Goal: Task Accomplishment & Management: Manage account settings

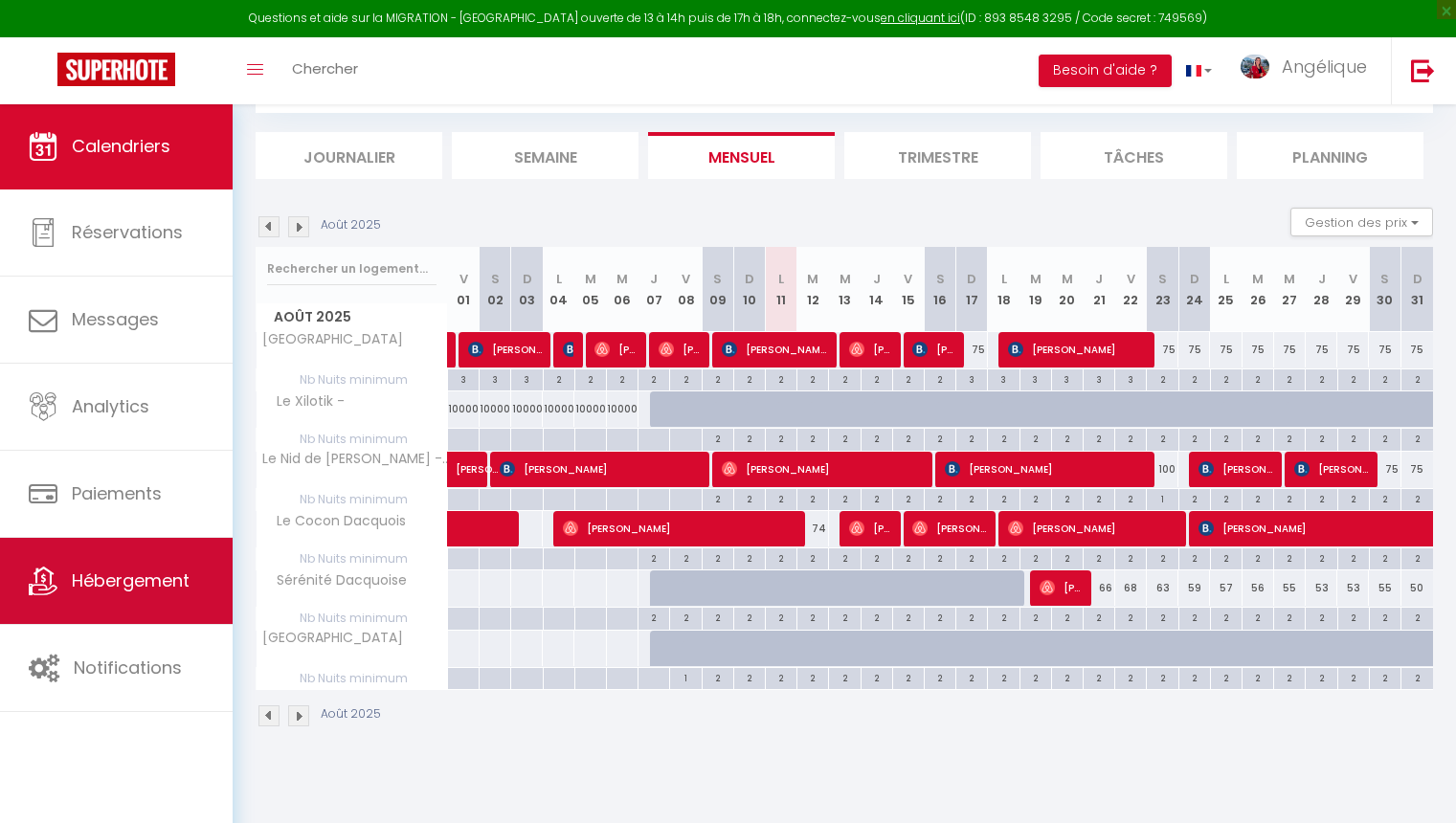
scroll to position [103, 0]
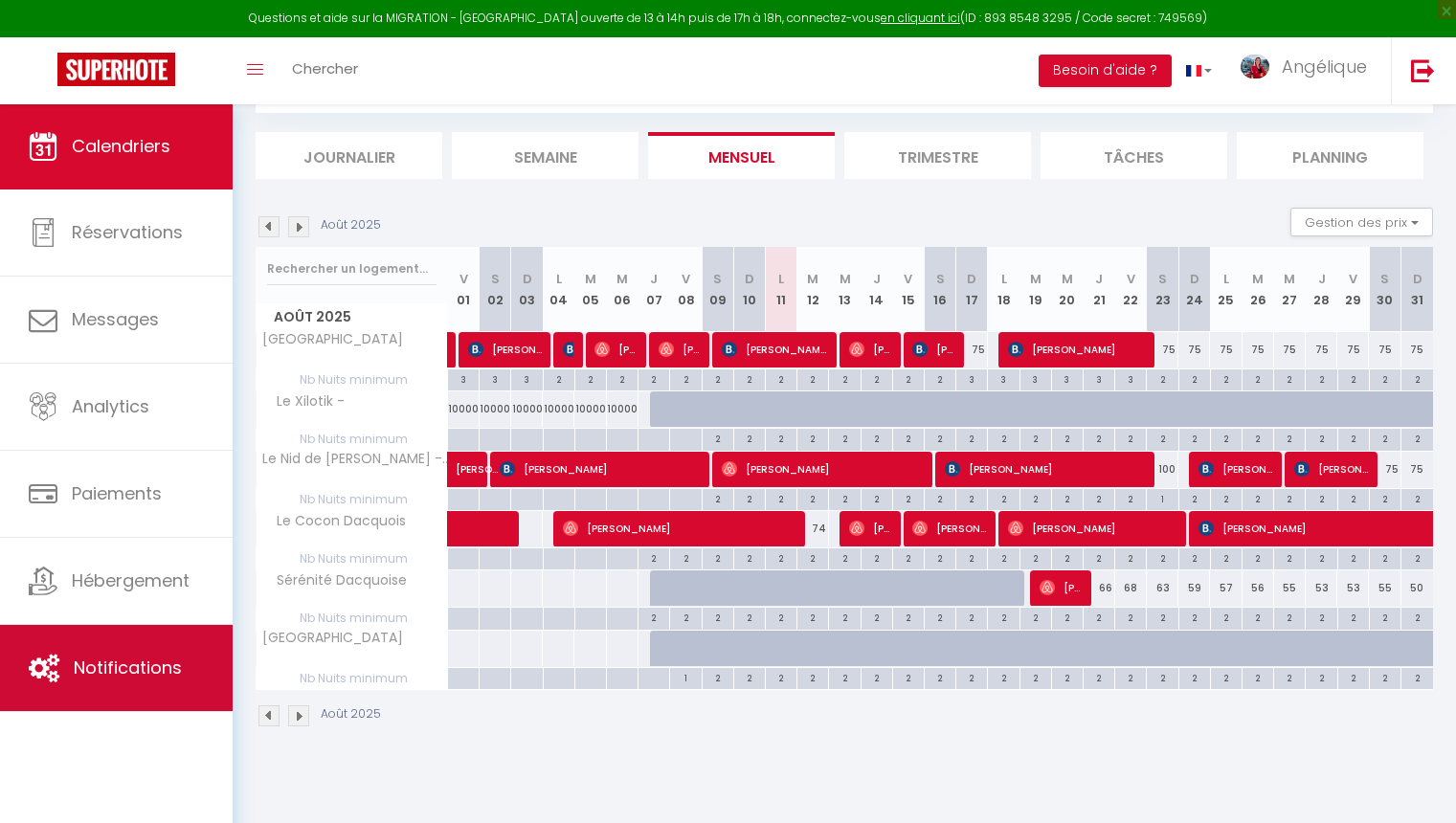
click at [125, 665] on span "Notifications" at bounding box center [128, 667] width 108 height 24
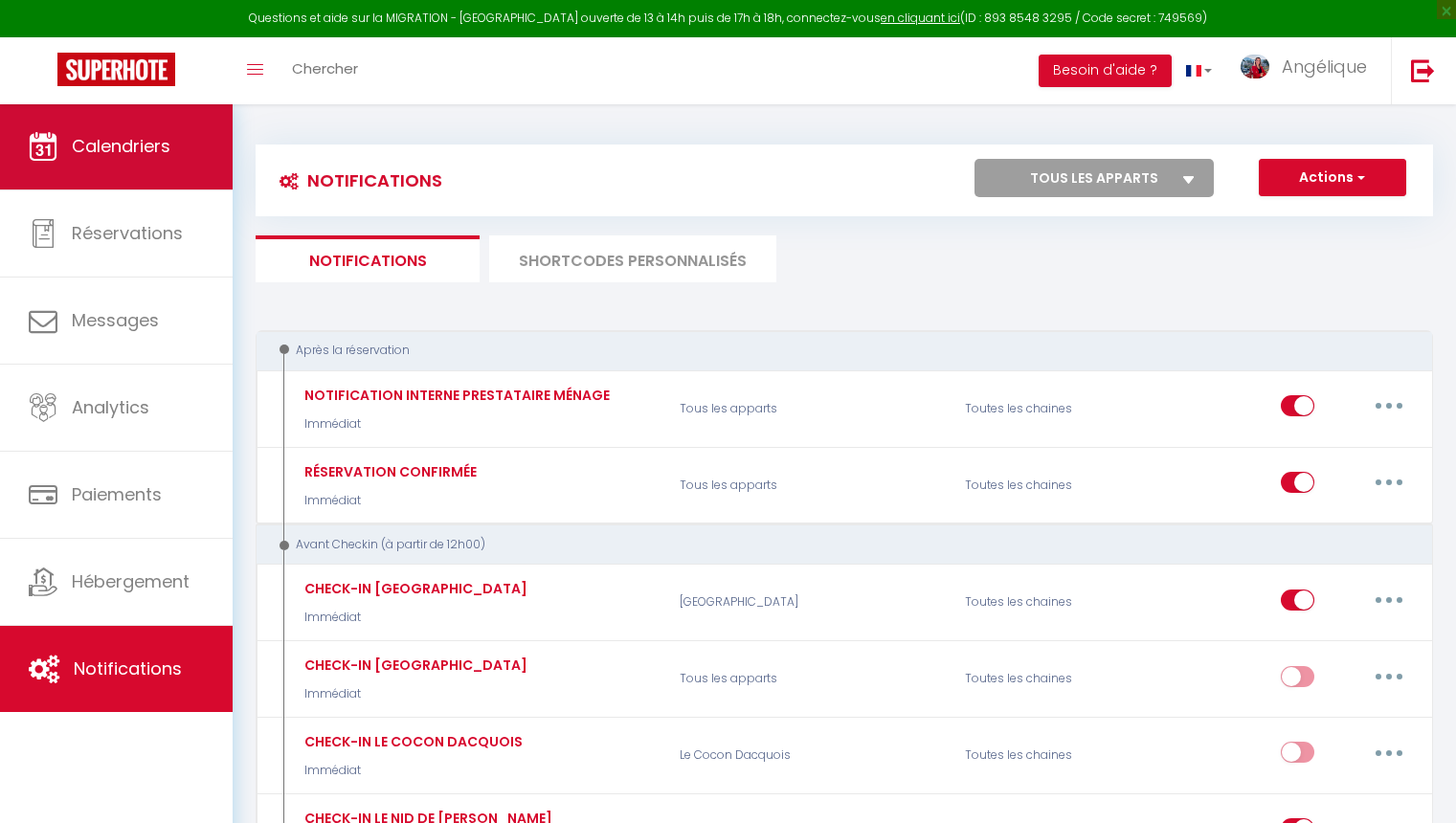
click at [180, 156] on link "Calendriers" at bounding box center [116, 146] width 232 height 86
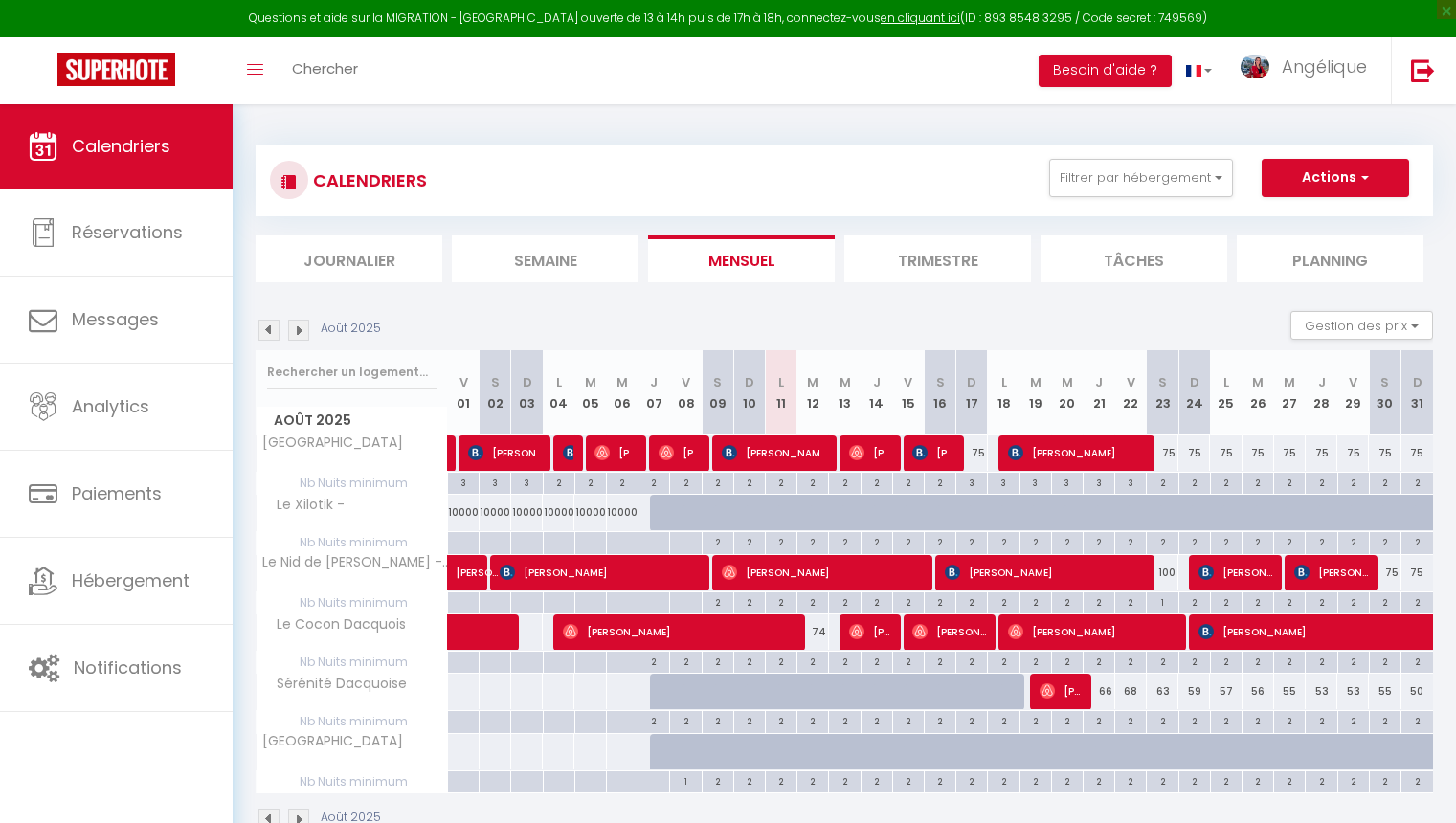
click at [306, 333] on img at bounding box center [299, 330] width 21 height 21
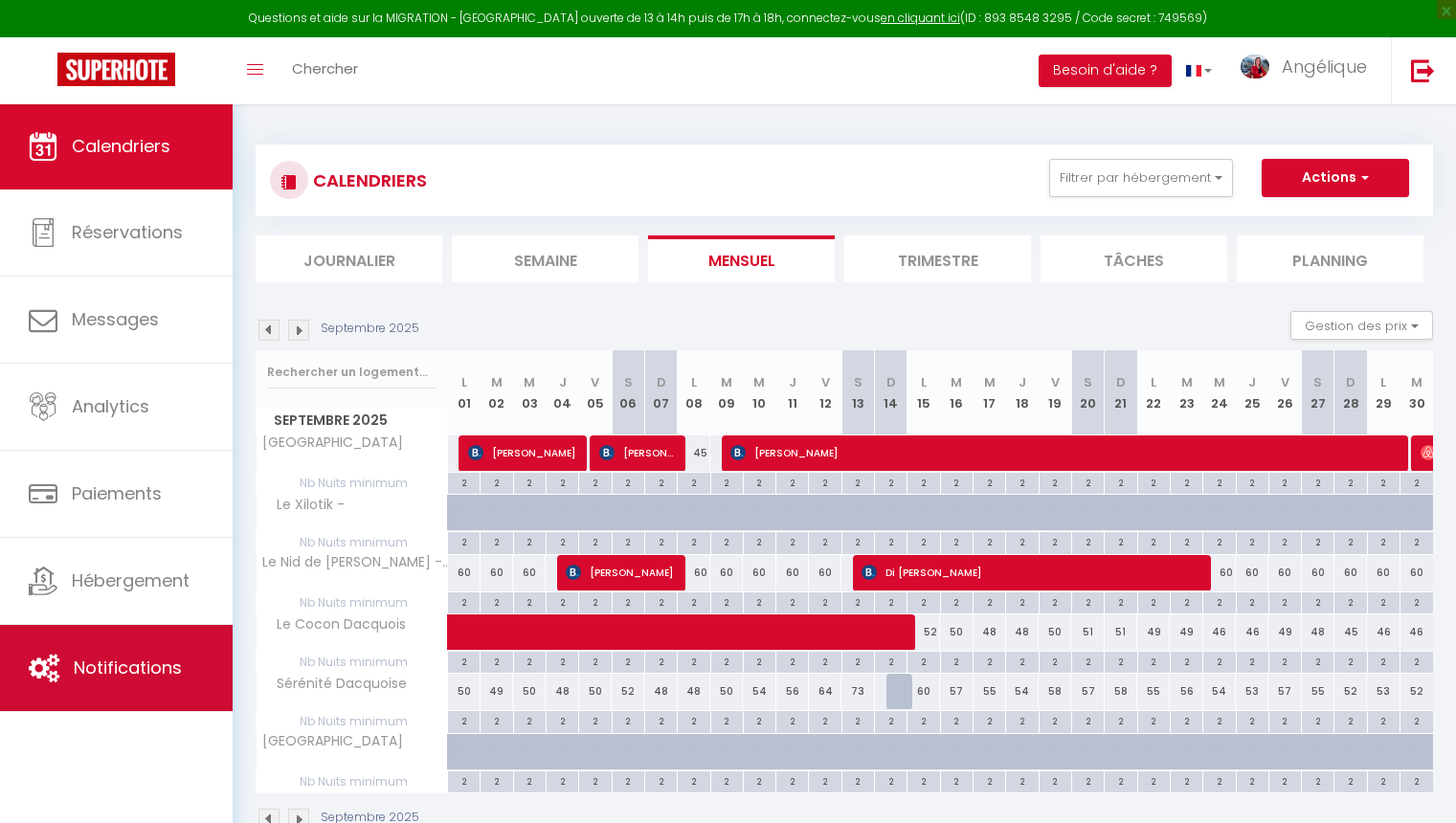
click at [127, 657] on span "Notifications" at bounding box center [128, 667] width 108 height 24
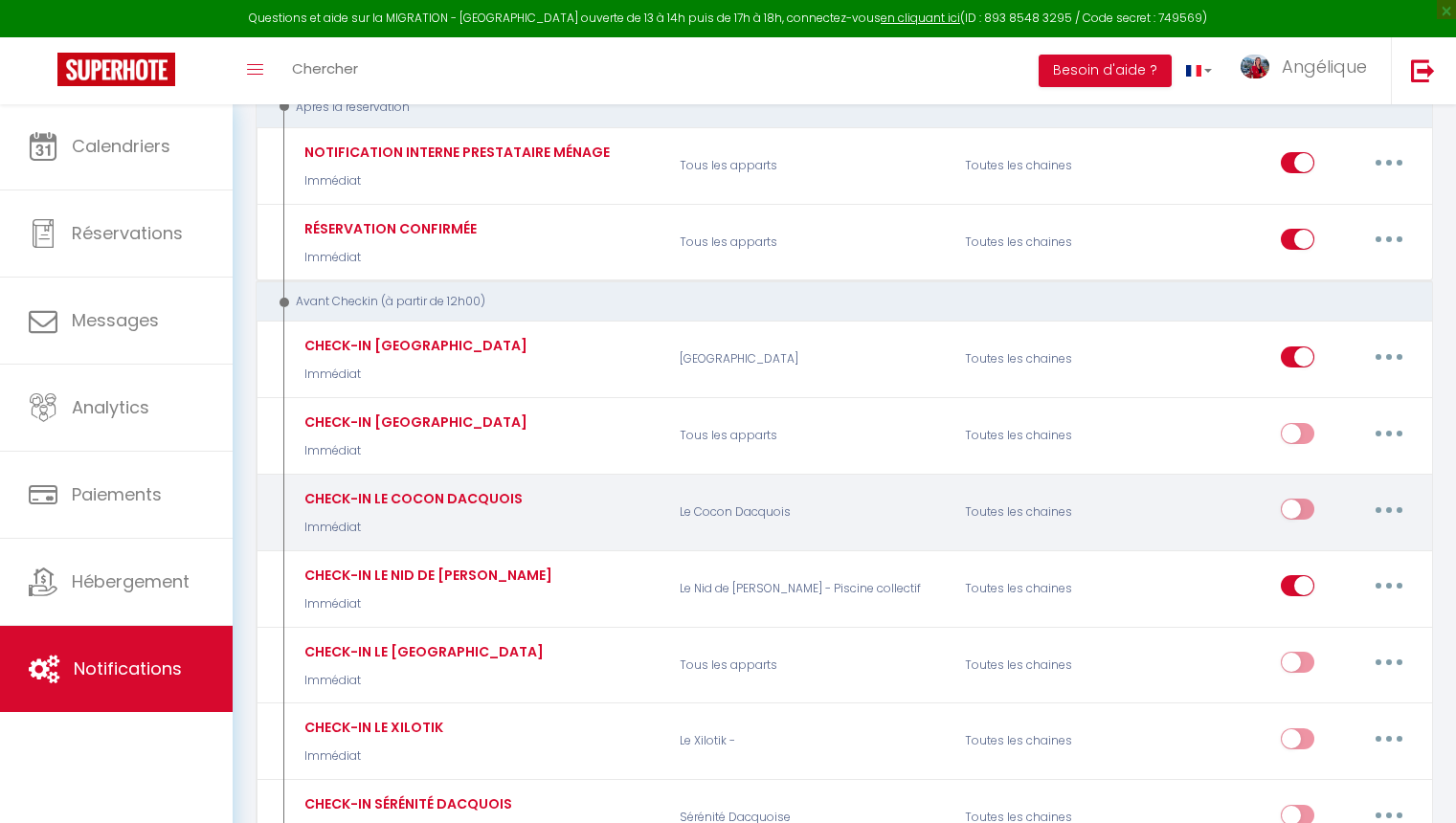
scroll to position [252, 0]
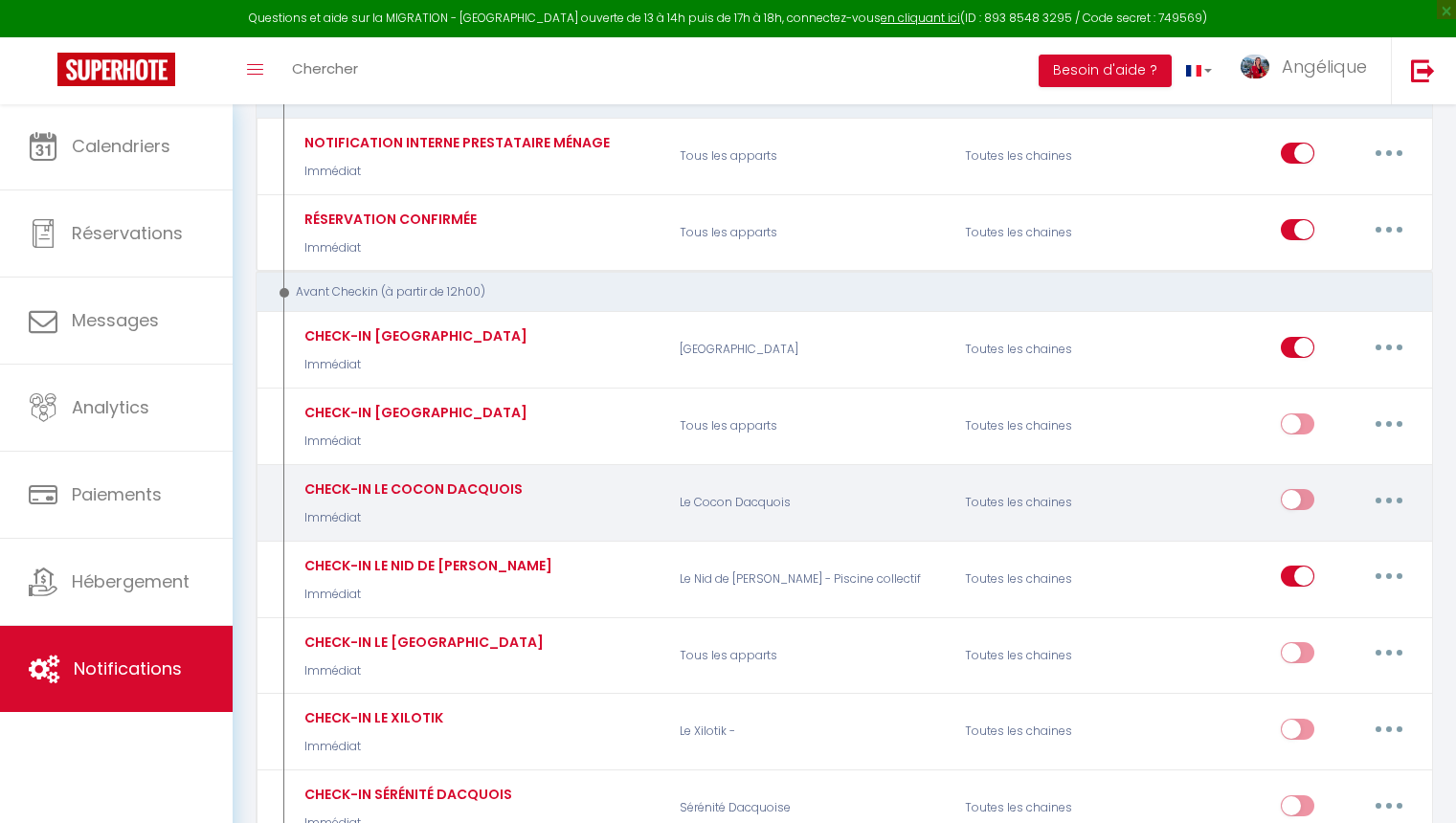
click at [1392, 499] on button "button" at bounding box center [1388, 500] width 53 height 31
click at [1295, 536] on link "Editer" at bounding box center [1339, 544] width 141 height 33
type input "CHECK-IN LE COCON DACQUOIS"
select select "Immédiat"
select select "if_booking_is_paid"
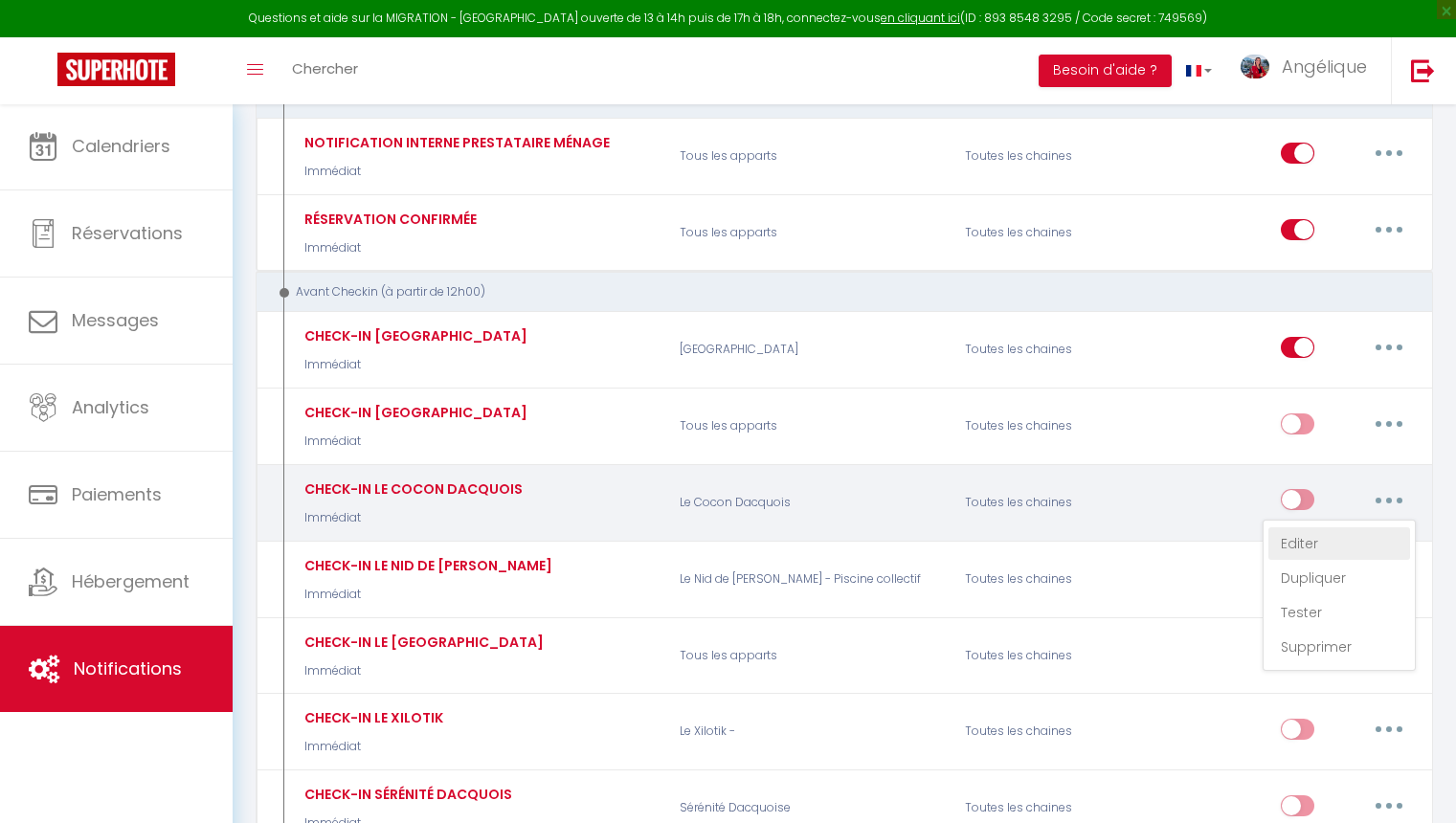
checkbox input "true"
checkbox input "false"
radio input "true"
type input "Votre arrivée dans le logement [RENTAL:NAME]"
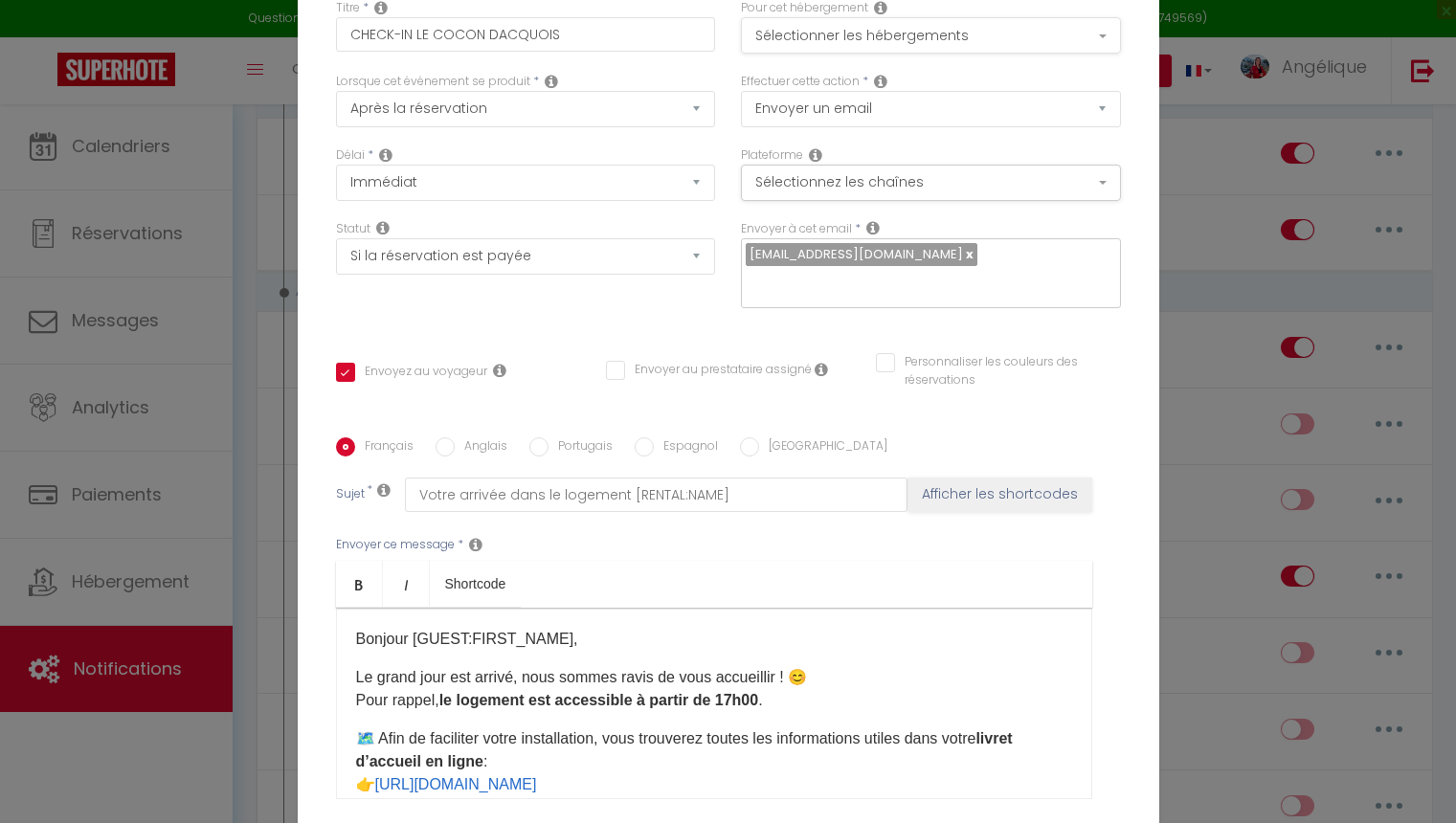
click at [942, 46] on button "Sélectionner les hébergements" at bounding box center [931, 36] width 380 height 37
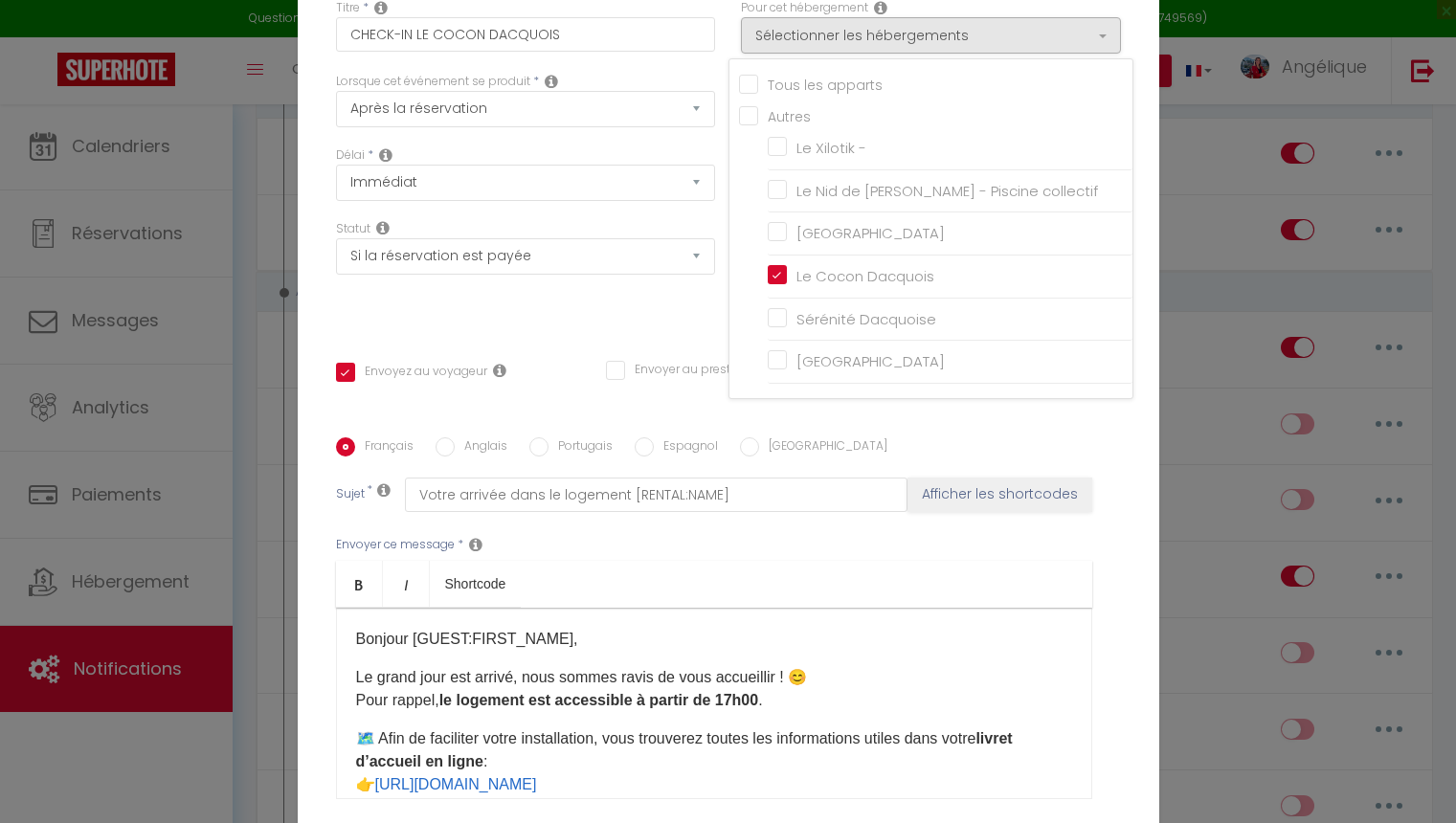
click at [698, 307] on div "Statut Aucun Si la réservation est payée Si réservation non payée Si la caution…" at bounding box center [524, 275] width 405 height 108
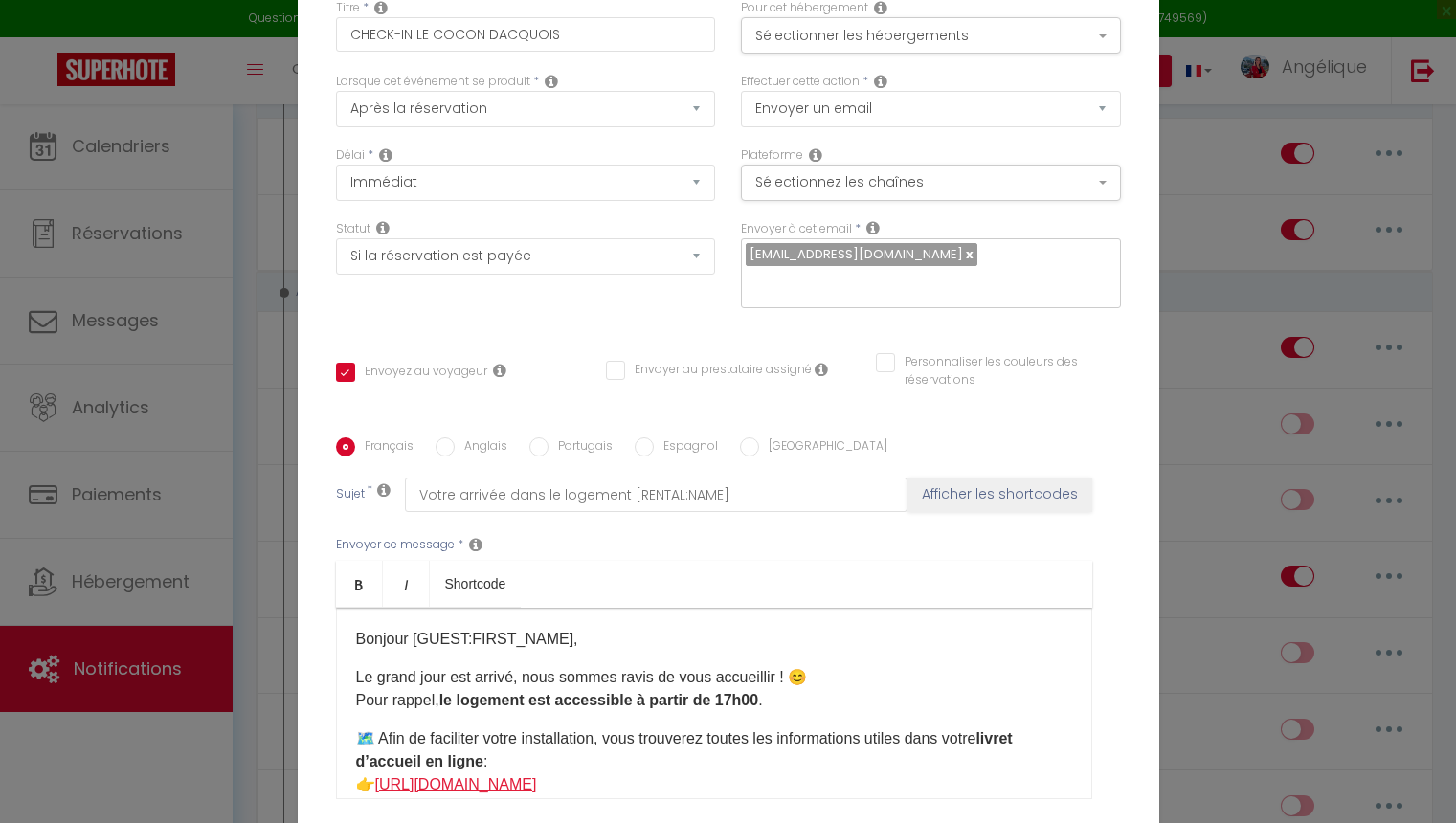
drag, startPoint x: 728, startPoint y: 783, endPoint x: 385, endPoint y: 786, distance: 343.0
click at [385, 786] on p "🗺️ Afin de faciliter votre installation, vous trouverez toutes les informations…" at bounding box center [714, 761] width 716 height 69
click at [816, 36] on button "Sélectionner les hébergements" at bounding box center [931, 36] width 380 height 37
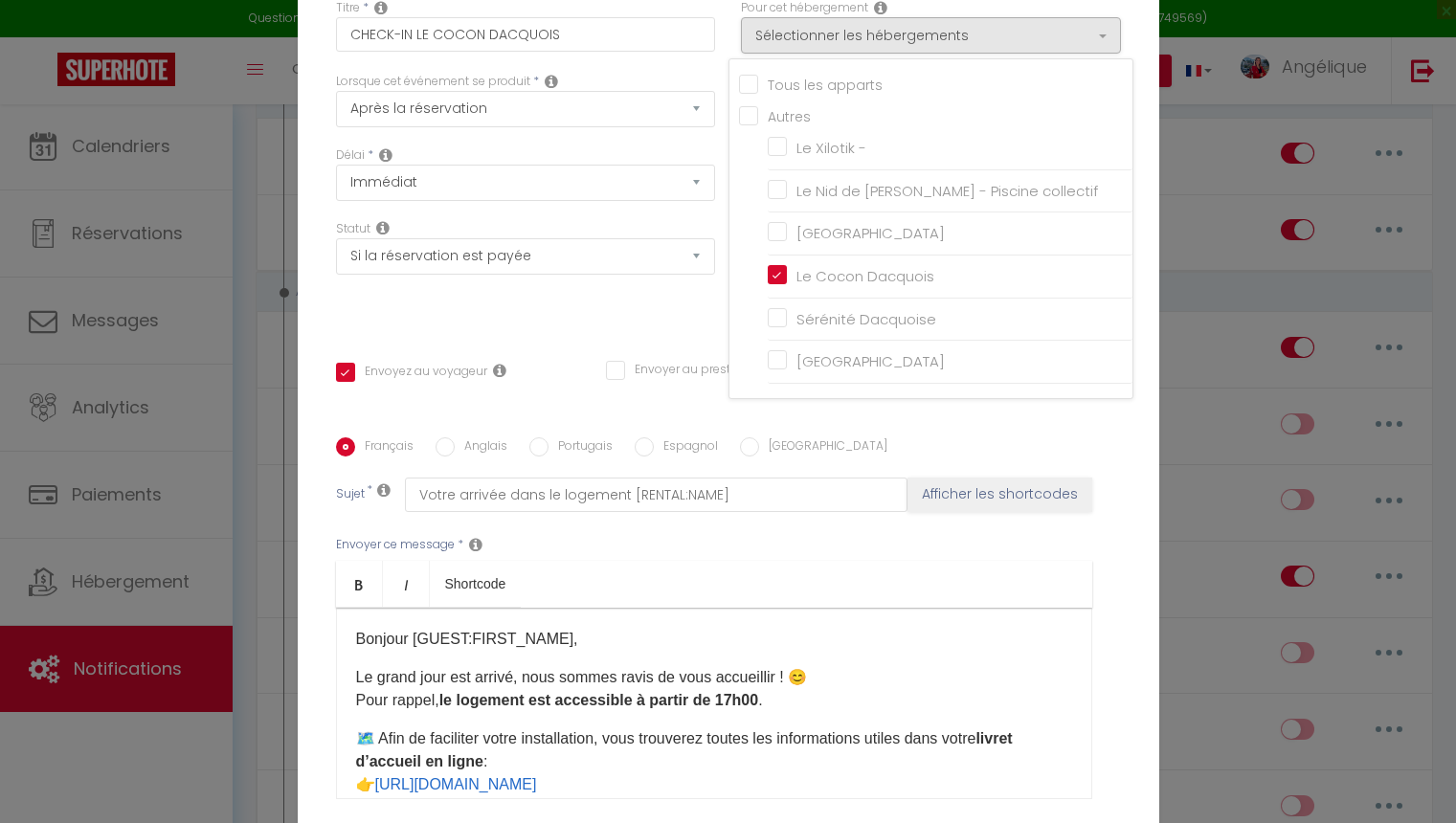
click at [693, 306] on div "Statut Aucun Si la réservation est payée Si réservation non payée Si la caution…" at bounding box center [524, 275] width 405 height 108
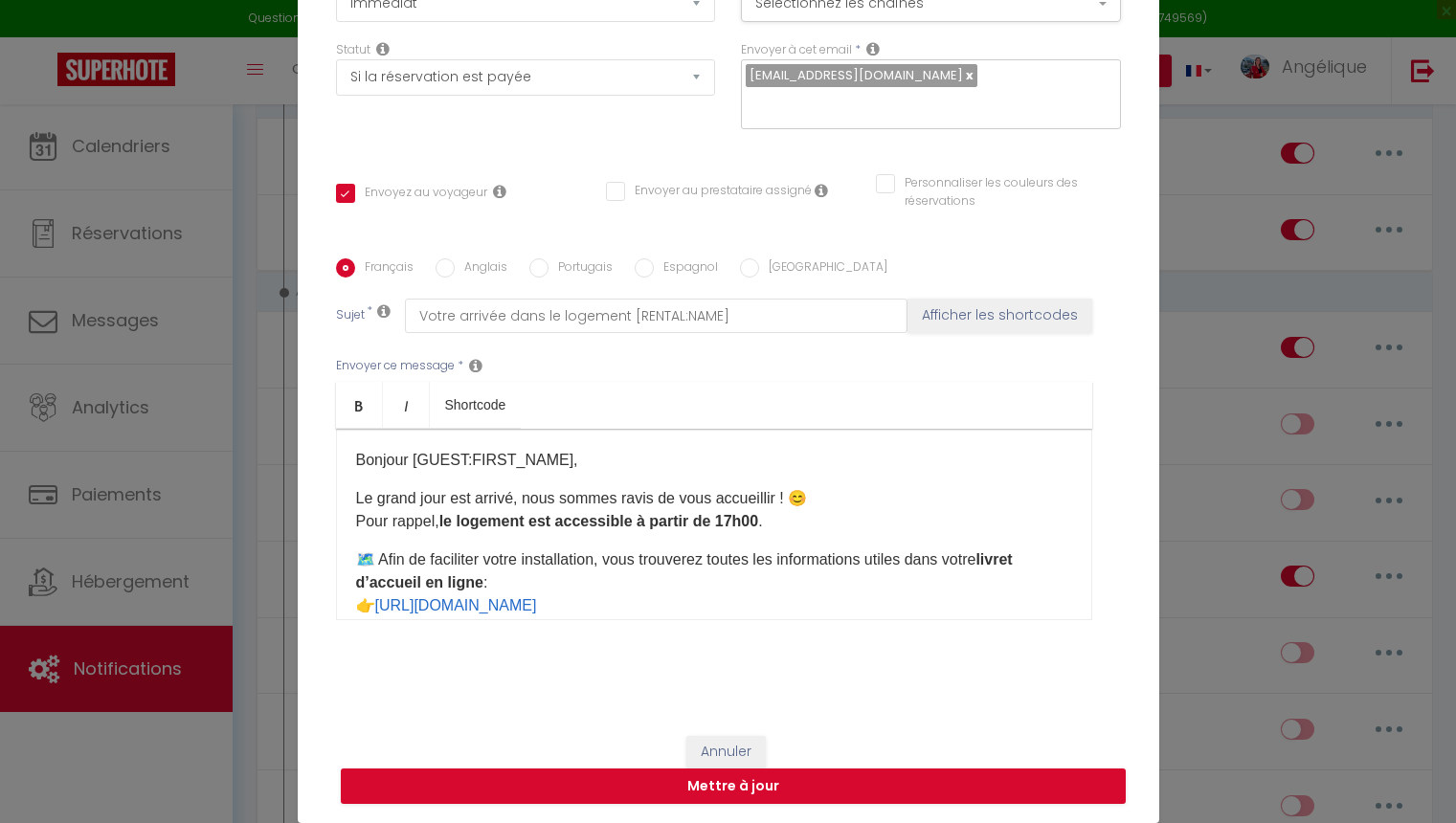
scroll to position [179, 0]
click at [716, 794] on button "Mettre à jour" at bounding box center [732, 787] width 785 height 37
checkbox input "true"
checkbox input "false"
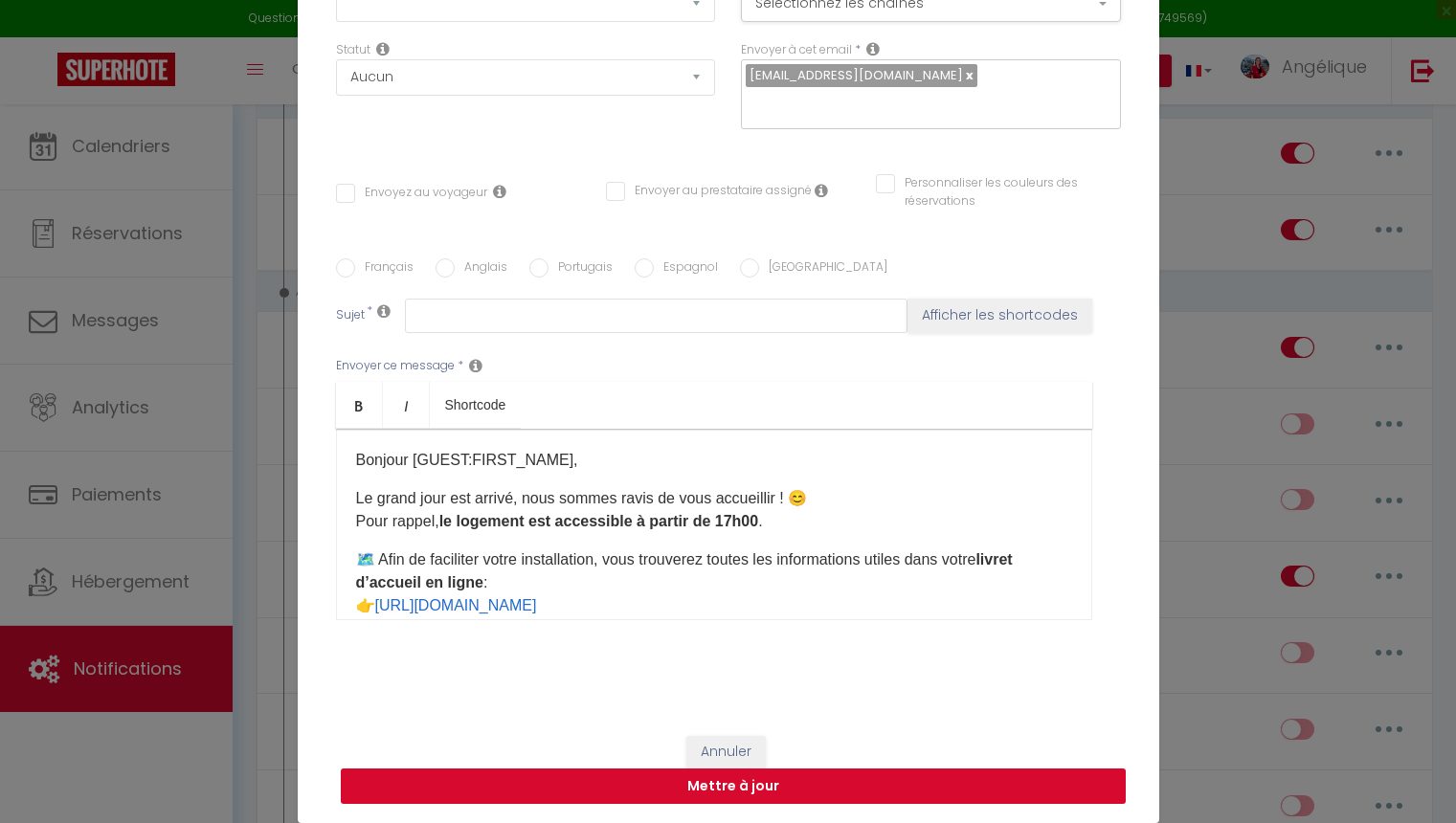
scroll to position [0, 0]
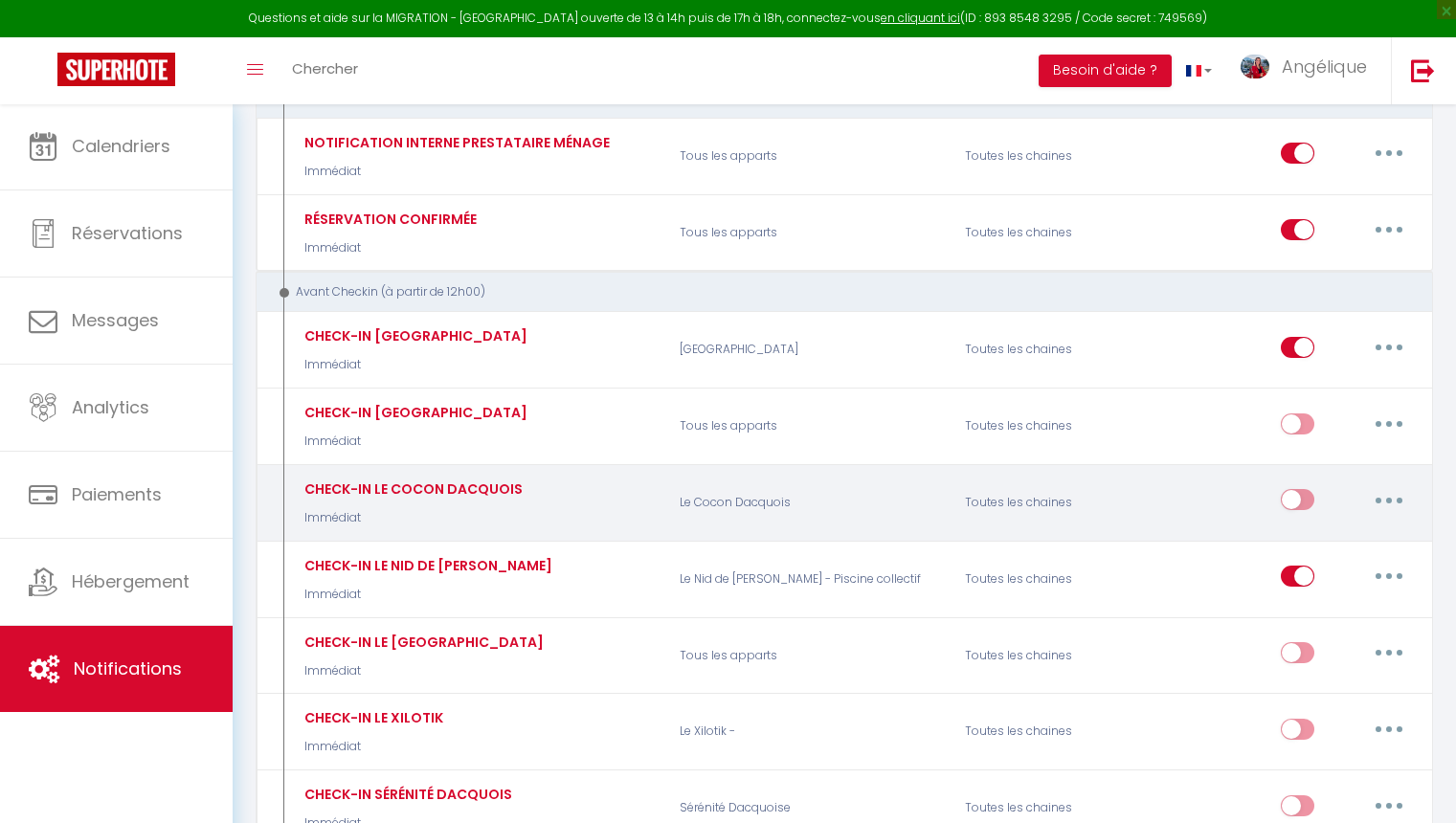
click at [1295, 497] on input "checkbox" at bounding box center [1297, 504] width 34 height 29
checkbox input "true"
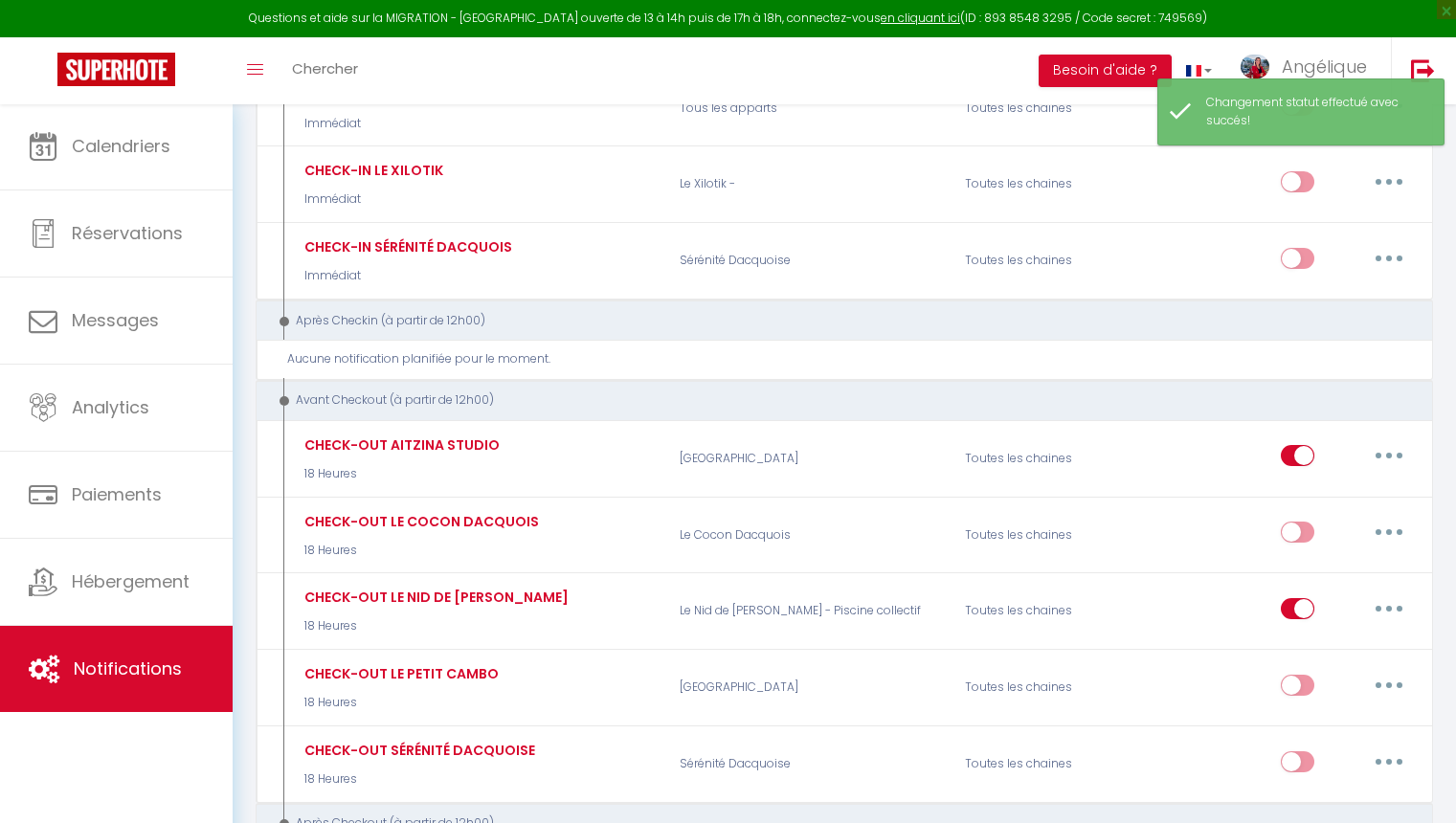
scroll to position [804, 0]
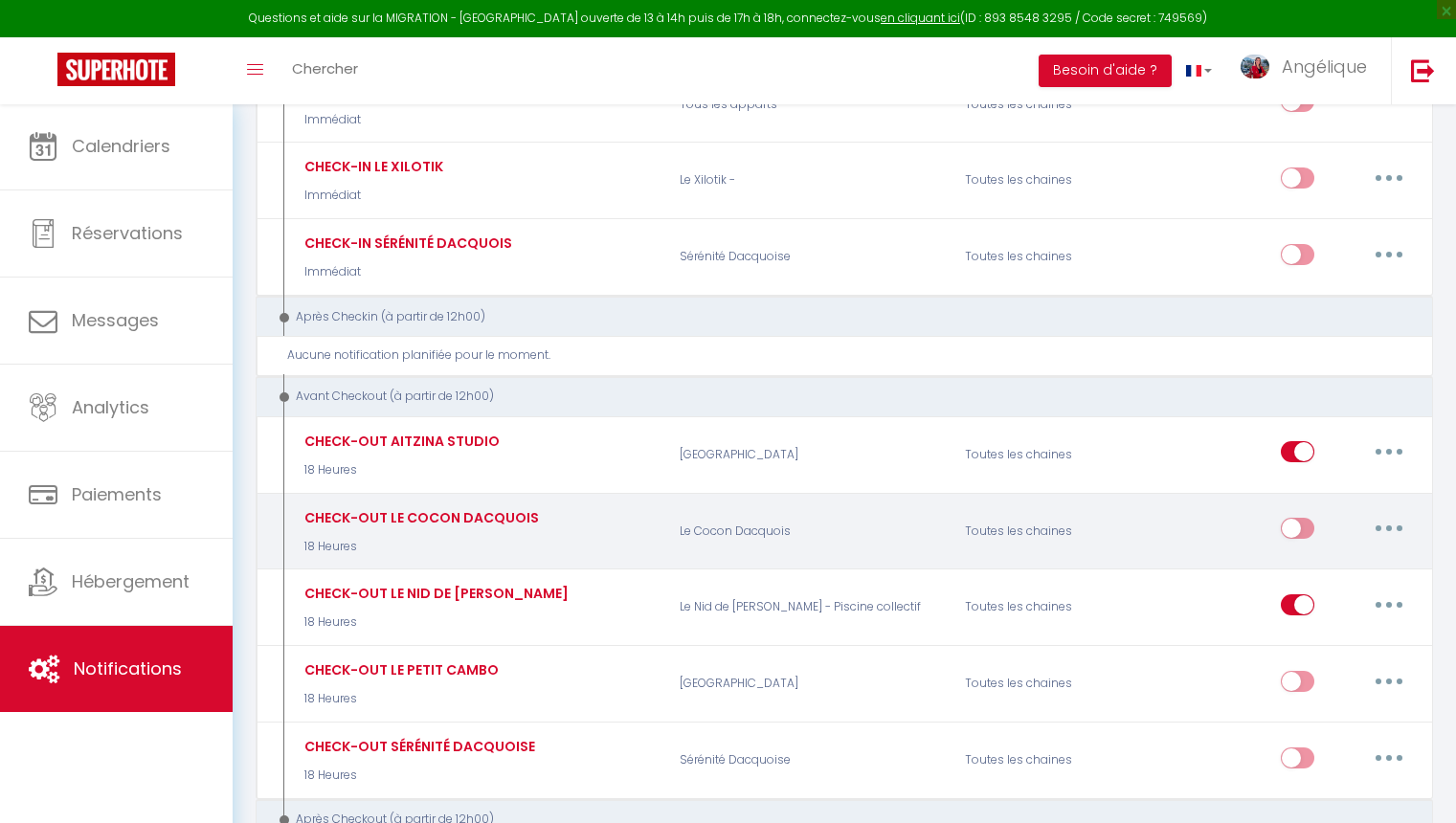
click at [1395, 516] on button "button" at bounding box center [1388, 528] width 53 height 31
click at [1303, 557] on link "Editer" at bounding box center [1339, 573] width 141 height 33
type input "CHECK-OUT LE COCON DACQUOIS"
select select "4"
select select "18 Heures"
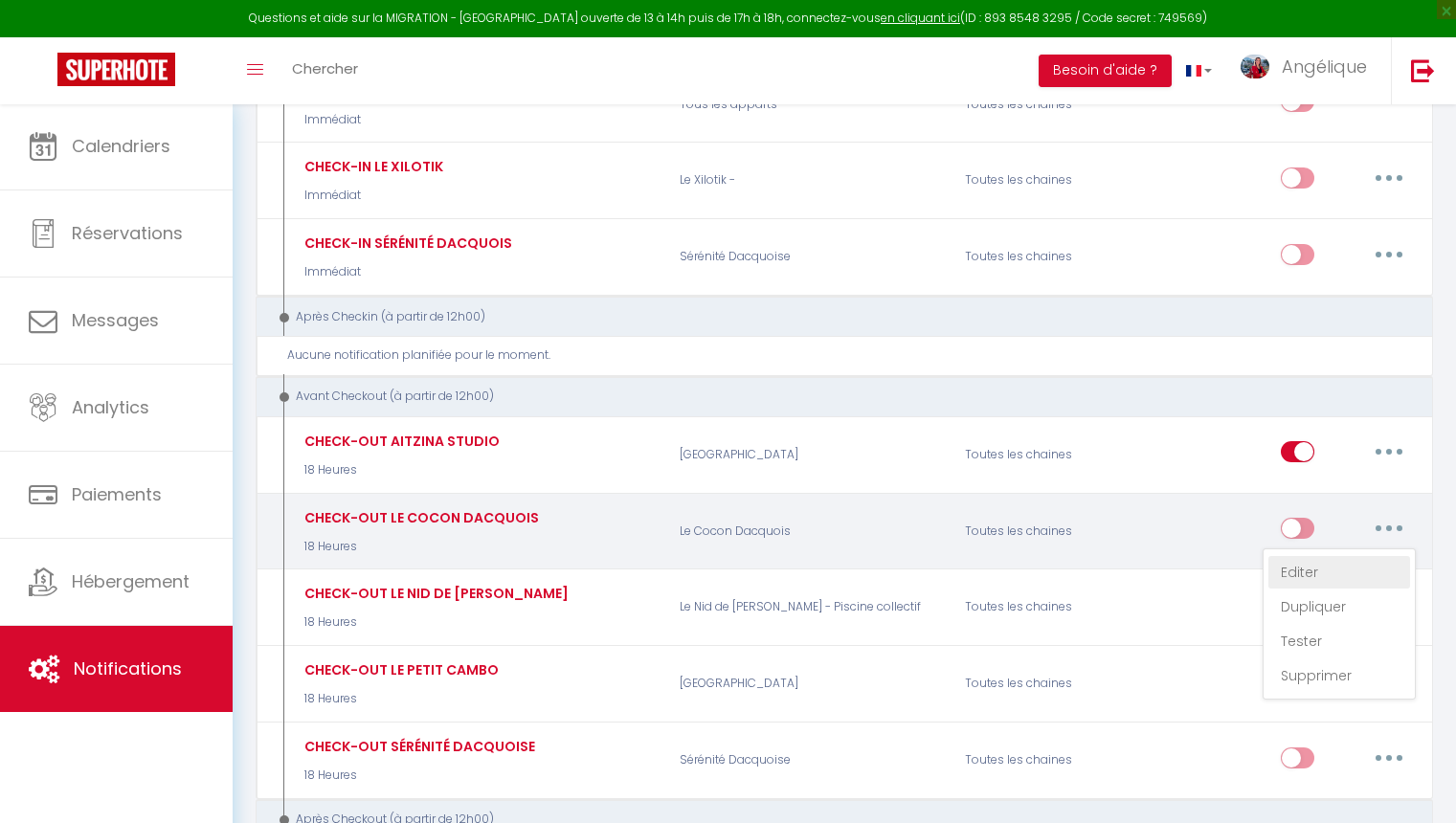
select select "if_booking_is_paid"
checkbox input "true"
checkbox input "false"
radio input "true"
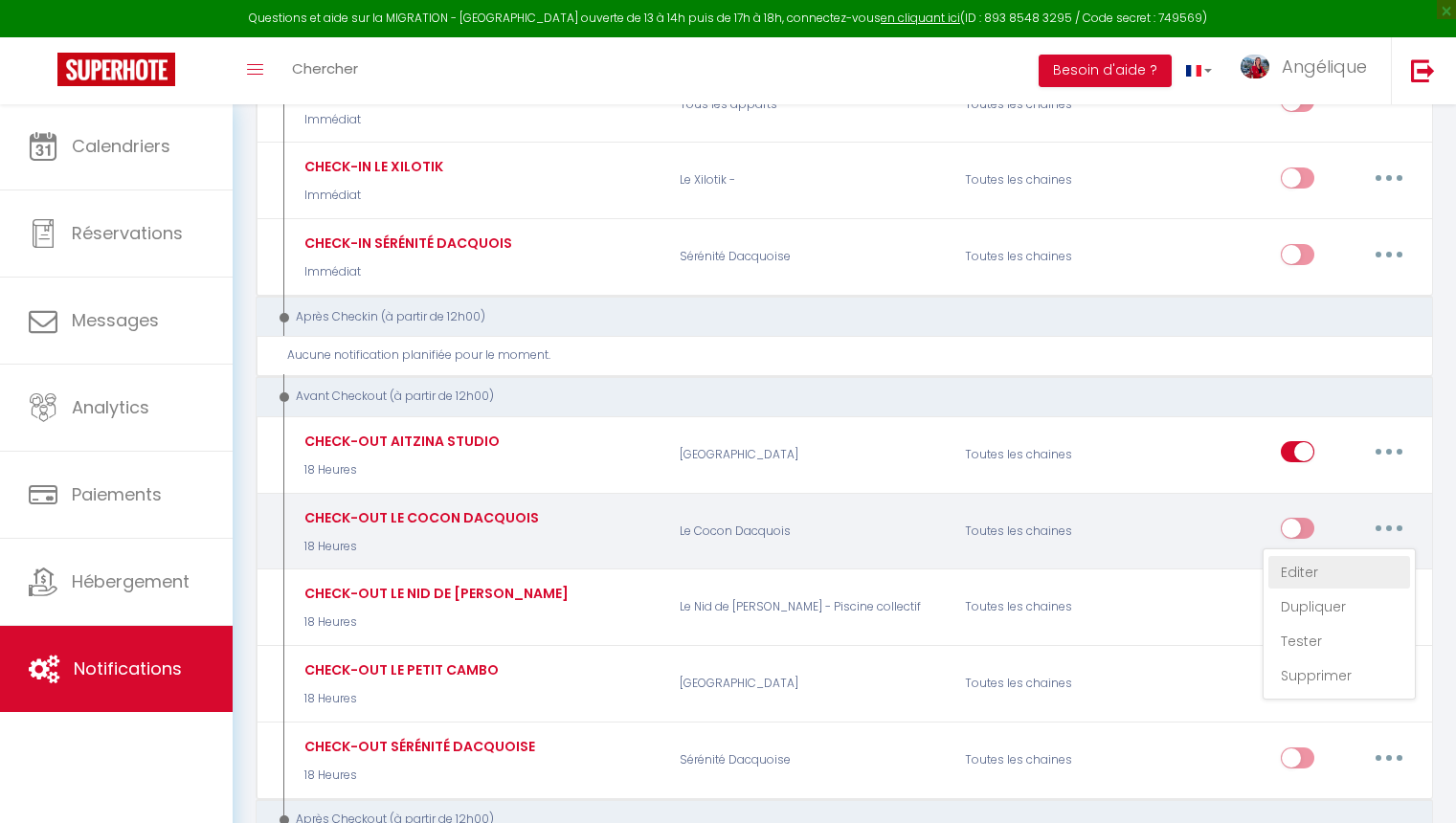
type input "Votre départ dans le logement [RENTAL:NAME]"
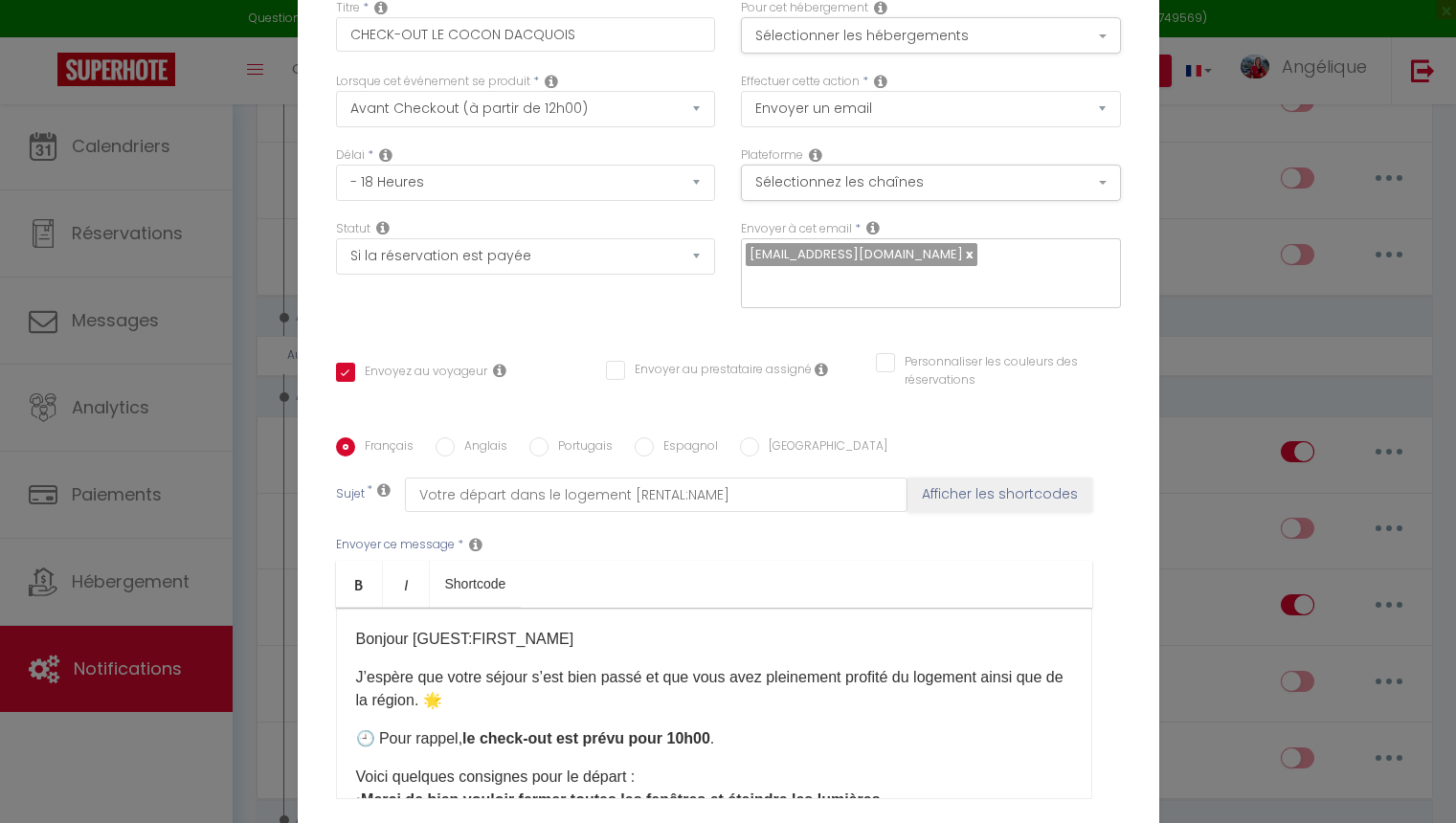
scroll to position [0, 0]
click at [800, 41] on button "Sélectionner les hébergements" at bounding box center [931, 36] width 380 height 37
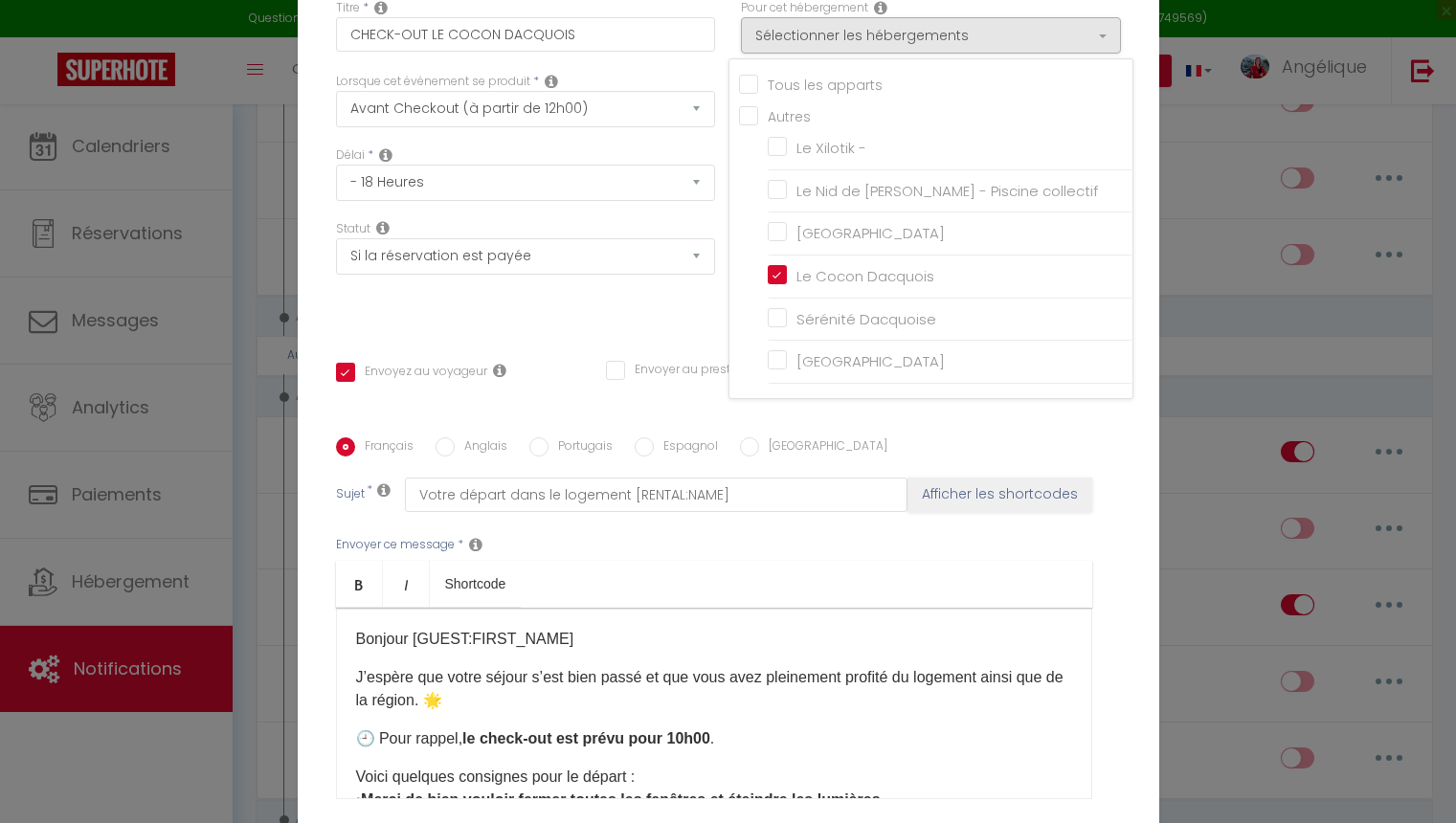
click at [678, 300] on div "Statut Aucun Si la réservation est payée Si réservation non payée Si la caution…" at bounding box center [524, 275] width 405 height 108
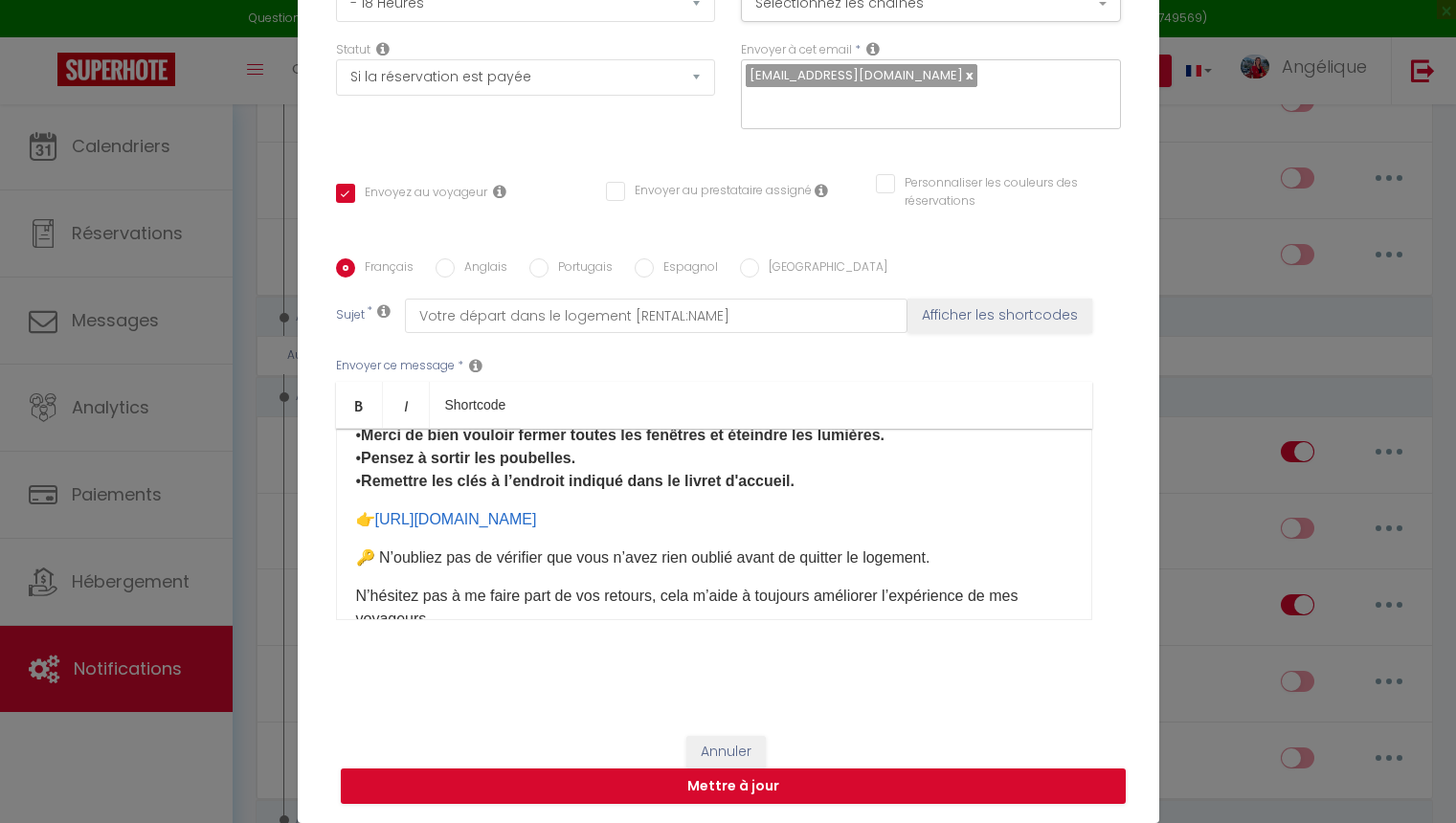
scroll to position [188, 0]
drag, startPoint x: 733, startPoint y: 520, endPoint x: 414, endPoint y: 514, distance: 319.1
click at [414, 514] on p "👉 [URL][DOMAIN_NAME] ​" at bounding box center [714, 517] width 716 height 23
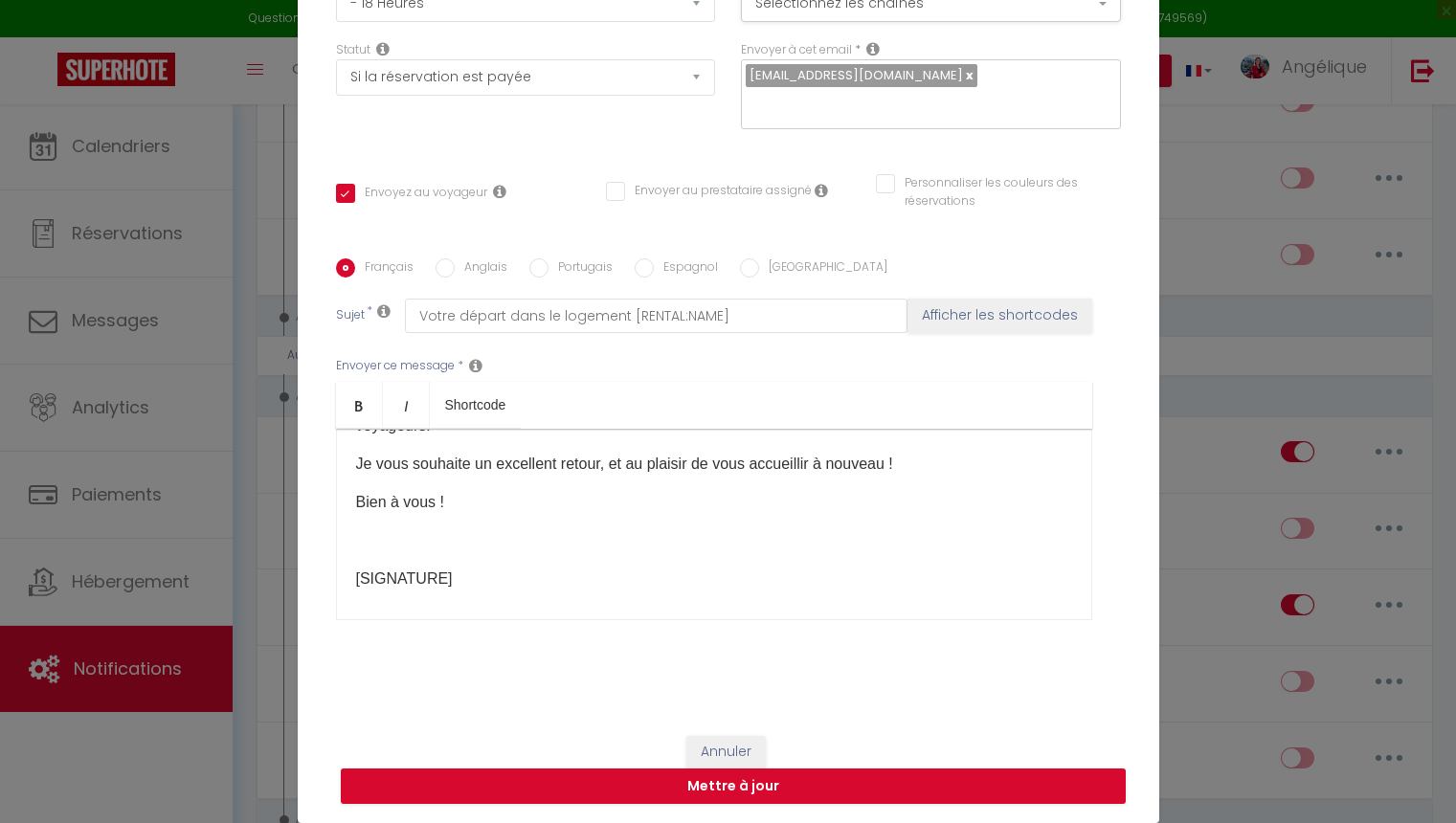
scroll to position [386, 0]
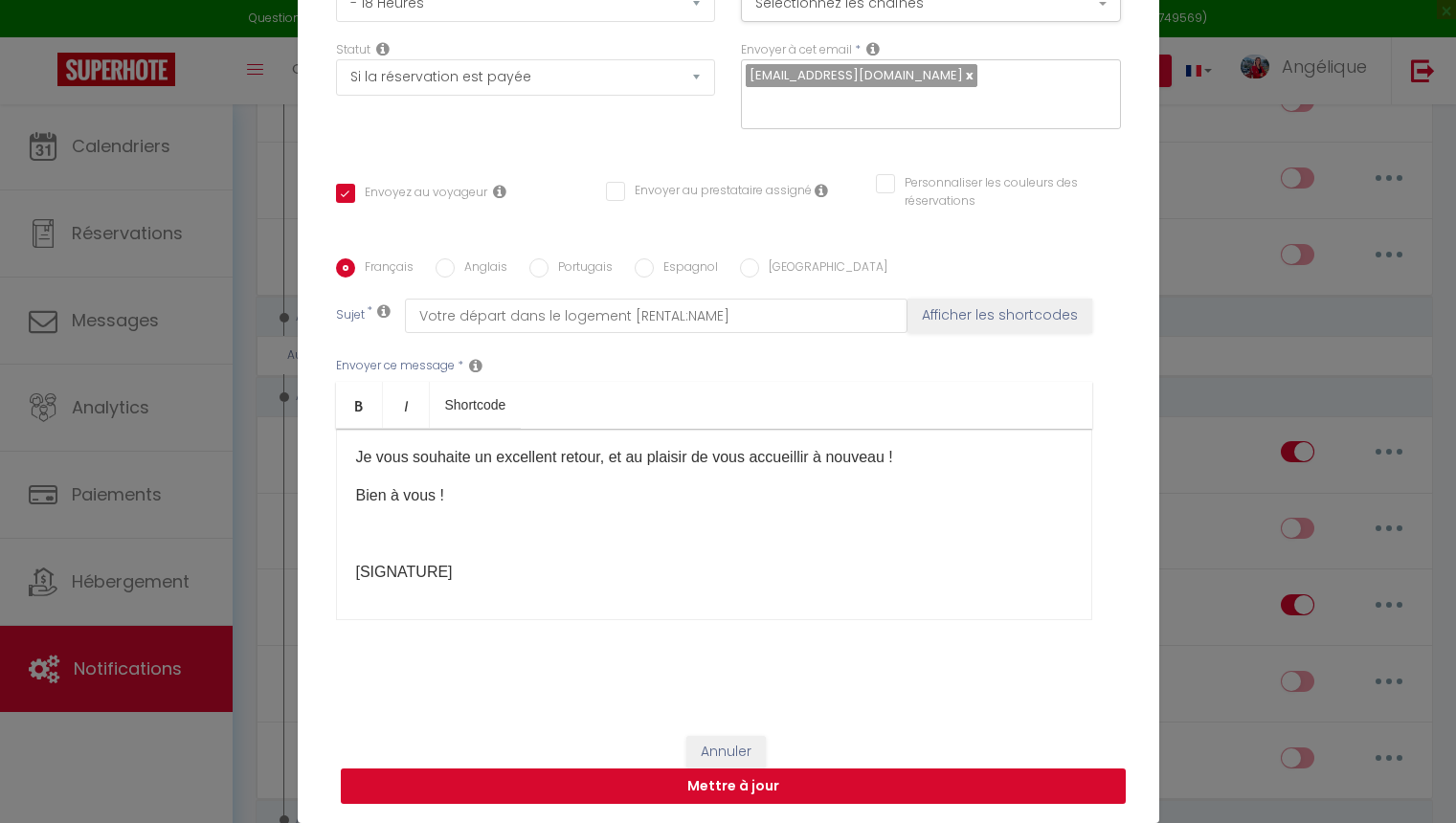
click at [745, 788] on button "Mettre à jour" at bounding box center [732, 787] width 785 height 37
checkbox input "true"
checkbox input "false"
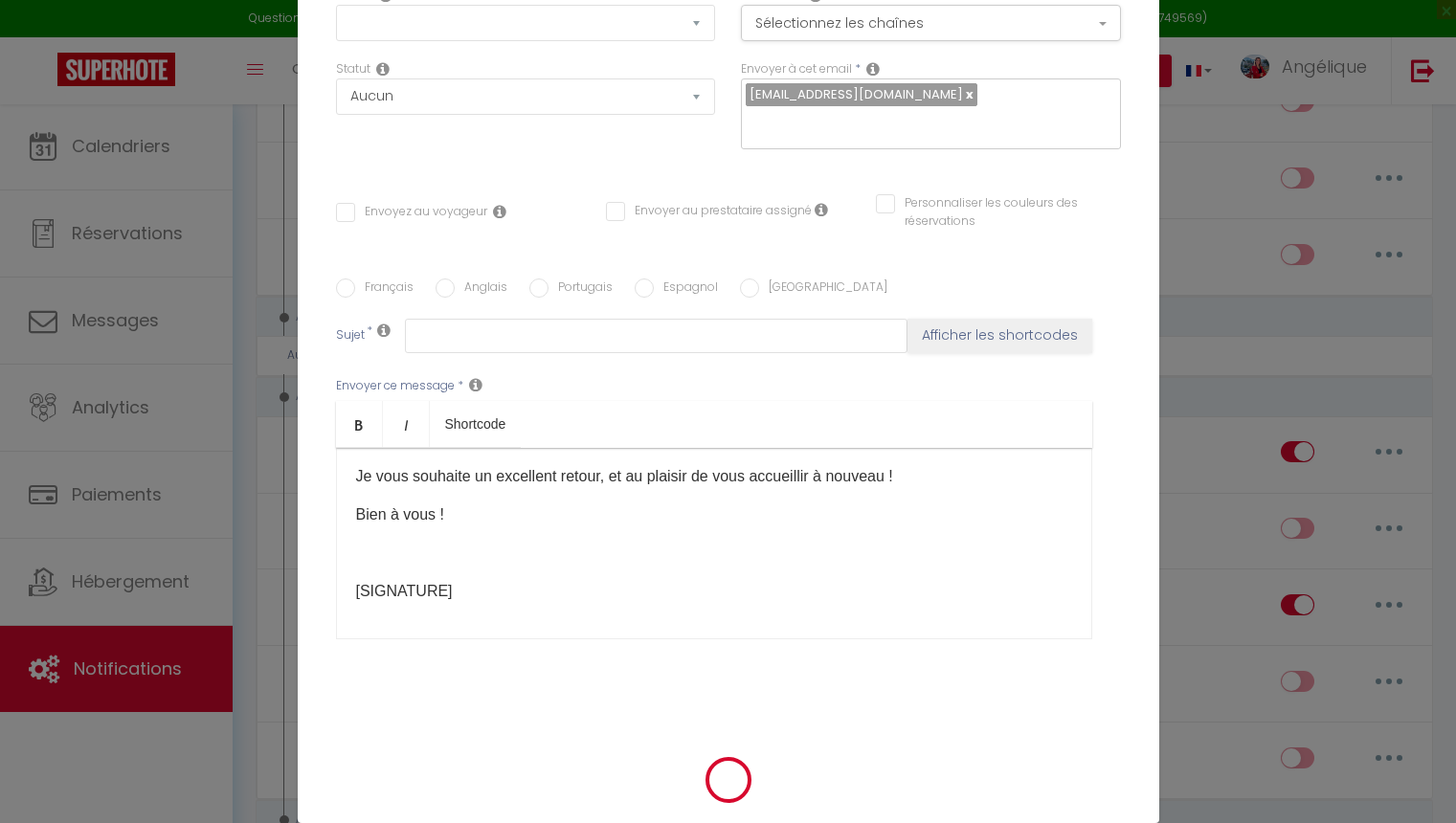
scroll to position [0, 0]
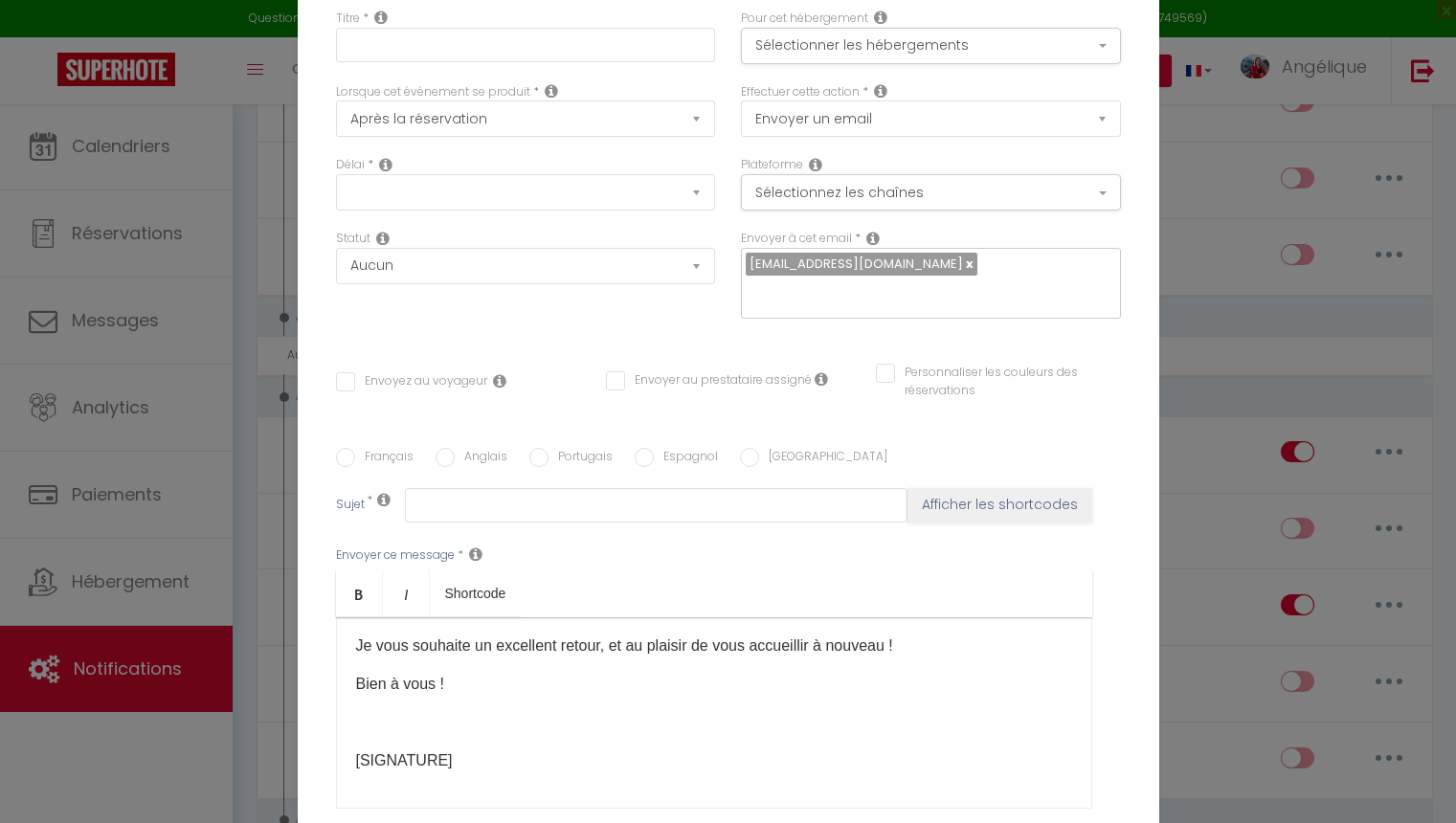
checkbox input "true"
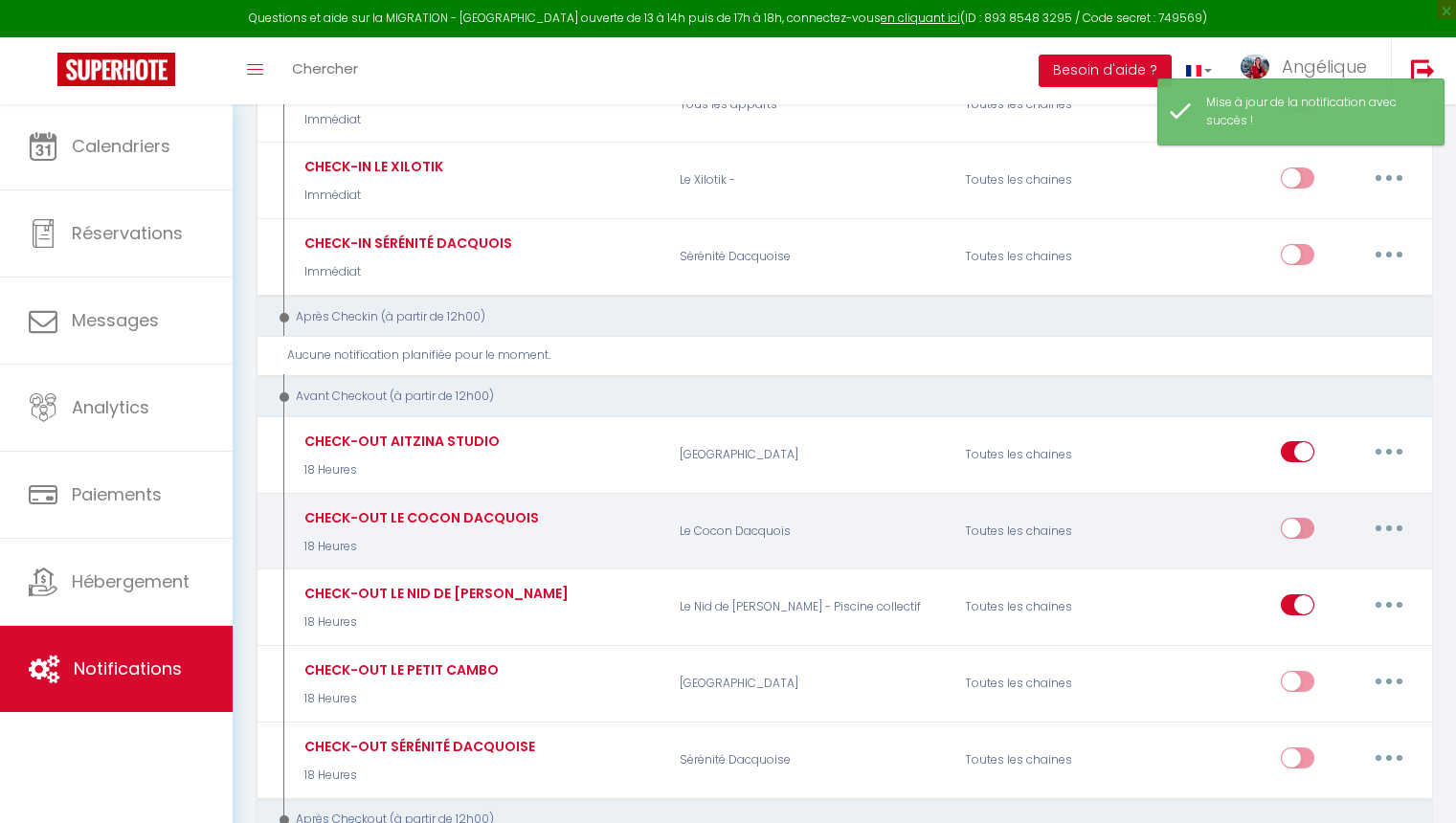
click at [1293, 517] on input "checkbox" at bounding box center [1297, 532] width 34 height 29
checkbox input "true"
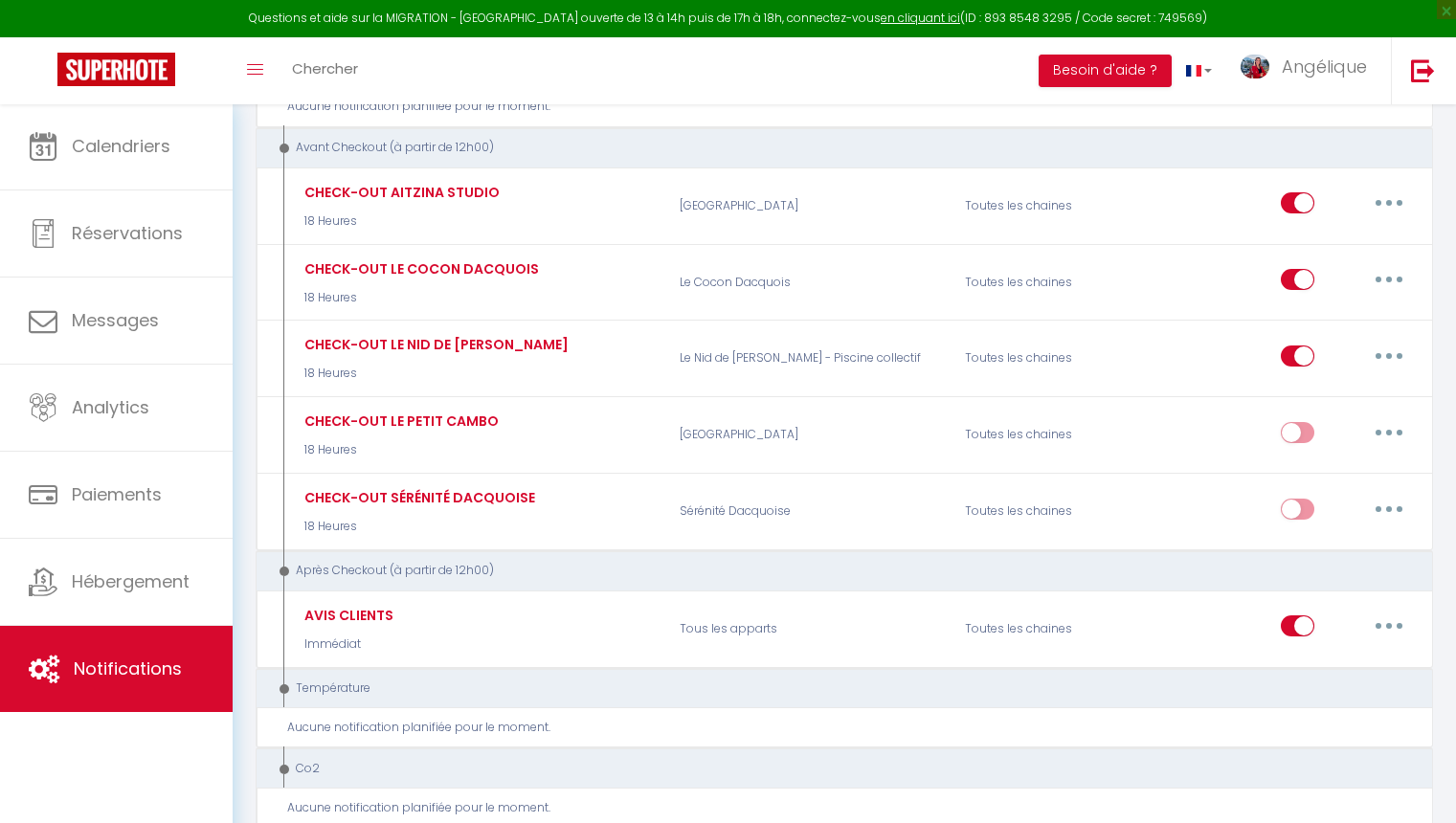
scroll to position [1053, 0]
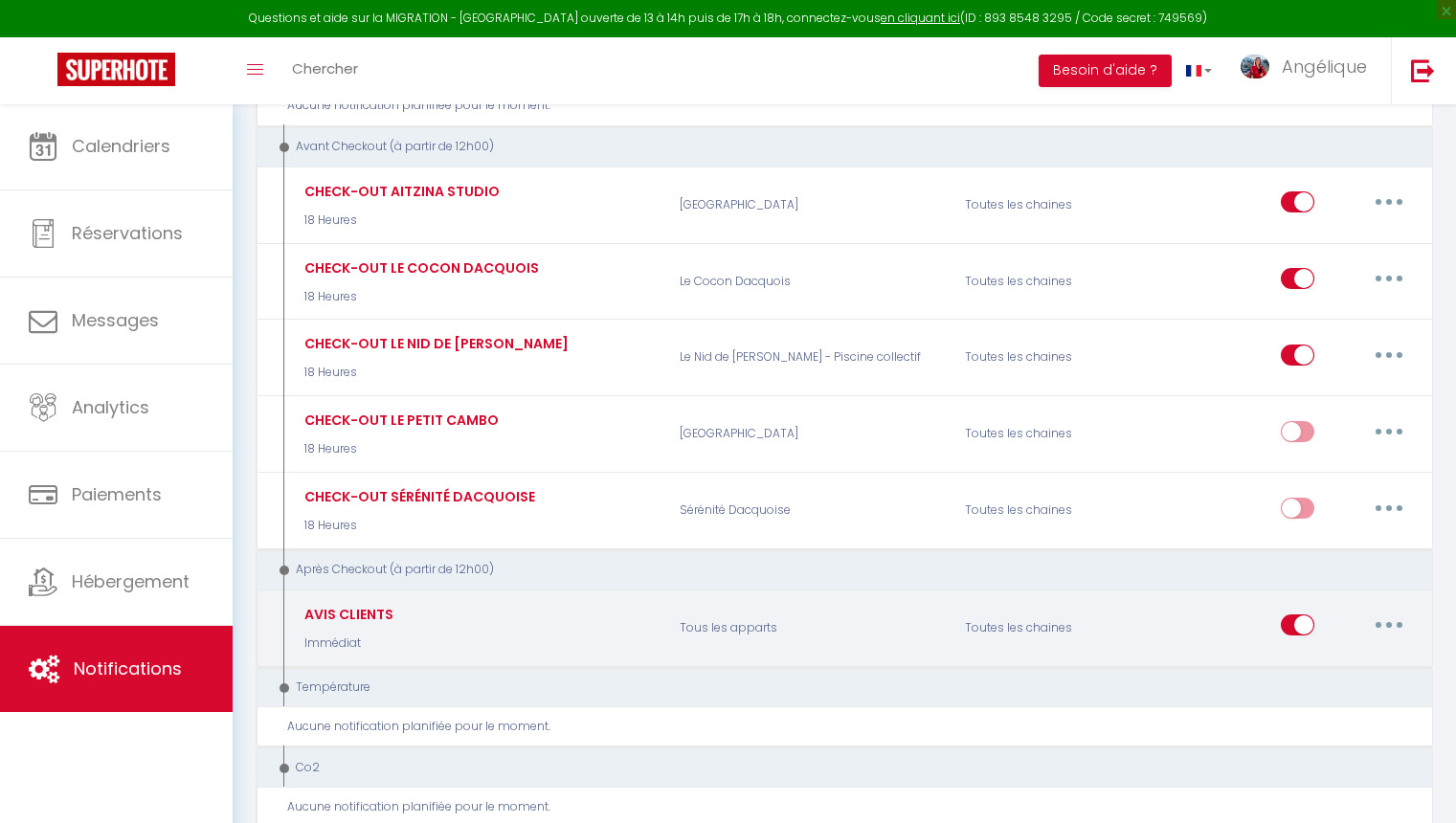
click at [1402, 610] on button "button" at bounding box center [1388, 625] width 53 height 31
click at [1312, 653] on link "Editer" at bounding box center [1339, 669] width 141 height 33
type input "AVIS CLIENTS"
select select "5"
select select "Immédiat"
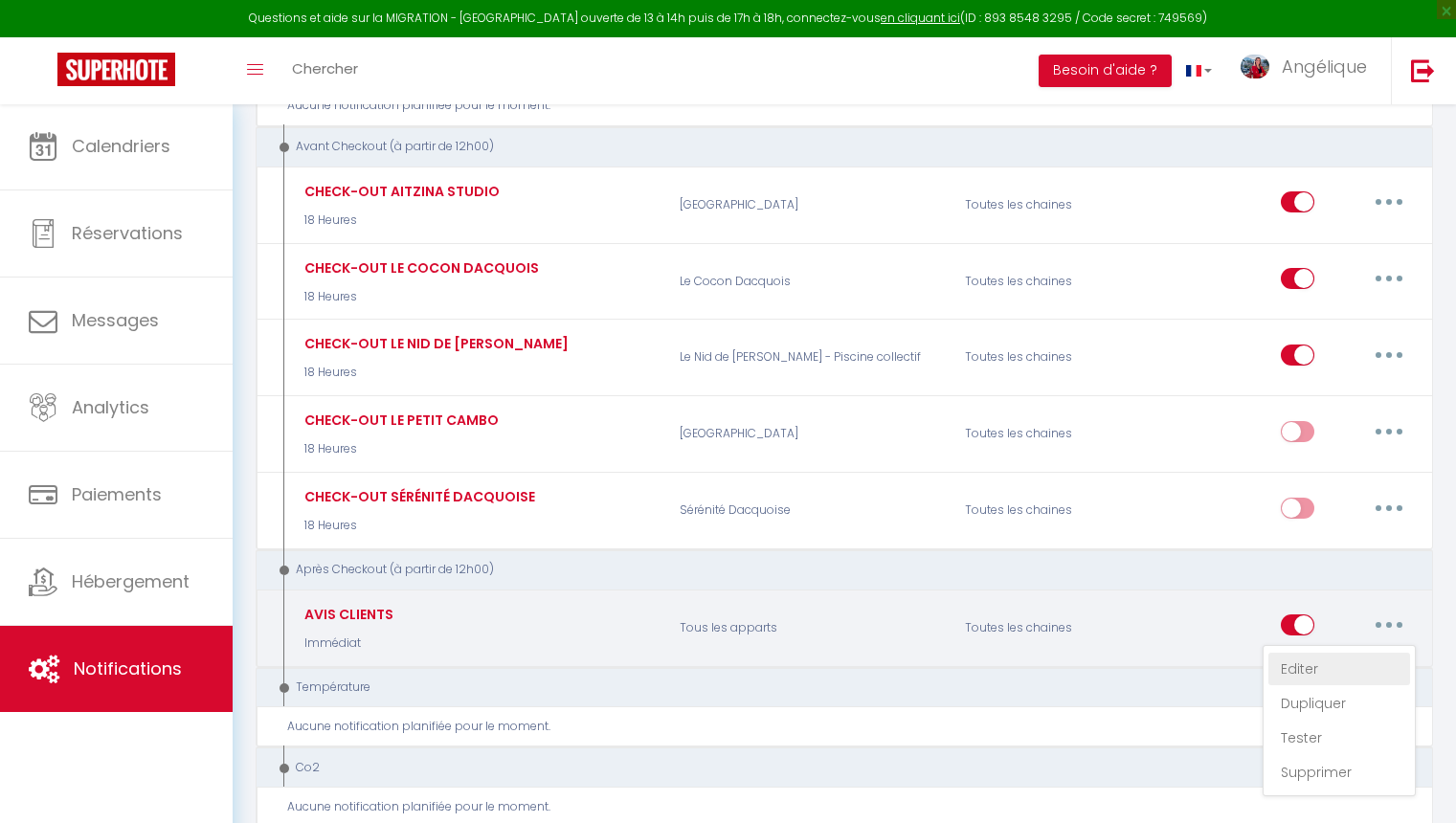
select select "if_booking_is_paid"
checkbox input "true"
checkbox input "false"
radio input "true"
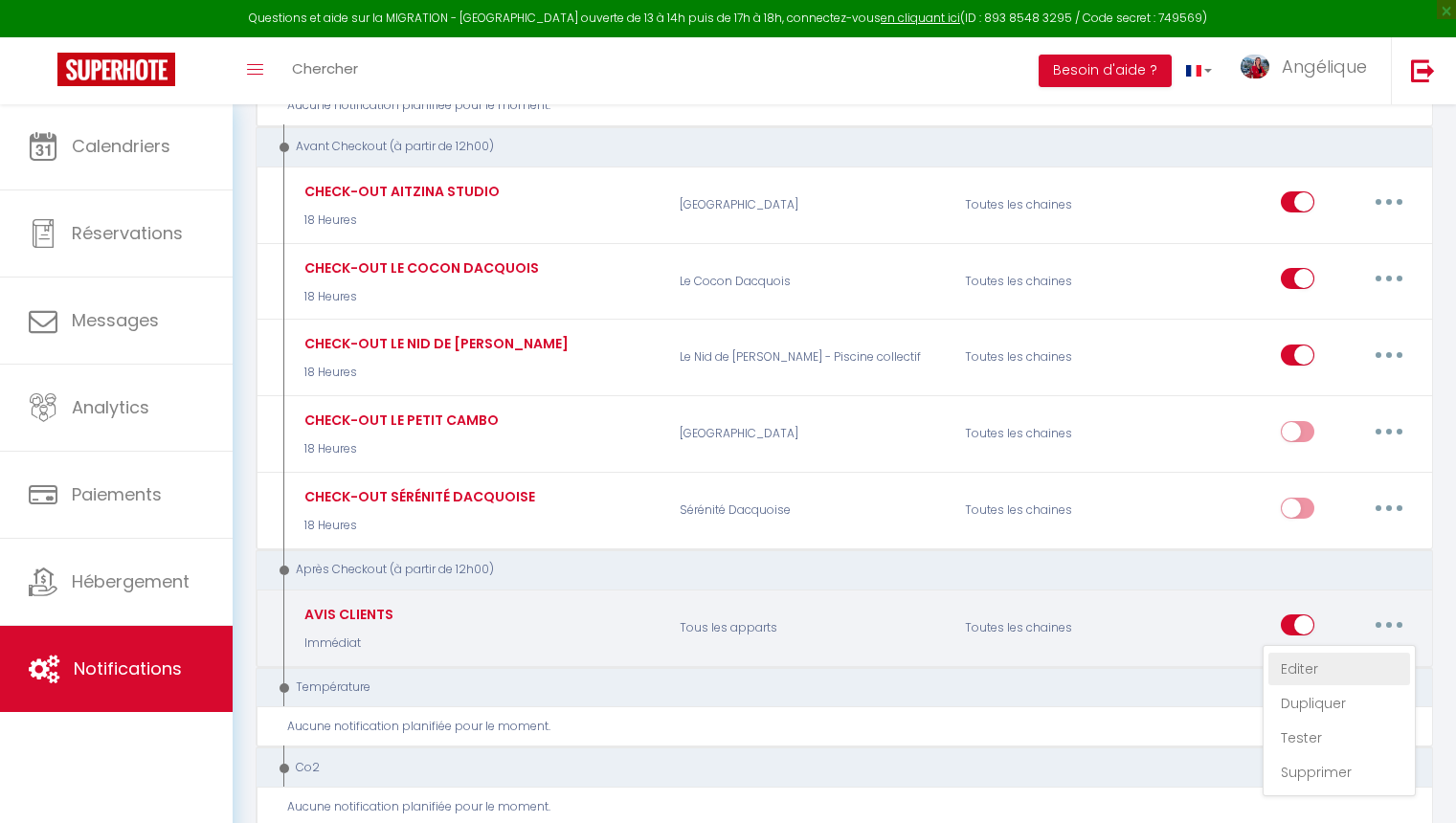
type input "Votre avis positif [RENTAL:NAME]"
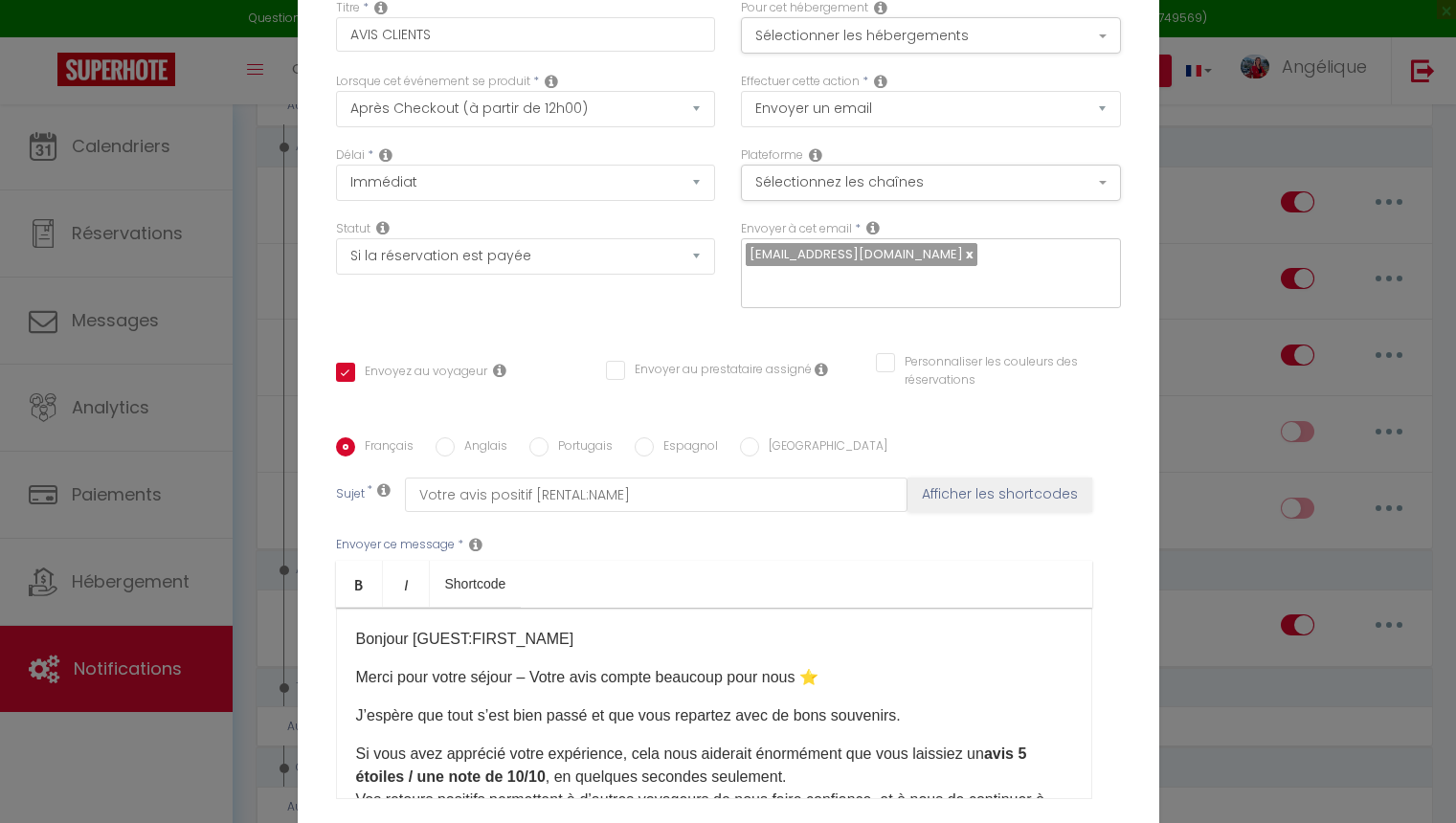
scroll to position [0, 0]
click at [847, 33] on button "Sélectionner les hébergements" at bounding box center [931, 36] width 380 height 37
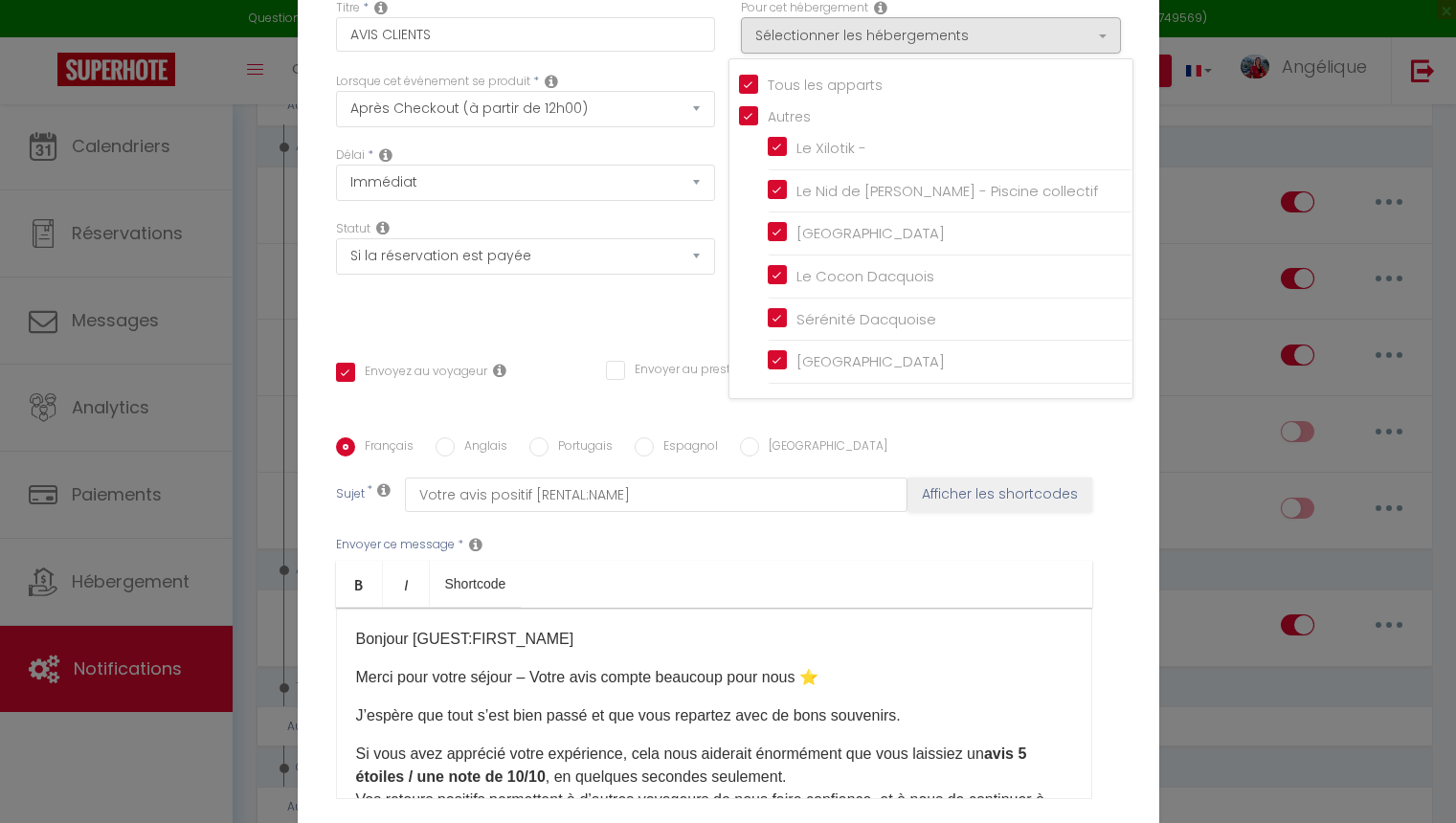
click at [658, 348] on div "Titre * AVIS CLIENTS Pour cet hébergement Sélectionner les hébergements Tous le…" at bounding box center [728, 437] width 861 height 916
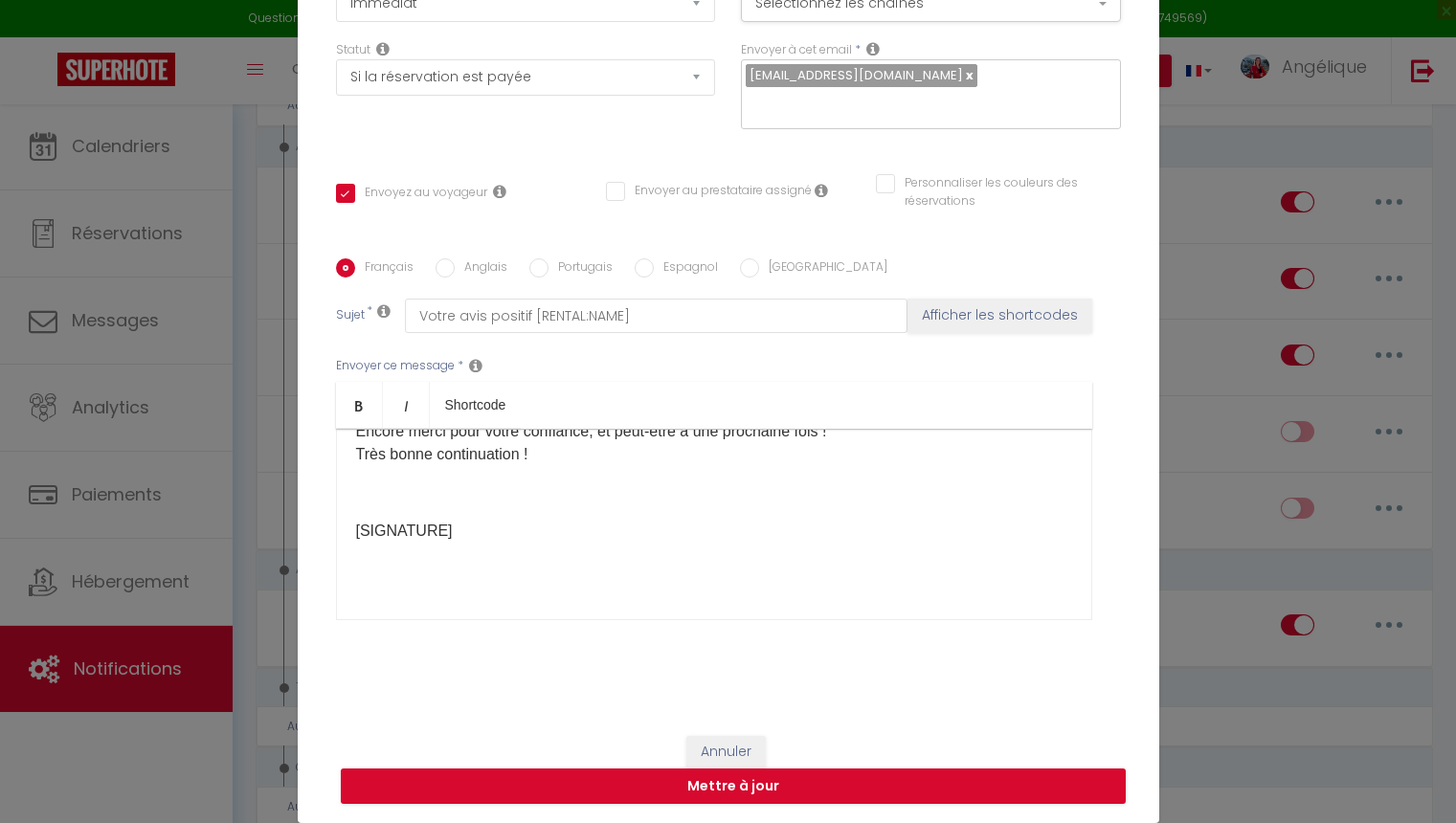
scroll to position [179, 0]
click at [709, 751] on button "Annuler" at bounding box center [726, 752] width 79 height 33
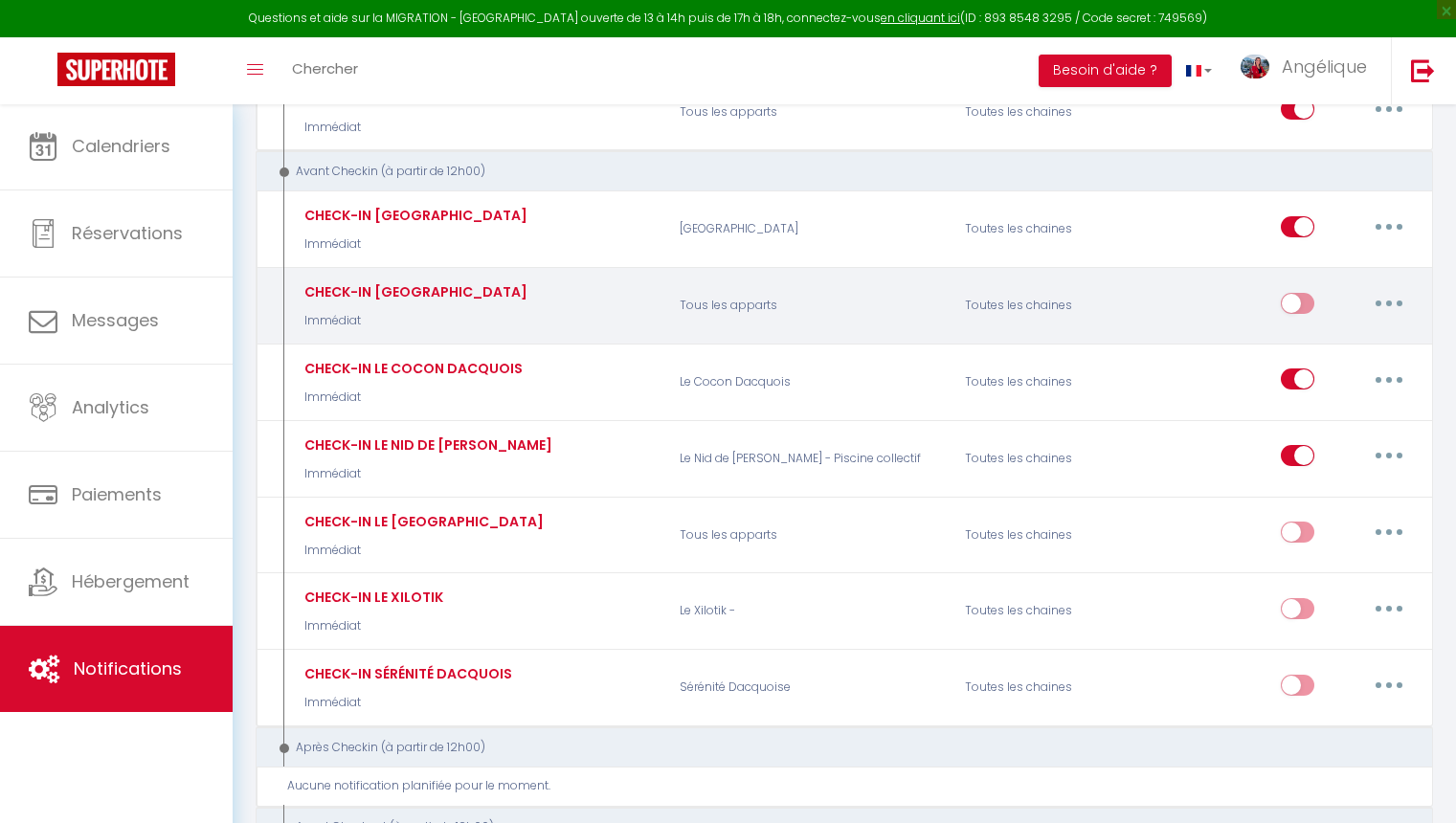
scroll to position [355, 0]
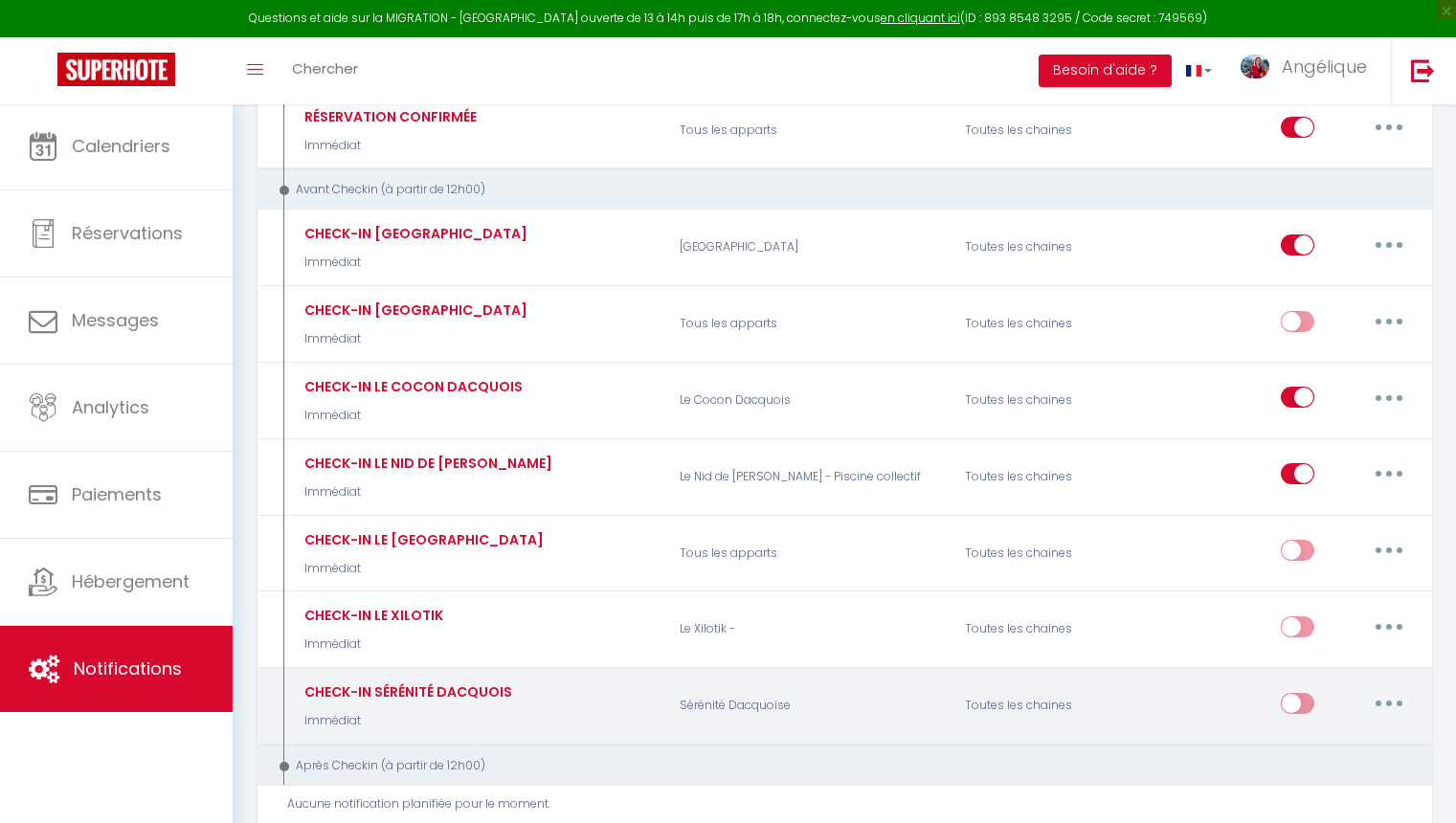
click at [1392, 697] on button "button" at bounding box center [1388, 703] width 53 height 31
click at [1322, 730] on link "Editer" at bounding box center [1339, 747] width 141 height 33
type input "CHECK-IN SÉRÉNITÉ DACQUOIS"
select select "2"
checkbox input "true"
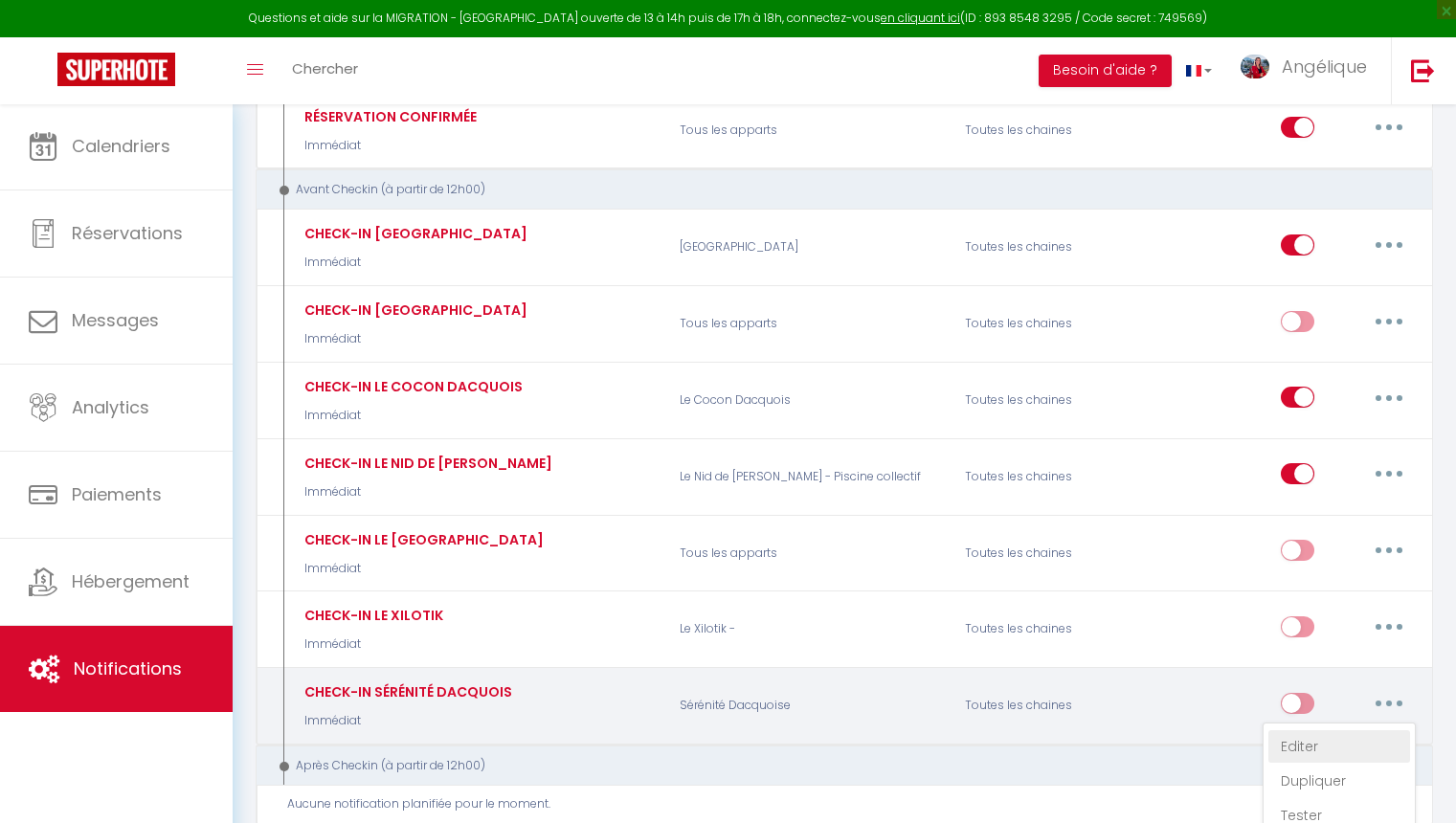
checkbox input "false"
type input "Votre arrivée dans le logement [RENTAL:NAME]"
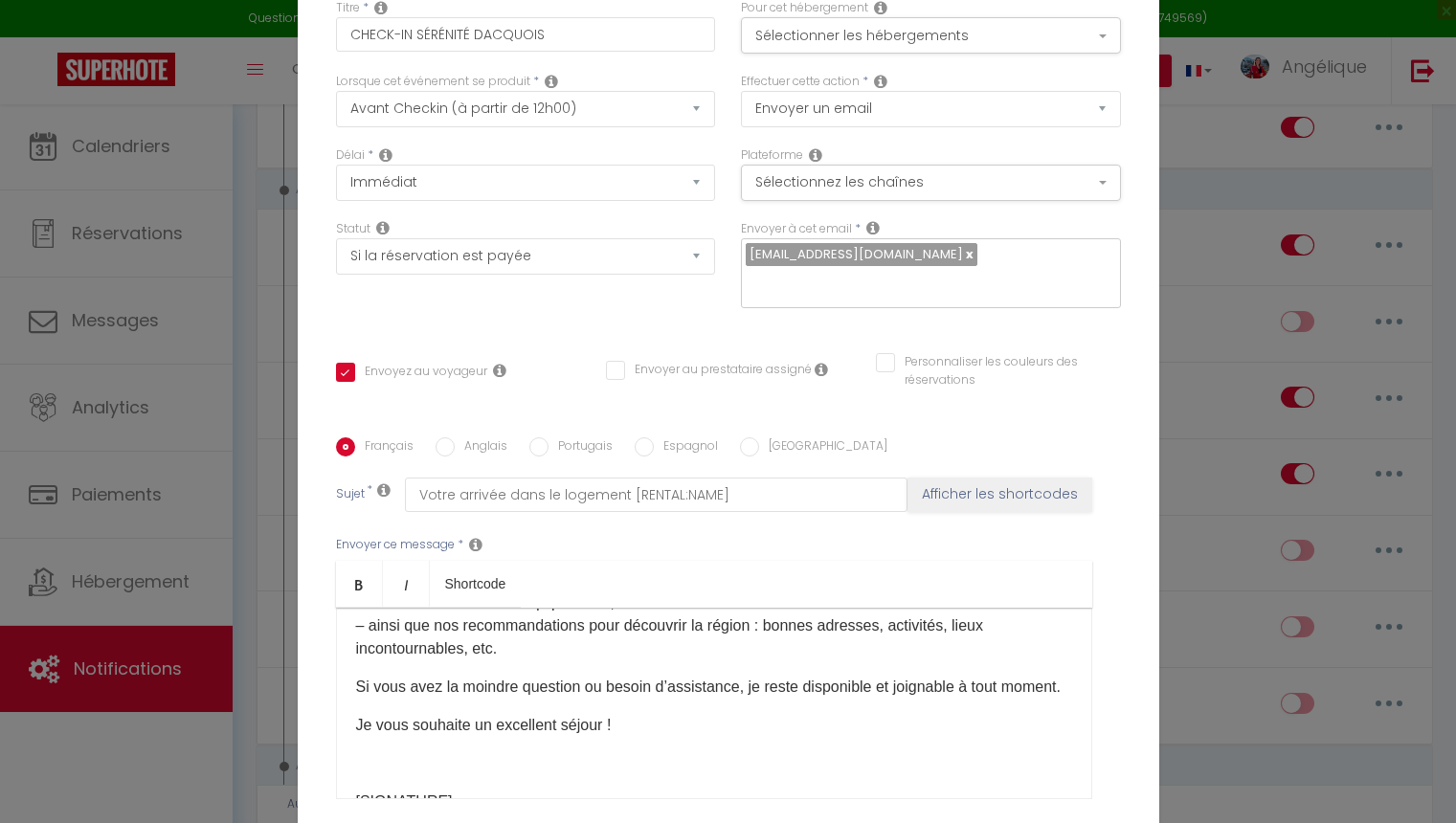
scroll to position [0, 0]
click at [580, 42] on input "CHECK-IN SÉRÉNITÉ DACQUOIS" at bounding box center [525, 35] width 380 height 35
type input "CHECK-IN SÉRÉNITÉ DACQUOISE"
checkbox input "true"
checkbox input "false"
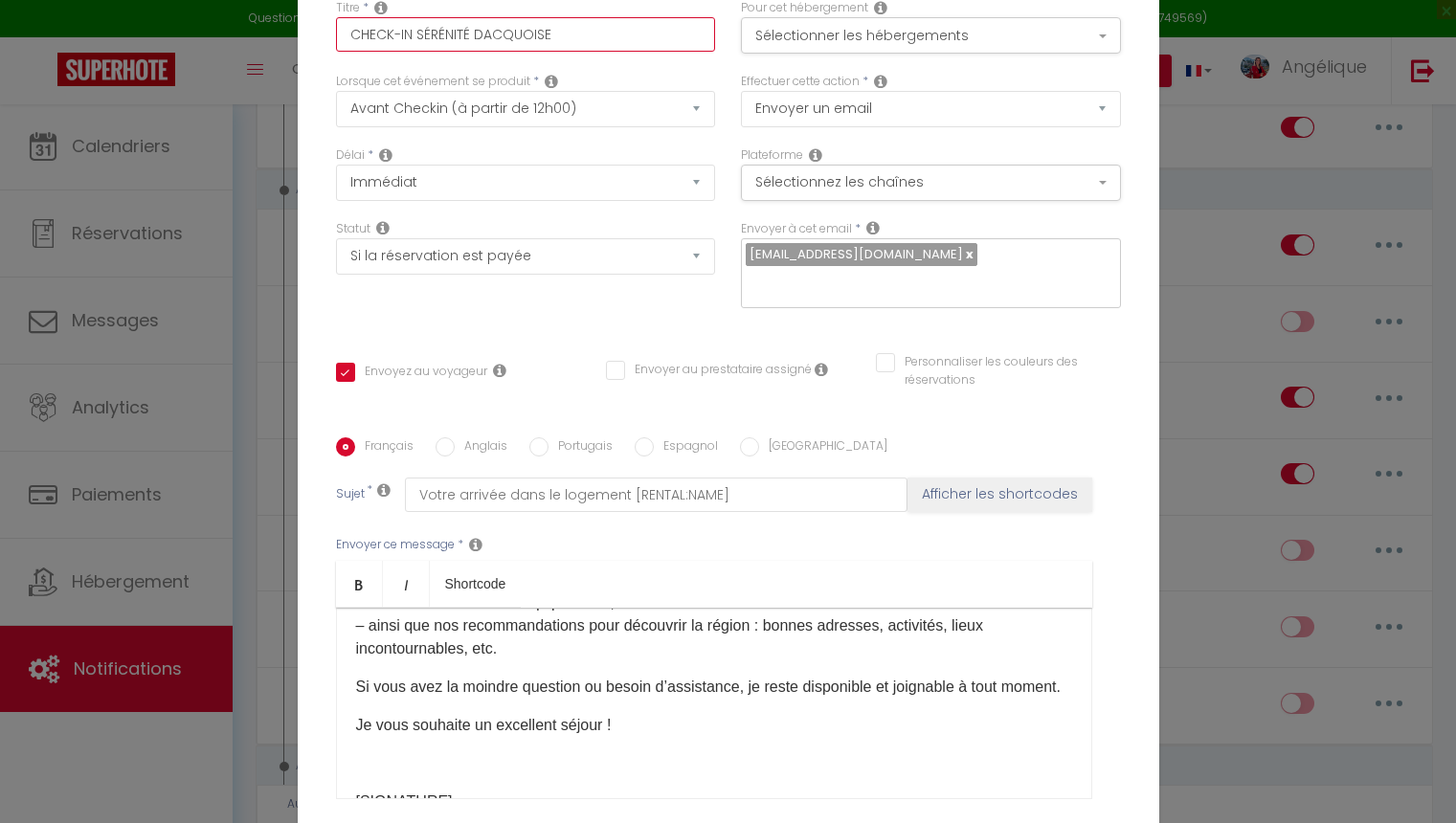
checkbox input "false"
type input "CHECK-IN SÉRÉNITÉ DACQUOISE"
click at [901, 40] on button "Sélectionner les hébergements" at bounding box center [931, 36] width 380 height 37
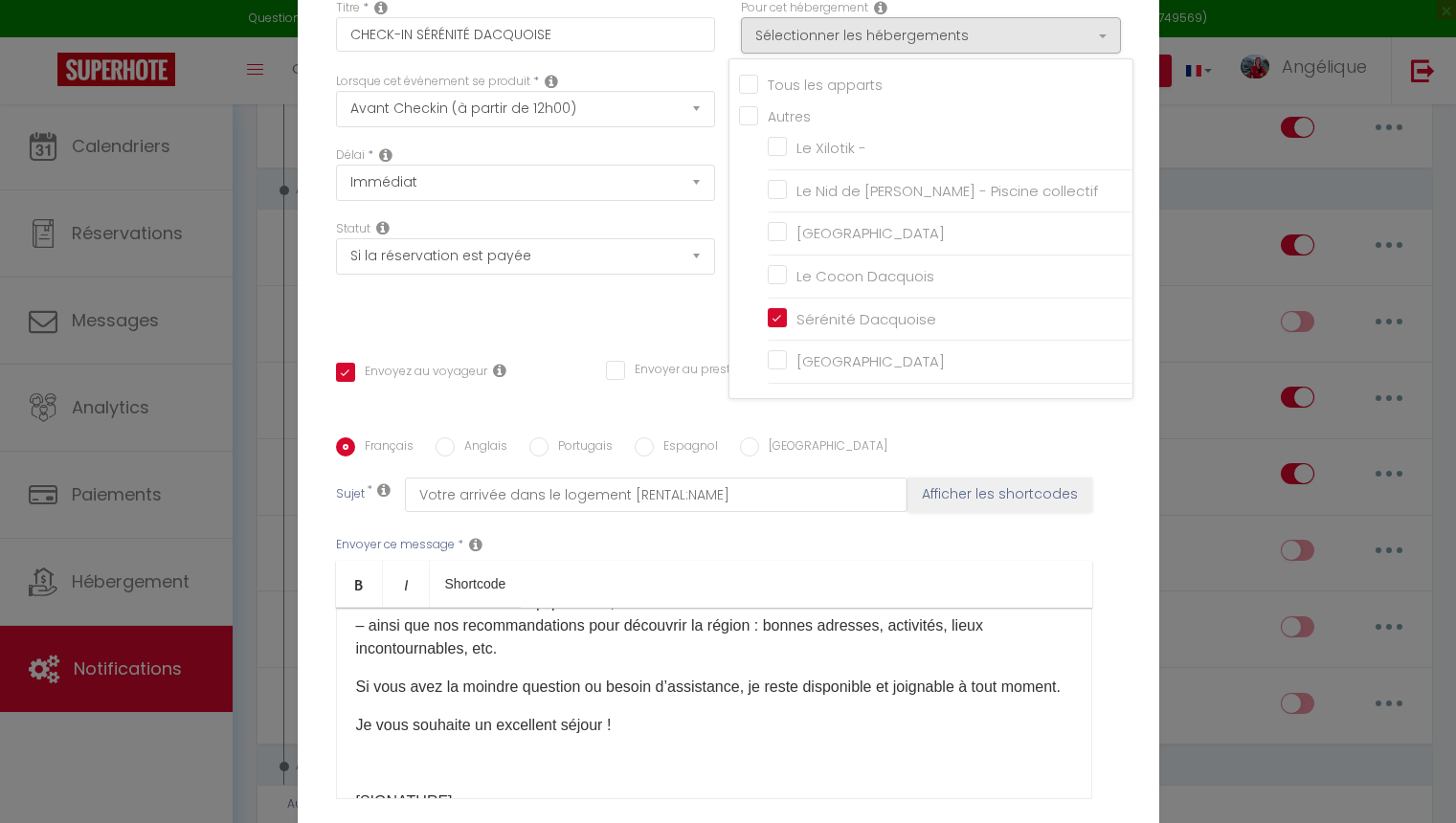
click at [665, 318] on div "Statut Aucun Si la réservation est payée Si réservation non payée Si la caution…" at bounding box center [524, 275] width 405 height 108
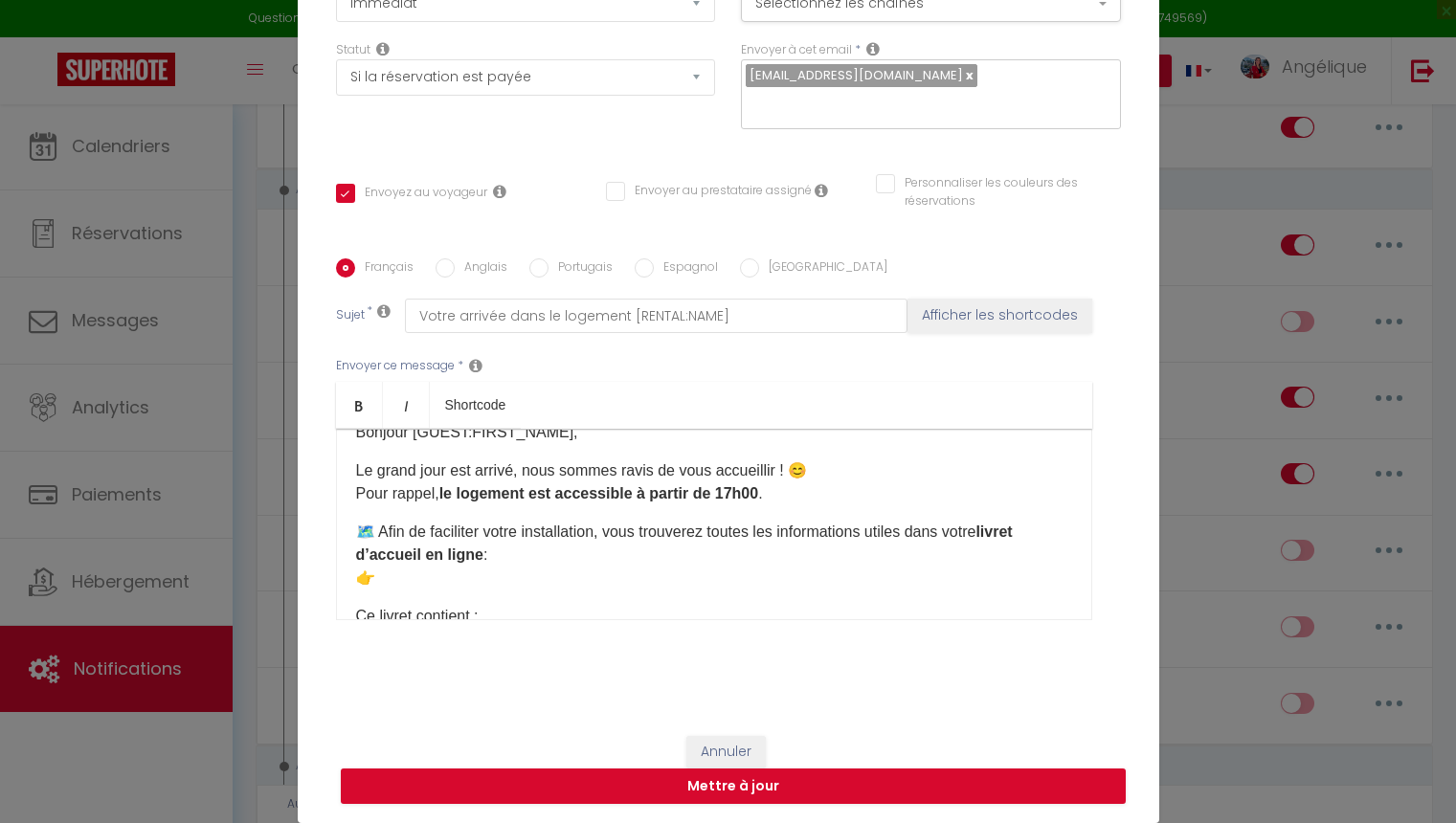
scroll to position [22, 0]
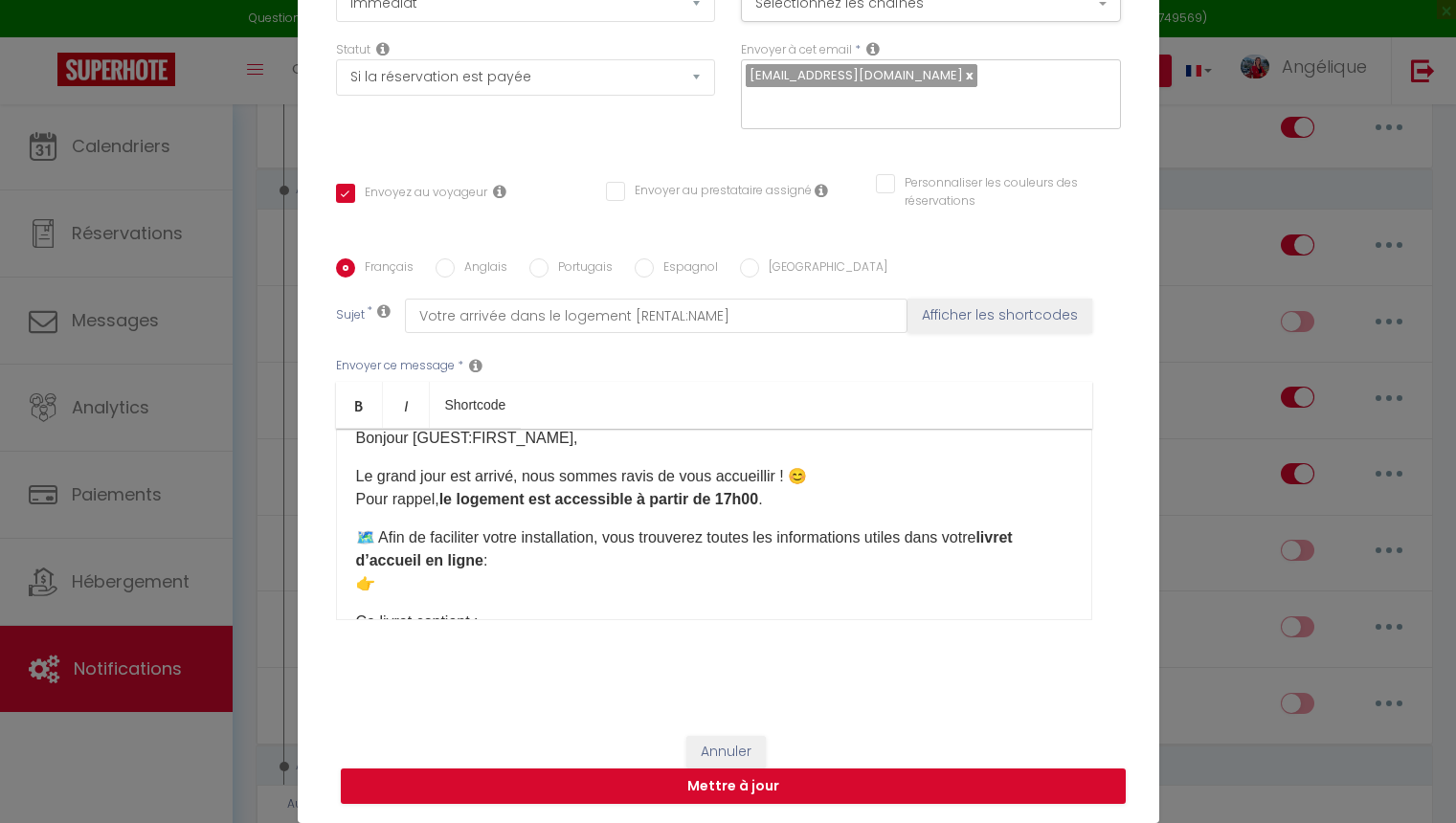
click at [531, 588] on p "🗺️ Afin de faciliter votre installation, vous trouverez toutes les informations…" at bounding box center [714, 560] width 716 height 69
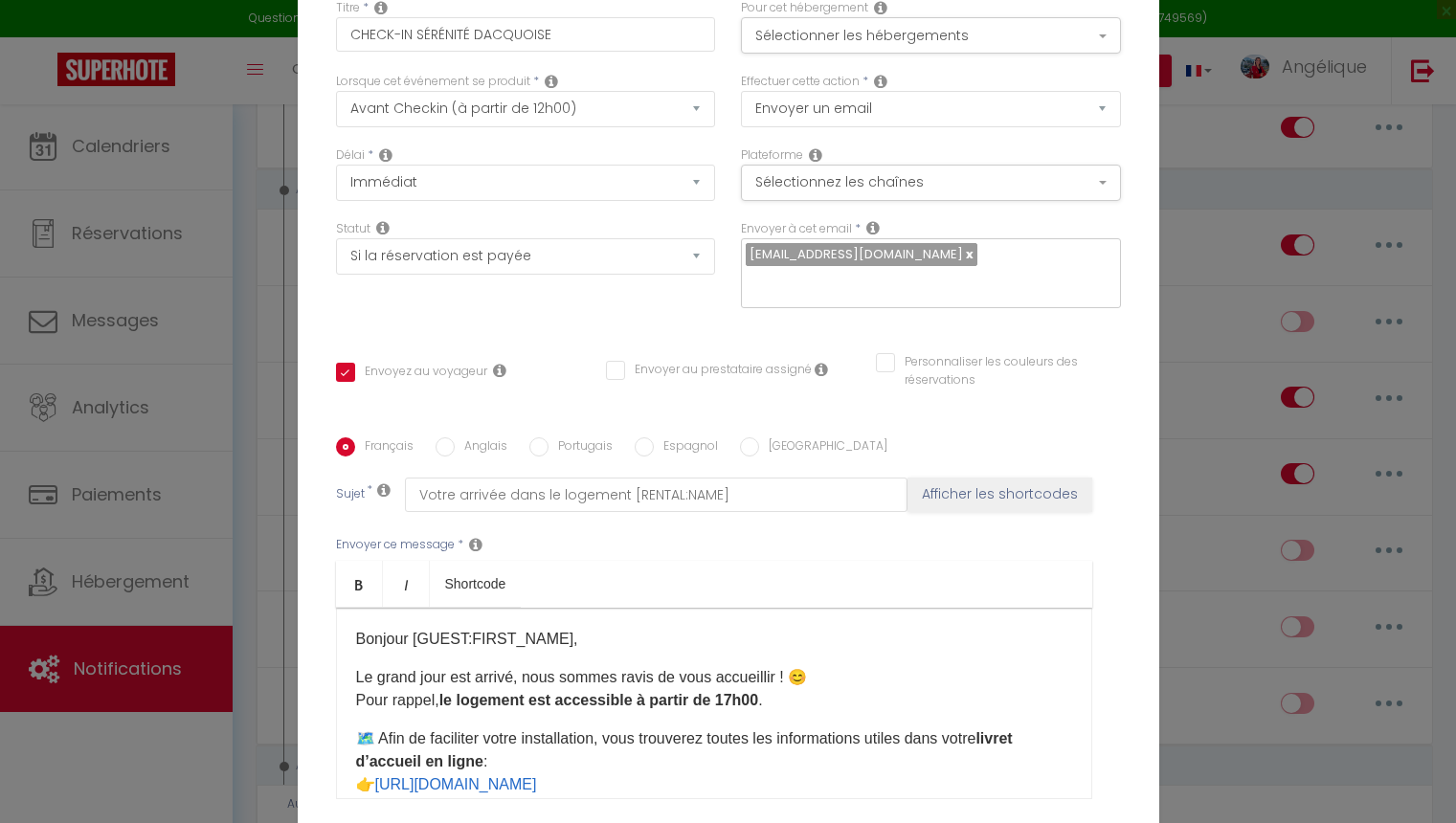
scroll to position [0, 0]
click at [883, 40] on button "Sélectionner les hébergements" at bounding box center [931, 36] width 380 height 37
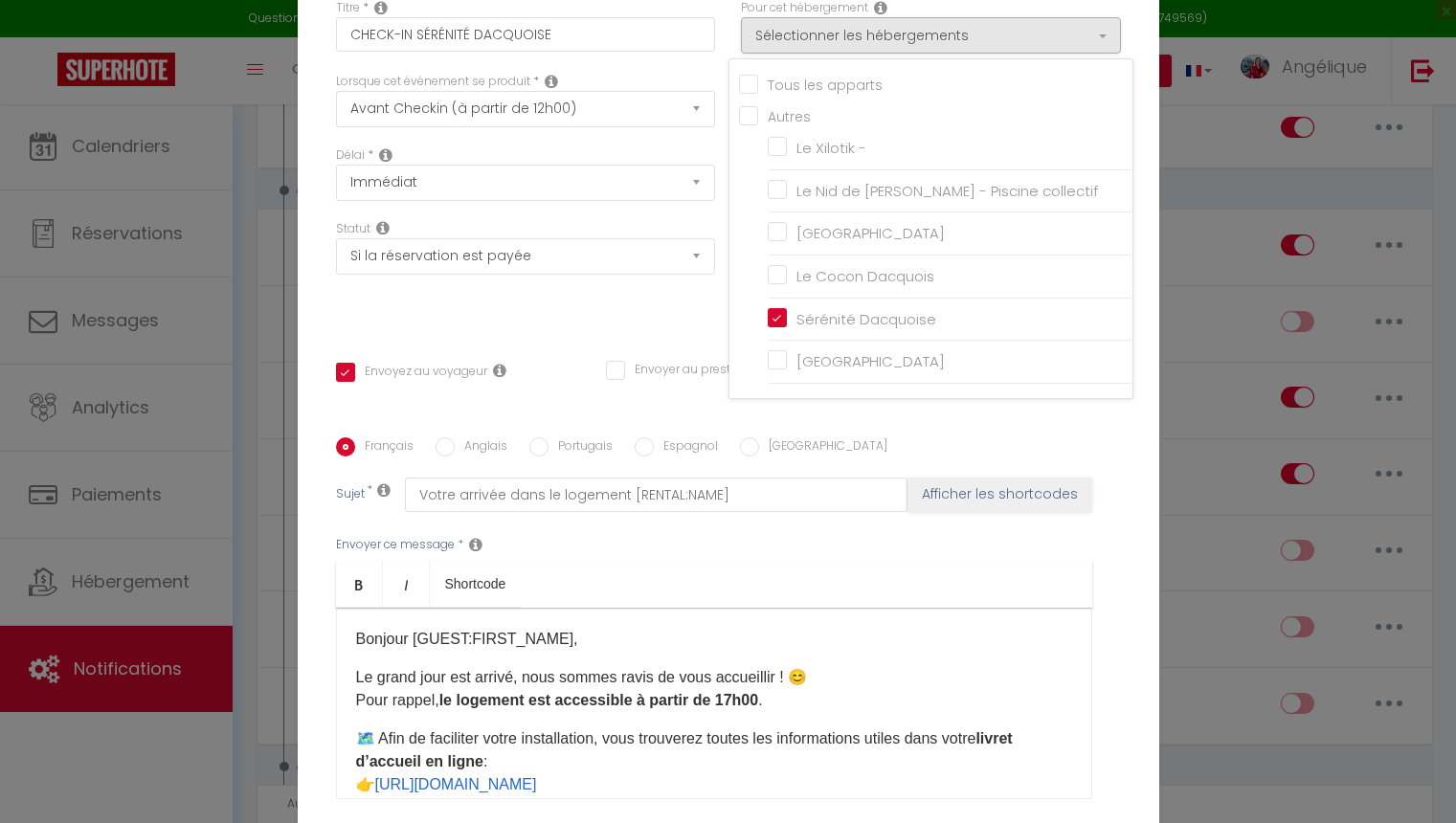
click at [661, 324] on div "Statut Aucun Si la réservation est payée Si réservation non payée Si la caution…" at bounding box center [524, 275] width 405 height 108
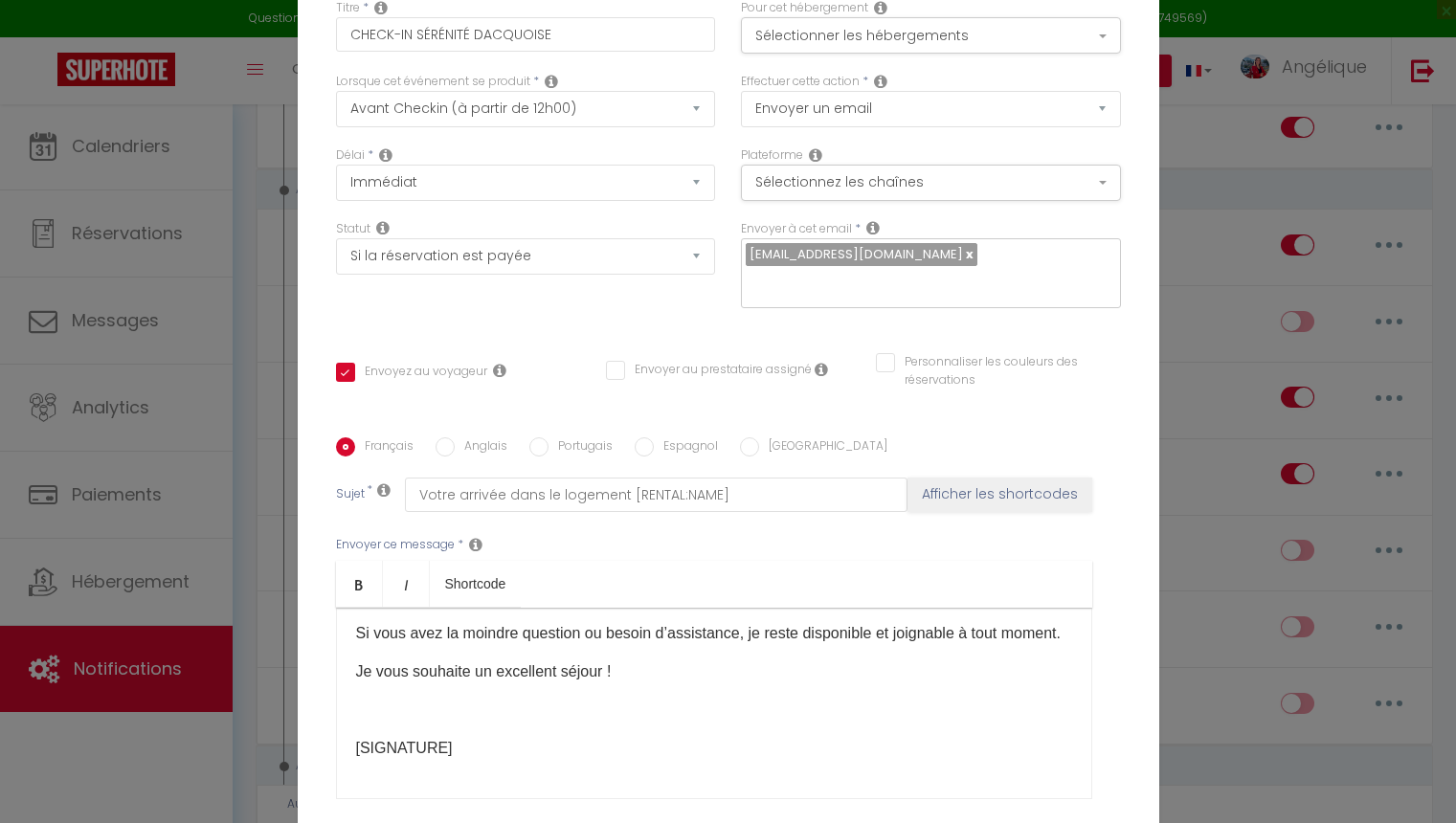
scroll to position [366, 0]
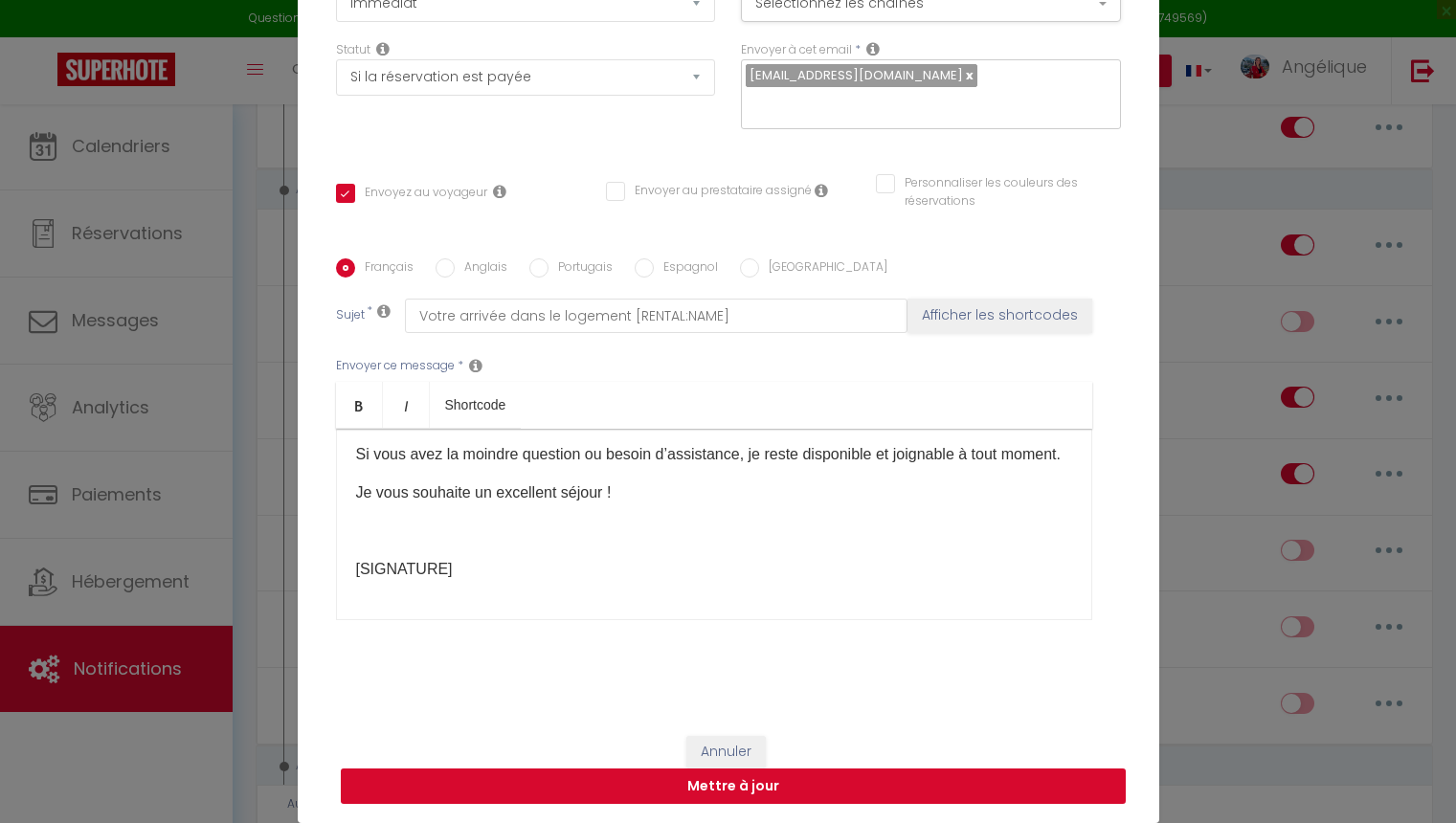
click at [749, 784] on button "Mettre à jour" at bounding box center [732, 787] width 785 height 37
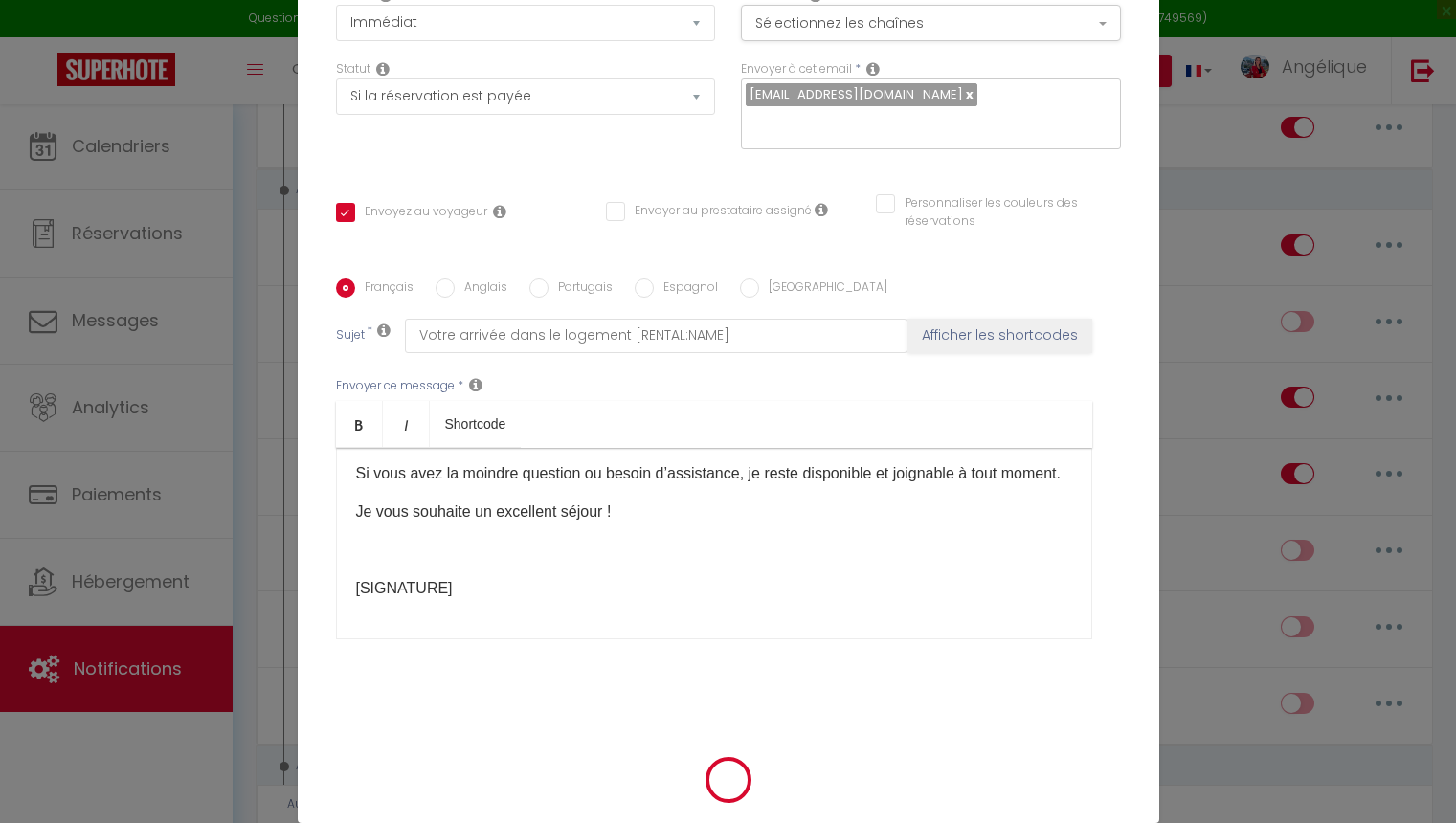
checkbox input "true"
checkbox input "false"
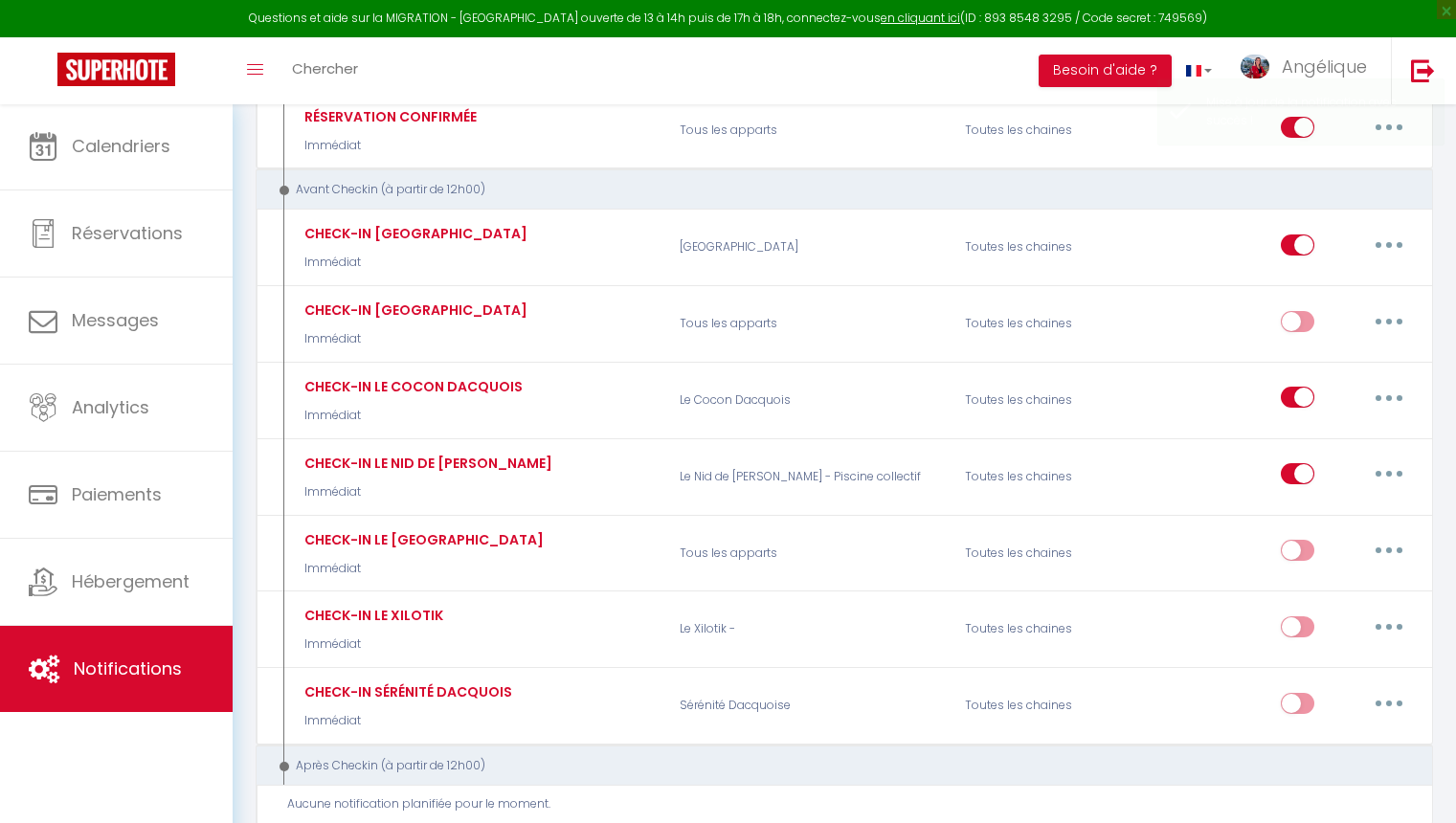
checkbox input "true"
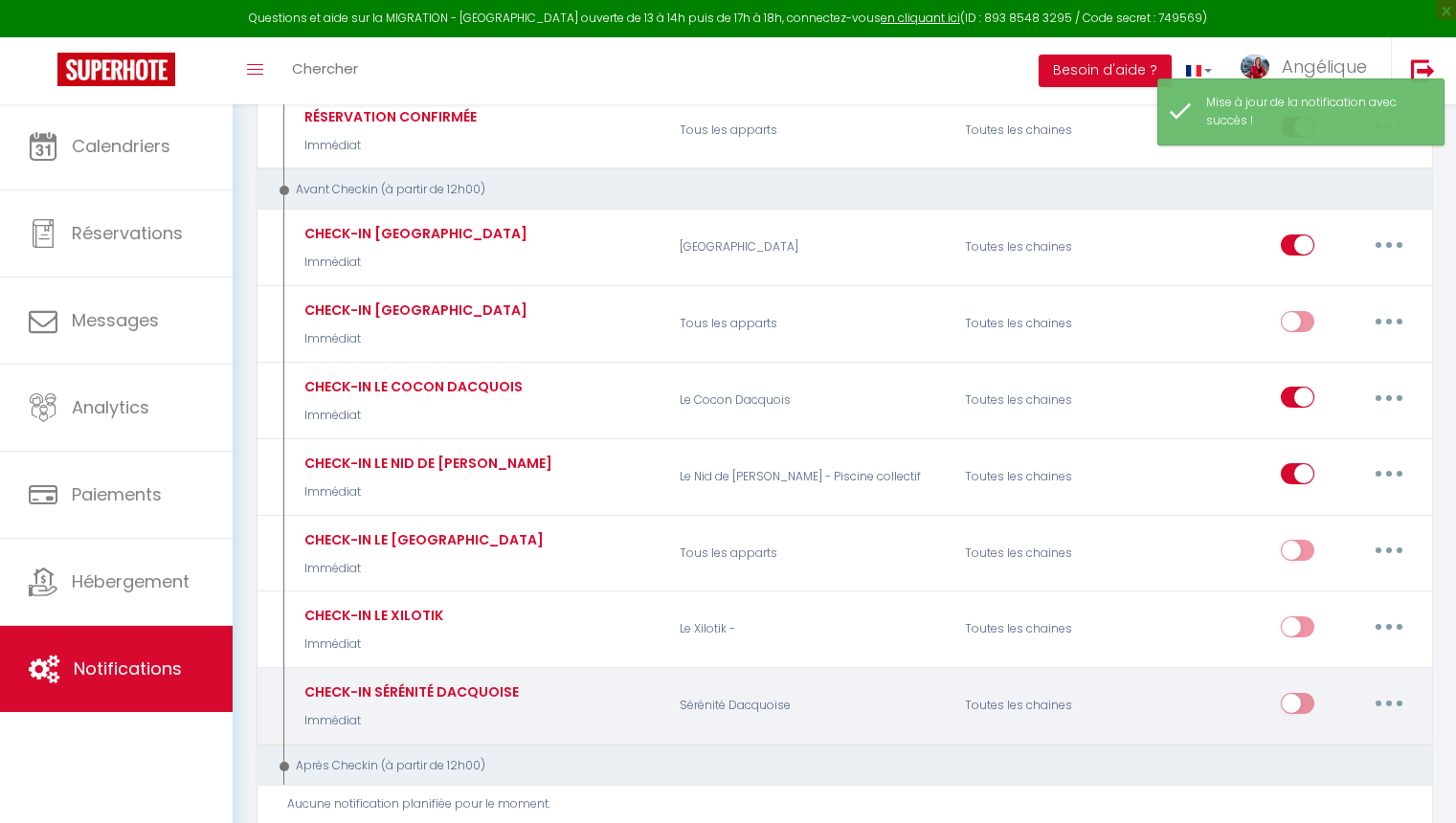
click at [1296, 696] on input "checkbox" at bounding box center [1297, 707] width 34 height 29
checkbox input "true"
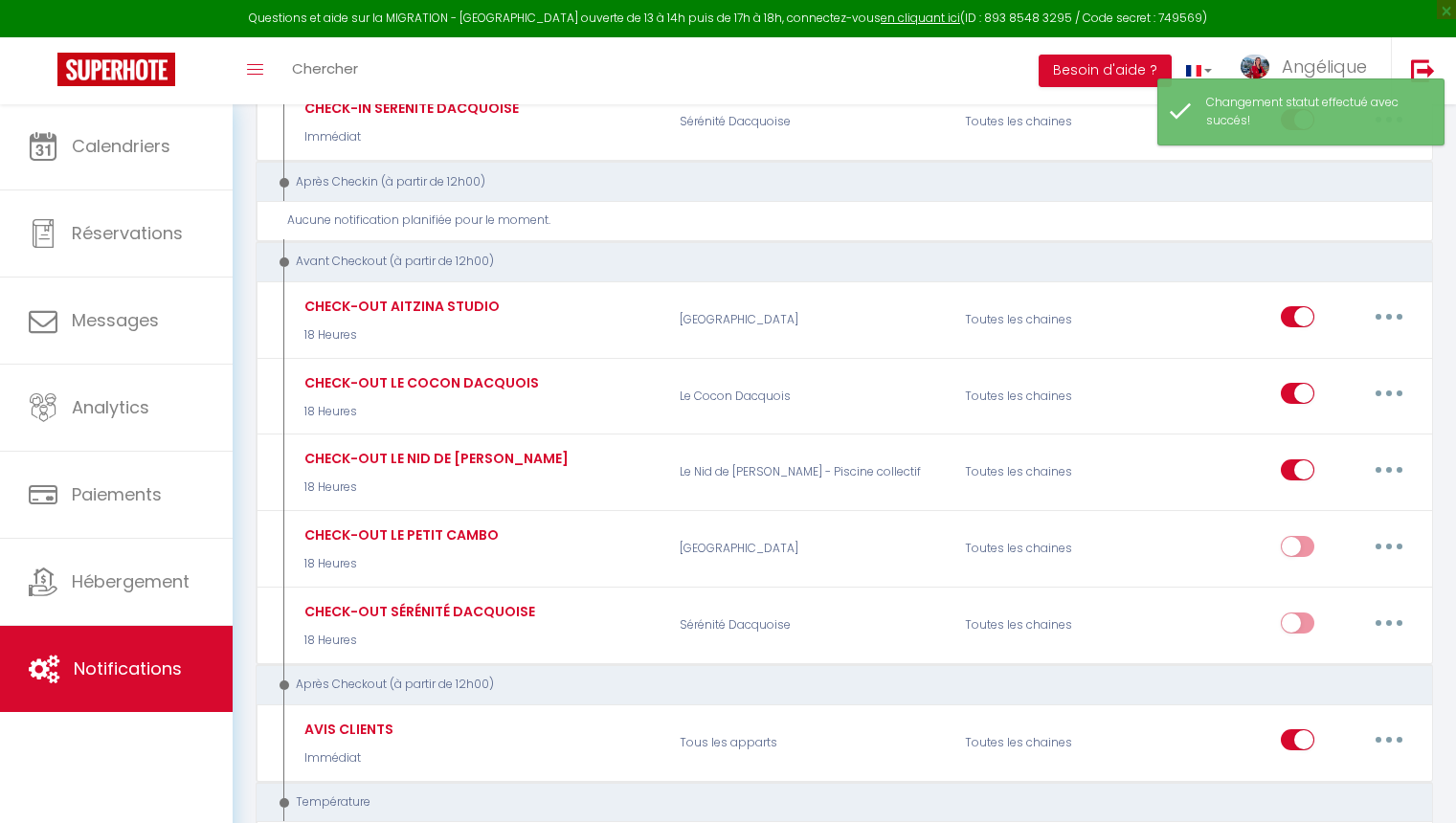
scroll to position [957, 0]
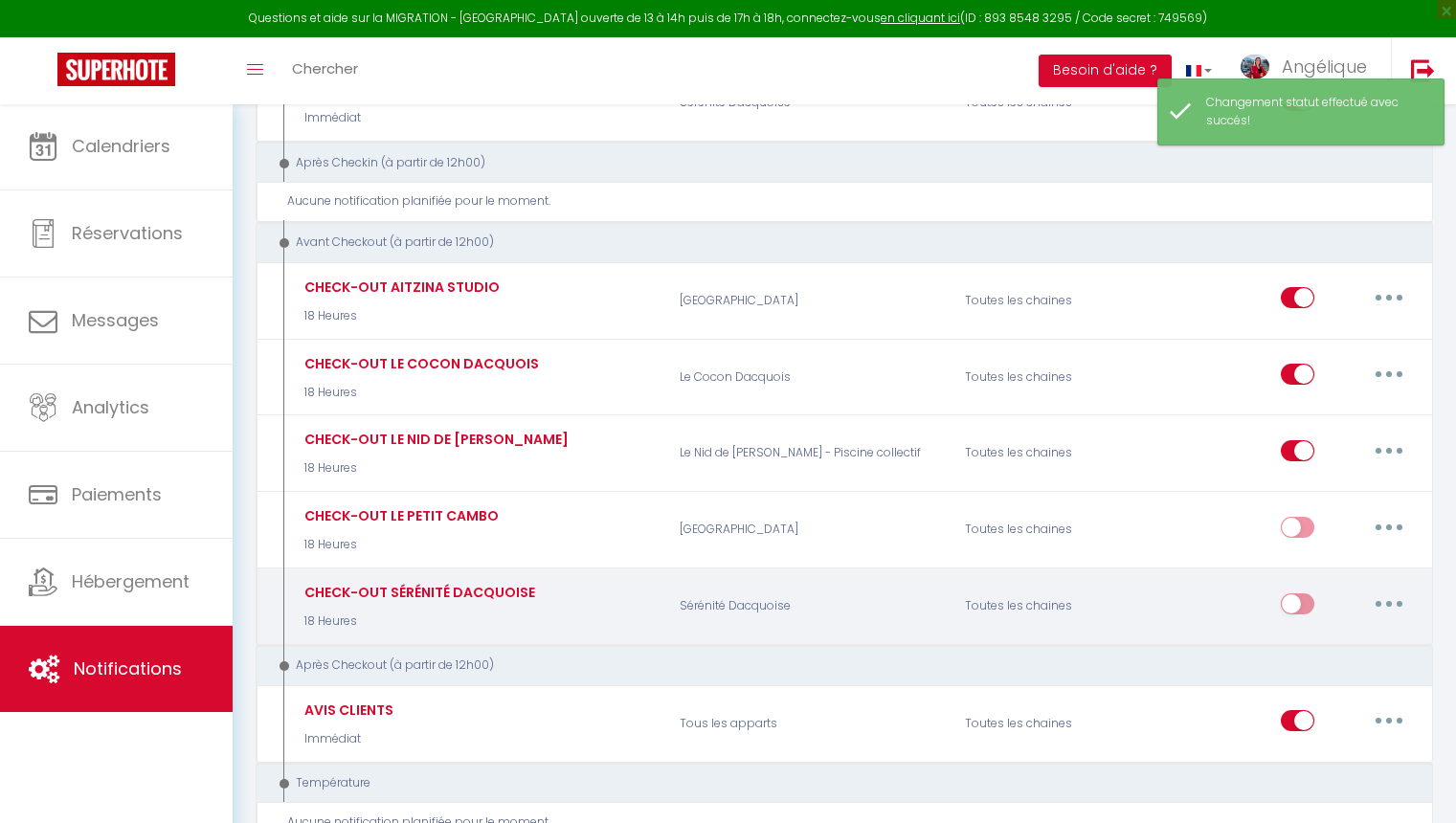
click at [1388, 601] on icon "button" at bounding box center [1389, 603] width 6 height 6
click at [1317, 633] on link "Editer" at bounding box center [1339, 647] width 141 height 33
type input "CHECK-OUT SÉRÉNITÉ DACQUOISE"
select select "4"
select select "18 Heures"
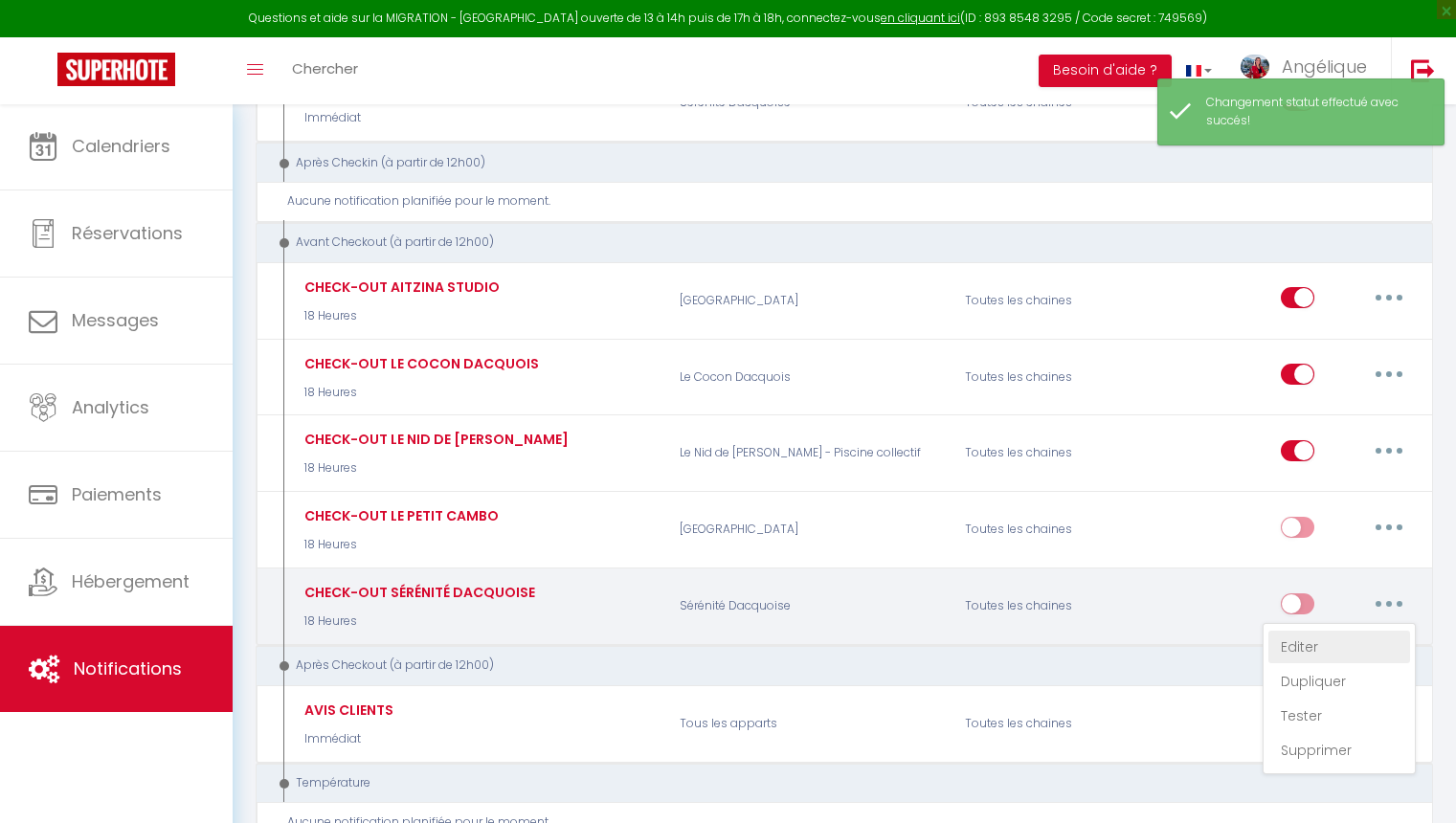
select select "if_booking_is_paid"
checkbox input "true"
checkbox input "false"
radio input "true"
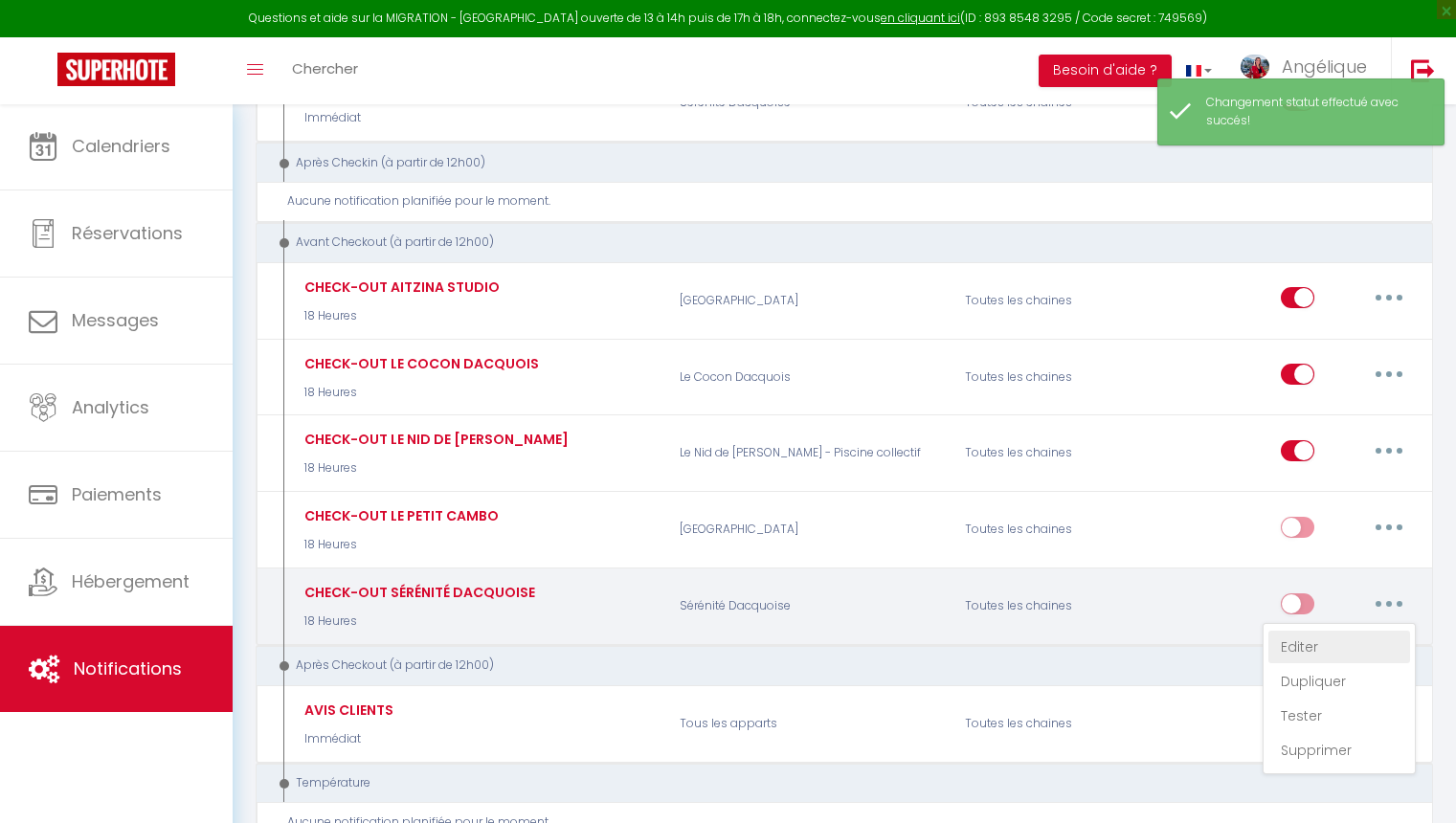
type input "Votre départ dans le logement [RENTAL:NAME]"
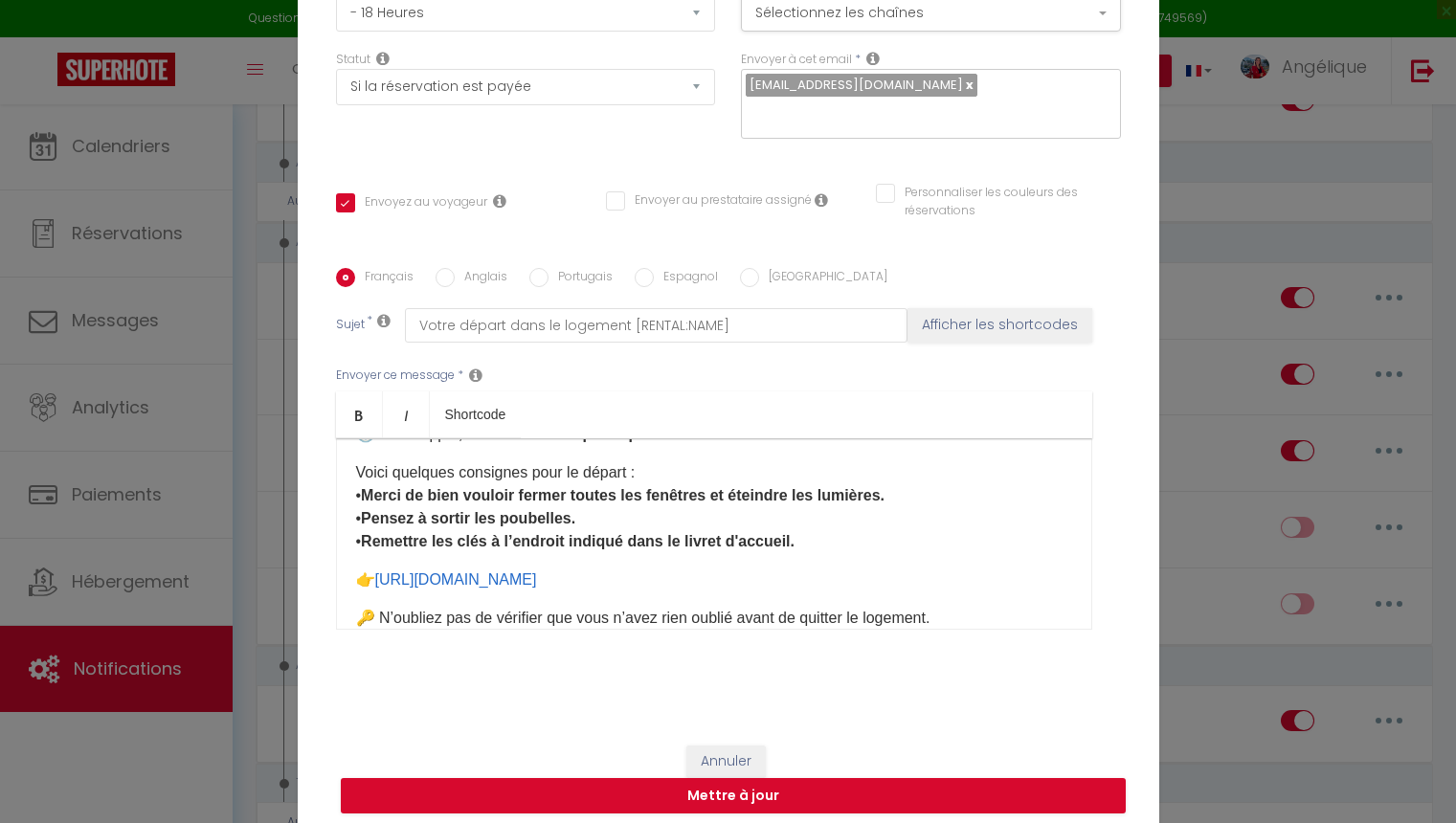
scroll to position [151, 0]
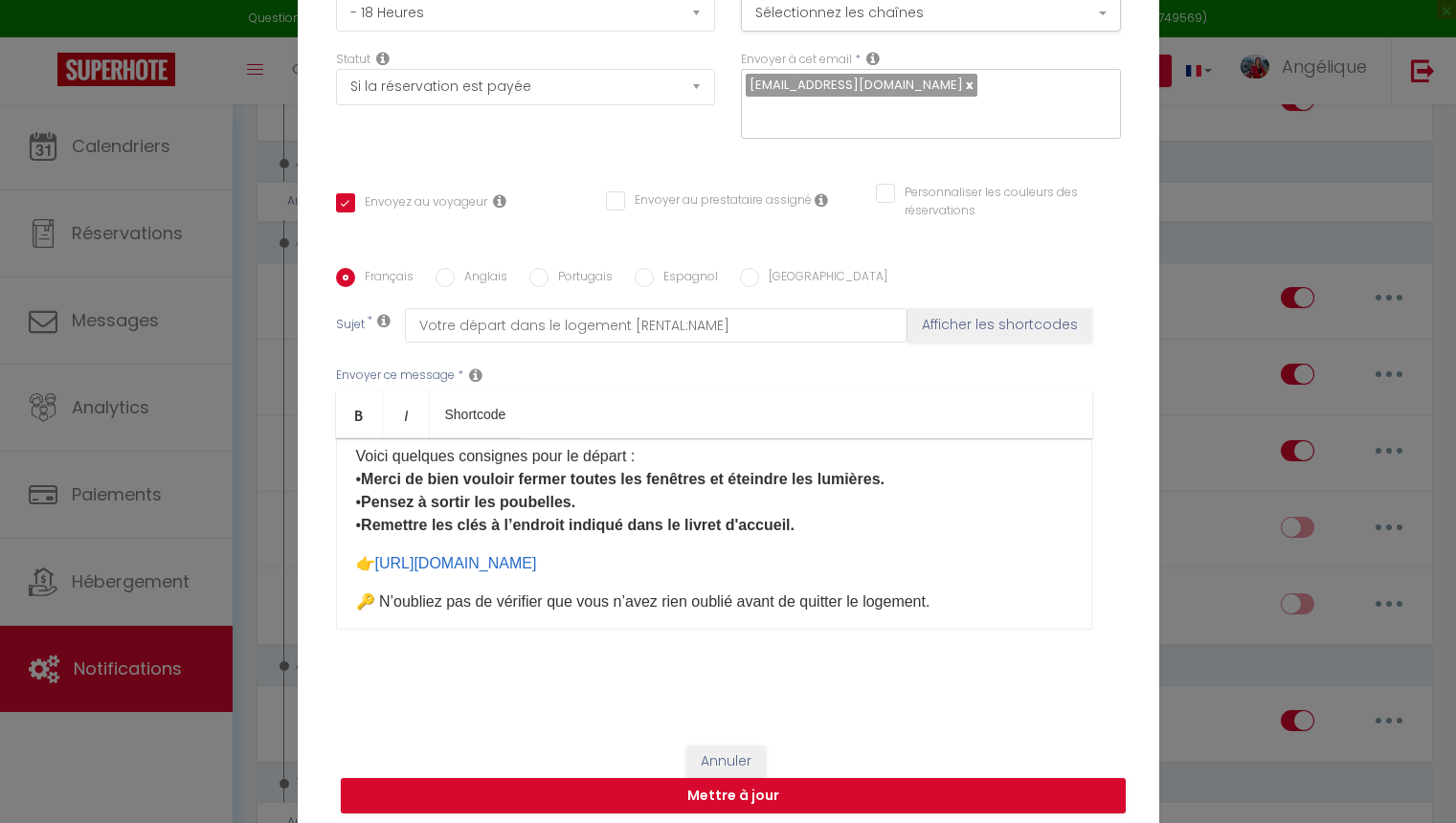
click at [728, 571] on p "👉 [URL][DOMAIN_NAME] ​" at bounding box center [714, 564] width 716 height 23
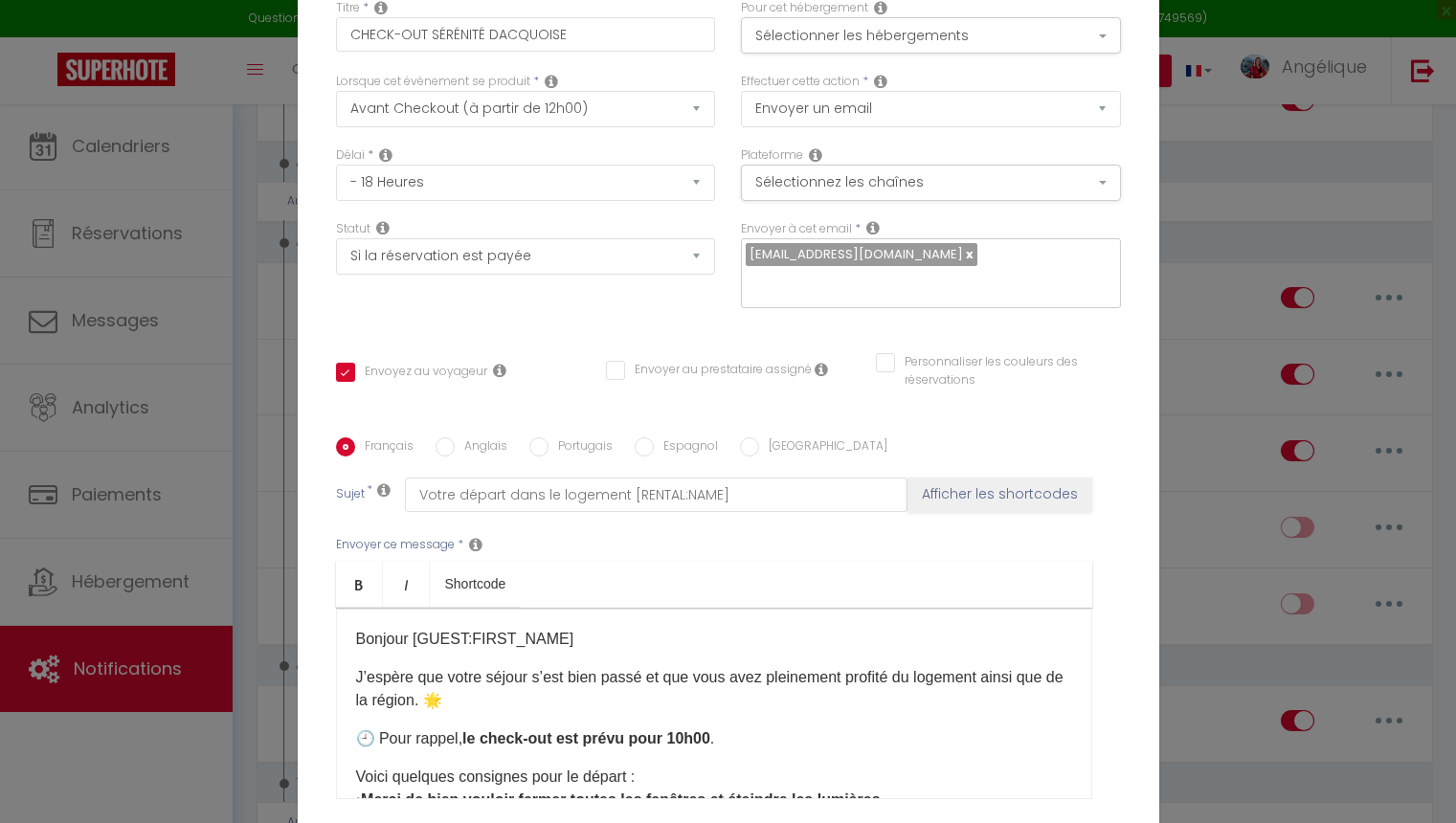
scroll to position [0, 0]
click at [802, 41] on button "Sélectionner les hébergements" at bounding box center [931, 36] width 380 height 37
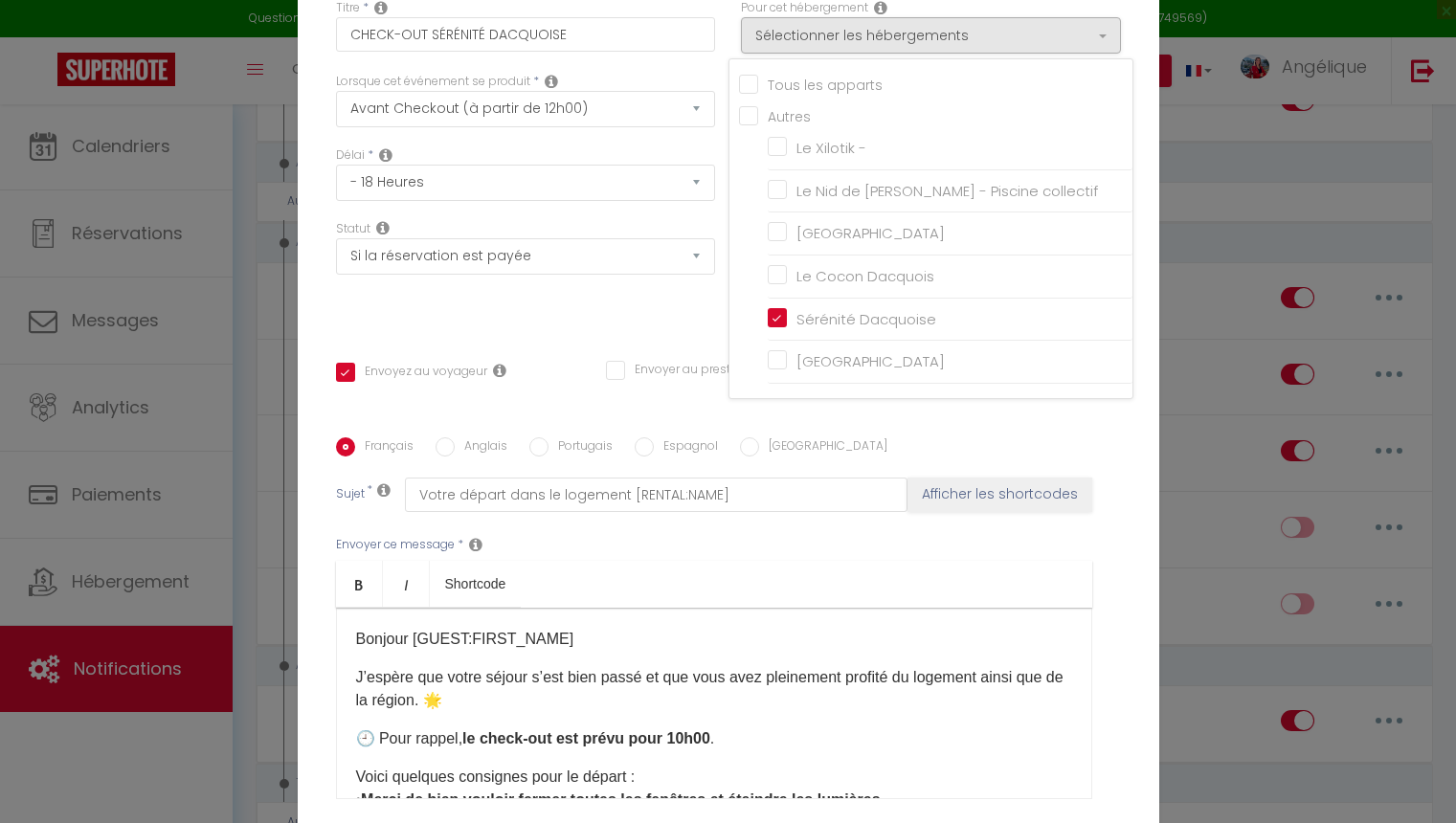
click at [678, 300] on div "Statut Aucun Si la réservation est payée Si réservation non payée Si la caution…" at bounding box center [524, 275] width 405 height 108
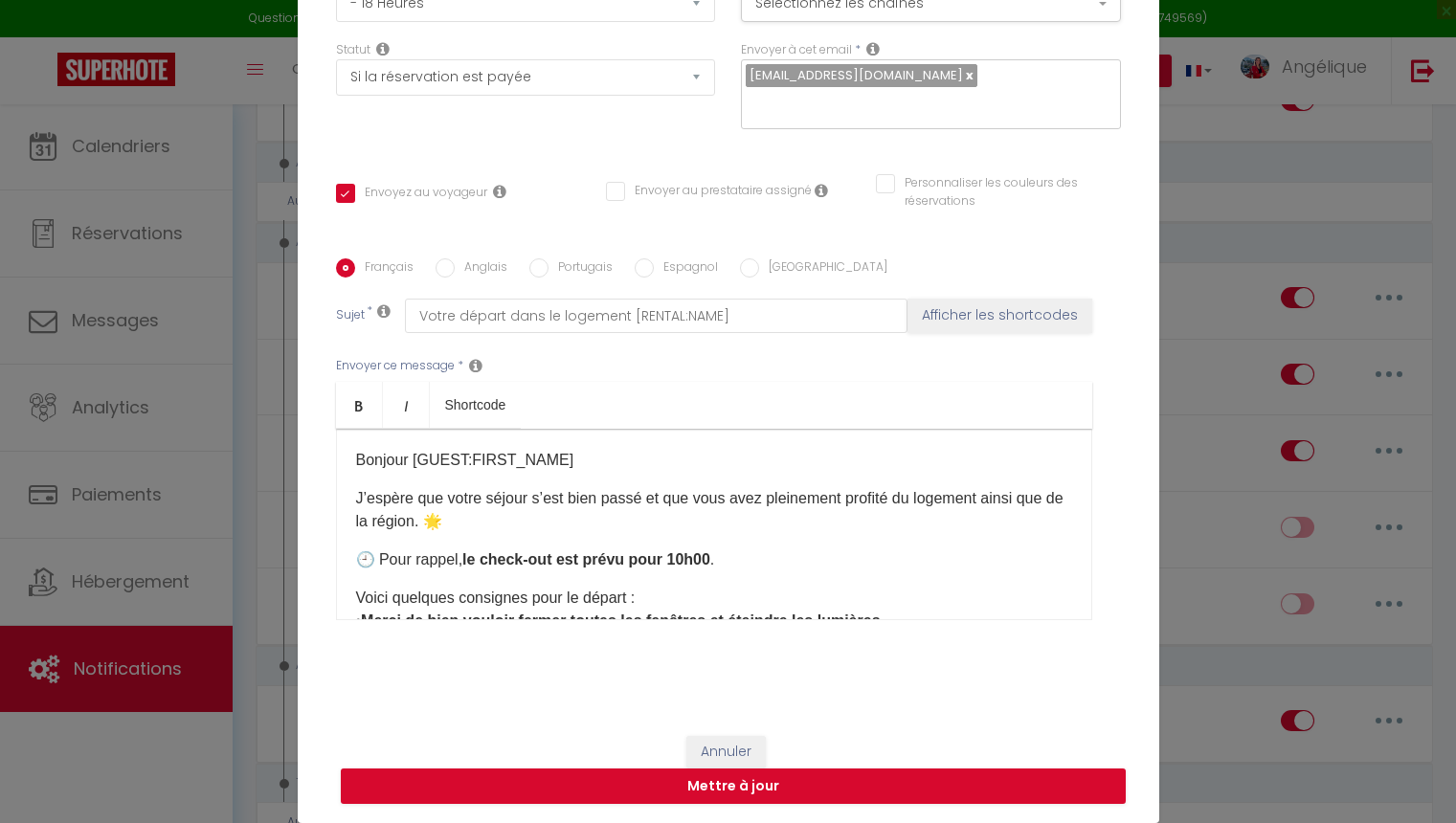
scroll to position [179, 0]
click at [730, 789] on button "Mettre à jour" at bounding box center [732, 787] width 785 height 37
checkbox input "true"
checkbox input "false"
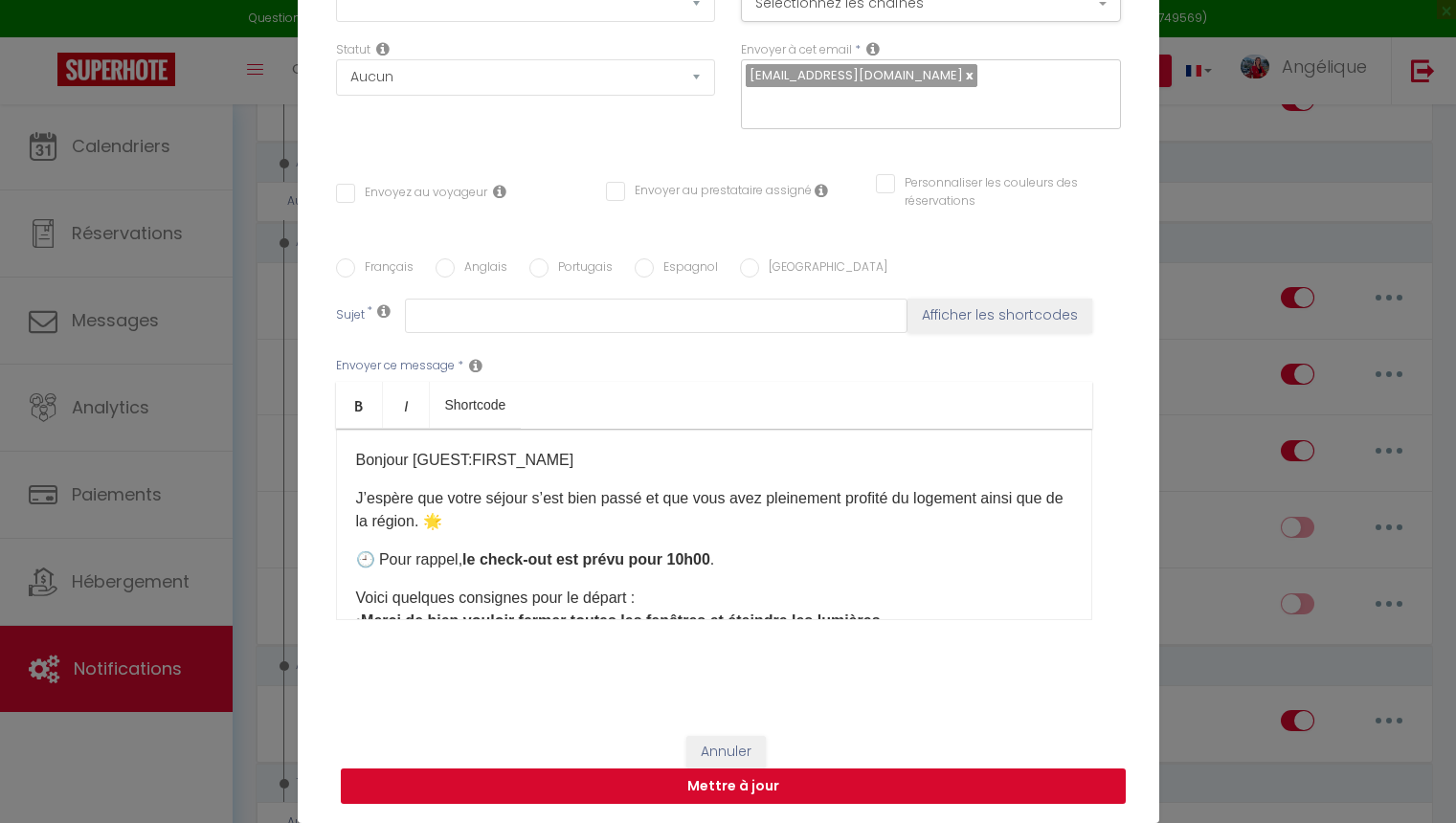
scroll to position [0, 0]
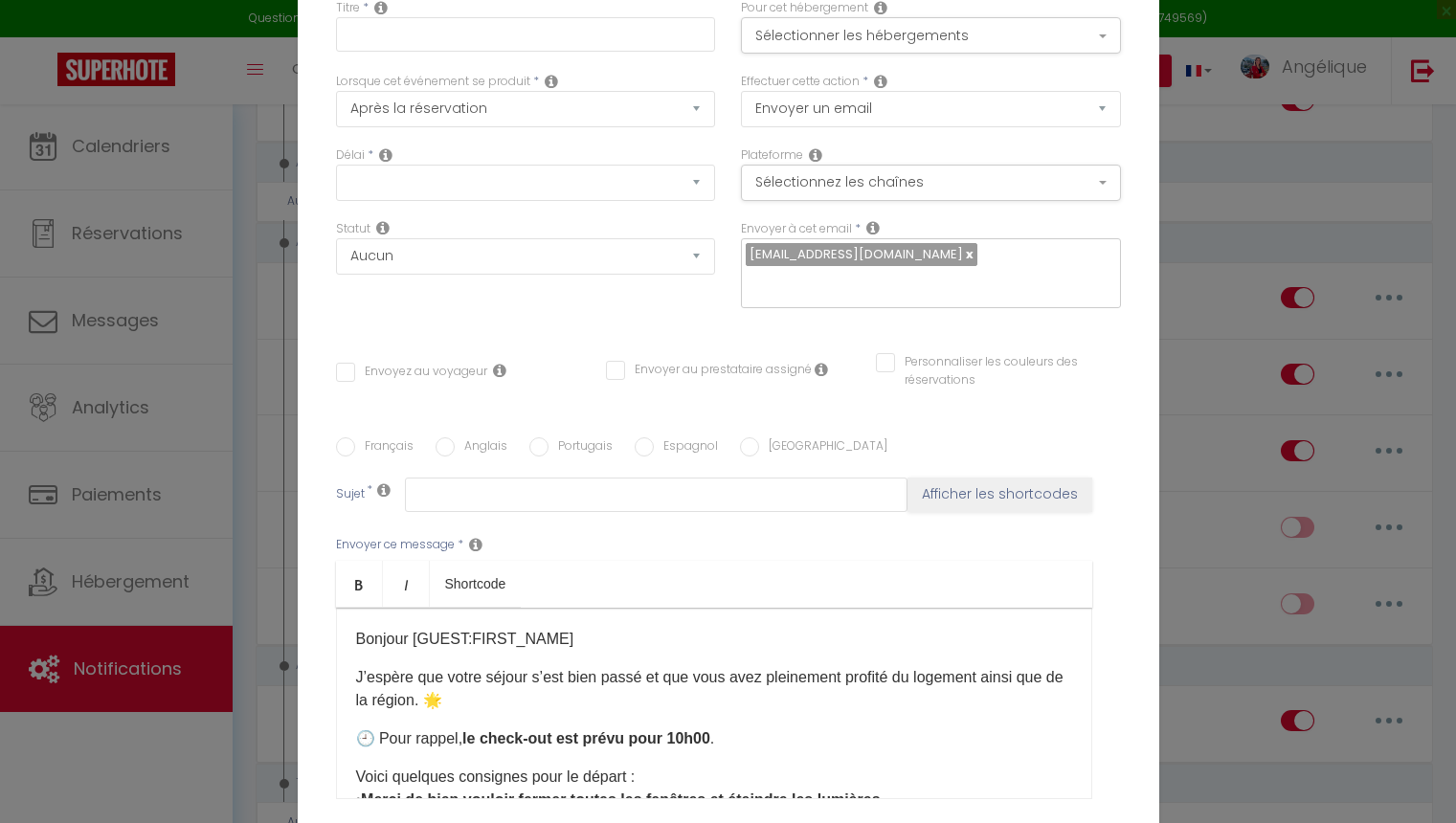
checkbox input "true"
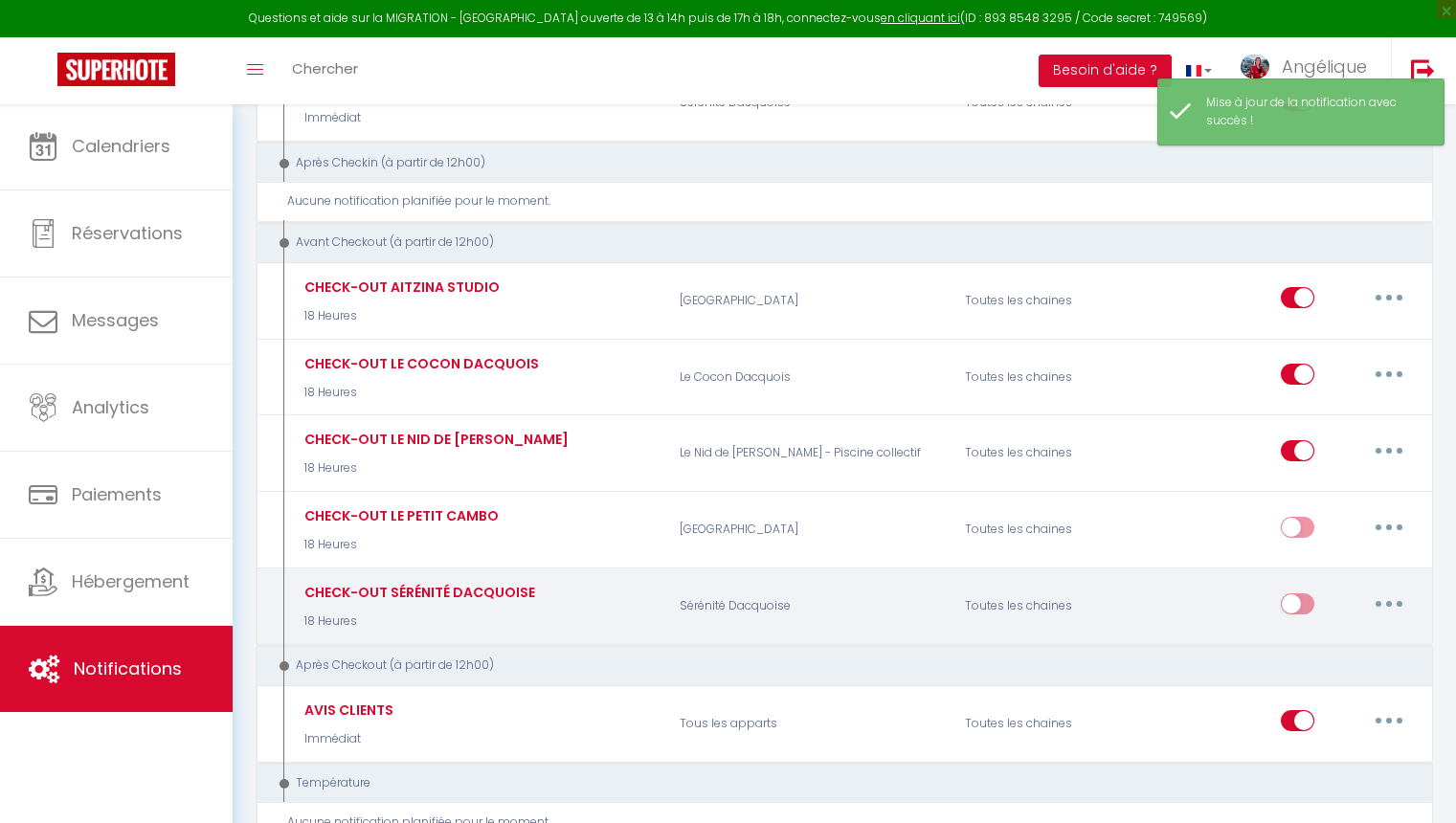
click at [1303, 593] on input "checkbox" at bounding box center [1297, 607] width 34 height 29
checkbox input "true"
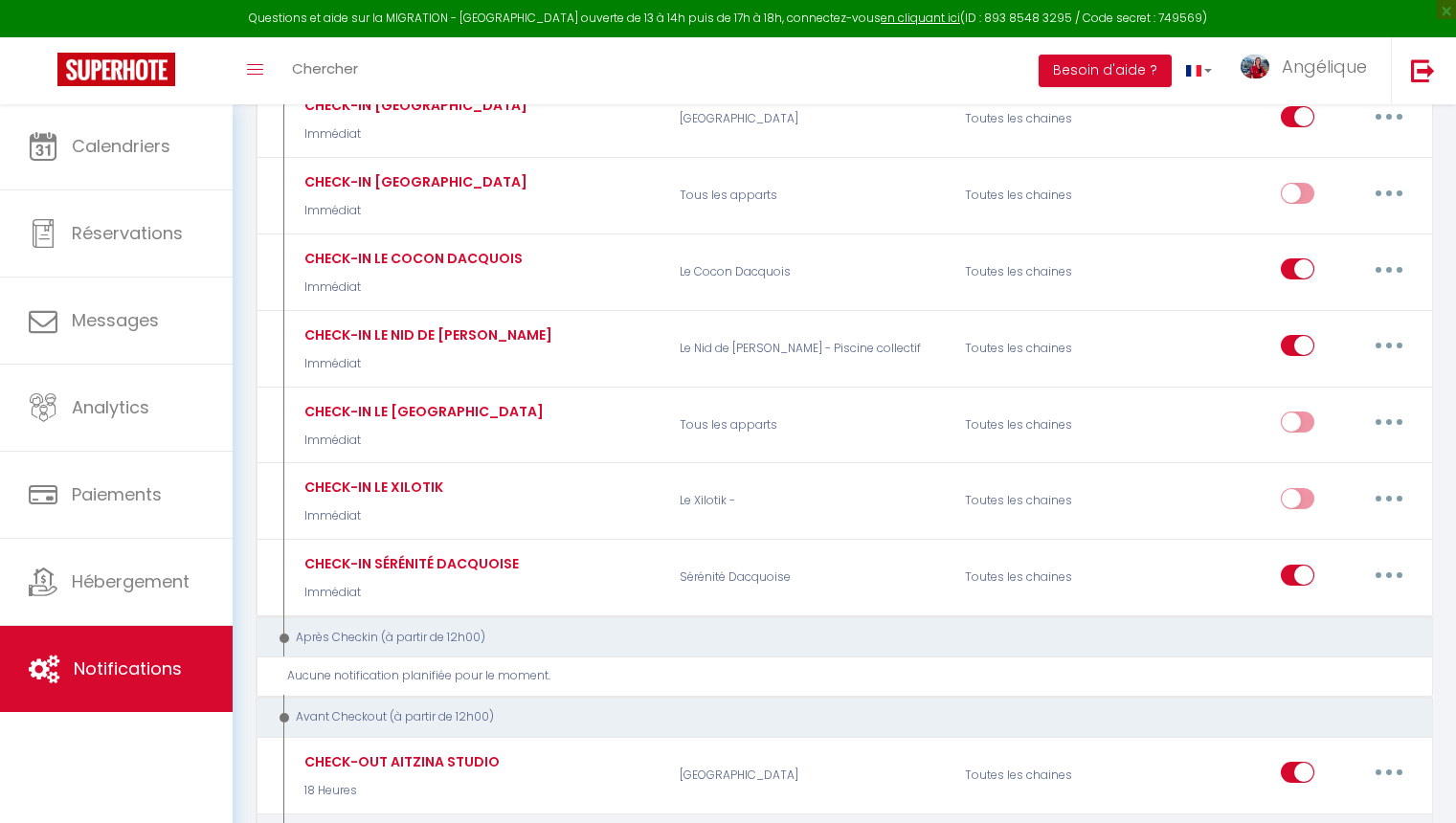
scroll to position [480, 0]
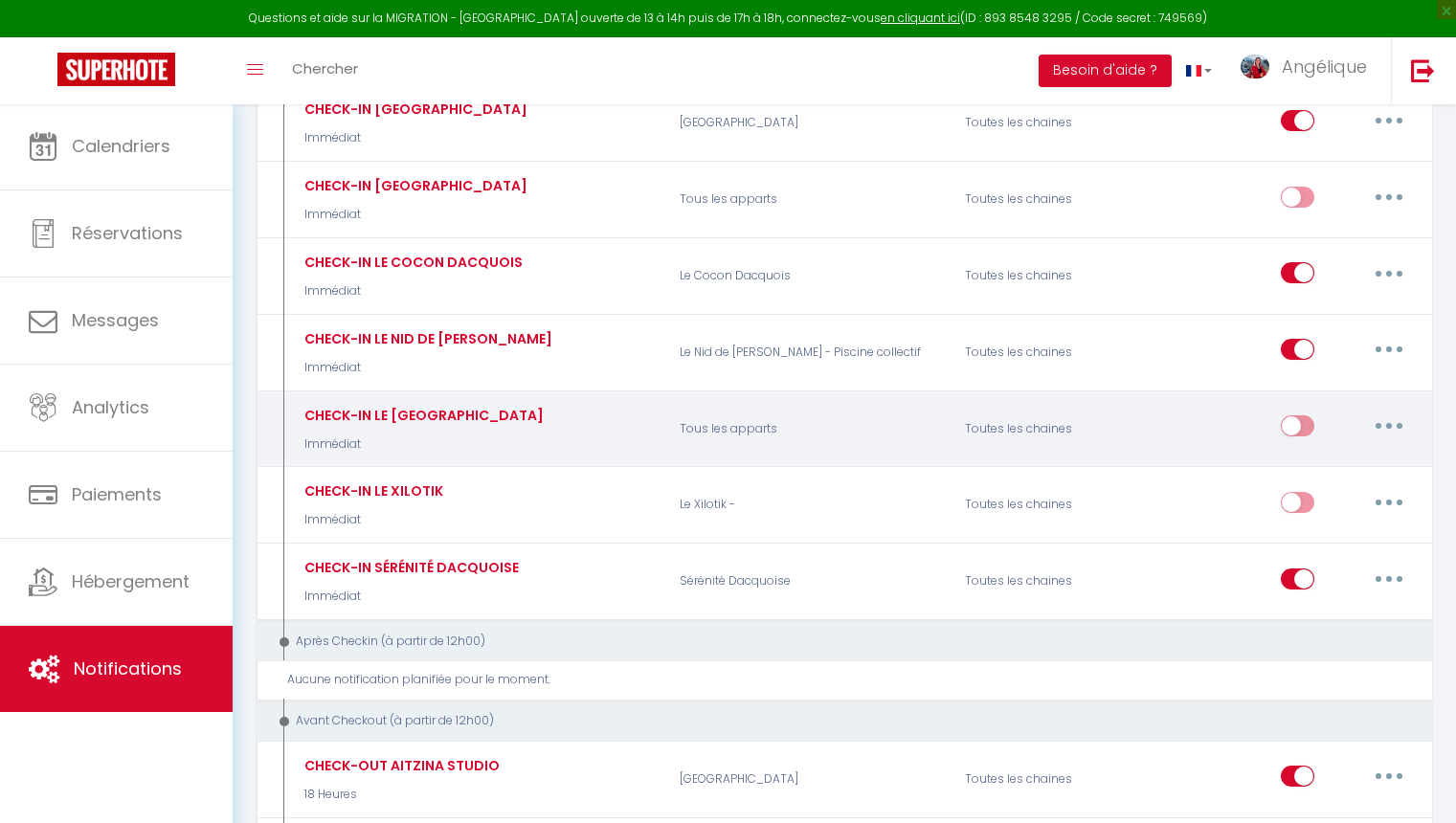
click at [1391, 421] on button "button" at bounding box center [1388, 426] width 53 height 31
click at [1324, 456] on link "Editer" at bounding box center [1339, 470] width 141 height 33
type input "CHECK-IN LE [GEOGRAPHIC_DATA]"
select select "Immédiat"
select select "if_booking_is_paid"
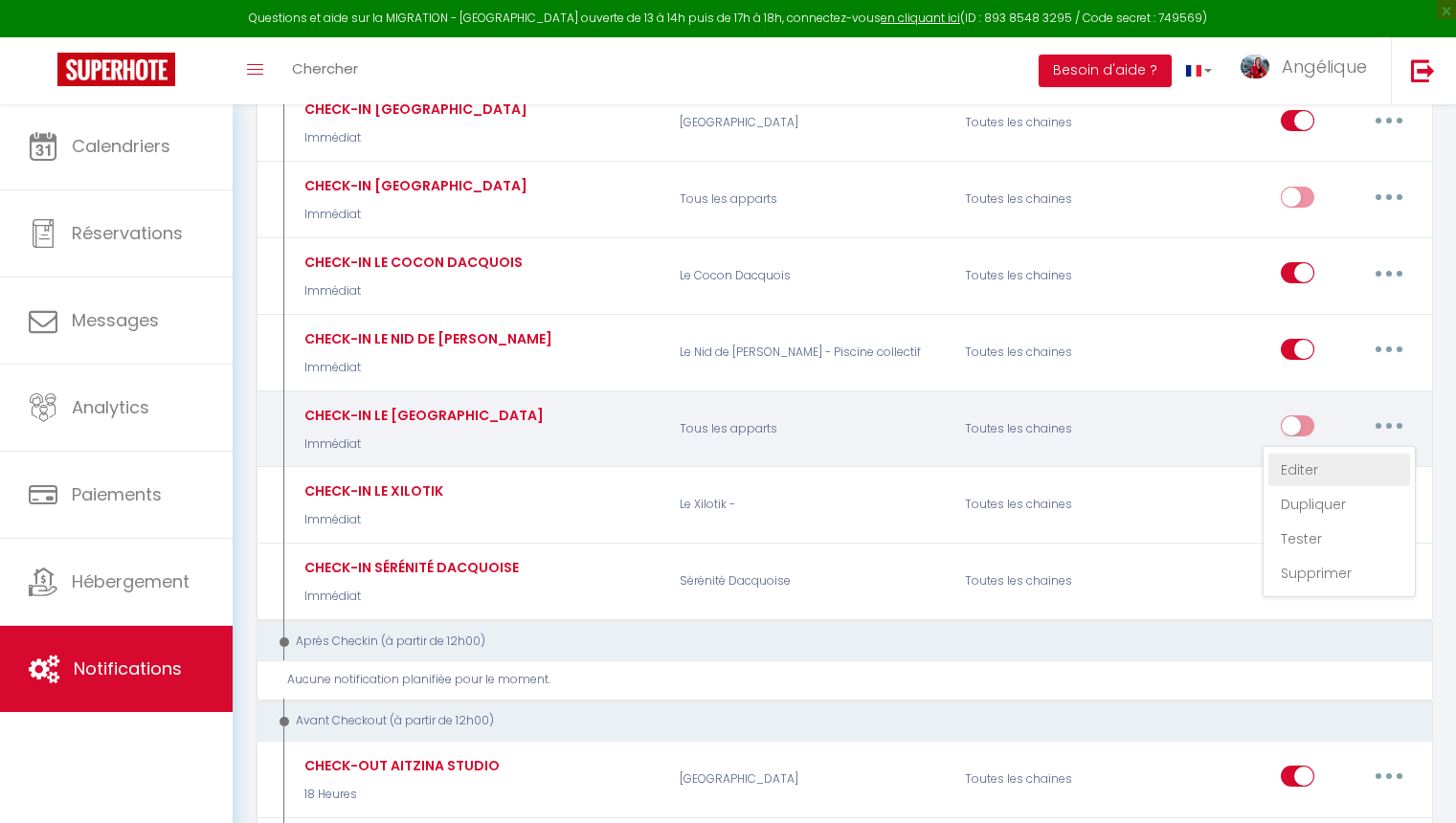
checkbox input "true"
checkbox input "false"
radio input "true"
type input "Votre arrivée dans le logement [RENTAL:NAME]"
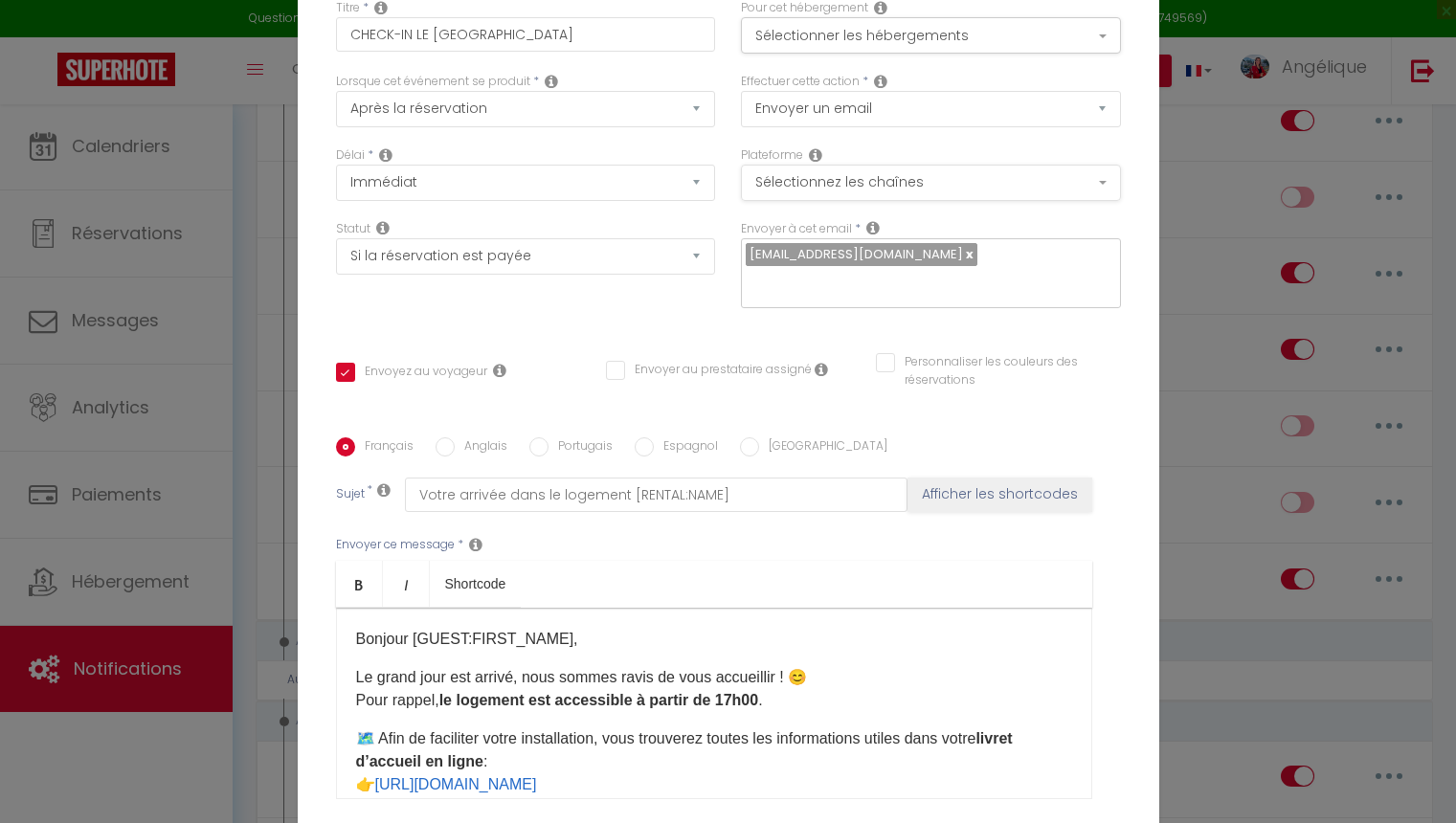
scroll to position [0, 0]
click at [870, 39] on button "Sélectionner les hébergements" at bounding box center [931, 36] width 380 height 37
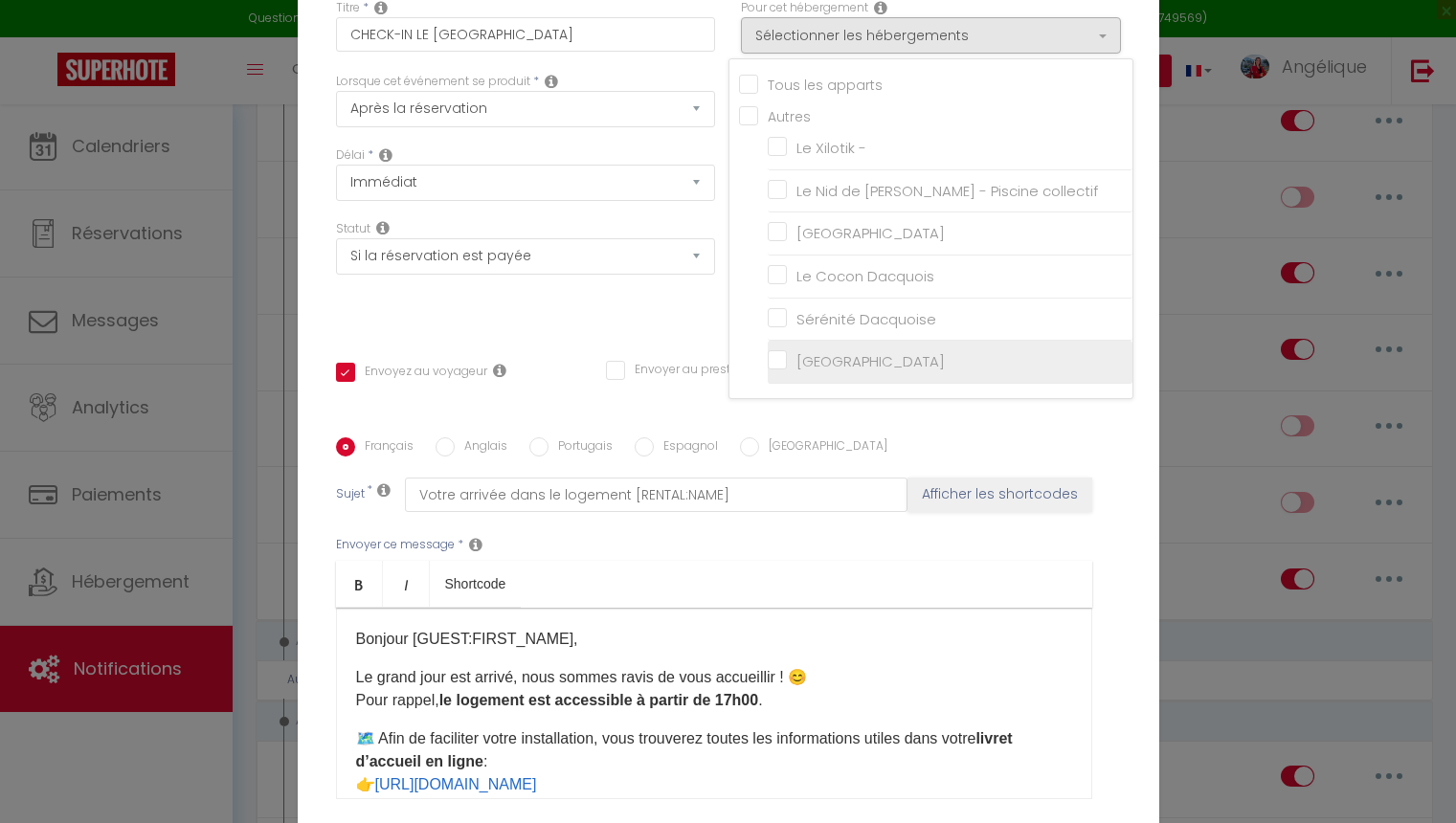
click at [784, 359] on input "[GEOGRAPHIC_DATA]" at bounding box center [950, 362] width 365 height 19
checkbox input "true"
checkbox input "false"
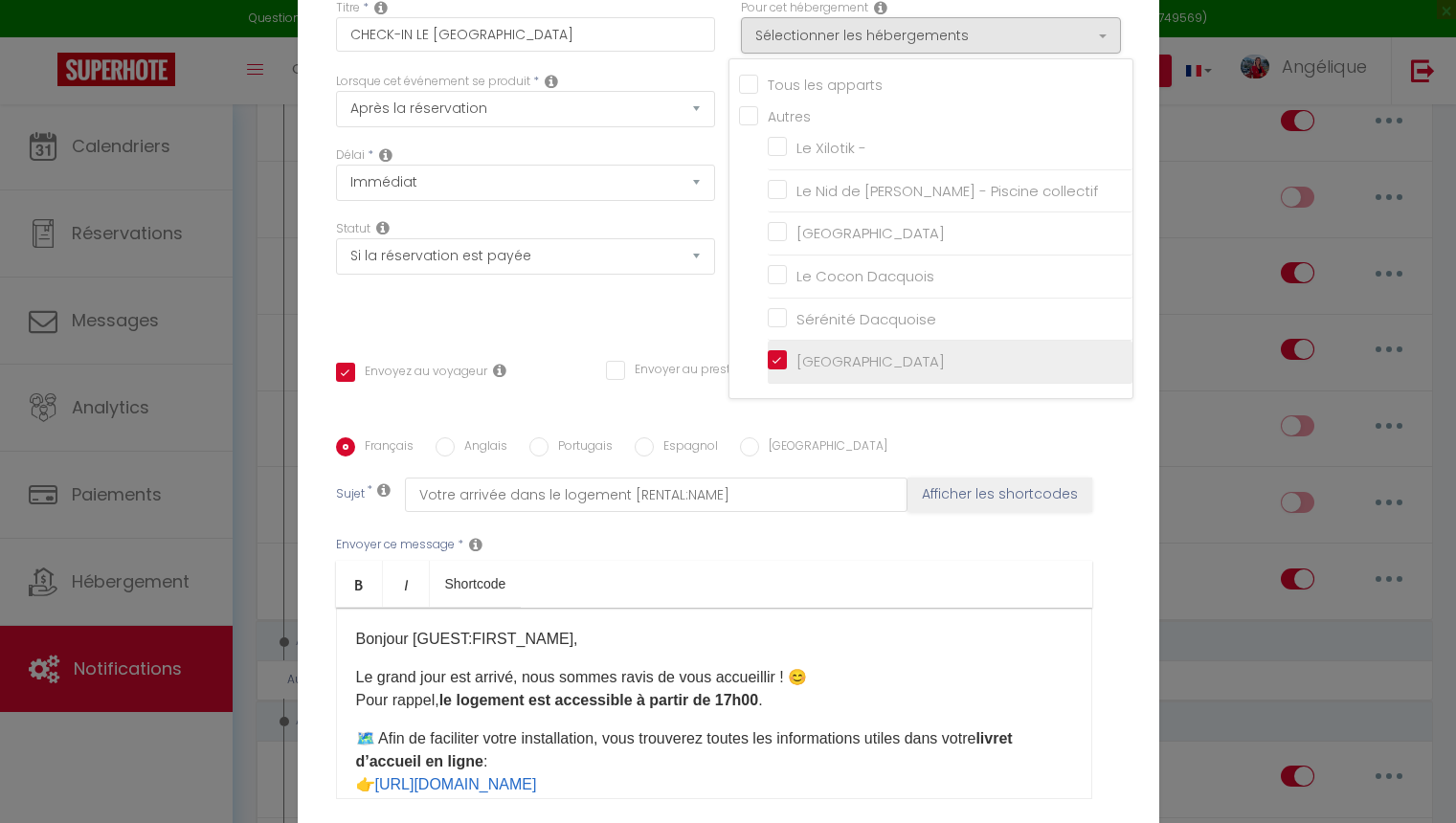
checkbox input "false"
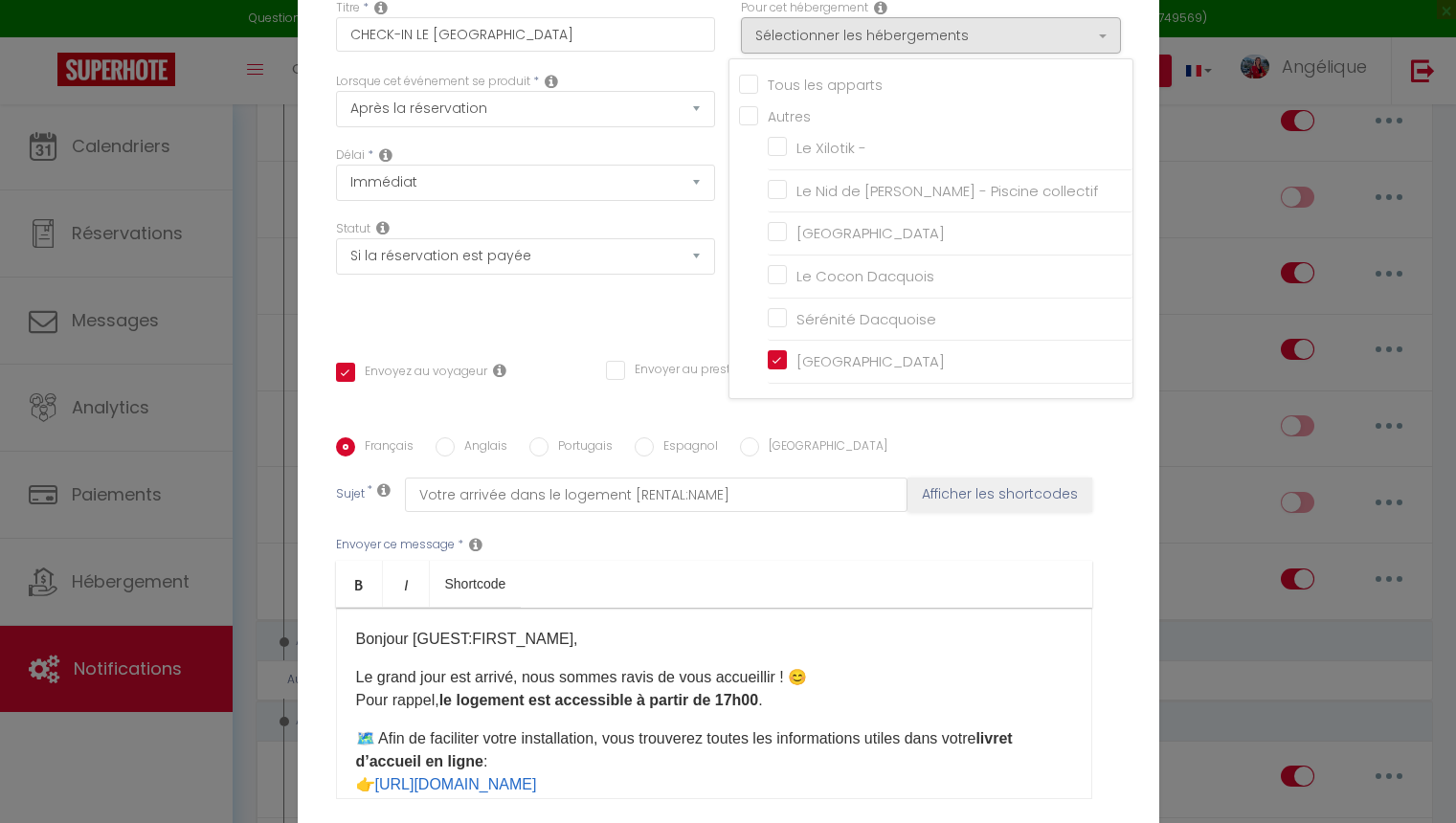
click at [692, 318] on div "Statut Aucun Si la réservation est payée Si réservation non payée Si la caution…" at bounding box center [524, 275] width 405 height 108
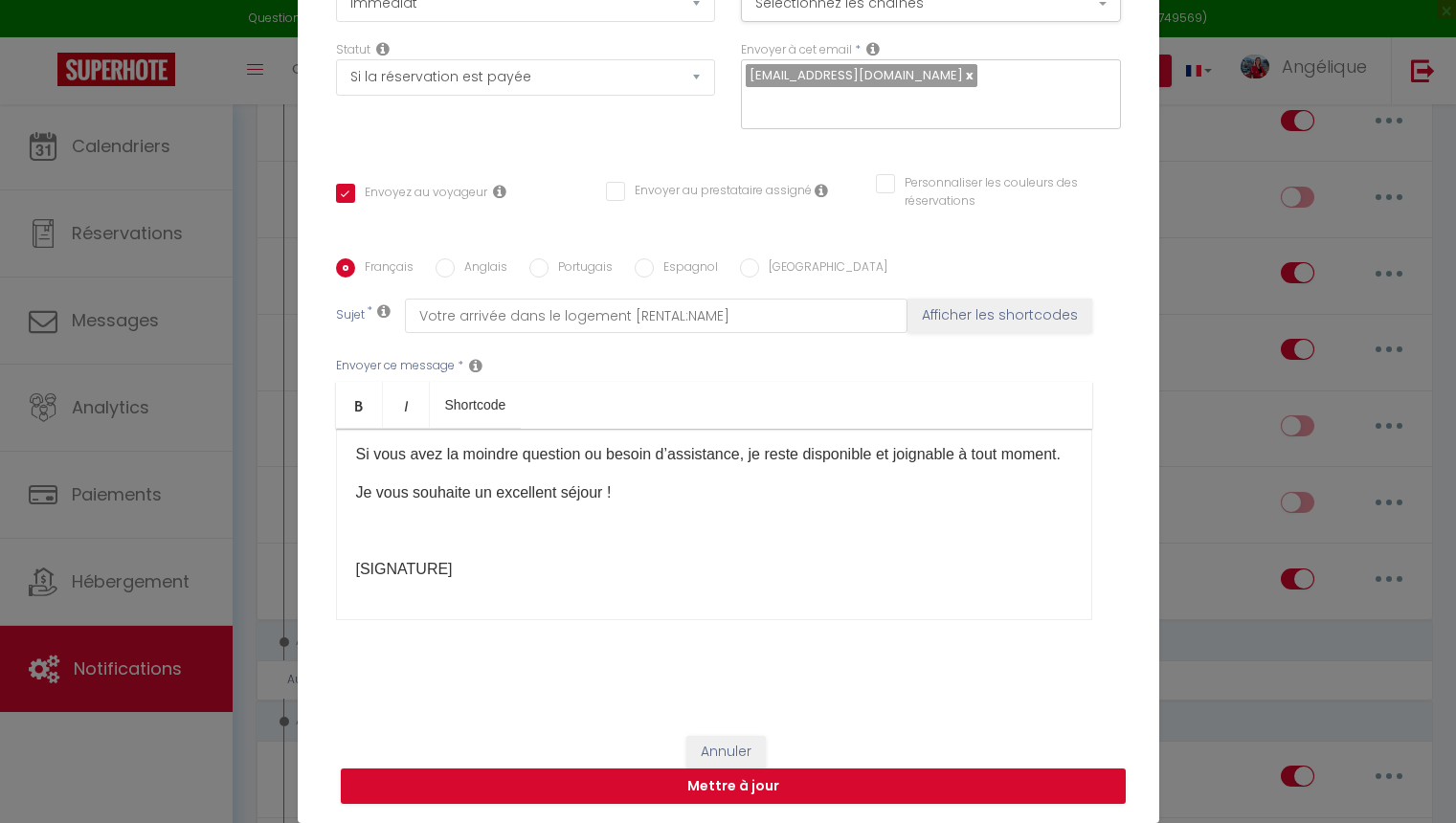
scroll to position [366, 0]
click at [733, 784] on button "Mettre à jour" at bounding box center [732, 787] width 785 height 37
checkbox input "true"
checkbox input "false"
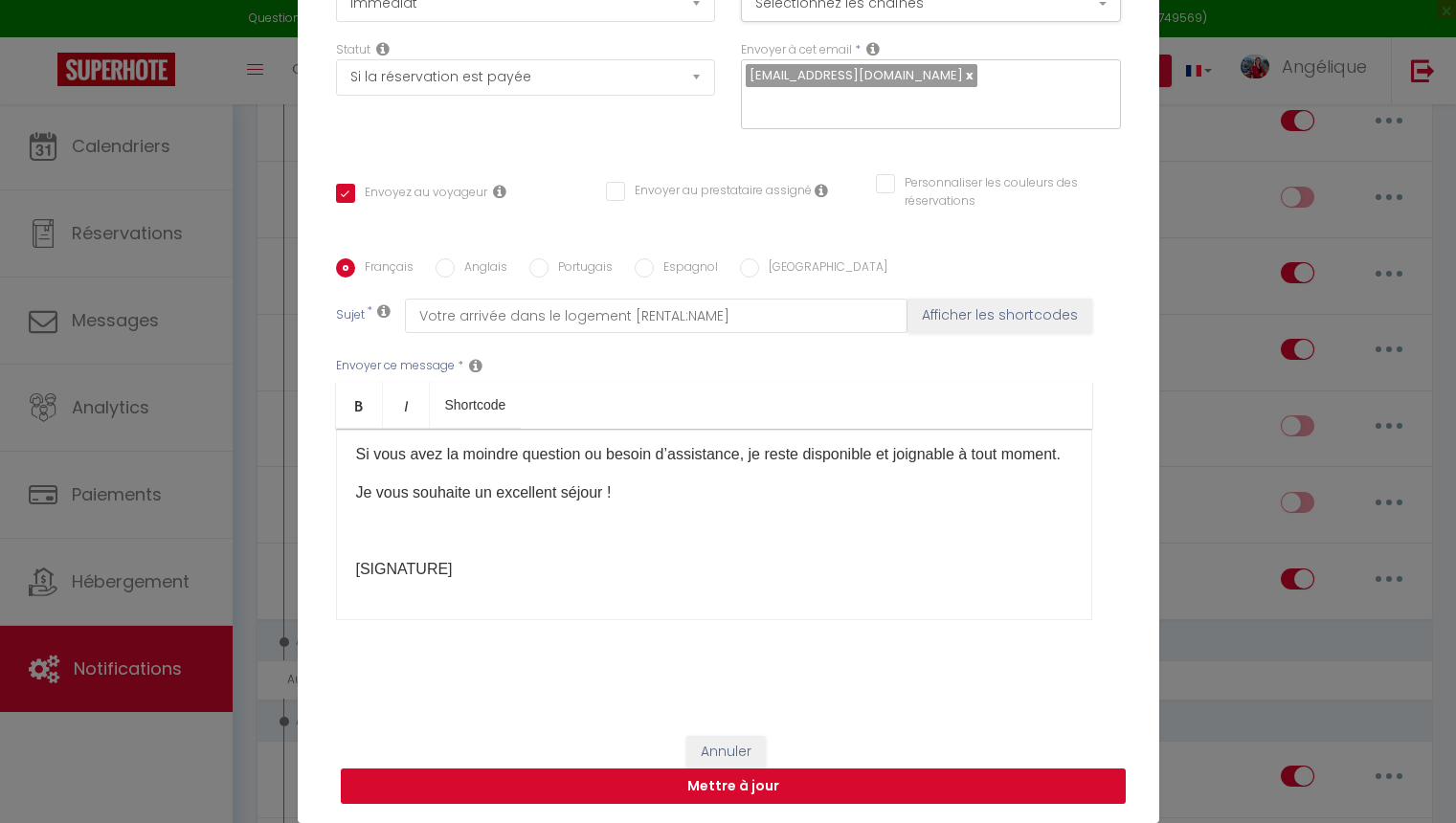
scroll to position [169, 0]
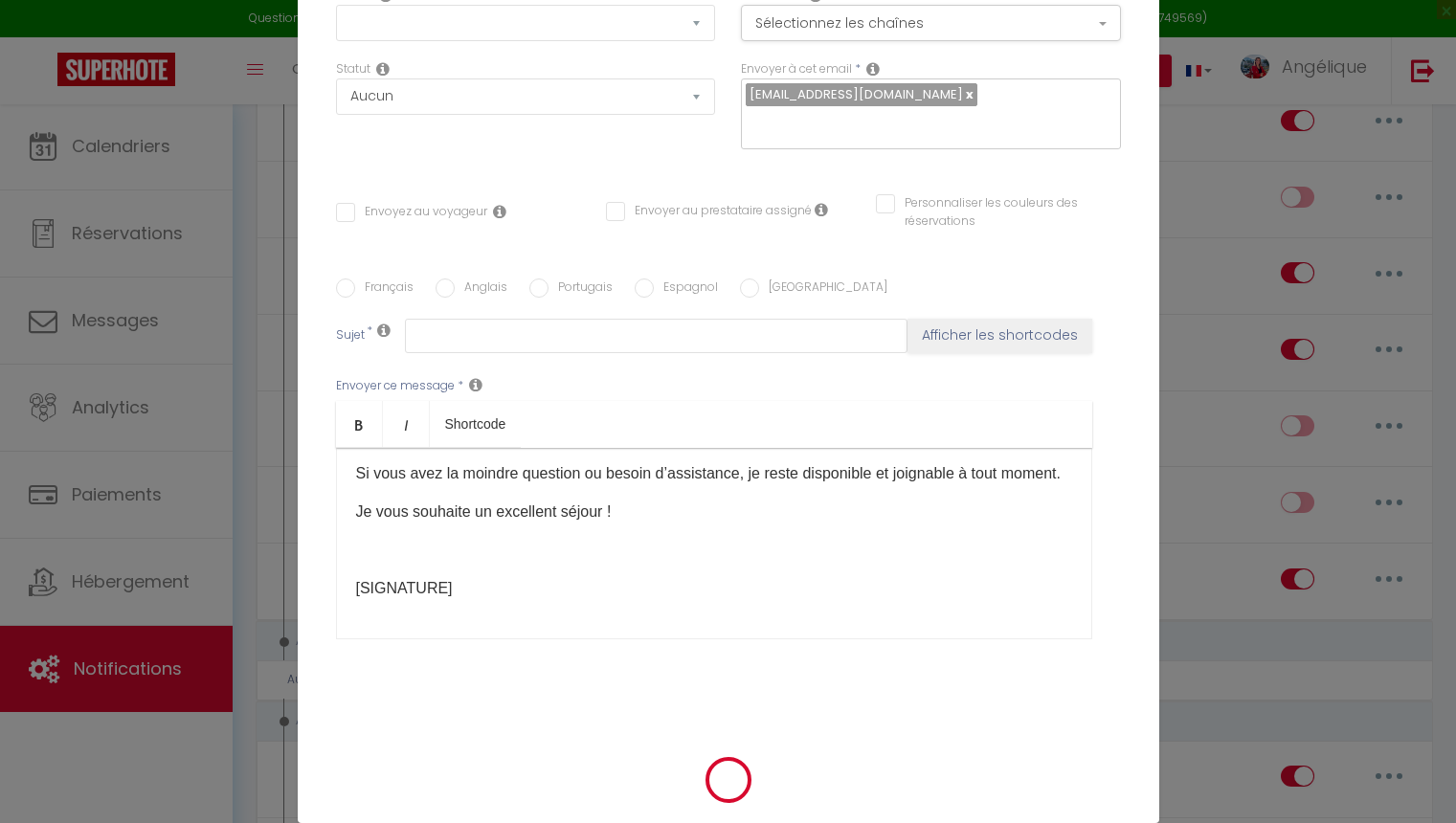
checkbox input "true"
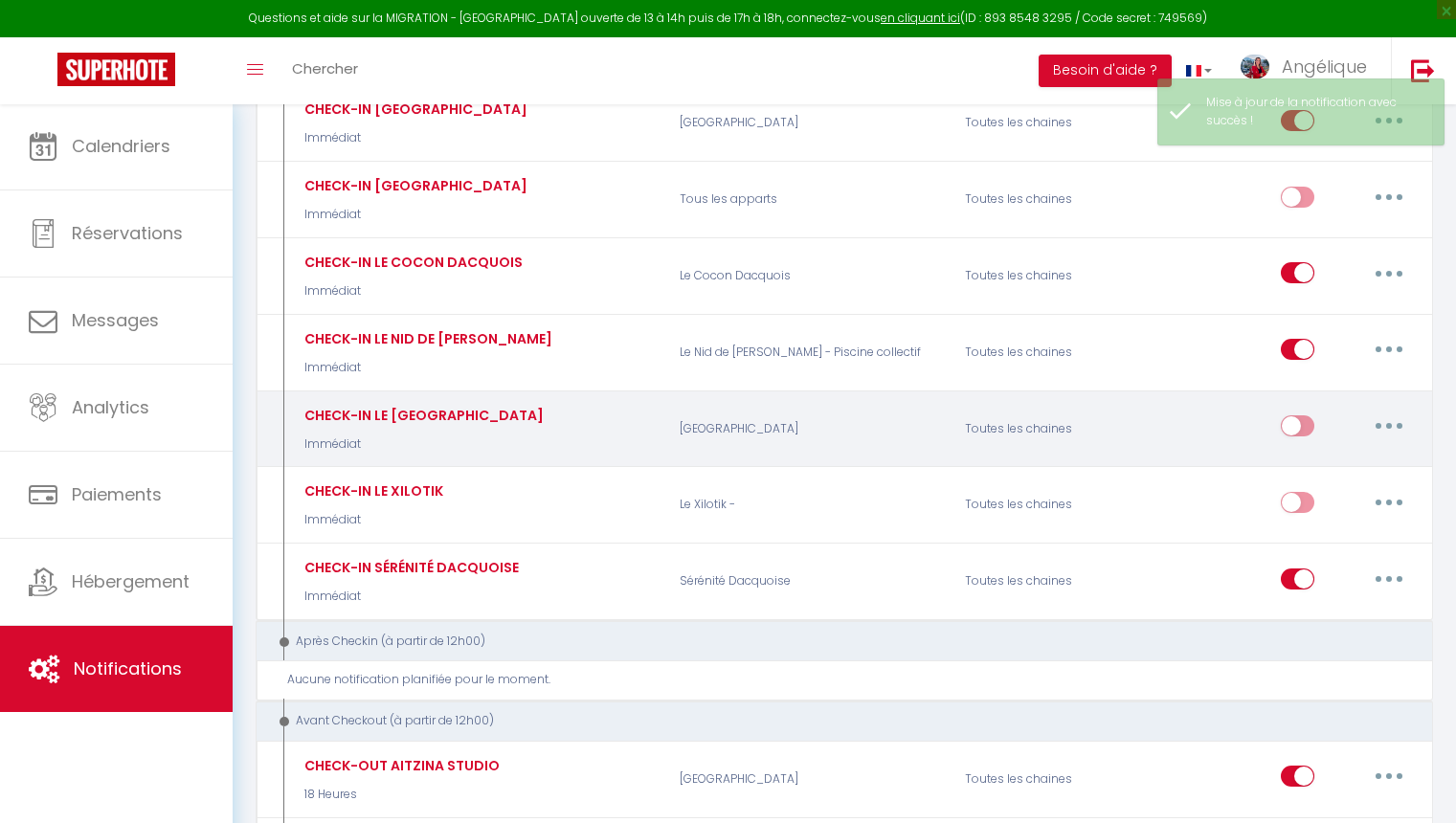
click at [1301, 422] on input "checkbox" at bounding box center [1297, 429] width 34 height 29
checkbox input "true"
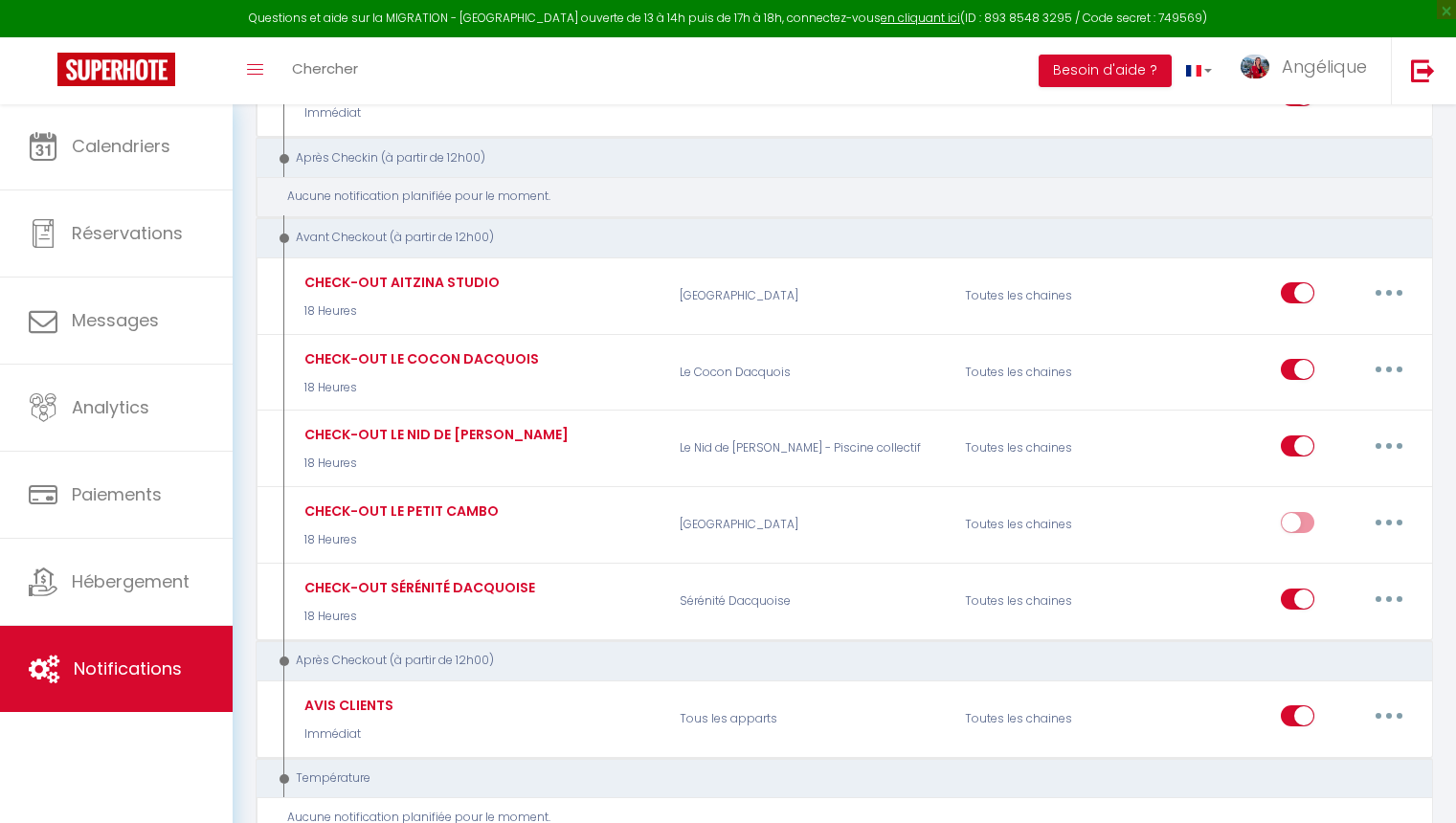
scroll to position [967, 0]
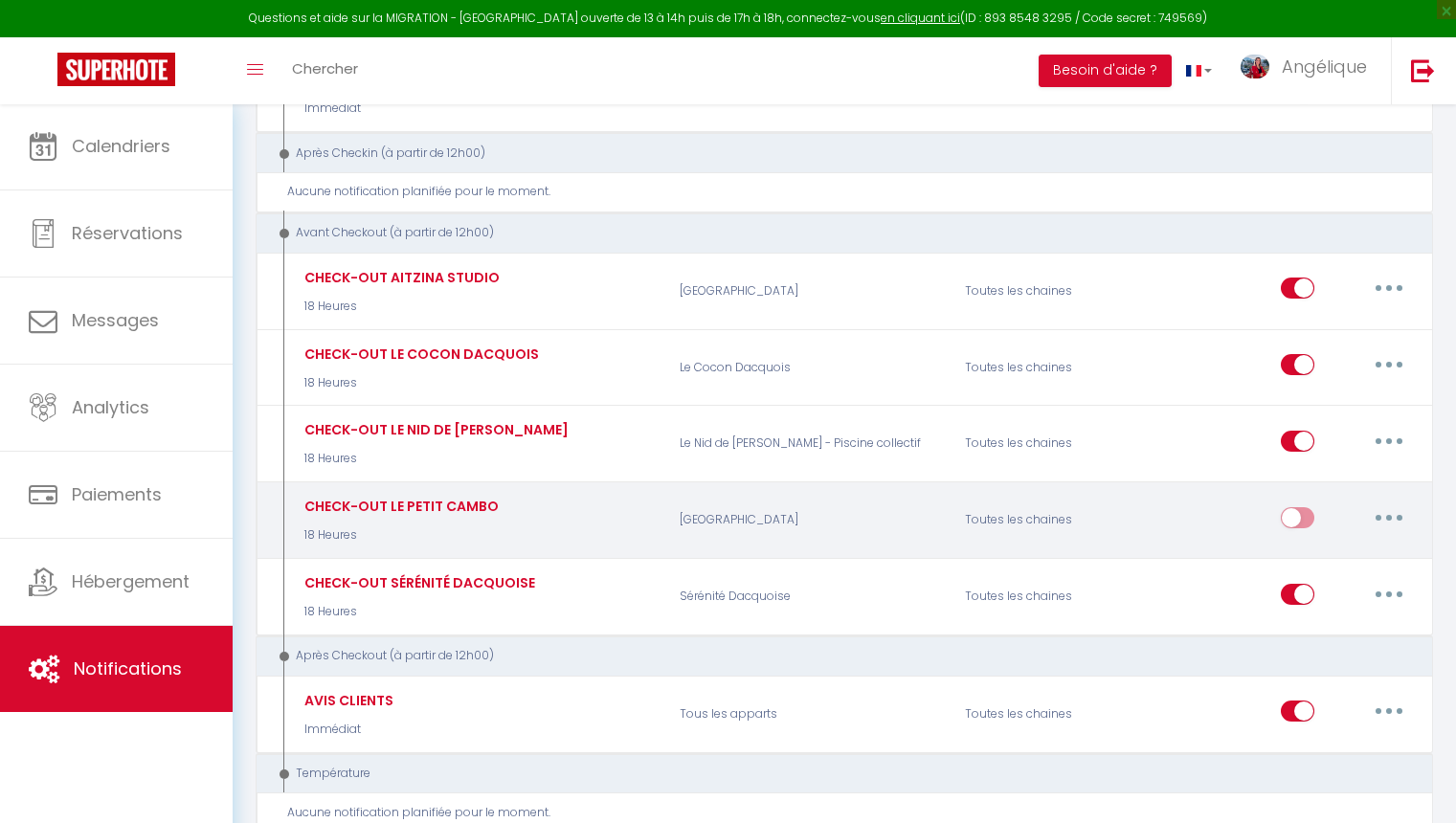
click at [1384, 502] on button "button" at bounding box center [1388, 517] width 53 height 31
click at [1309, 544] on link "Editer" at bounding box center [1339, 561] width 141 height 33
type input "CHECK-OUT LE PETIT CAMBO"
select select "4"
select select "18 Heures"
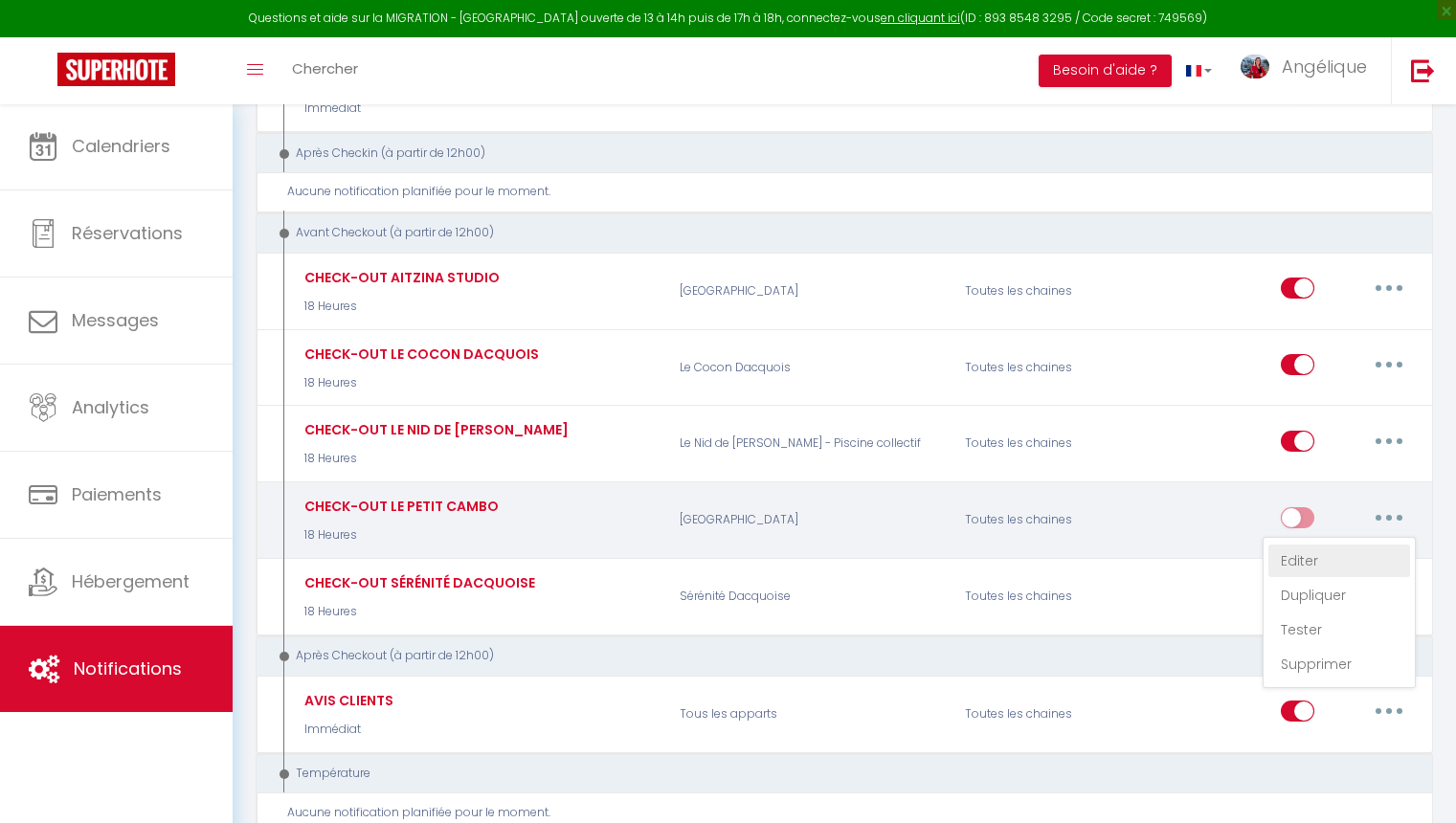
select select "if_booking_is_paid"
checkbox input "true"
checkbox input "false"
radio input "true"
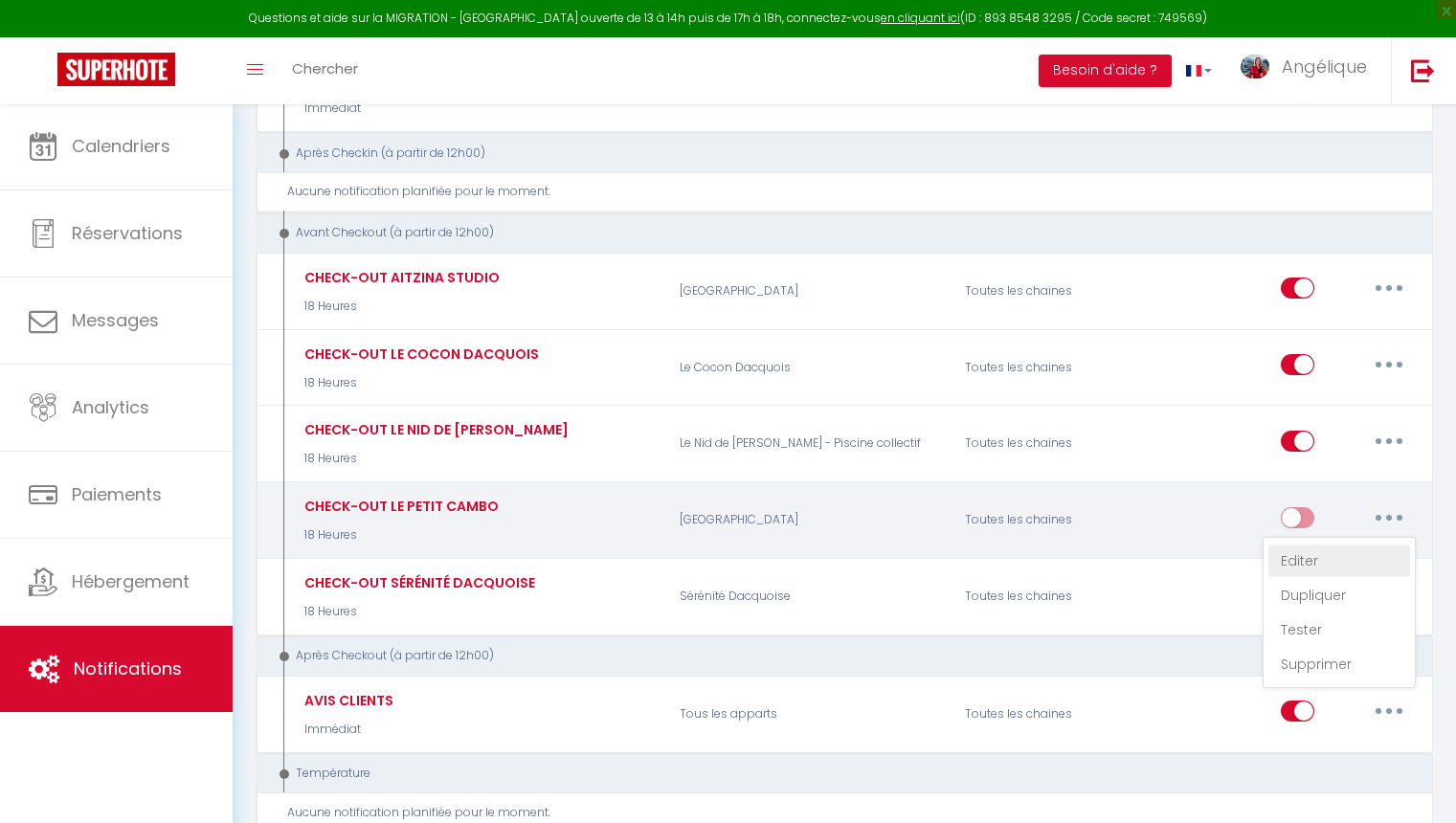
type input "Votre départ dans le logement [RENTAL:NAME]"
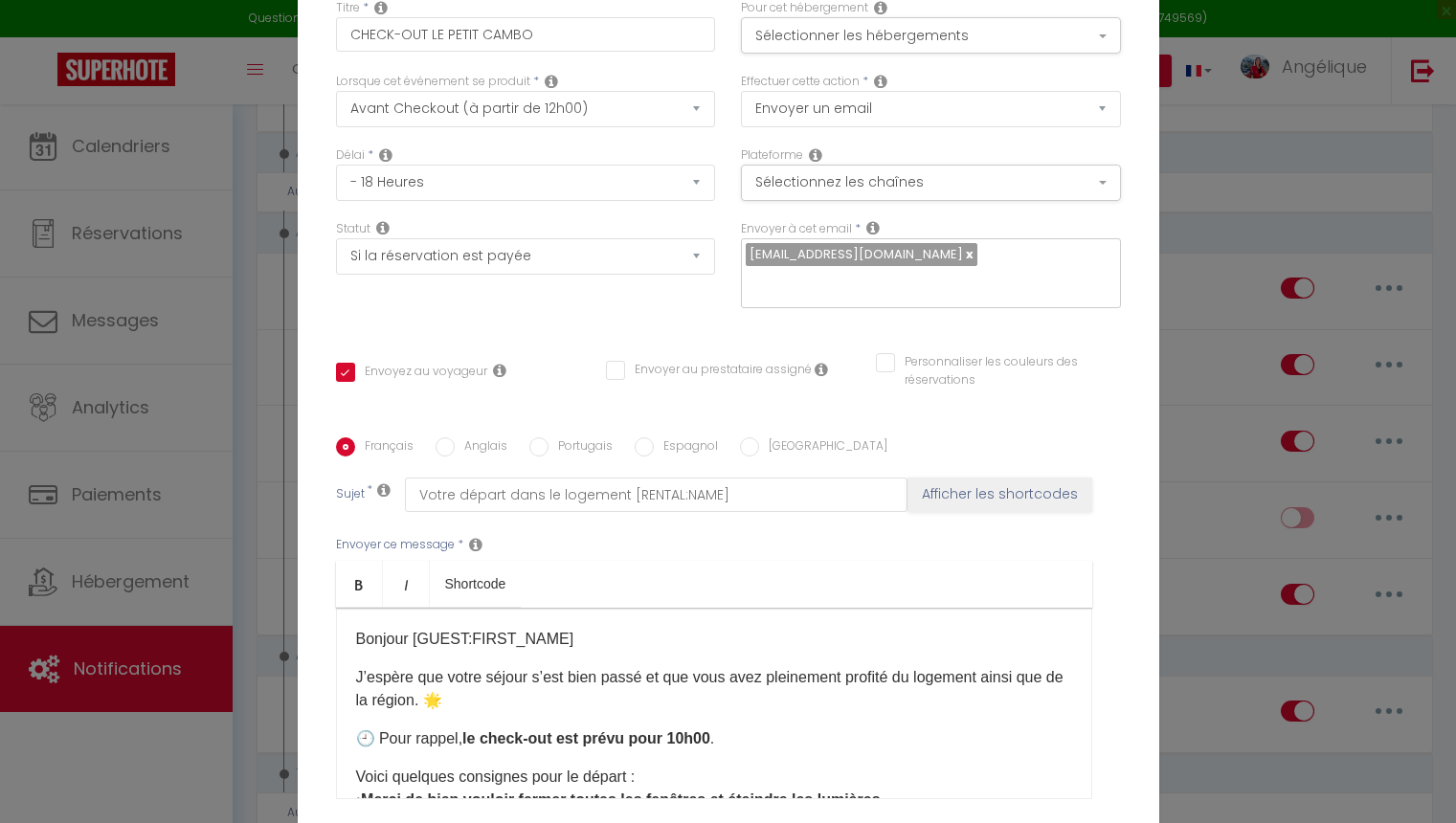
scroll to position [0, 0]
click at [852, 37] on button "Sélectionner les hébergements" at bounding box center [931, 36] width 380 height 37
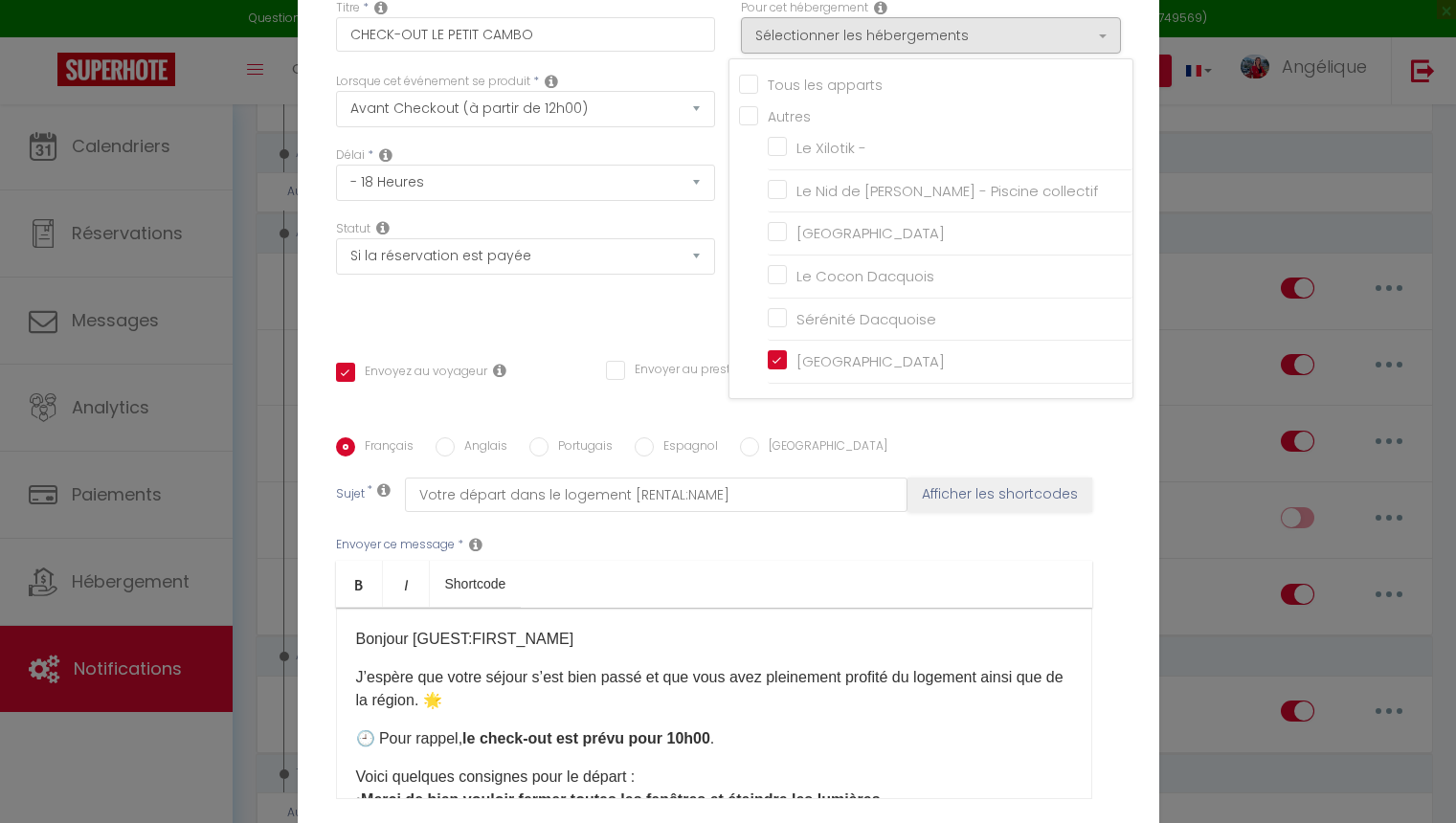
click at [694, 316] on div "Statut Aucun Si la réservation est payée Si réservation non payée Si la caution…" at bounding box center [524, 275] width 405 height 108
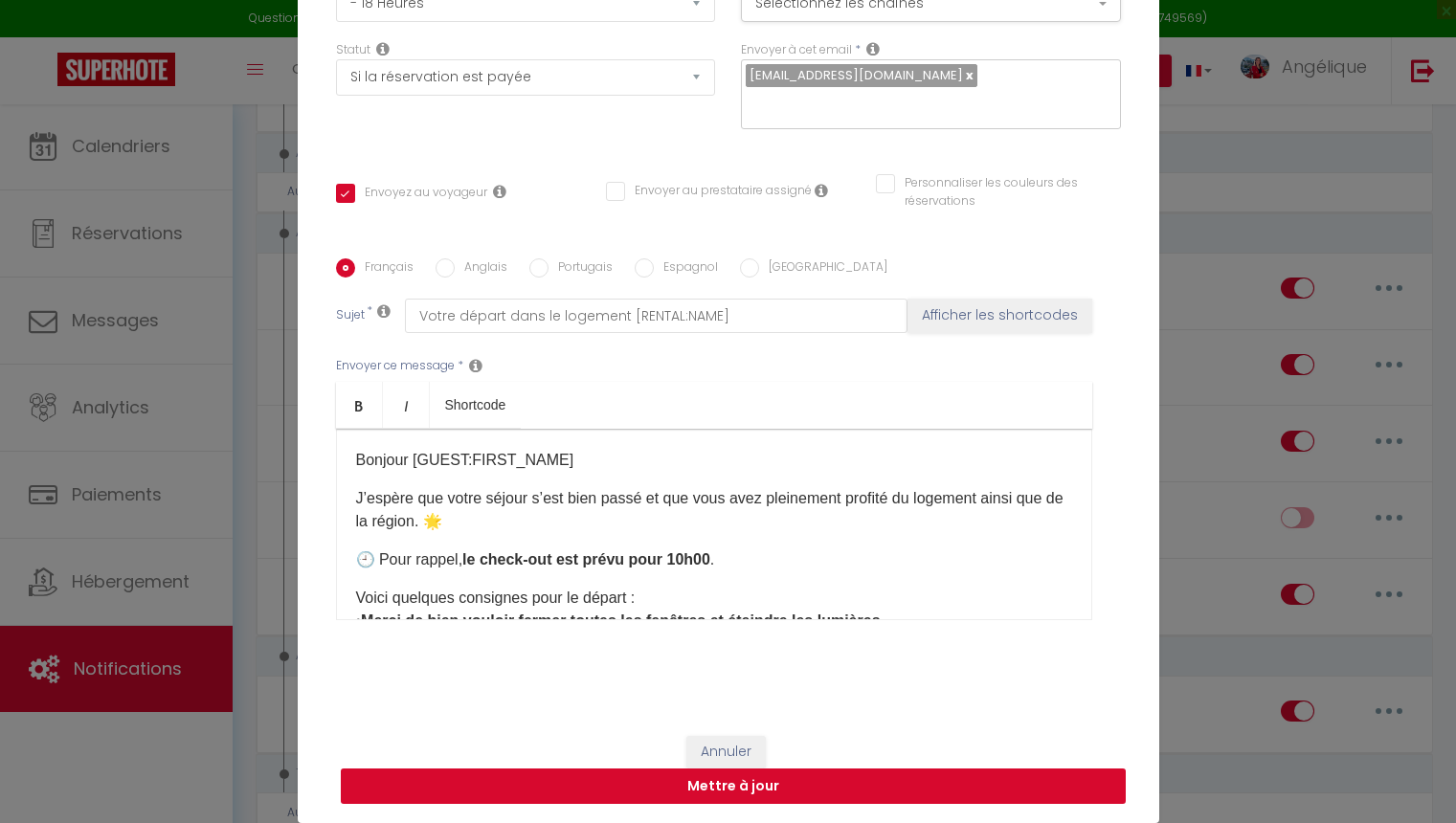
scroll to position [179, 0]
click at [767, 789] on button "Mettre à jour" at bounding box center [732, 787] width 785 height 37
checkbox input "true"
checkbox input "false"
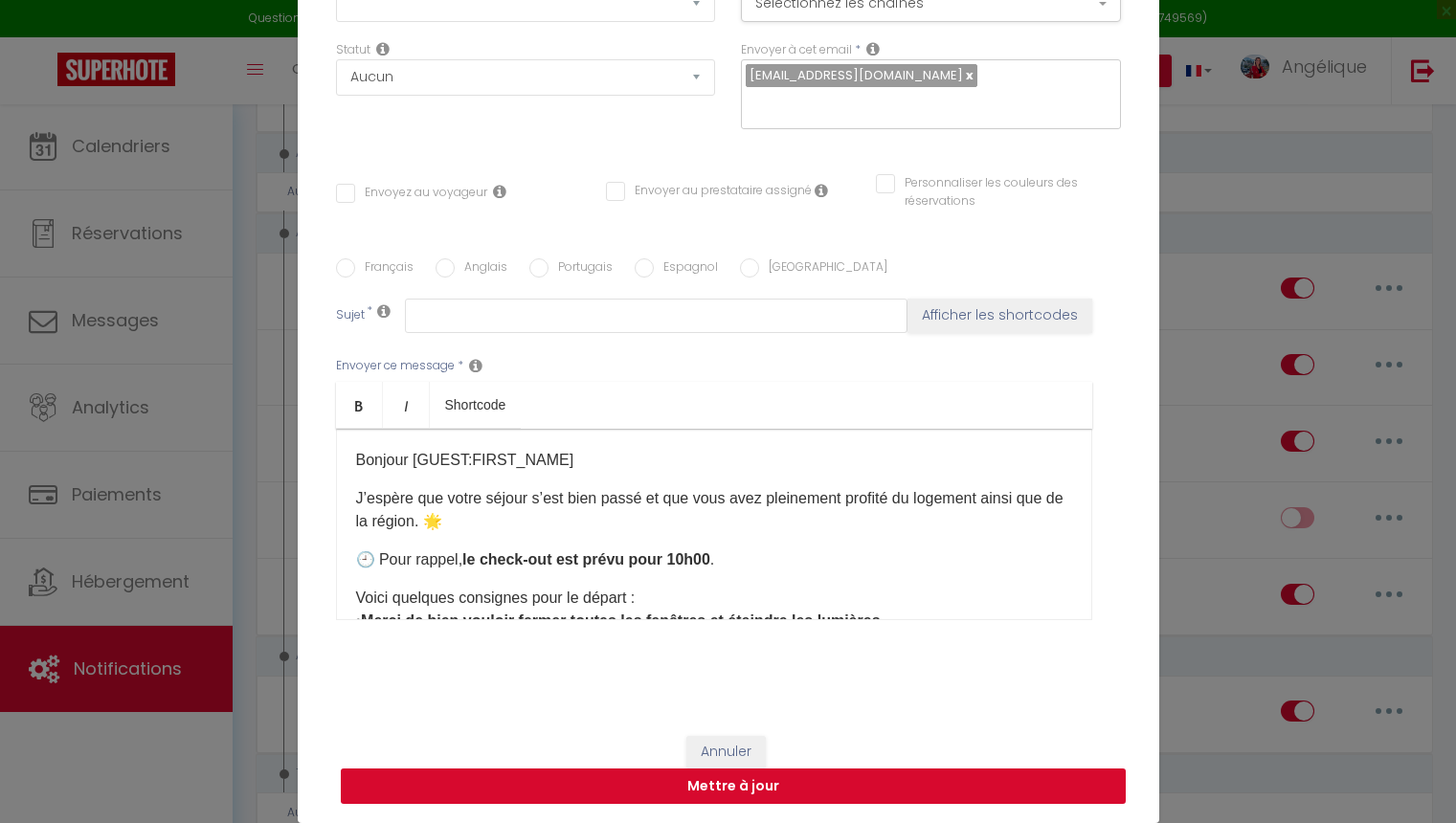
scroll to position [0, 0]
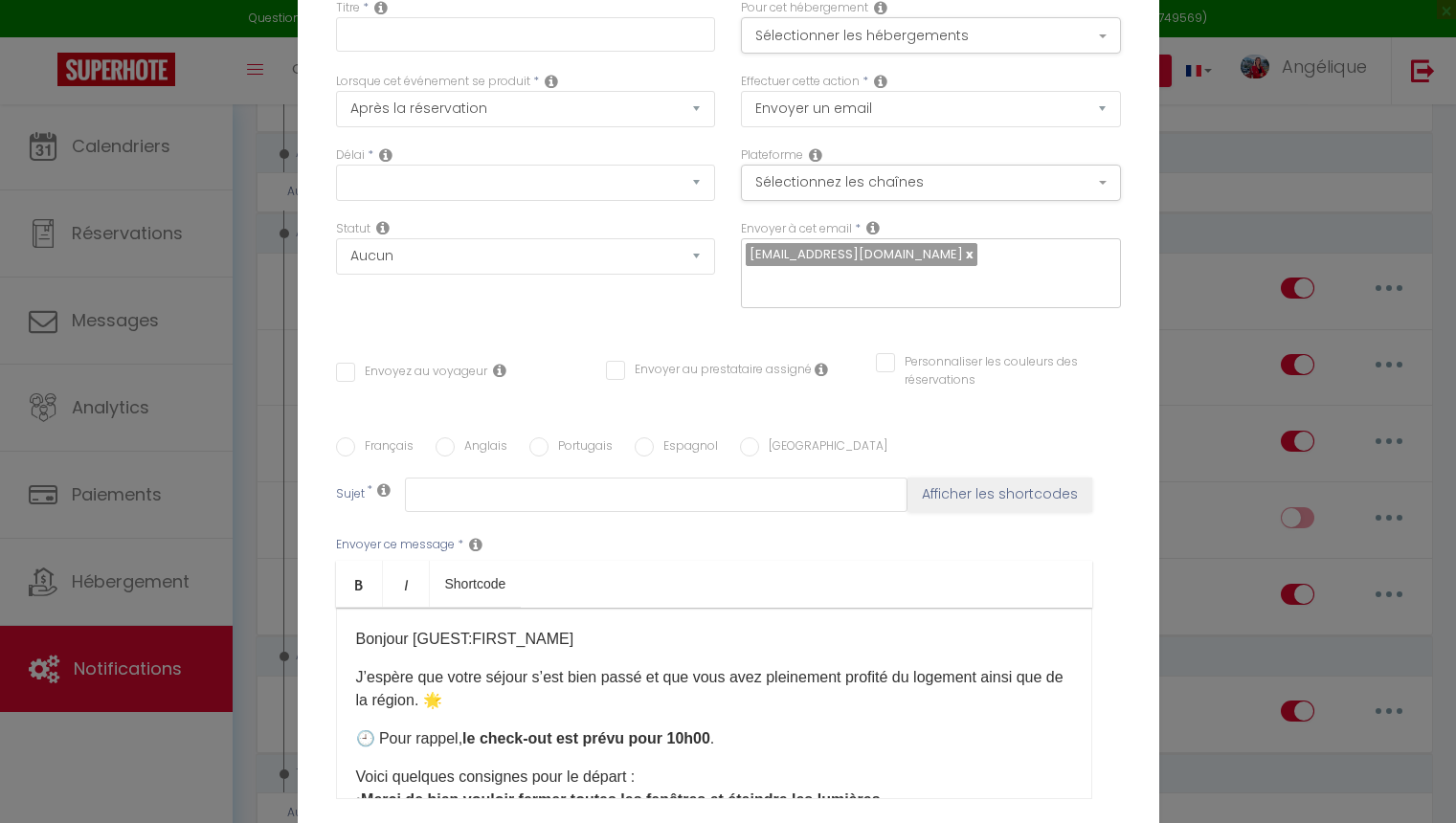
checkbox input "true"
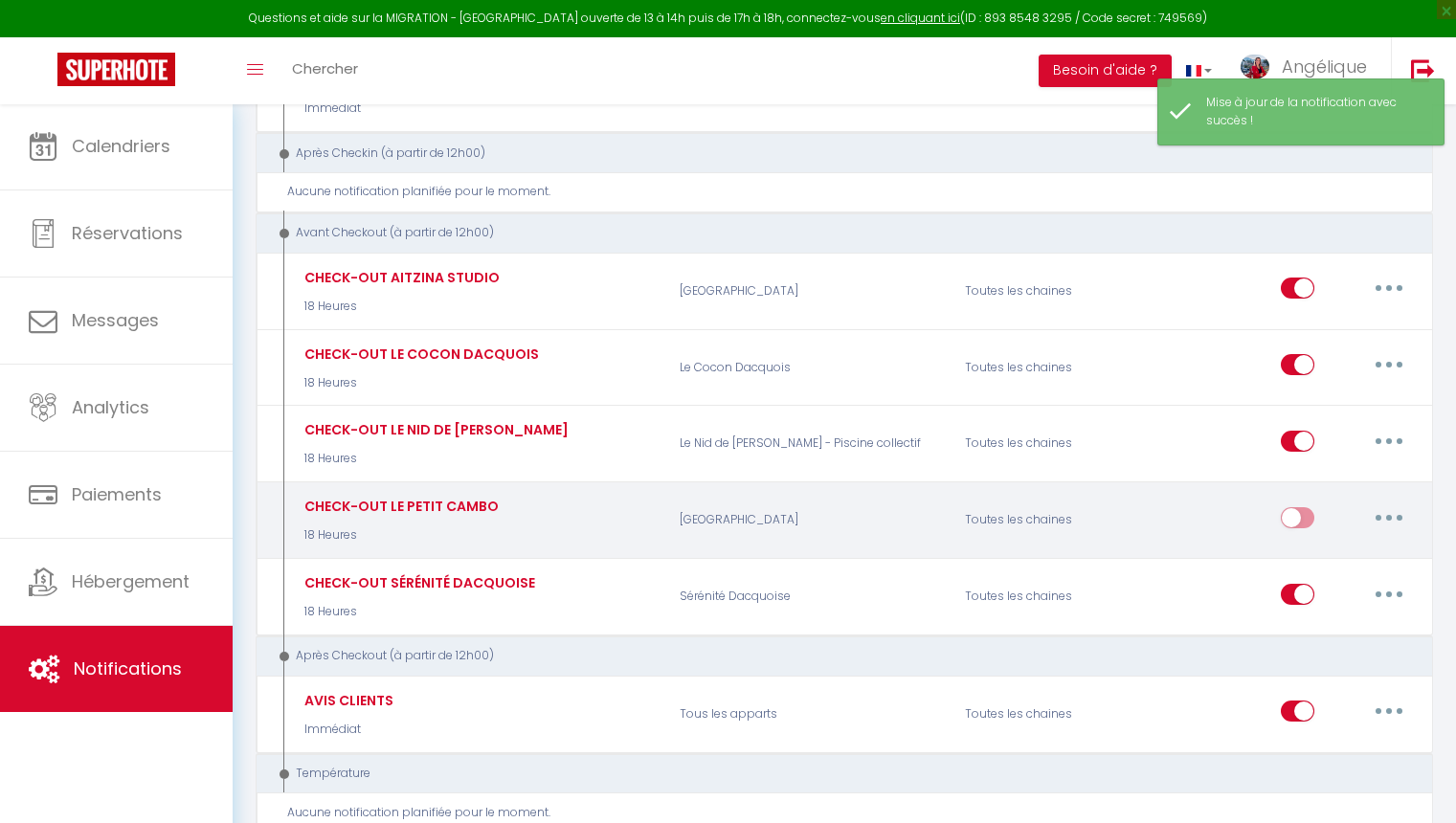
click at [1295, 507] on input "checkbox" at bounding box center [1297, 521] width 34 height 29
checkbox input "true"
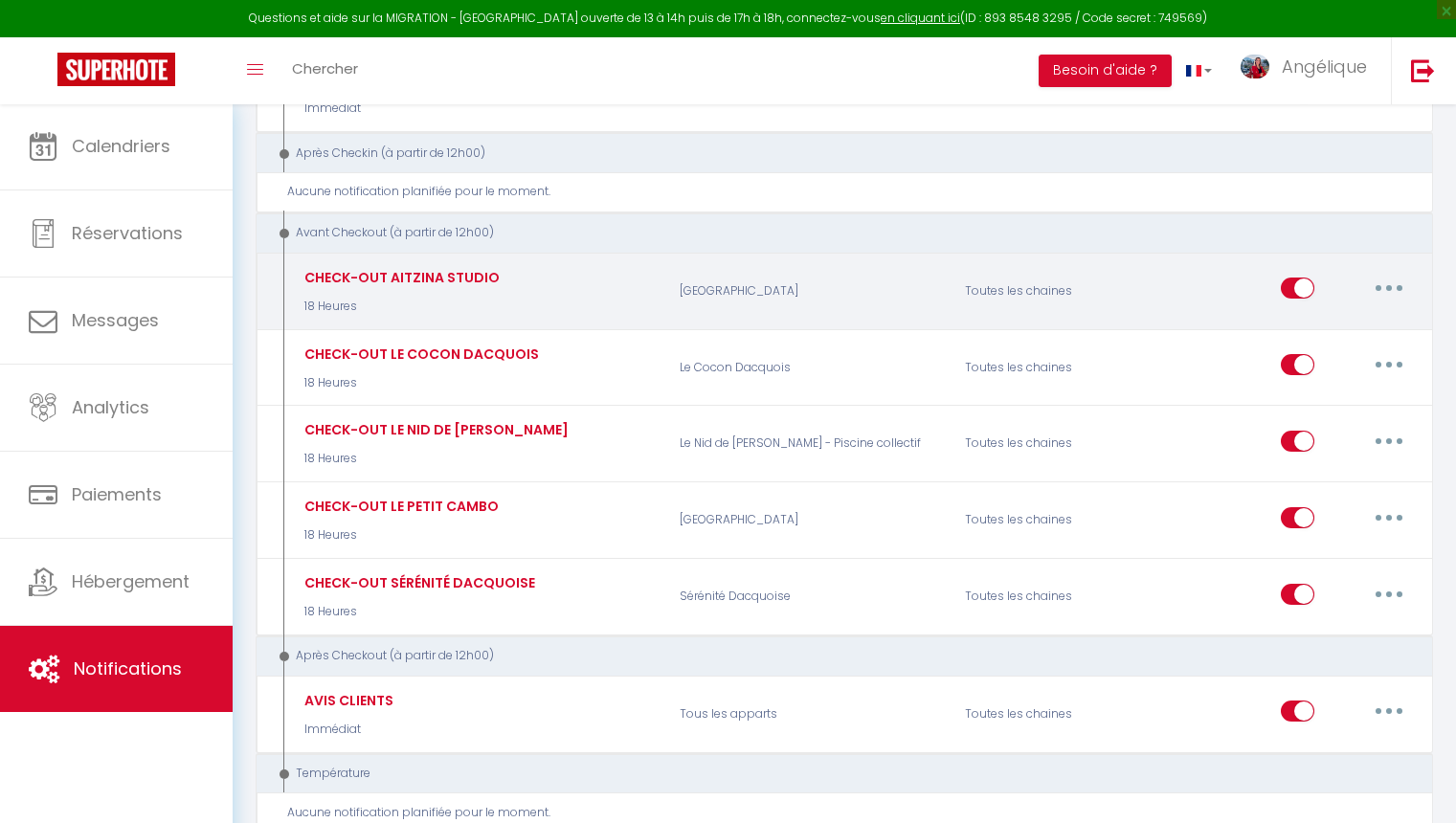
click at [1387, 285] on icon "button" at bounding box center [1389, 288] width 6 height 6
click at [1318, 361] on link "Dupliquer" at bounding box center [1339, 367] width 141 height 33
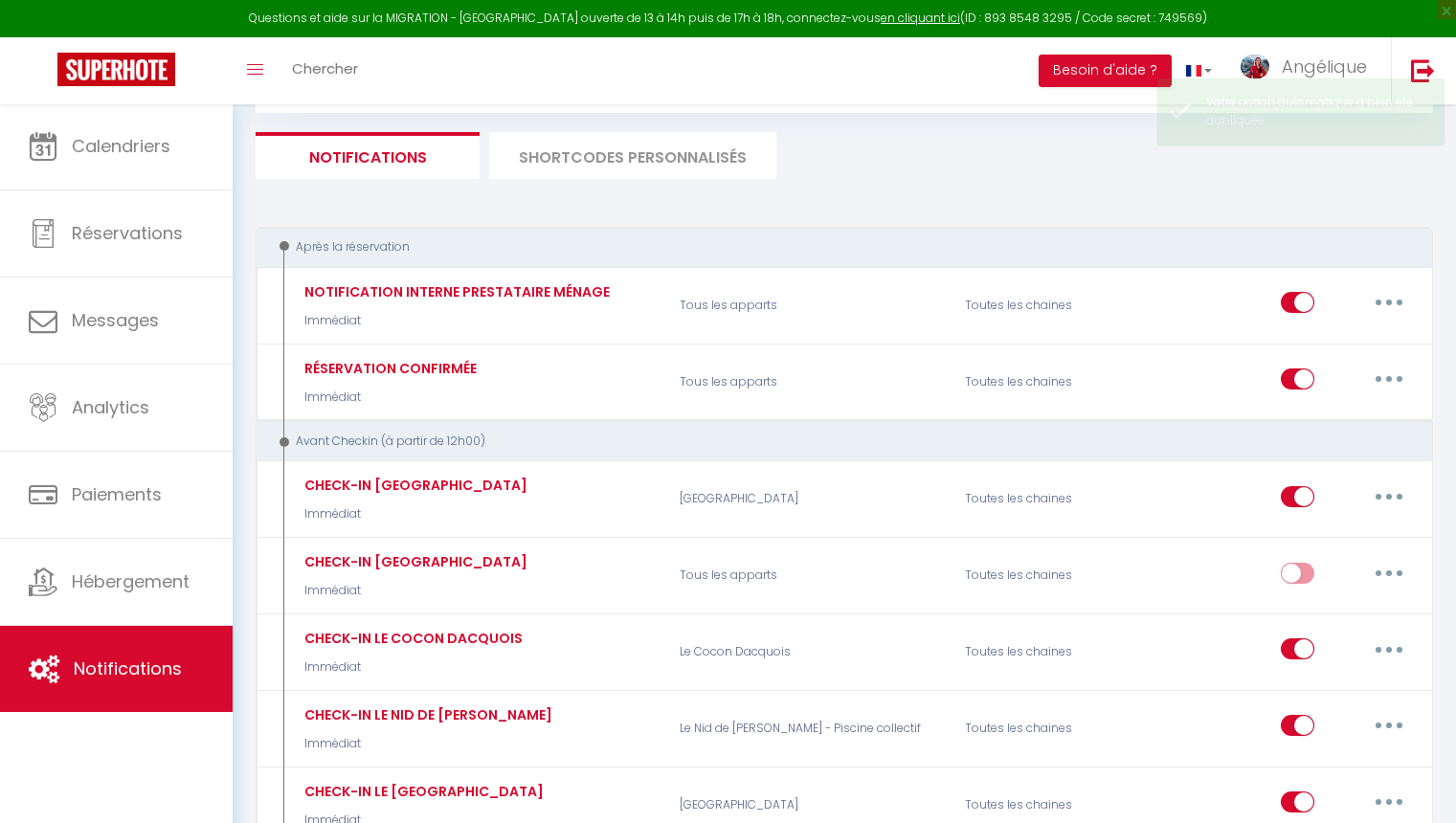
checkbox input "false"
checkbox input "true"
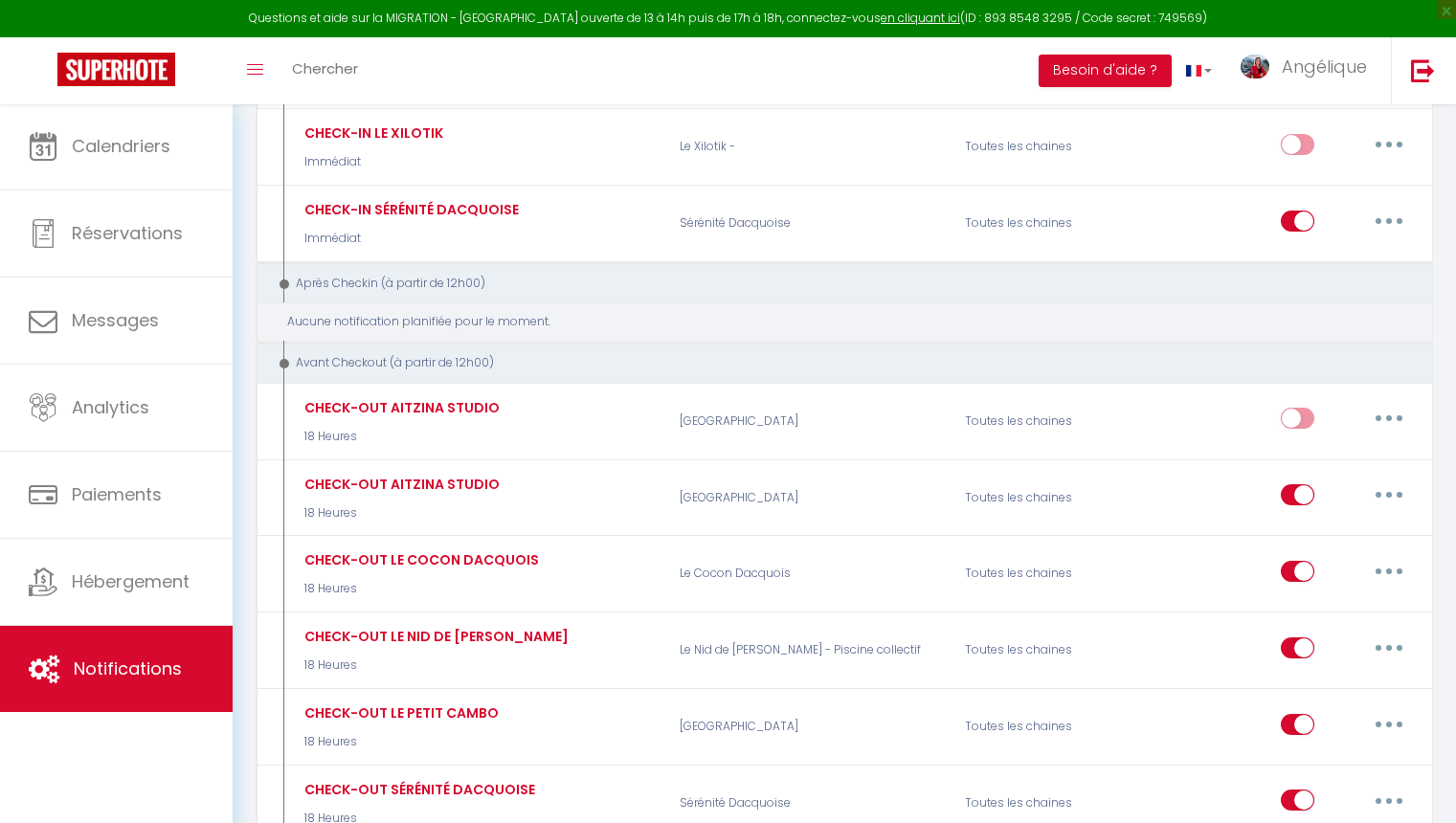
scroll to position [840, 0]
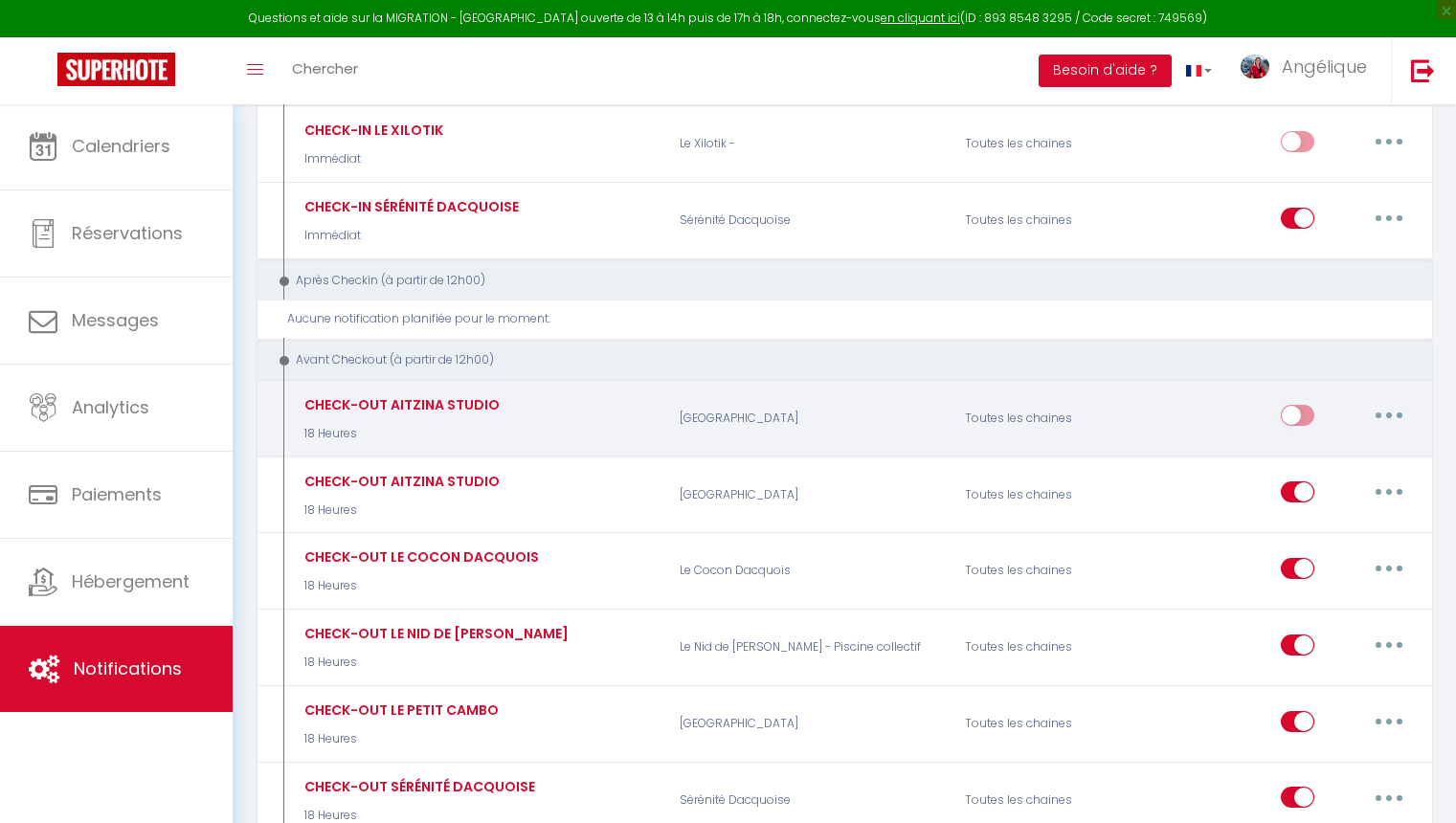
click at [1384, 403] on button "button" at bounding box center [1388, 416] width 53 height 31
click at [1319, 451] on link "Editer" at bounding box center [1339, 459] width 141 height 33
type input "CHECK-OUT AITZINA STUDIO"
select select "4"
select select "18 Heures"
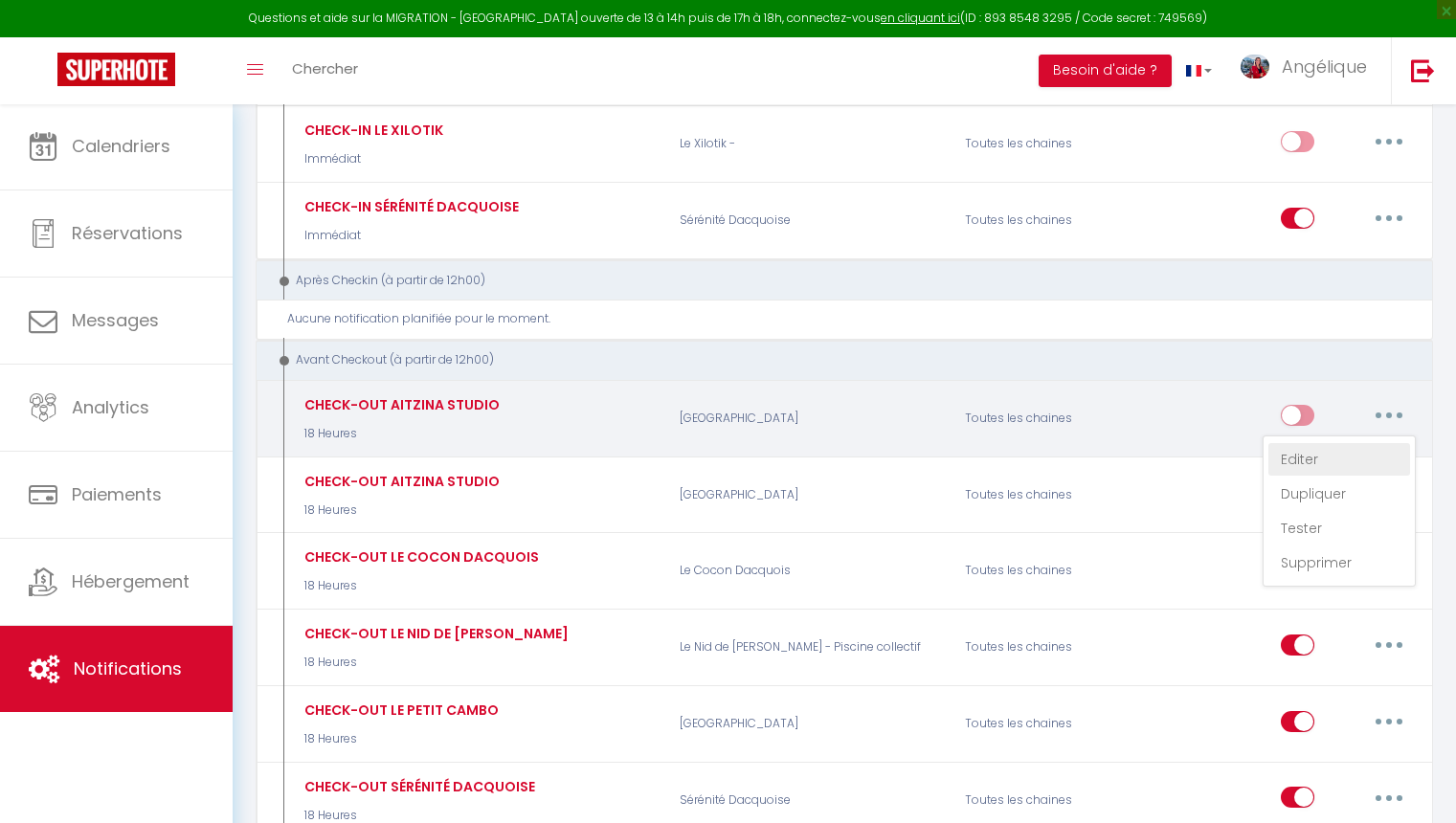
select select "if_booking_is_paid"
checkbox input "true"
checkbox input "false"
radio input "true"
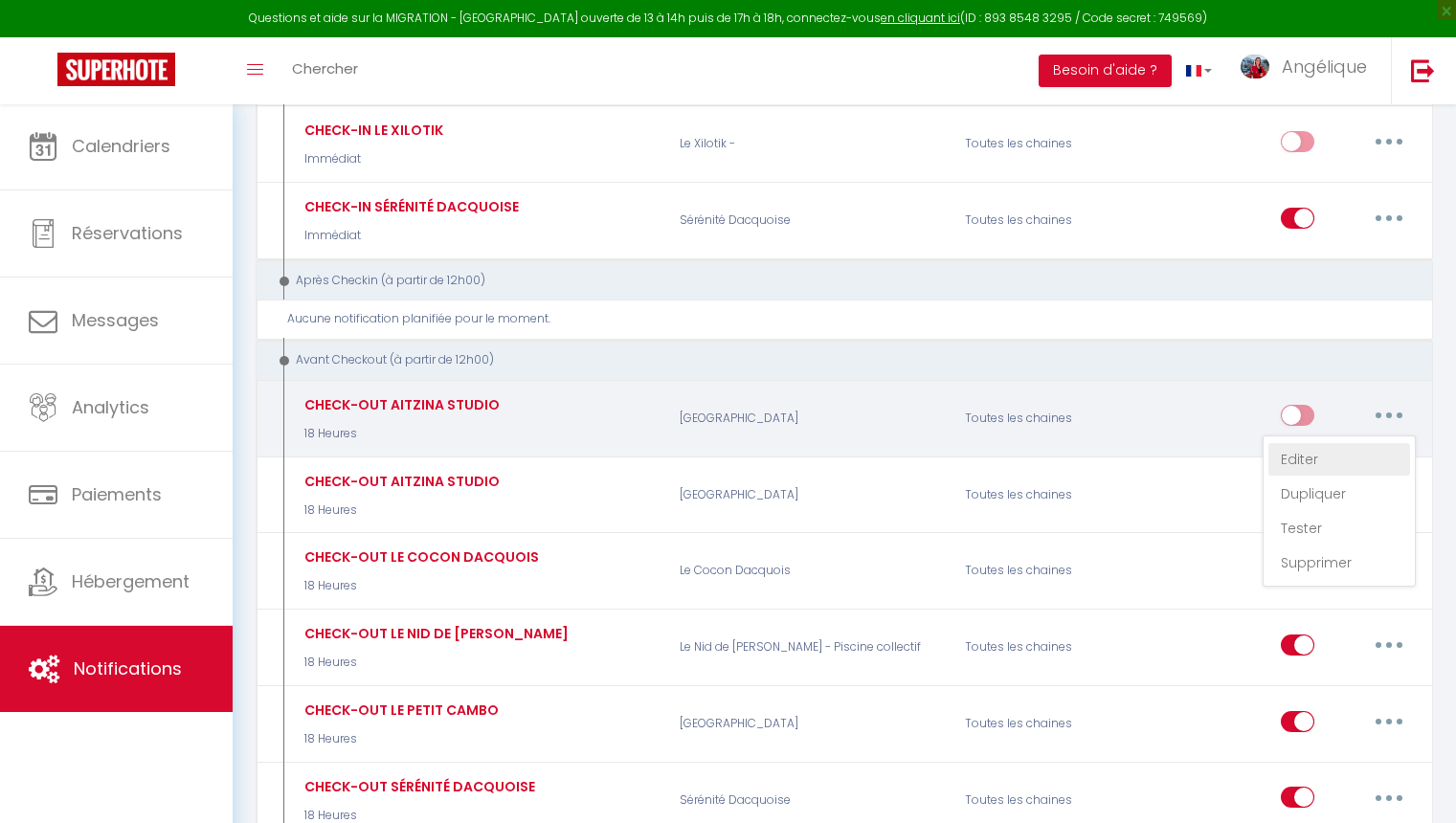
type input "Votre départ dans le logement [RENTAL:NAME]"
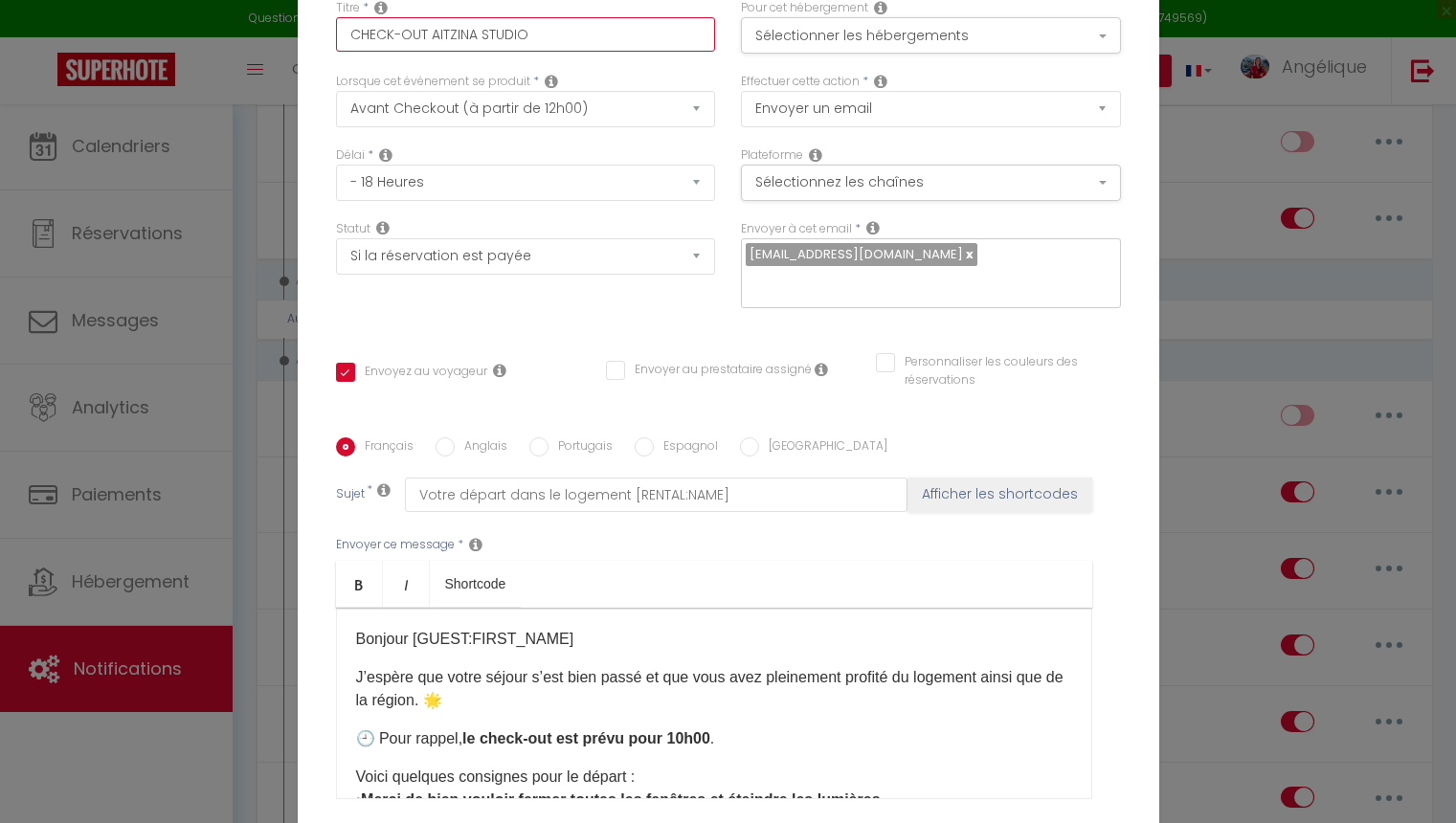
drag, startPoint x: 540, startPoint y: 41, endPoint x: 438, endPoint y: 29, distance: 102.7
click at [438, 29] on input "CHECK-OUT AITZINA STUDIO" at bounding box center [525, 35] width 380 height 35
type input "CHECK-OUT AITZINA STUDI"
checkbox input "true"
checkbox input "false"
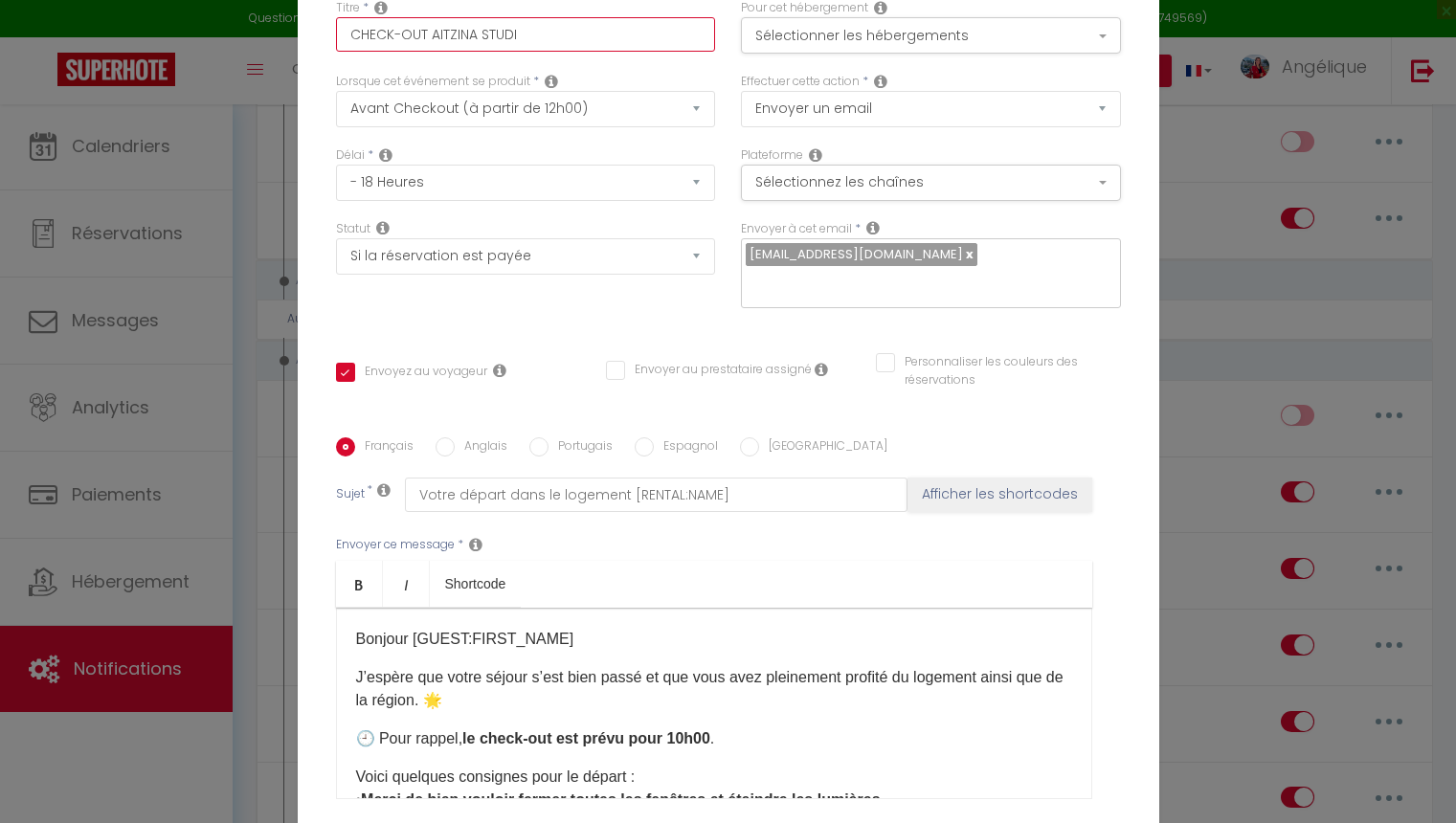
checkbox input "false"
type input "CHECK-OUT [PERSON_NAME]"
checkbox input "true"
checkbox input "false"
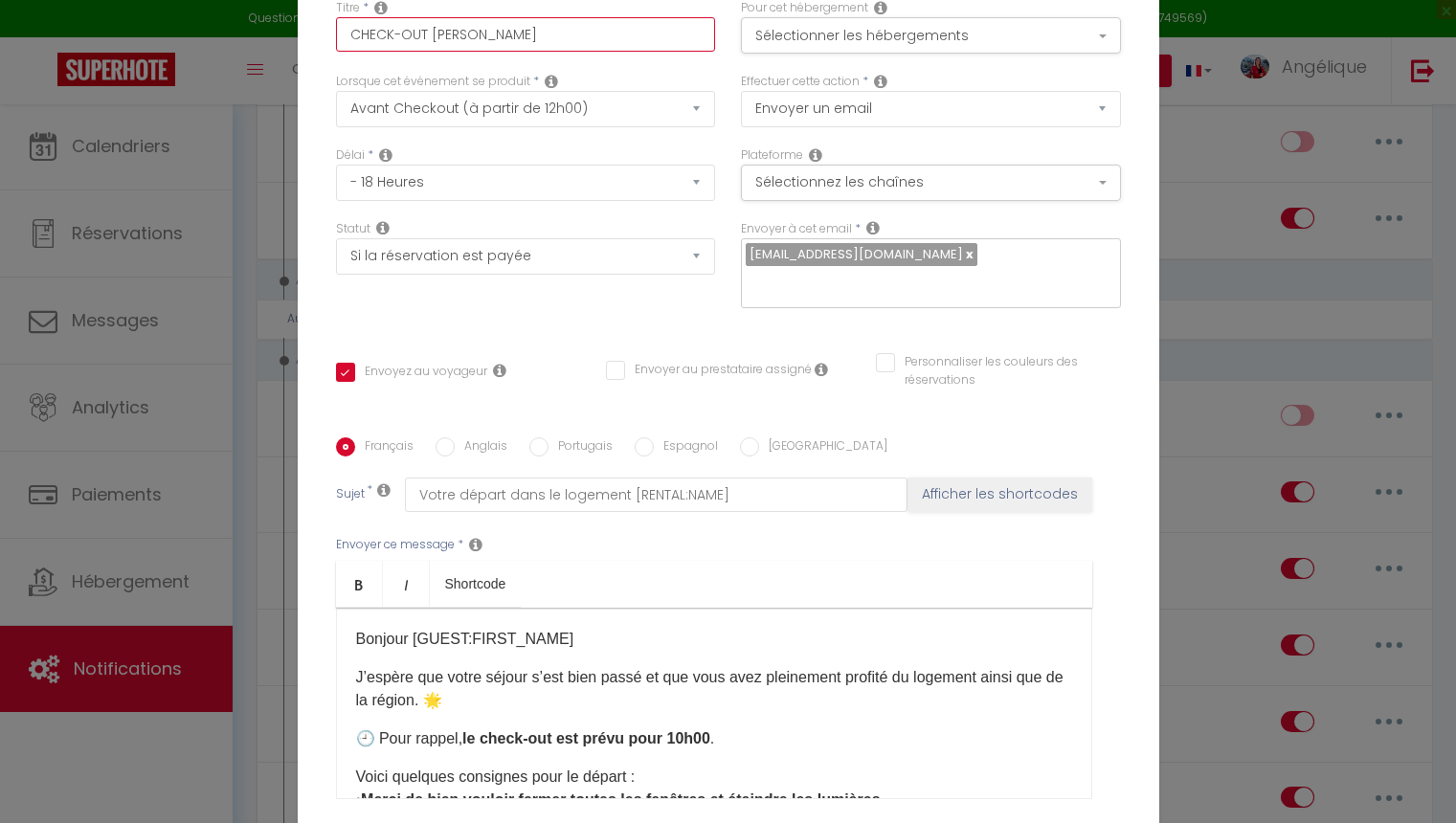
type input "CHECK-OUT [PERSON_NAME]"
checkbox input "true"
checkbox input "false"
type input "CHECK-OUT AITZINA ST"
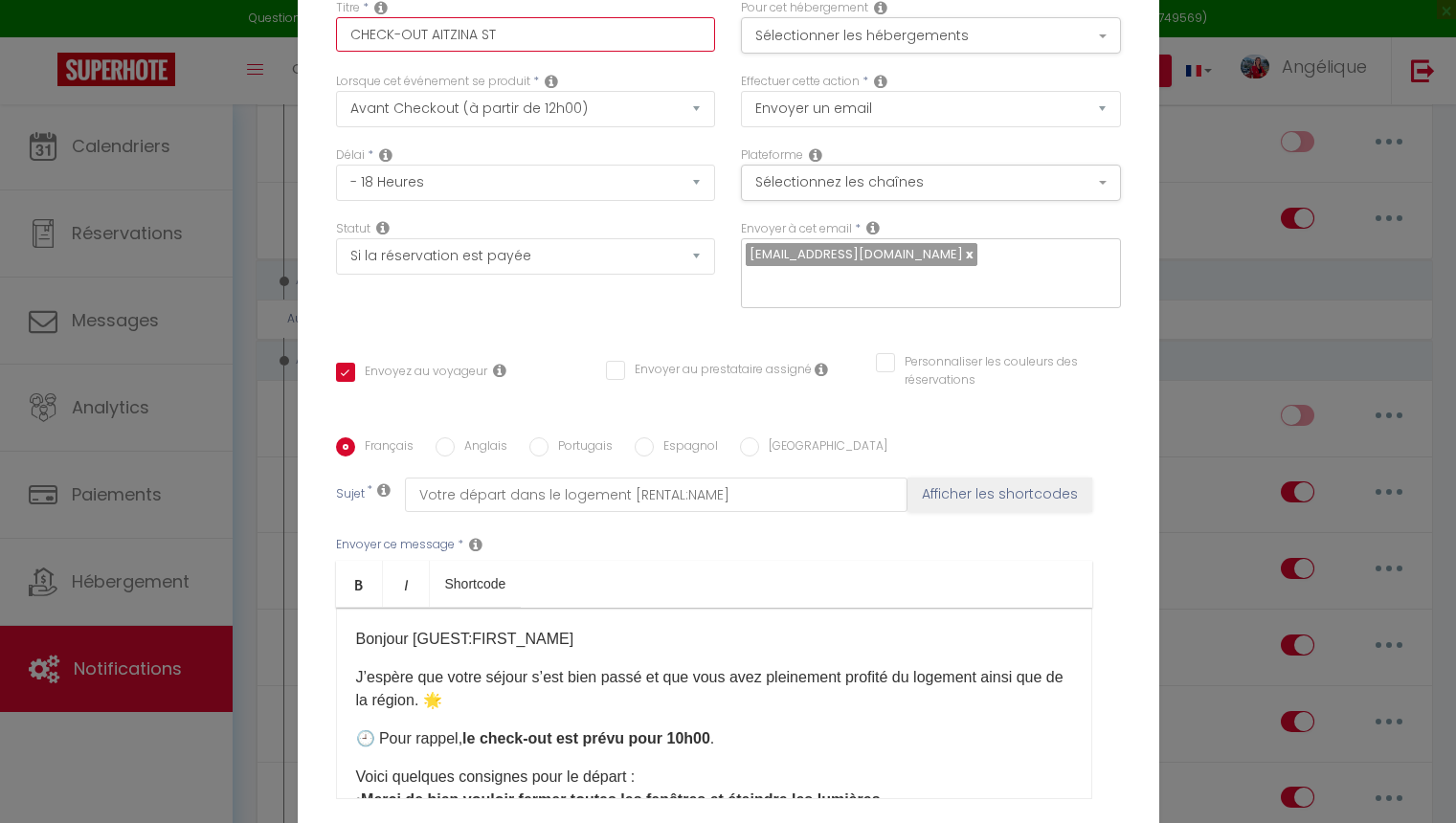
checkbox input "true"
checkbox input "false"
type input "CHECK-OUT [PERSON_NAME]"
checkbox input "true"
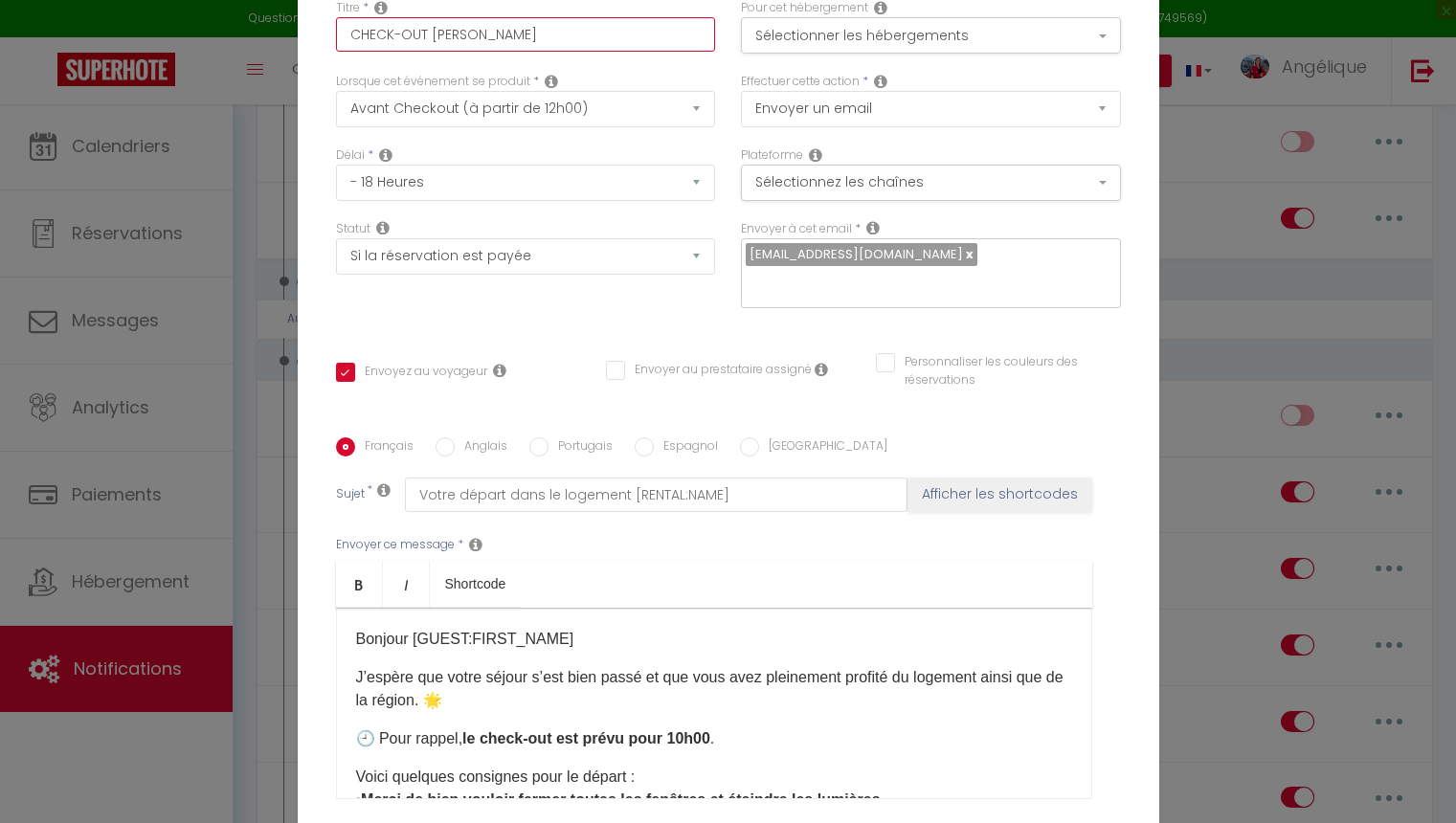
checkbox input "false"
type input "CHECK-OUT AITZINA"
checkbox input "true"
checkbox input "false"
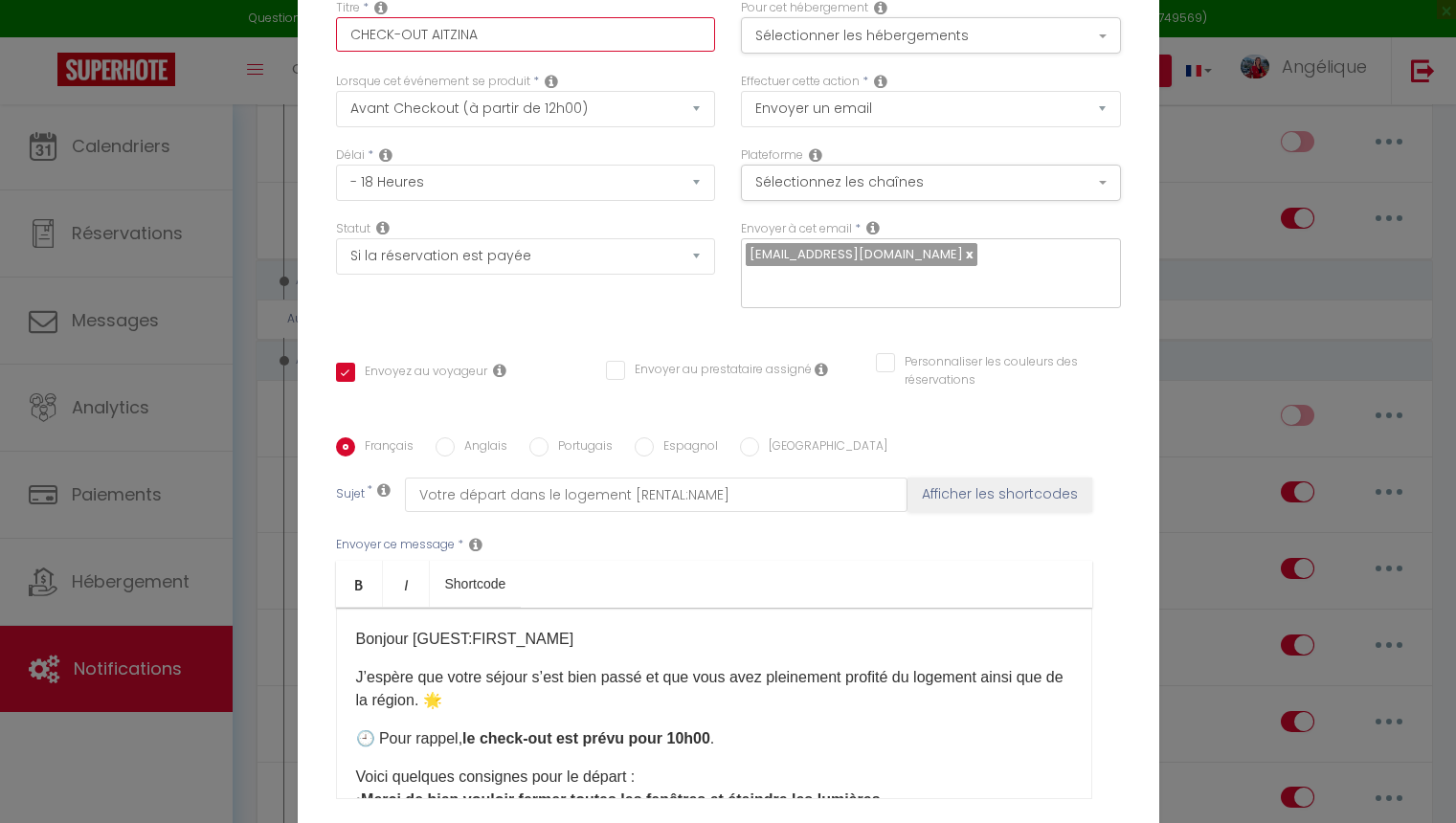
checkbox input "false"
type input "CHECK-OUT AITZINA"
checkbox input "true"
checkbox input "false"
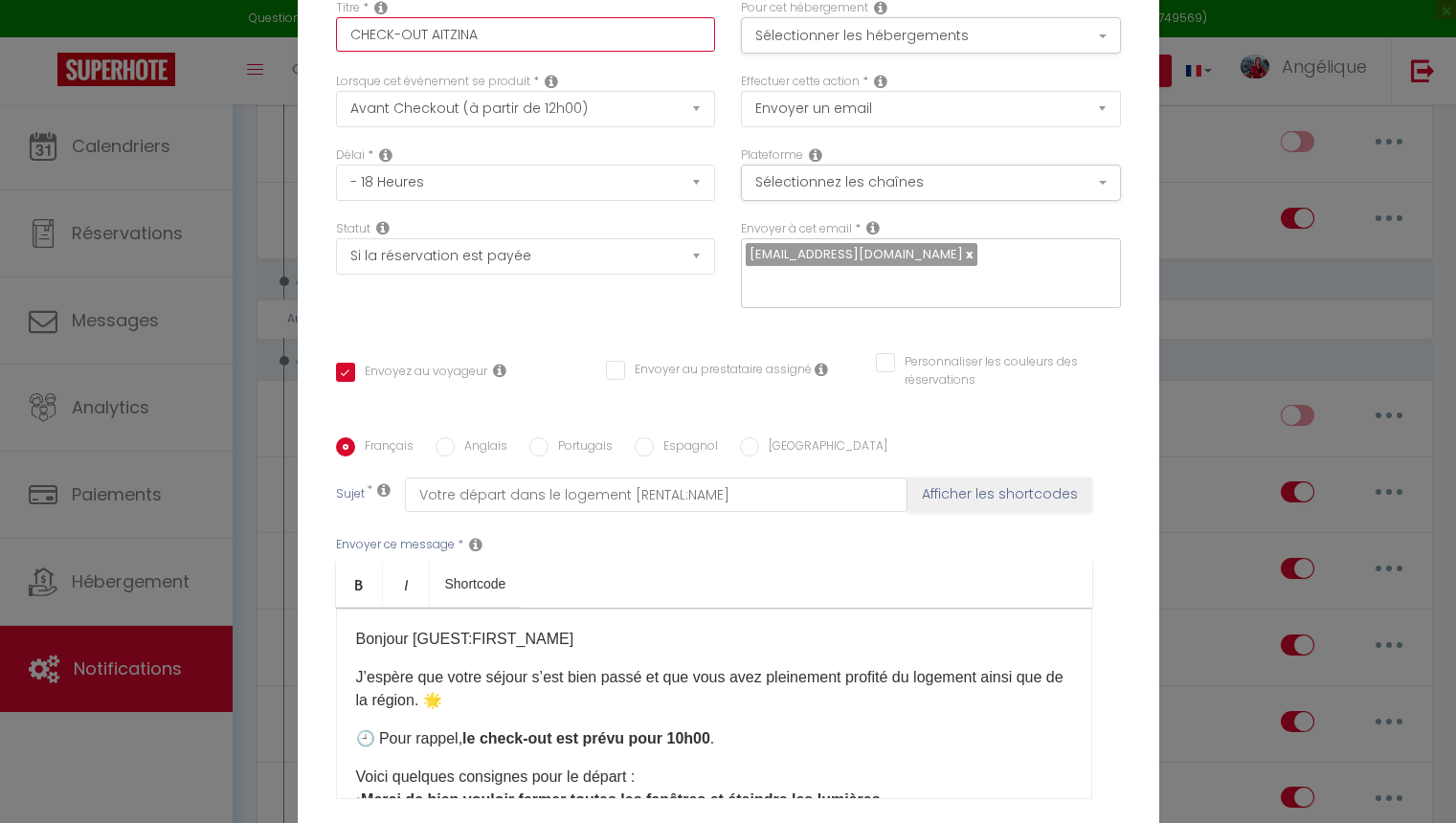
type input "CHECK-OUT [PERSON_NAME]"
checkbox input "true"
checkbox input "false"
type input "CHECK-OUT AITZI"
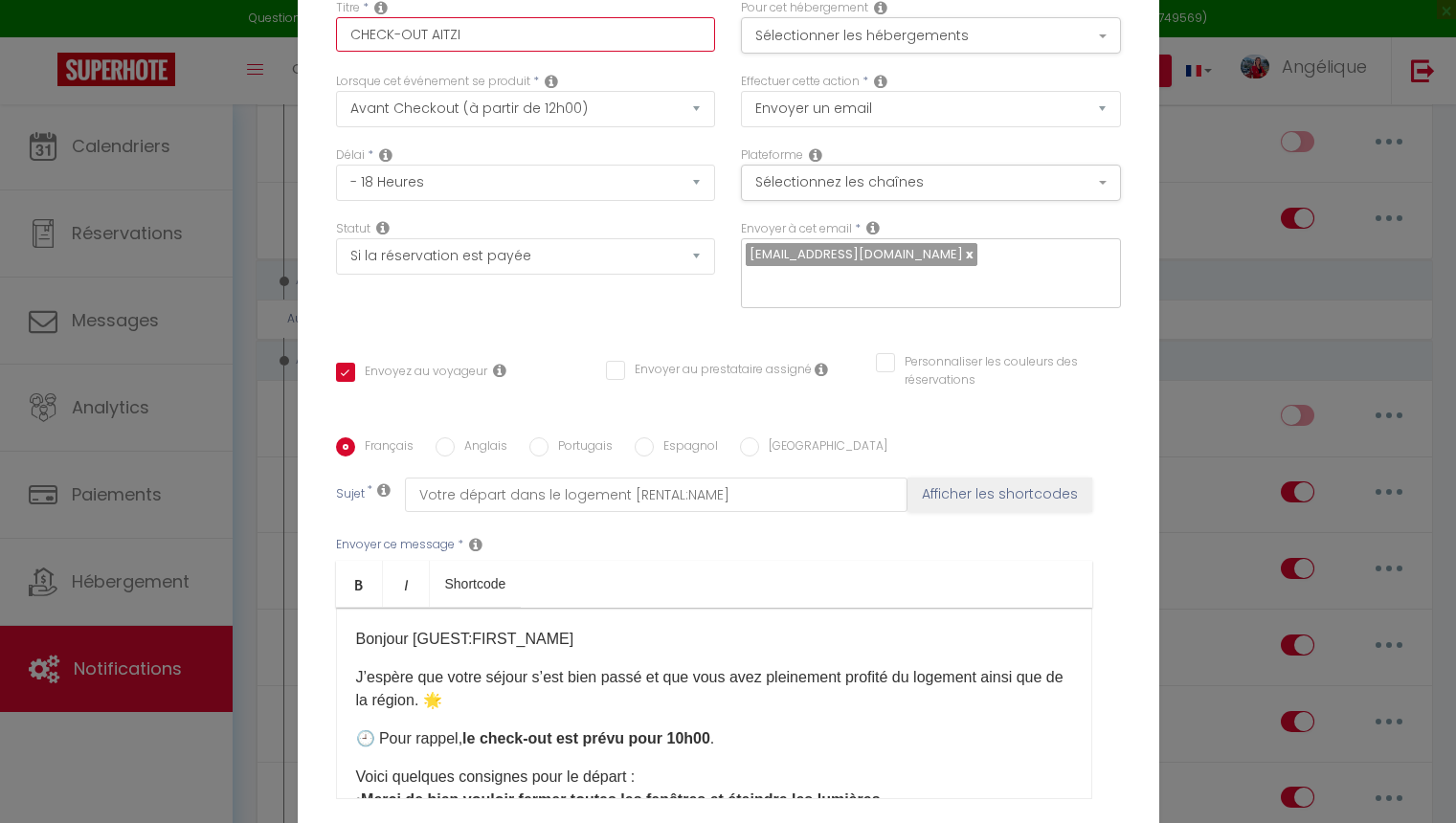
checkbox input "true"
checkbox input "false"
type input "CHECK-OUT AITZ"
checkbox input "true"
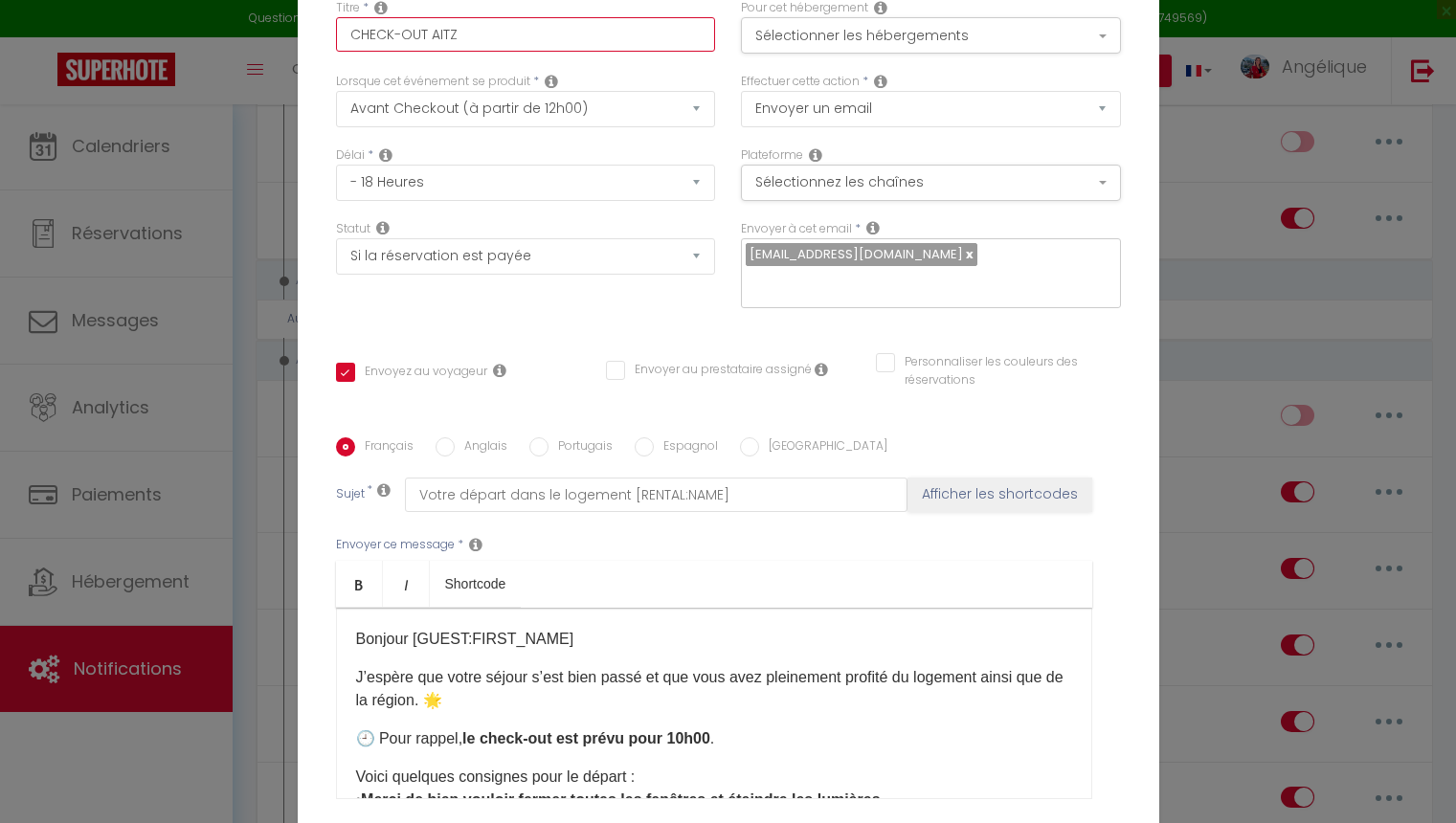
checkbox input "false"
type input "CHECK-OUT AIT"
checkbox input "true"
checkbox input "false"
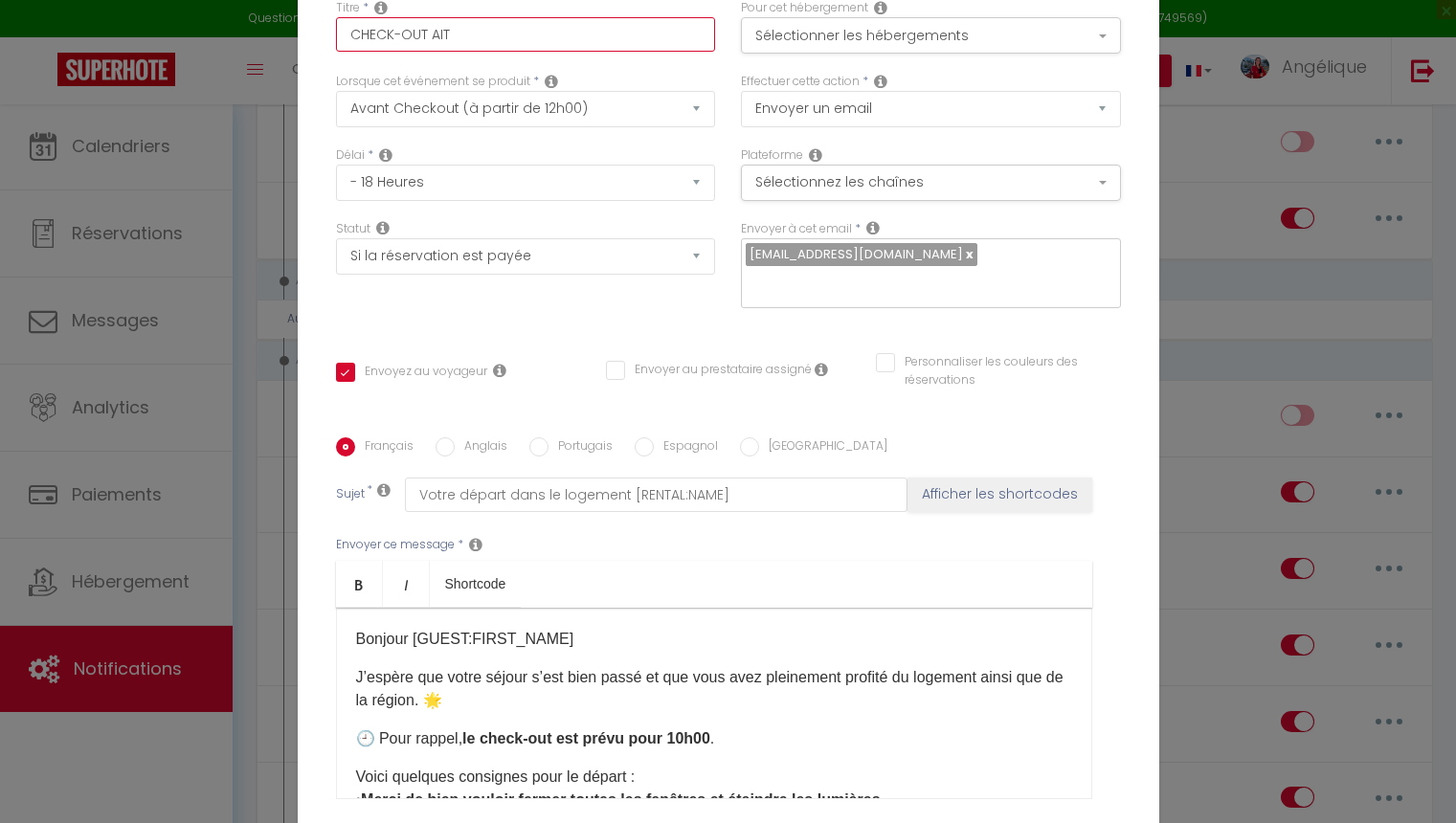
checkbox input "false"
type input "CHECK-OUT AI"
checkbox input "true"
checkbox input "false"
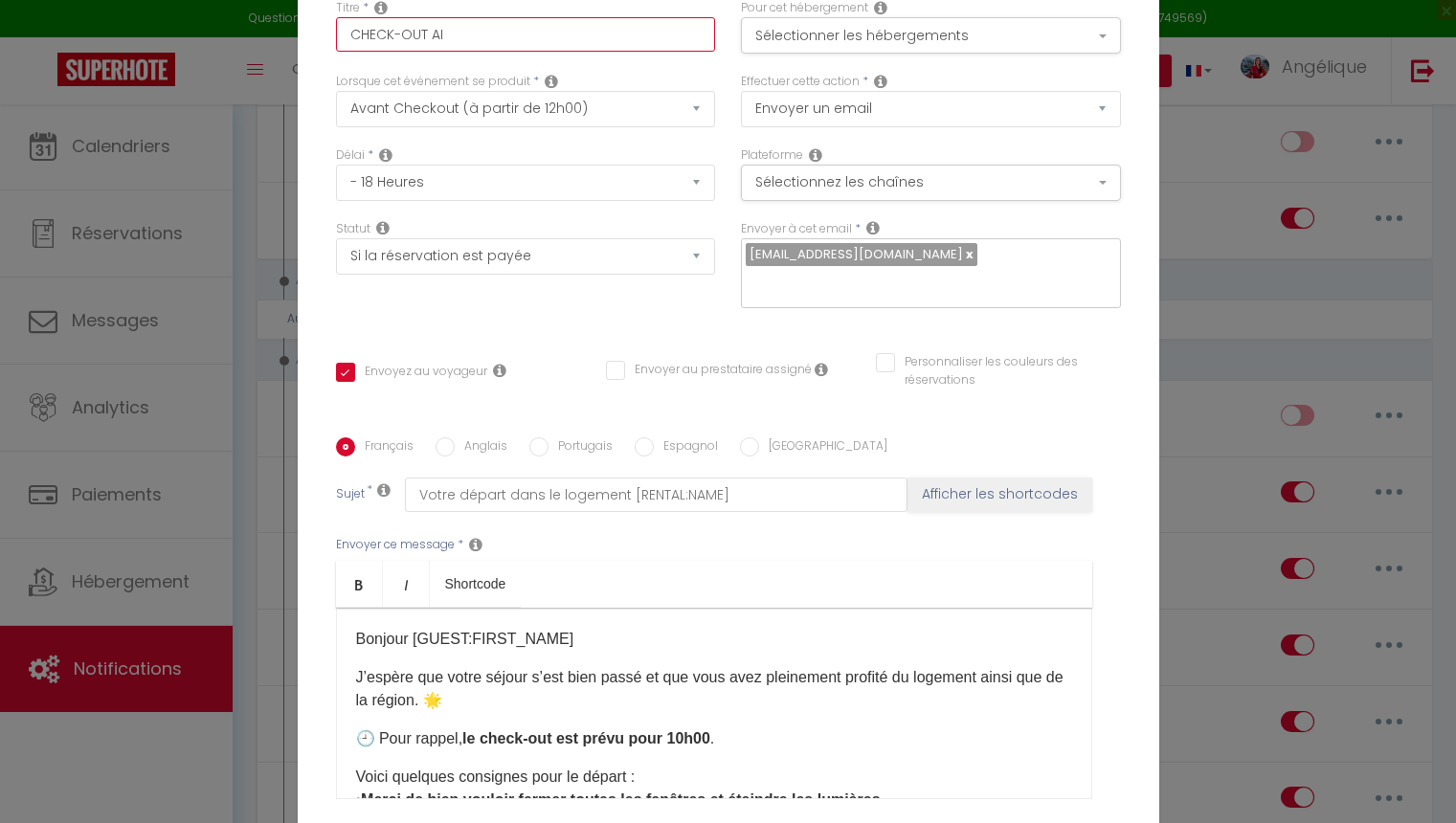
type input "CHECK-OUT A"
checkbox input "true"
checkbox input "false"
type input "CHECK-OUT"
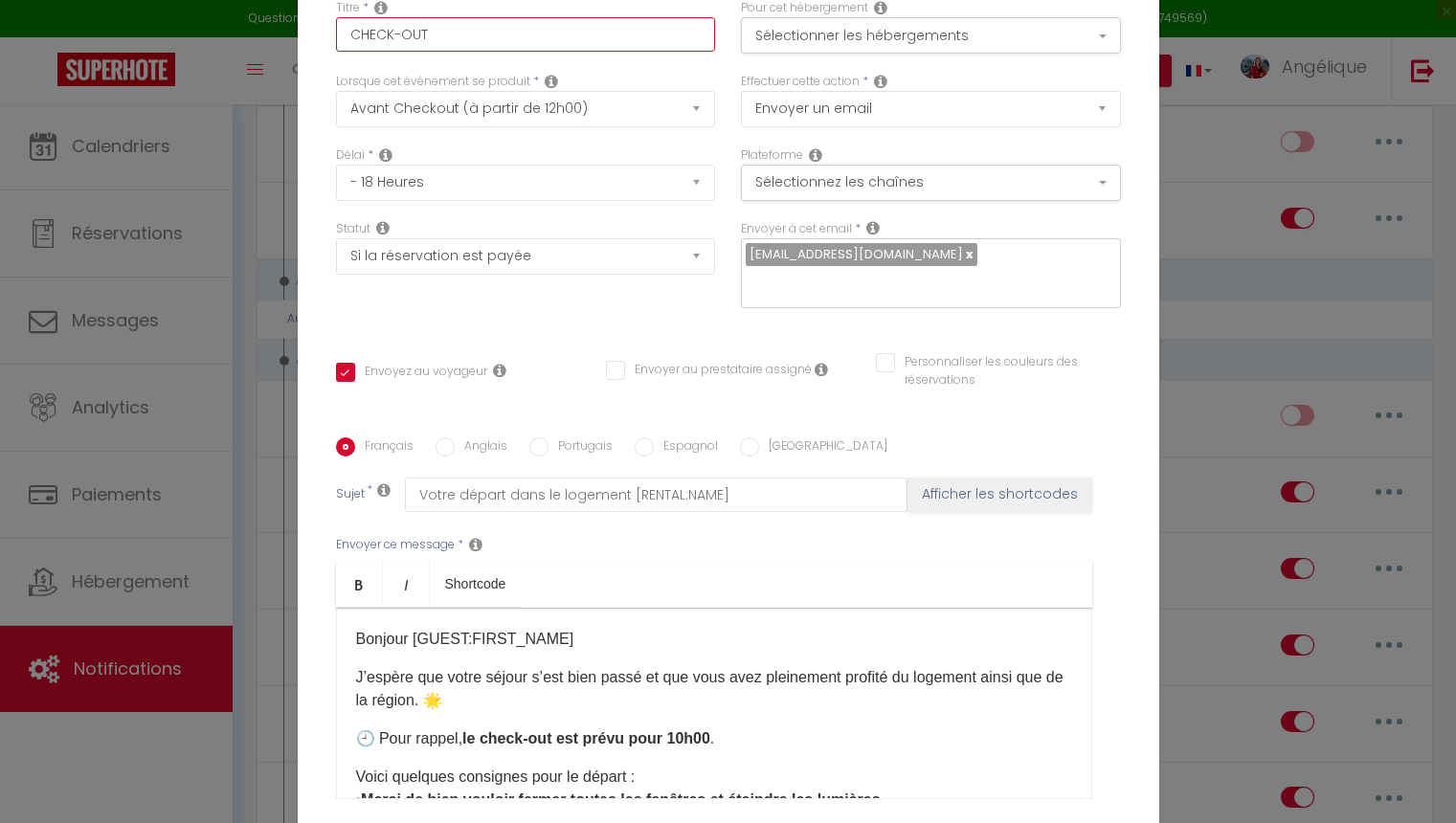
checkbox input "true"
checkbox input "false"
type input "CHECK-OUT L"
checkbox input "true"
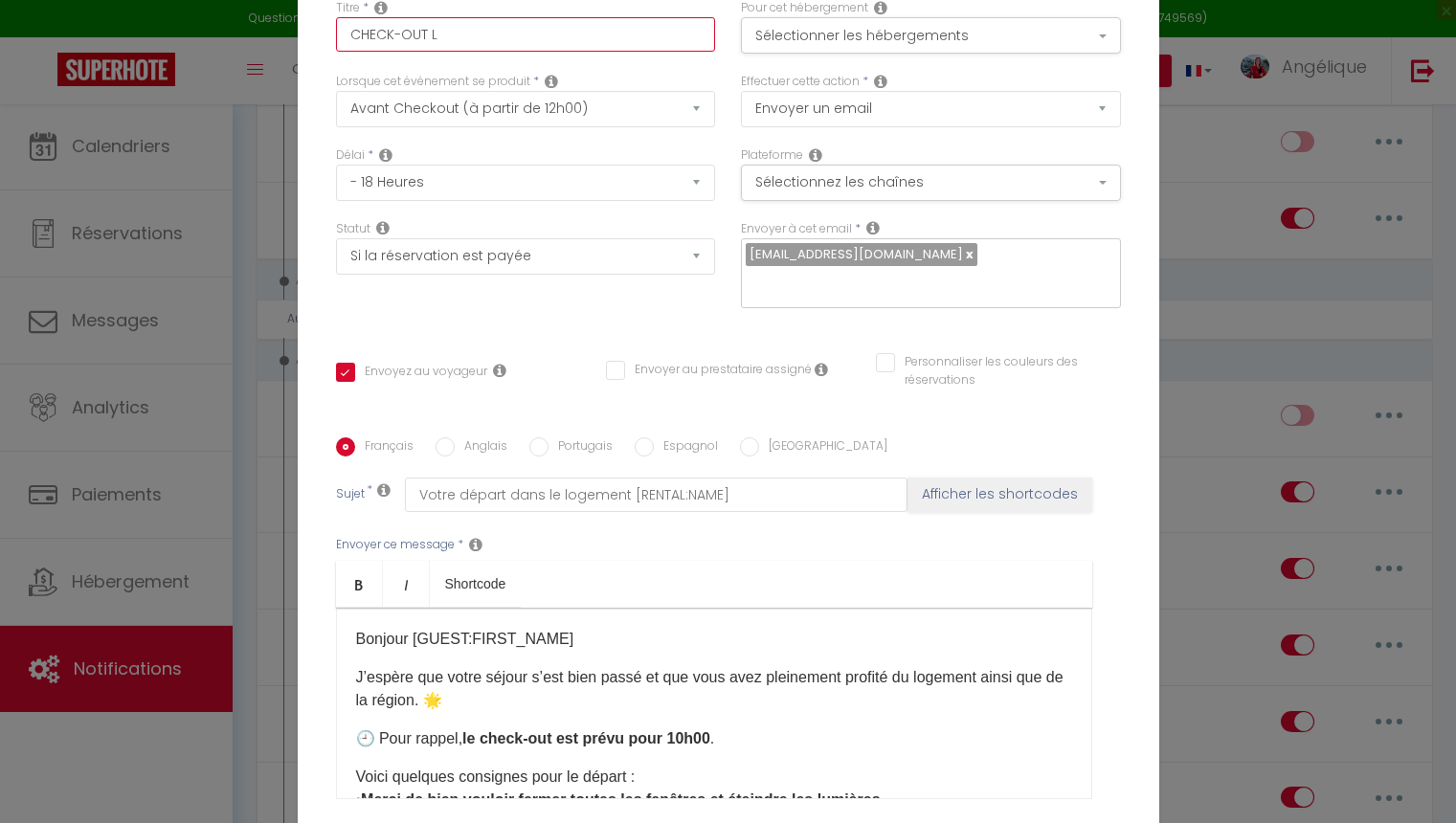
checkbox input "false"
type input "CHECK-OUT LE"
checkbox input "true"
checkbox input "false"
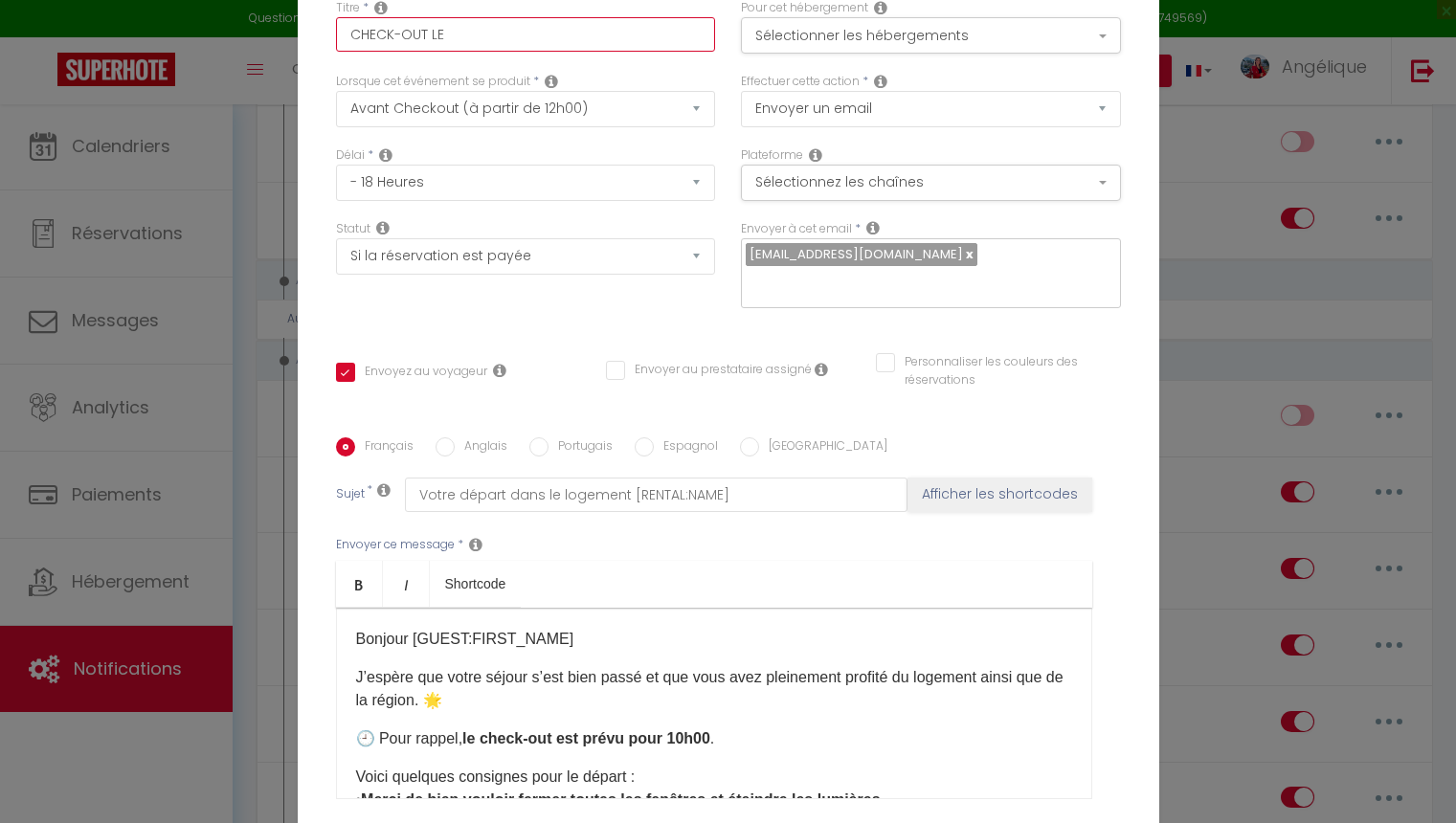
checkbox input "false"
type input "CHECK-OUT LE"
checkbox input "true"
checkbox input "false"
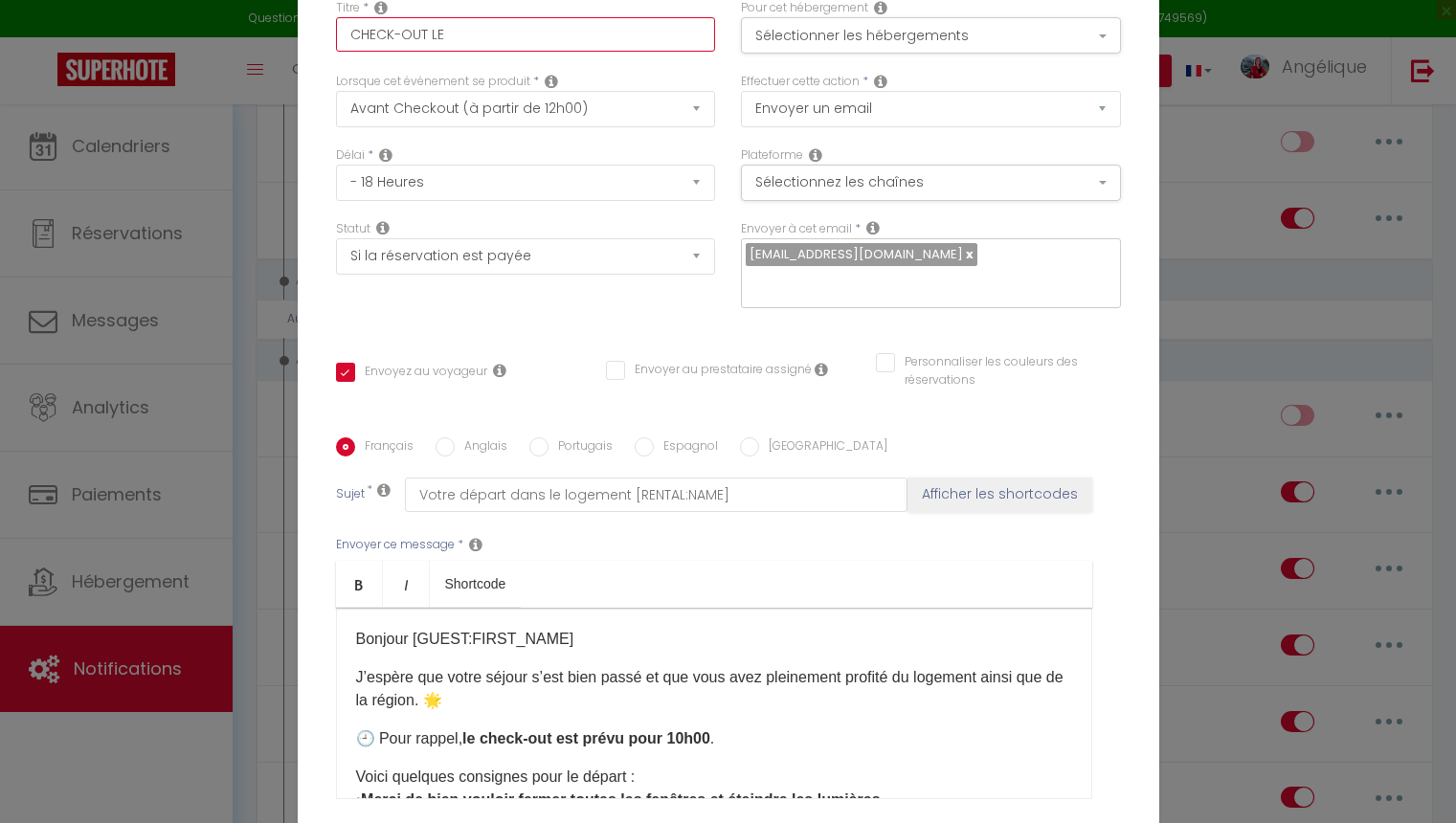
type input "CHECK-OUT LE X"
checkbox input "true"
checkbox input "false"
type input "CHECK-OUT LE XI"
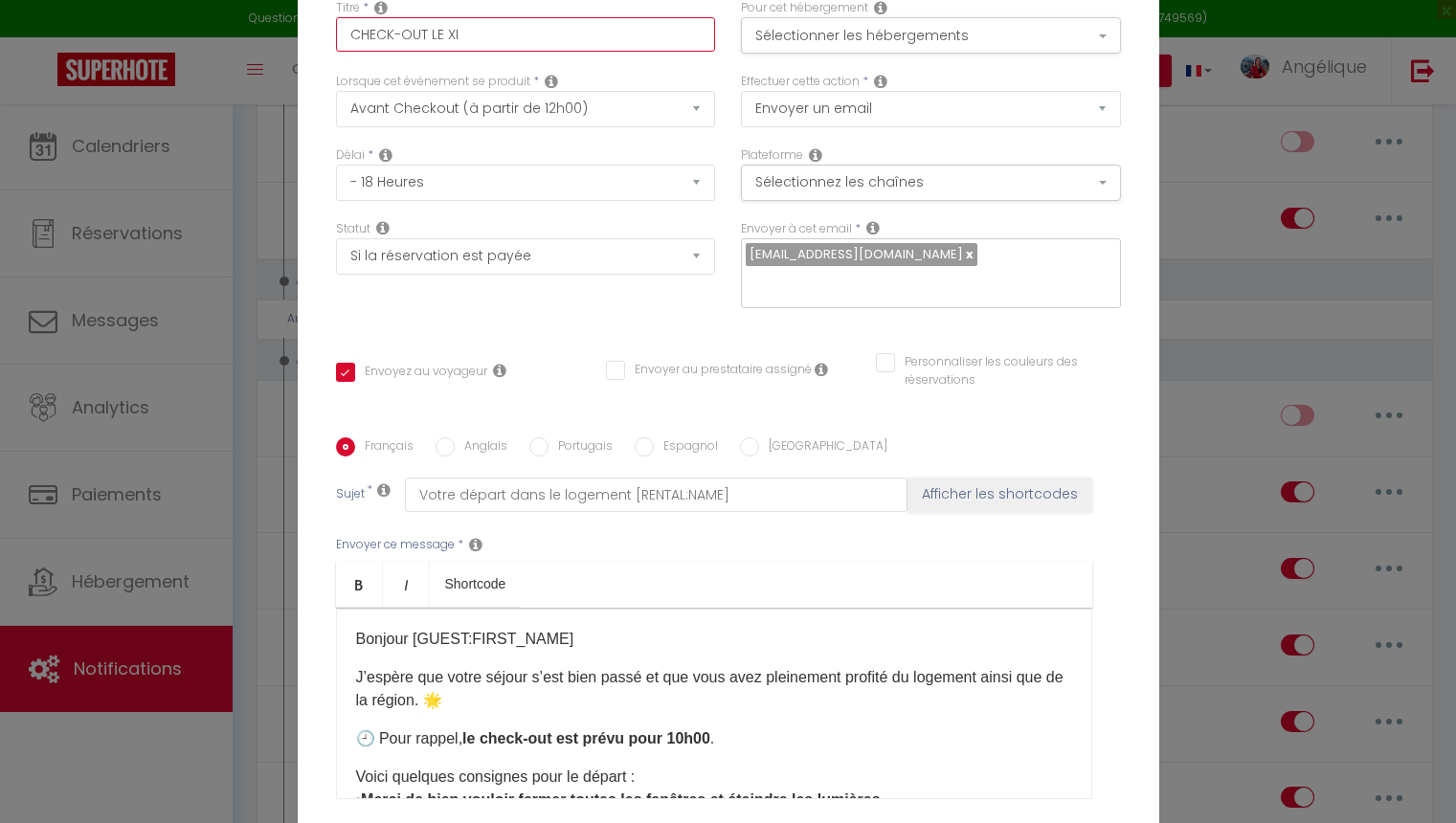
checkbox input "true"
checkbox input "false"
type input "CHECK-OUT LE XIL"
checkbox input "true"
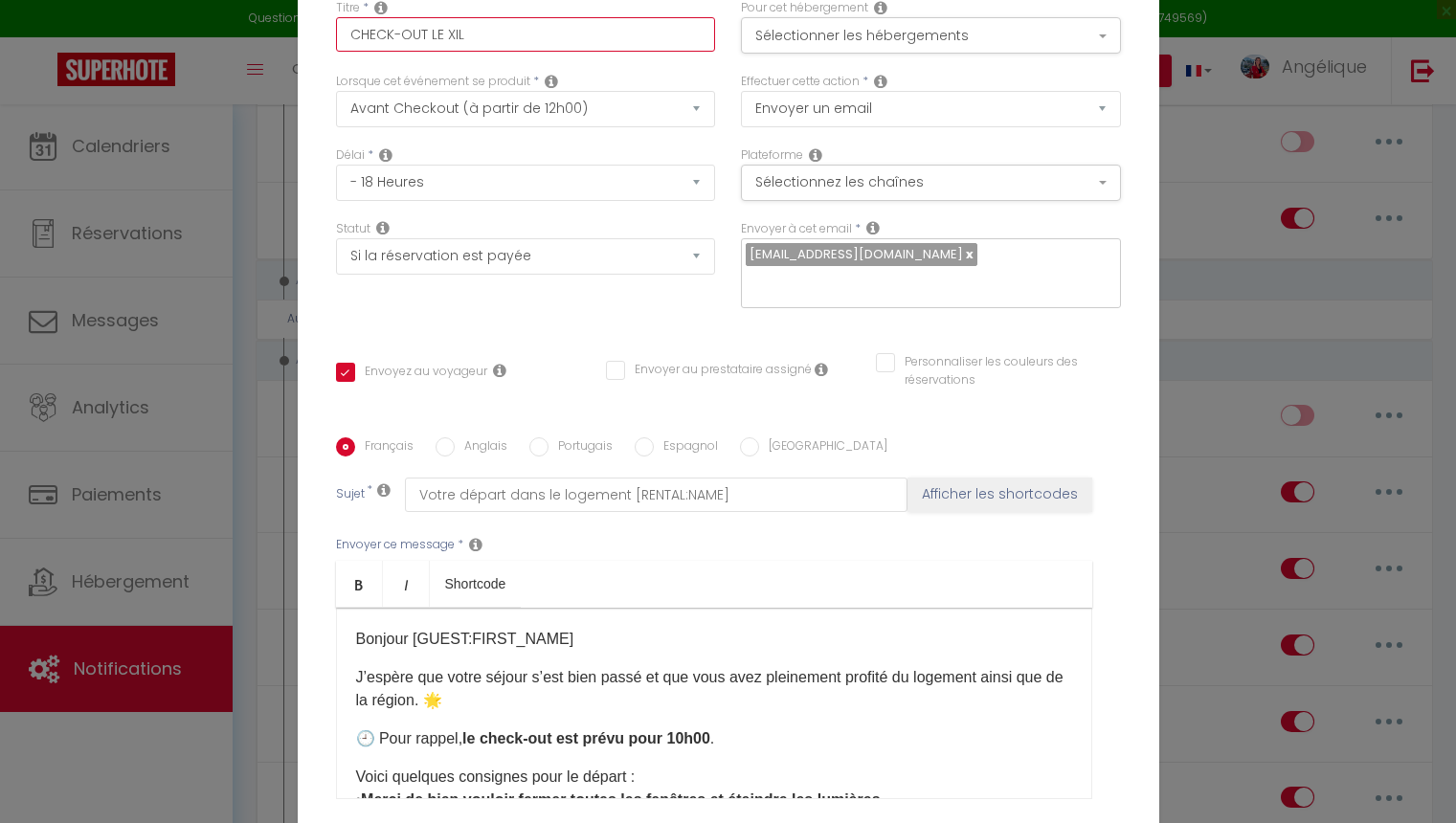
checkbox input "false"
type input "CHECK-OUT LE XILO"
checkbox input "true"
checkbox input "false"
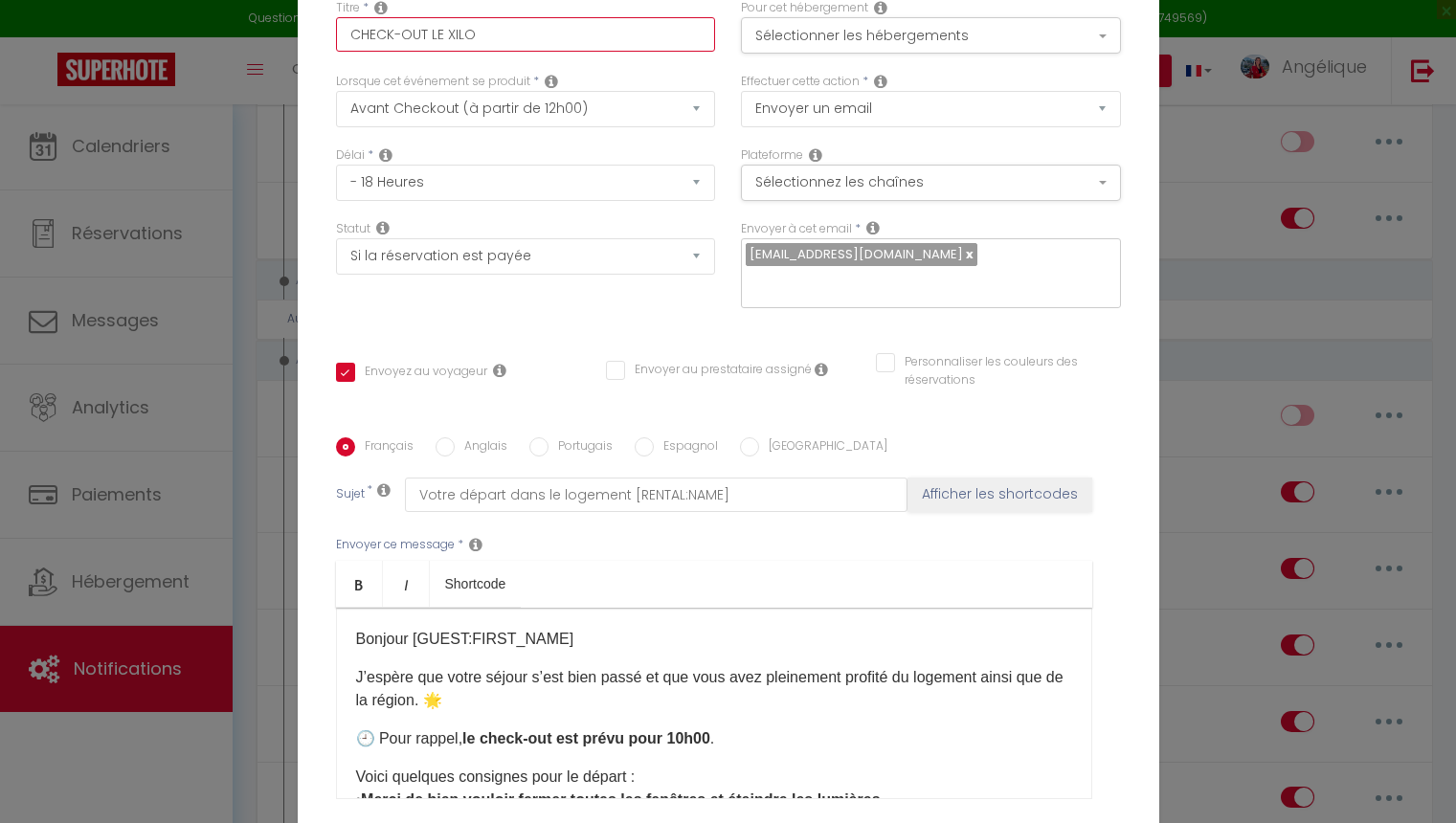
checkbox input "false"
type input "CHECK-OUT LE XILOT"
checkbox input "true"
checkbox input "false"
click at [818, 39] on button "Sélectionner les hébergements" at bounding box center [931, 36] width 380 height 37
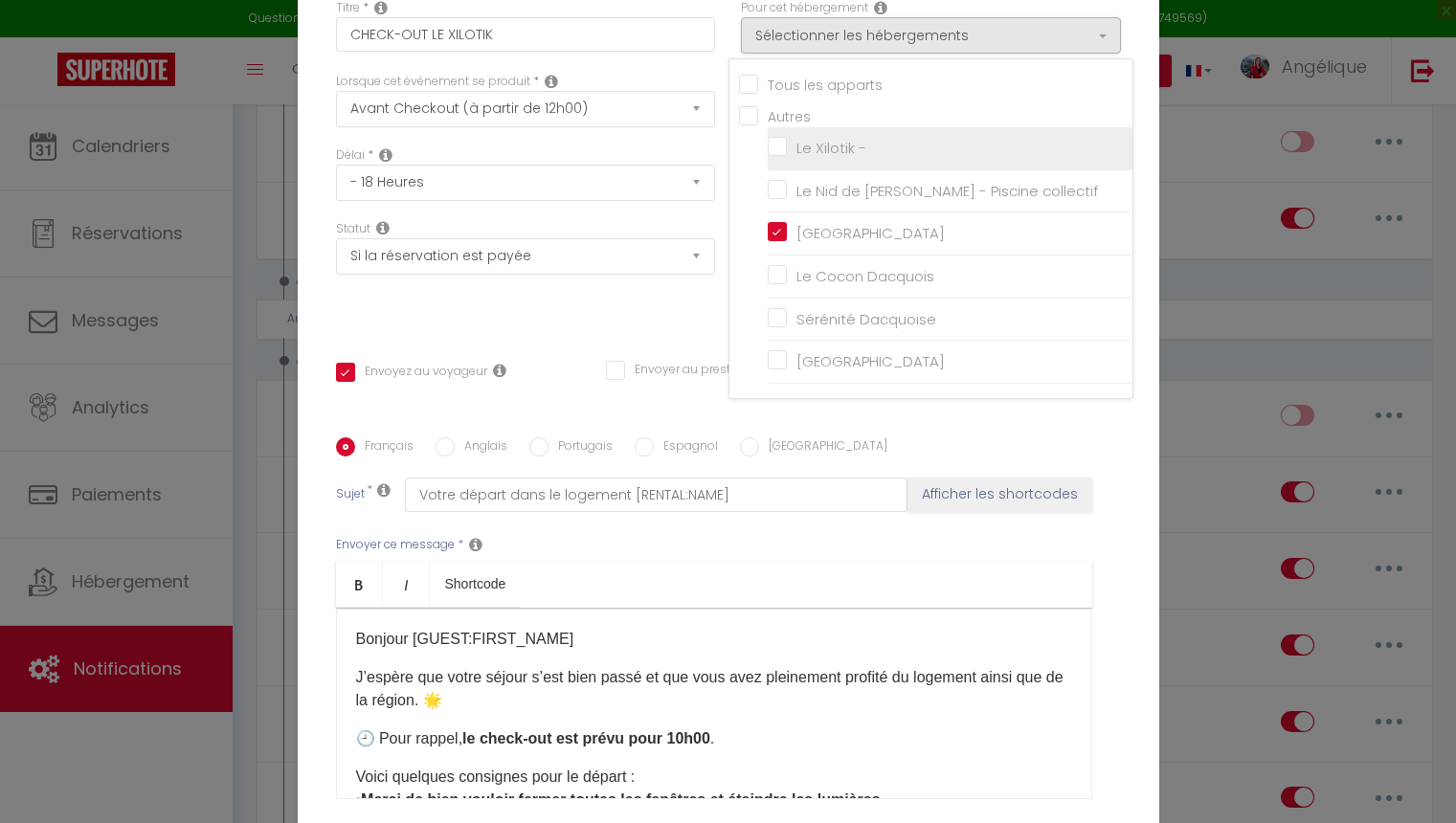
click at [776, 144] on input "Le Xilotik -" at bounding box center [950, 148] width 365 height 19
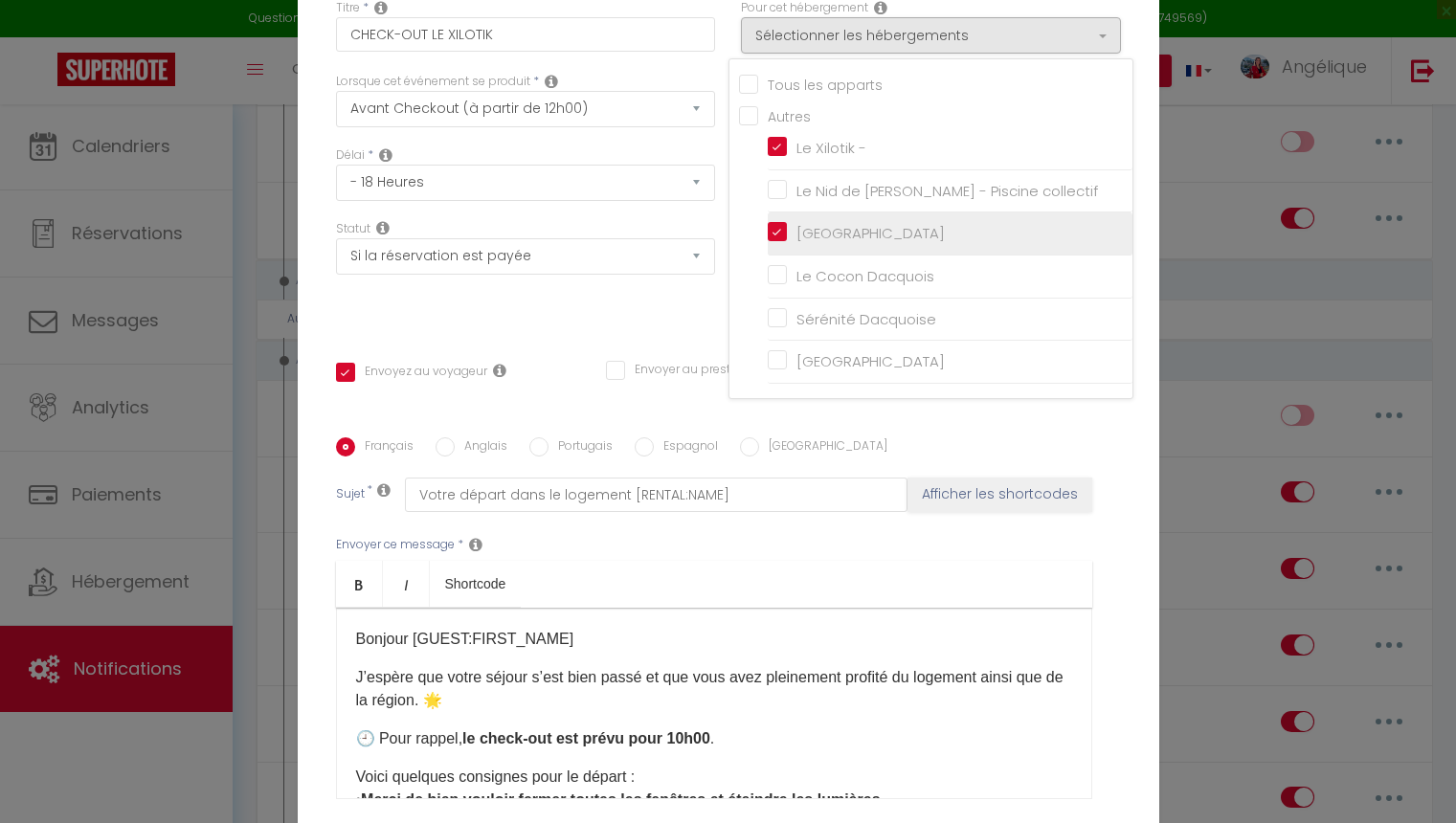
click at [774, 236] on input "[GEOGRAPHIC_DATA]" at bounding box center [950, 234] width 365 height 19
click at [664, 309] on div "Statut Aucun Si la réservation est payée Si réservation non payée Si la caution…" at bounding box center [524, 275] width 405 height 108
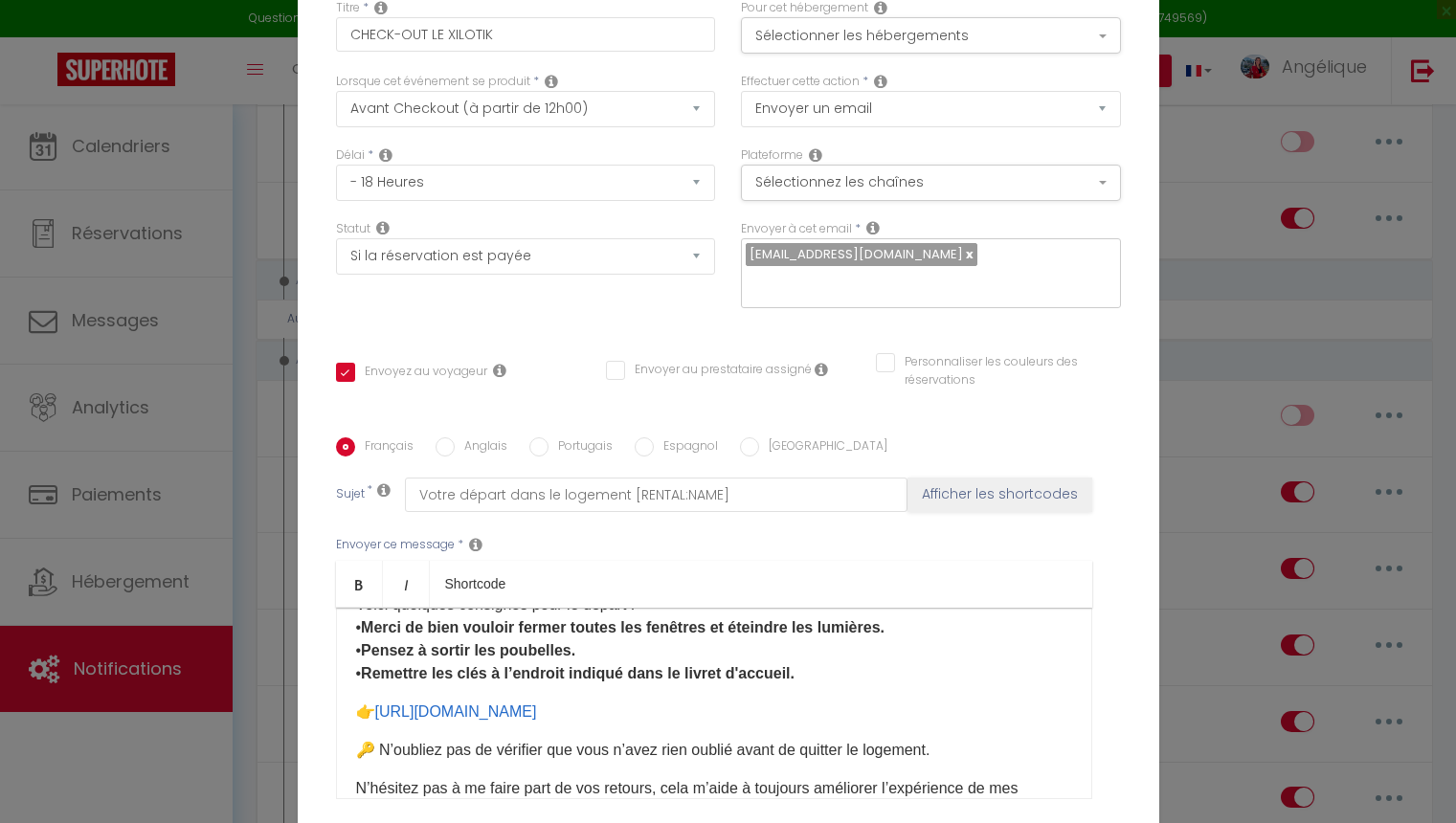
scroll to position [181, 0]
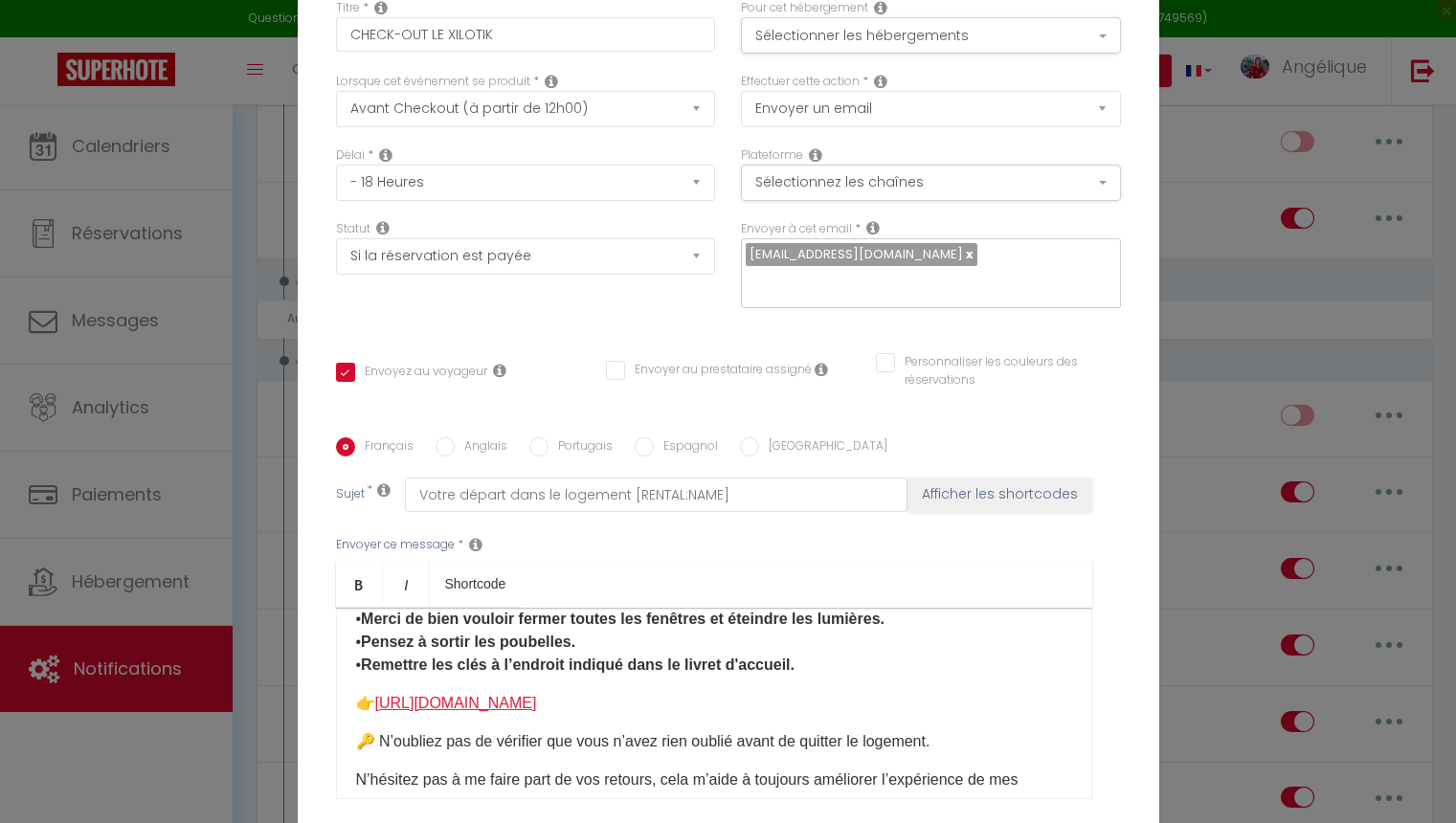
drag, startPoint x: 729, startPoint y: 710, endPoint x: 414, endPoint y: 710, distance: 315.0
click at [414, 710] on p "👉 [URL][DOMAIN_NAME] ​" at bounding box center [714, 703] width 716 height 23
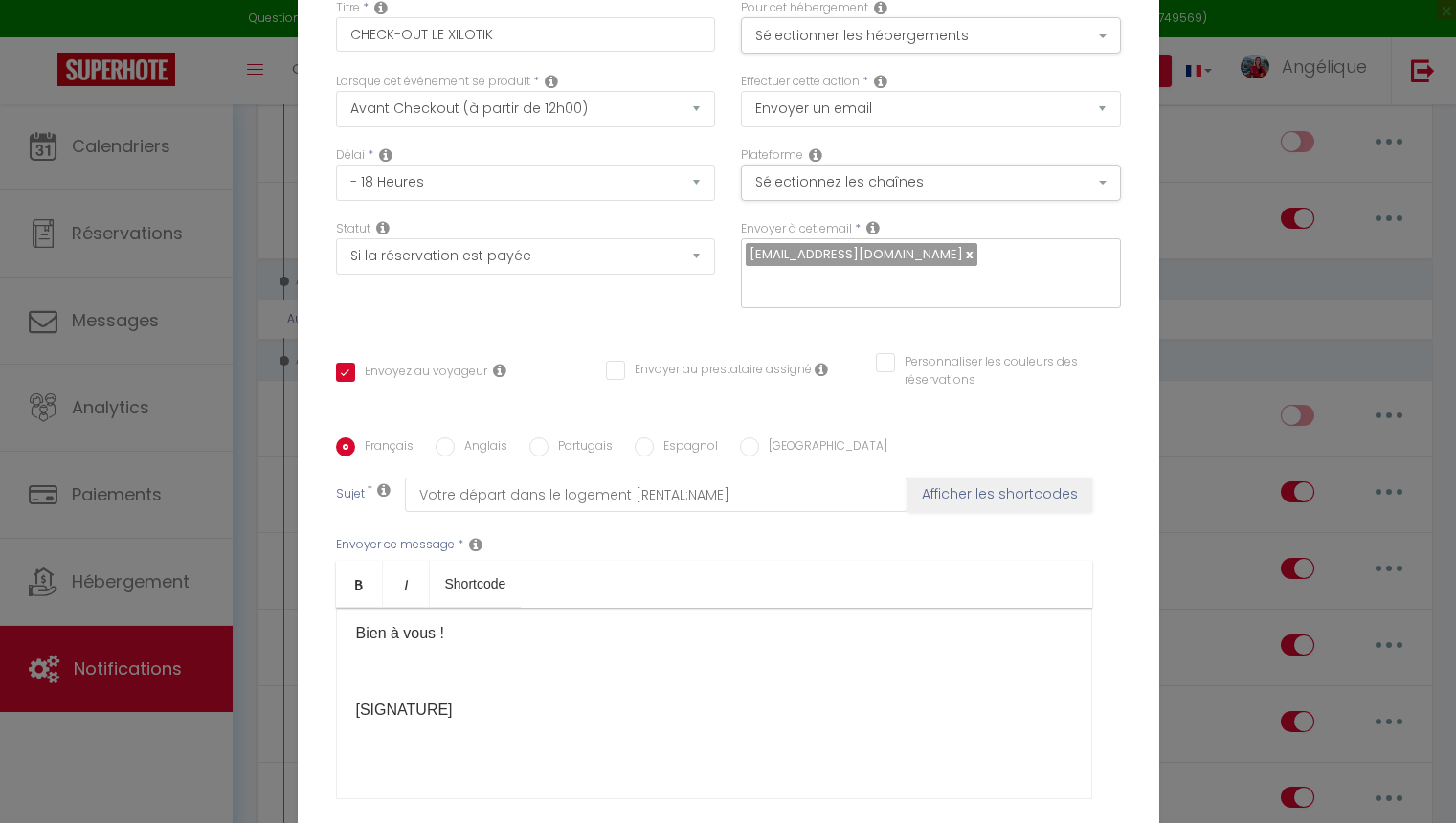
scroll to position [426, 0]
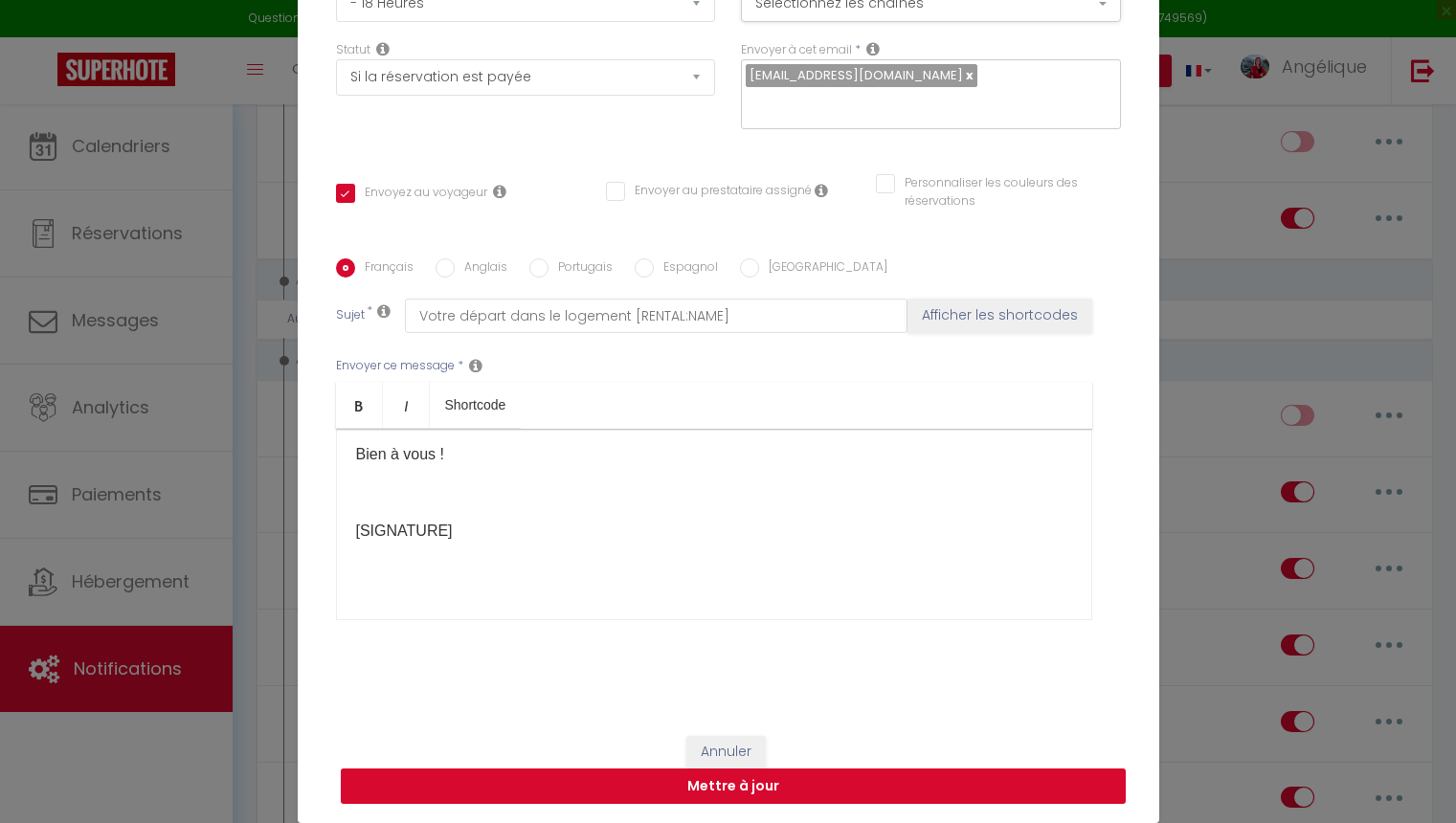
click at [716, 786] on button "Mettre à jour" at bounding box center [732, 787] width 785 height 37
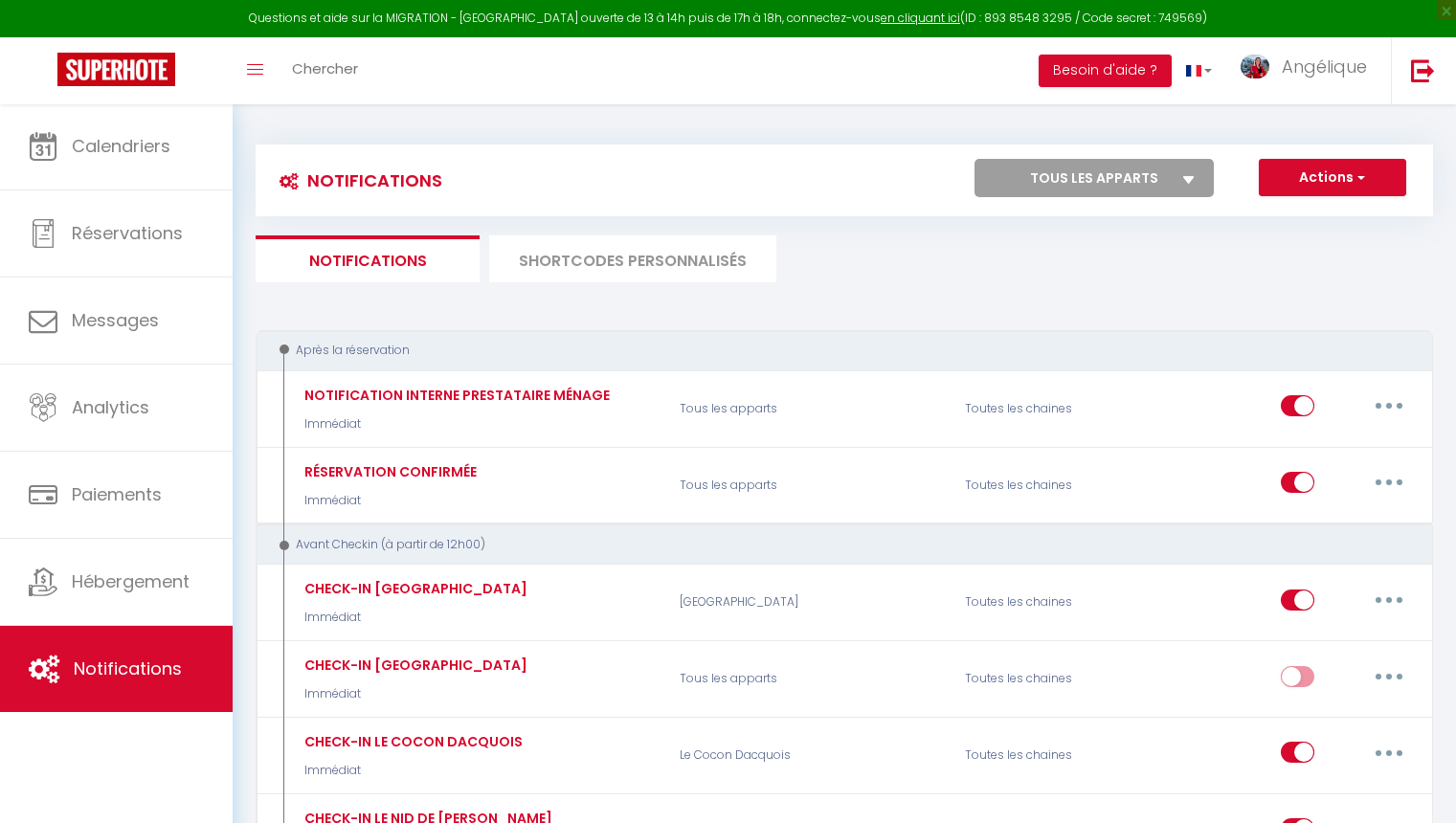
scroll to position [0, 0]
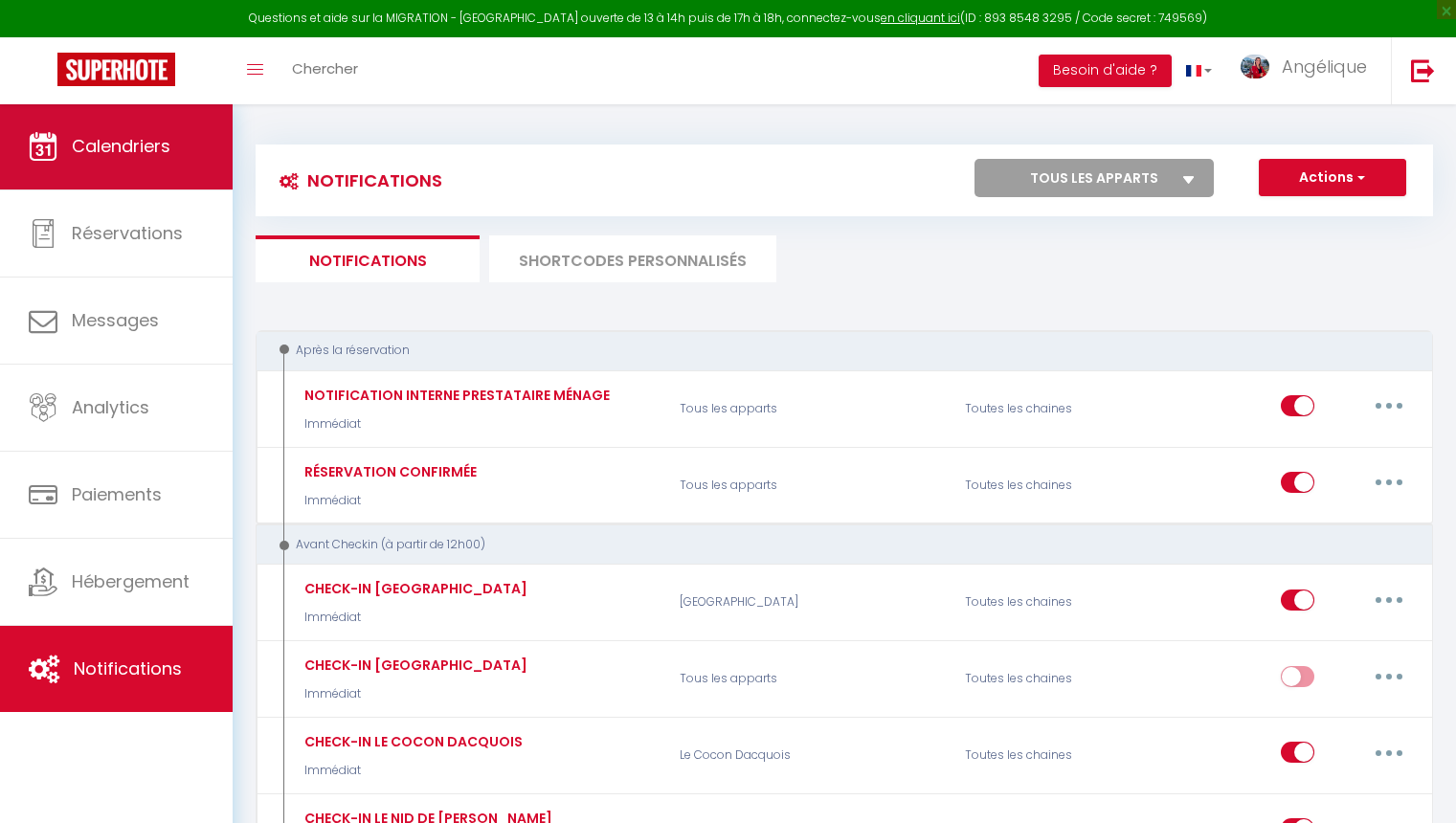
click at [178, 153] on link "Calendriers" at bounding box center [116, 146] width 232 height 86
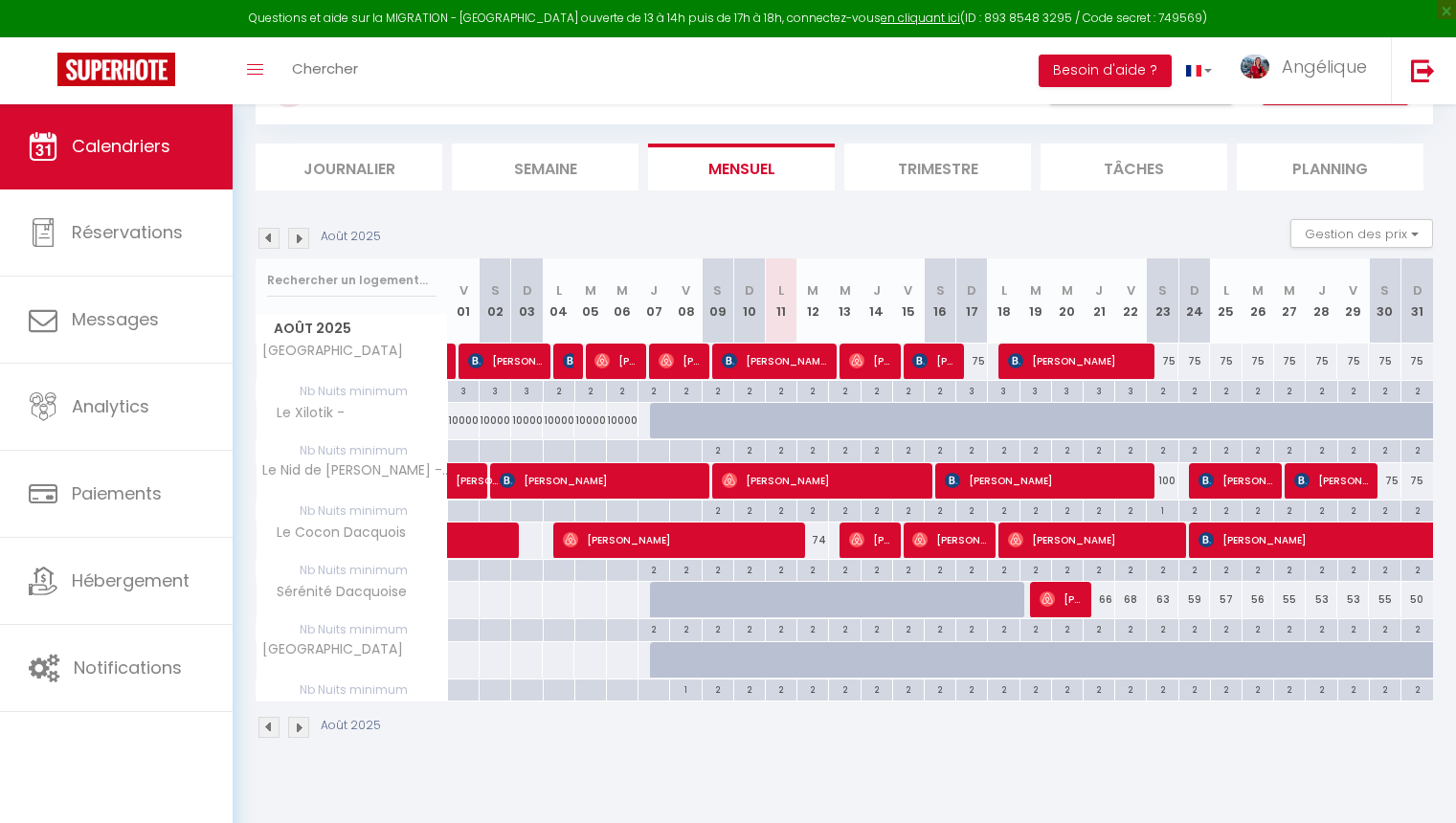
scroll to position [76, 0]
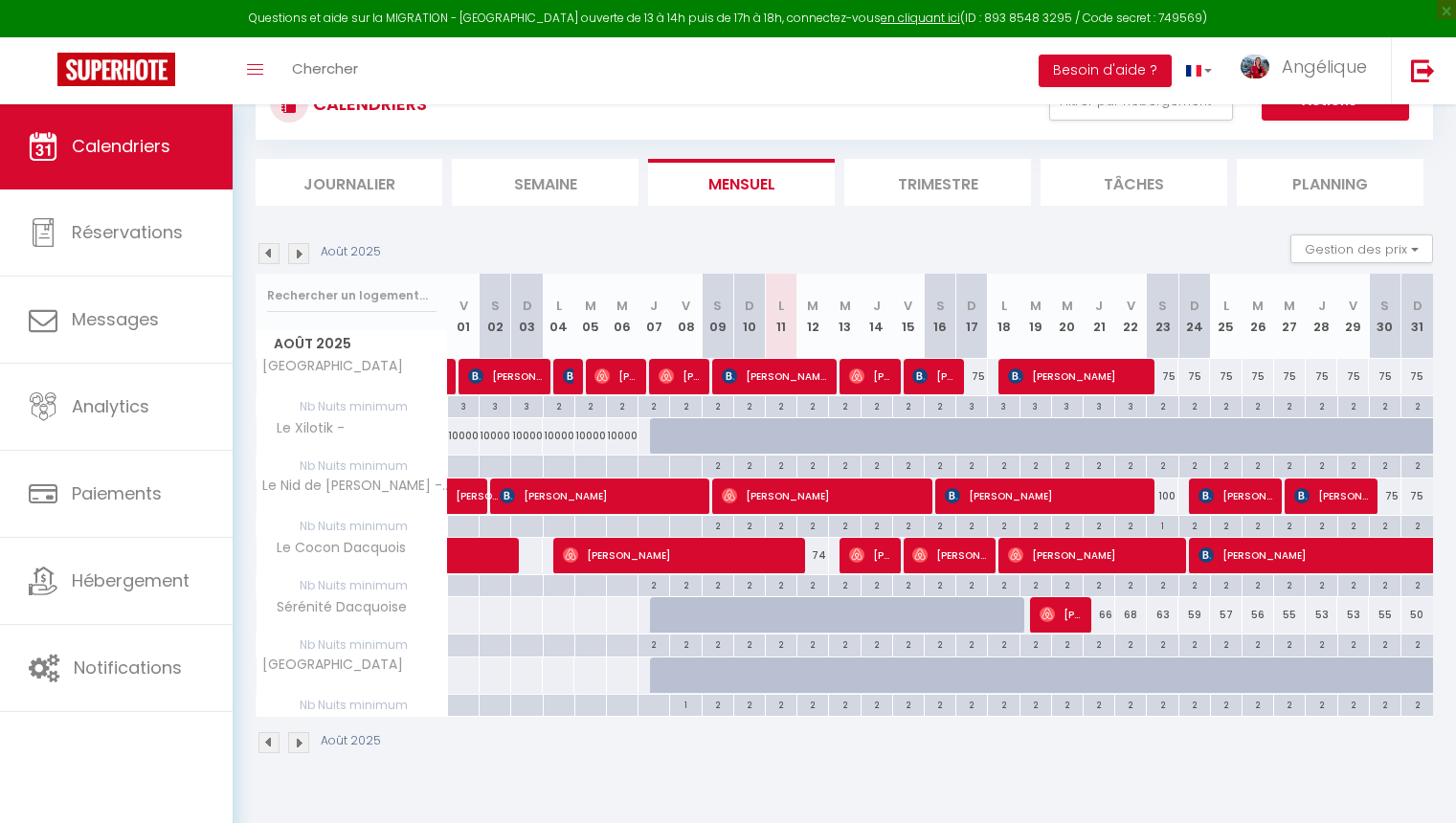
click at [299, 254] on img at bounding box center [299, 253] width 21 height 21
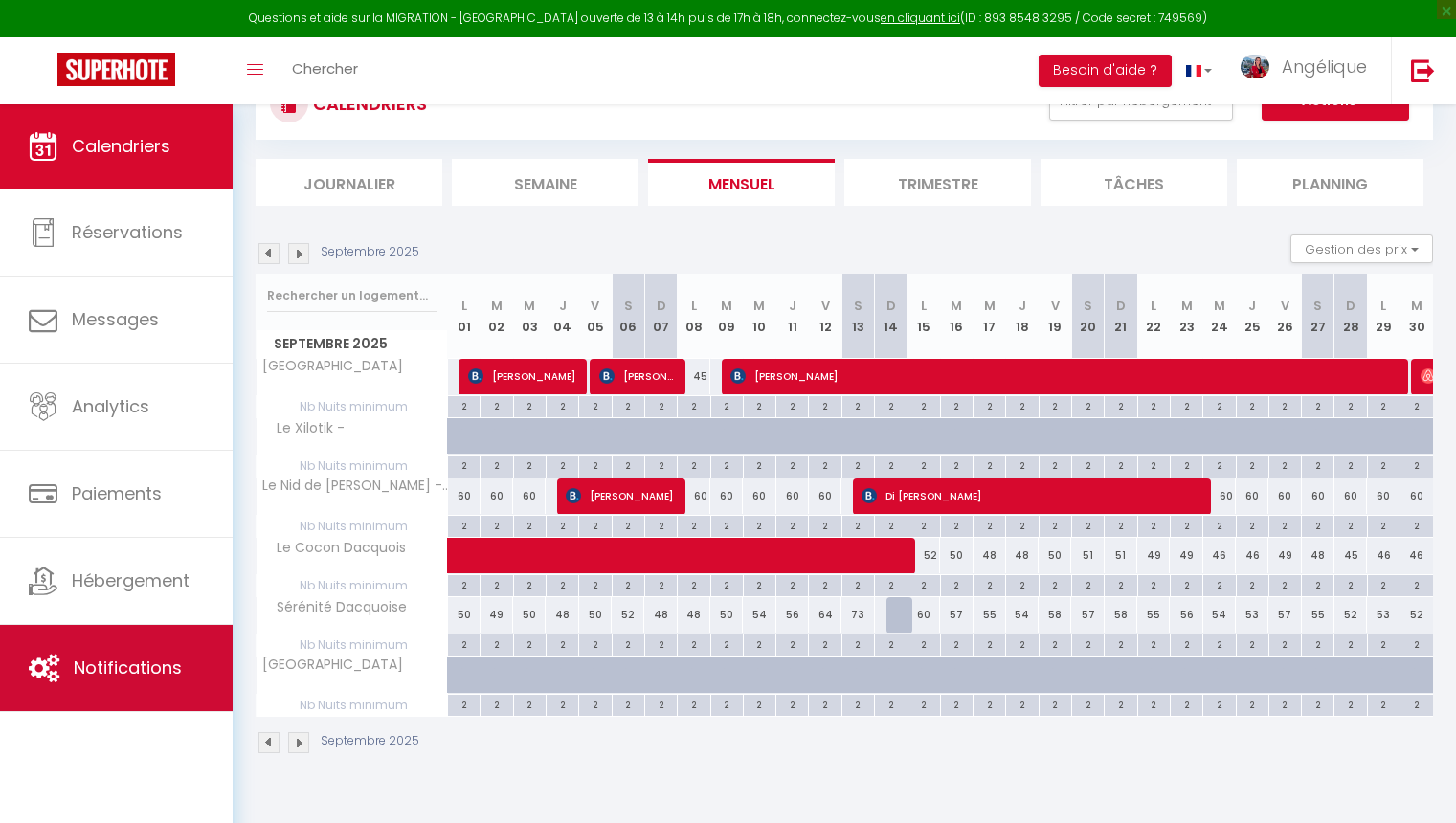
click at [118, 678] on span "Notifications" at bounding box center [128, 667] width 108 height 24
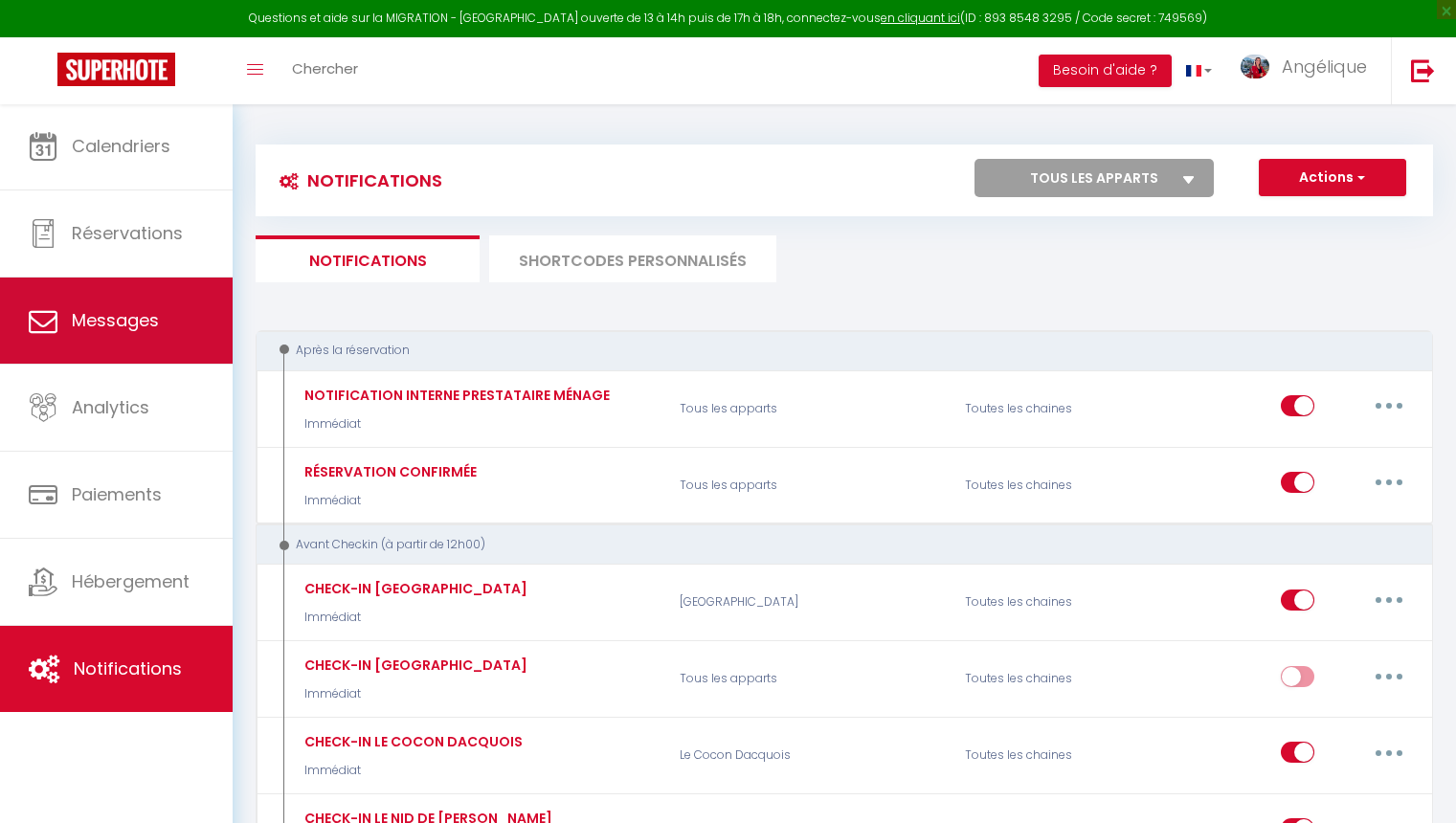
click at [171, 328] on link "Messages" at bounding box center [116, 320] width 232 height 86
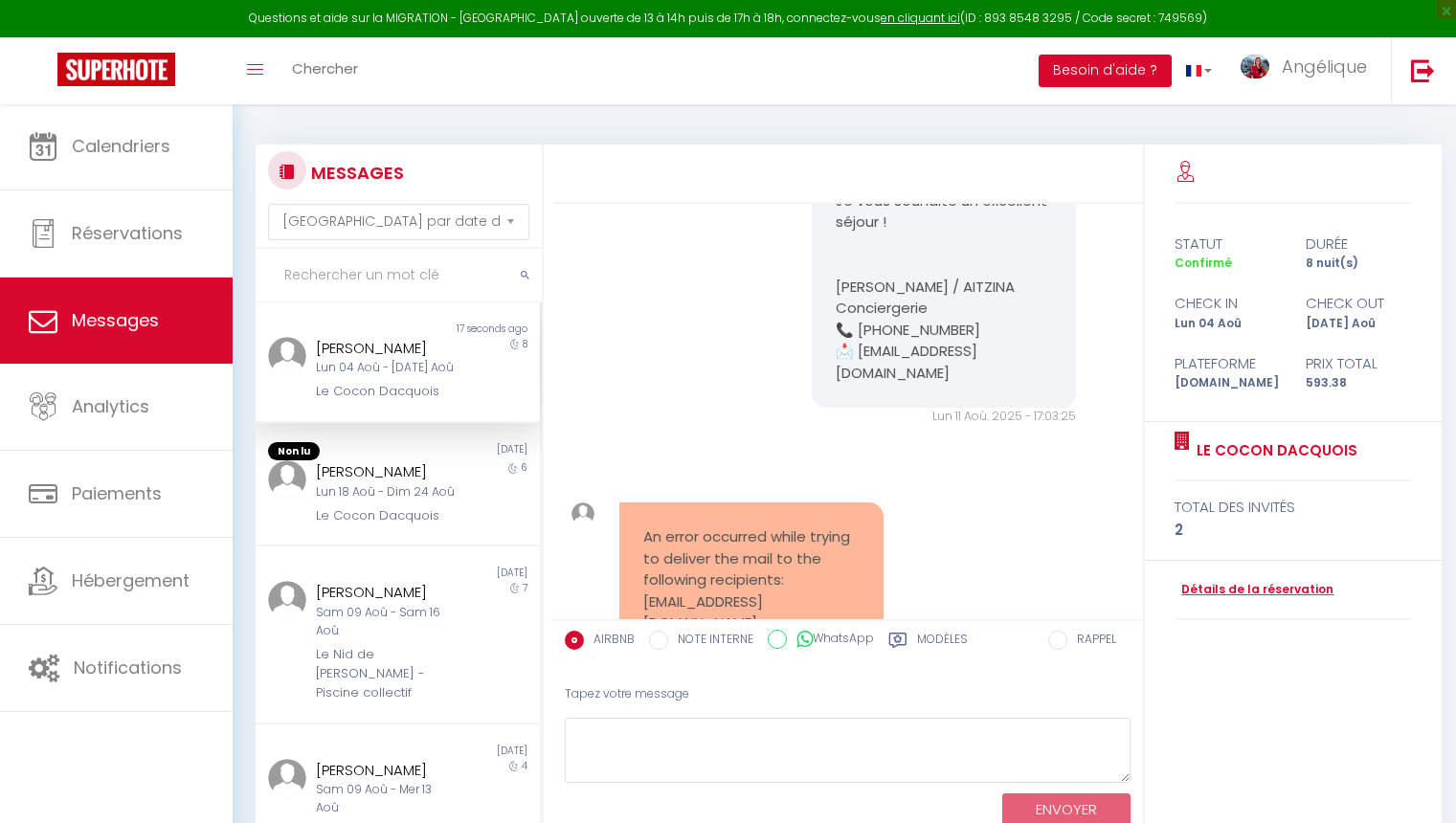
scroll to position [9775, 0]
click at [386, 444] on div "Non lu" at bounding box center [326, 452] width 141 height 19
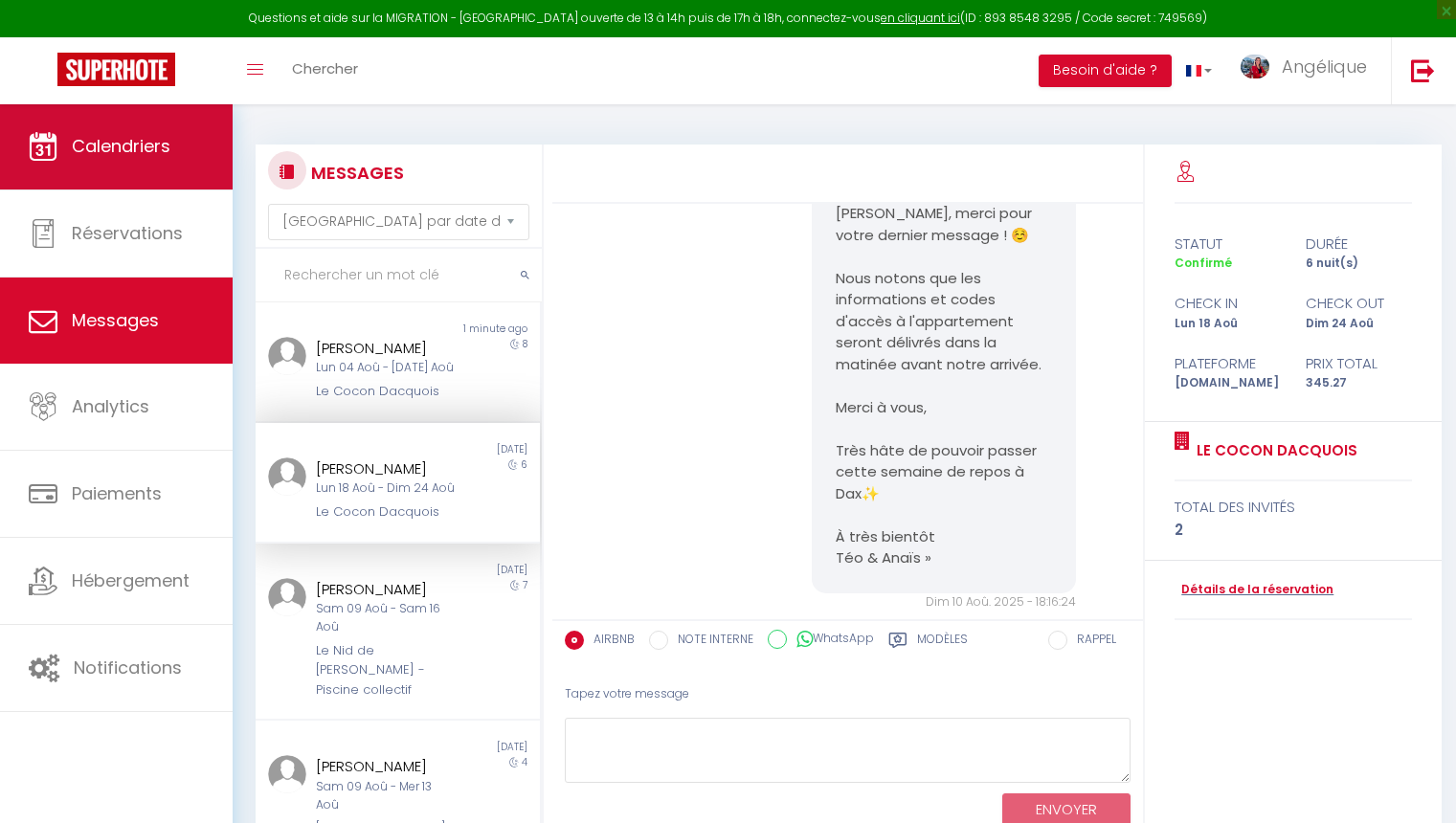
click at [162, 174] on link "Calendriers" at bounding box center [116, 146] width 232 height 86
